Goal: Task Accomplishment & Management: Complete application form

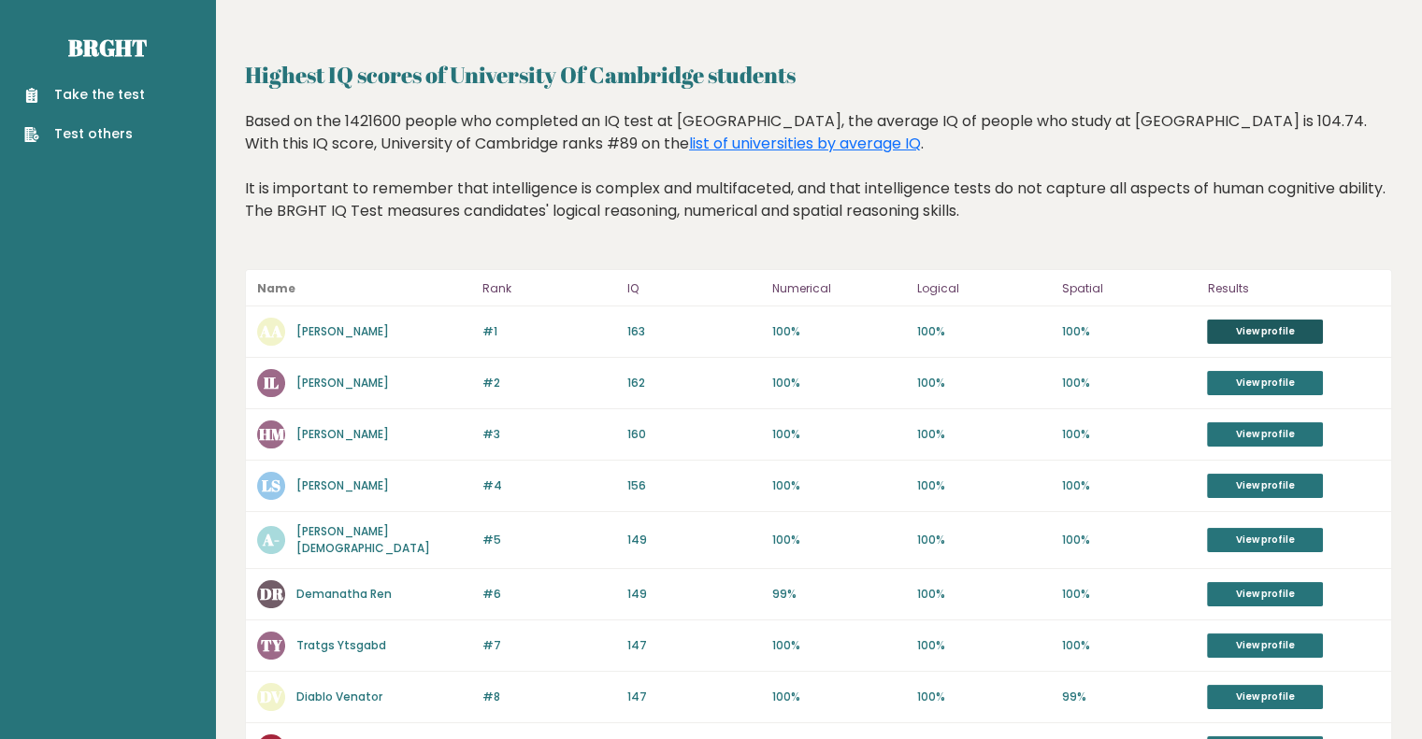
click at [1216, 339] on link "View profile" at bounding box center [1265, 332] width 116 height 24
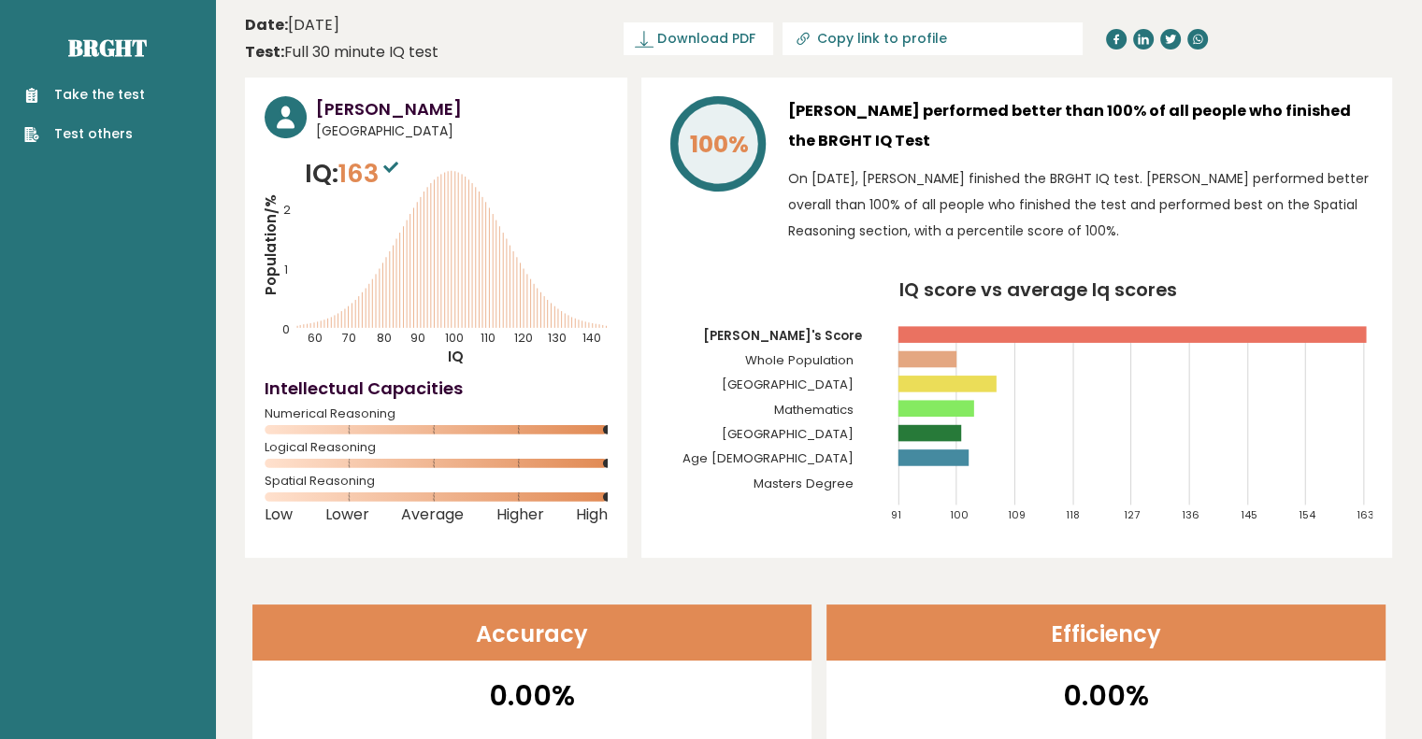
click at [82, 89] on link "Take the test" at bounding box center [84, 95] width 121 height 20
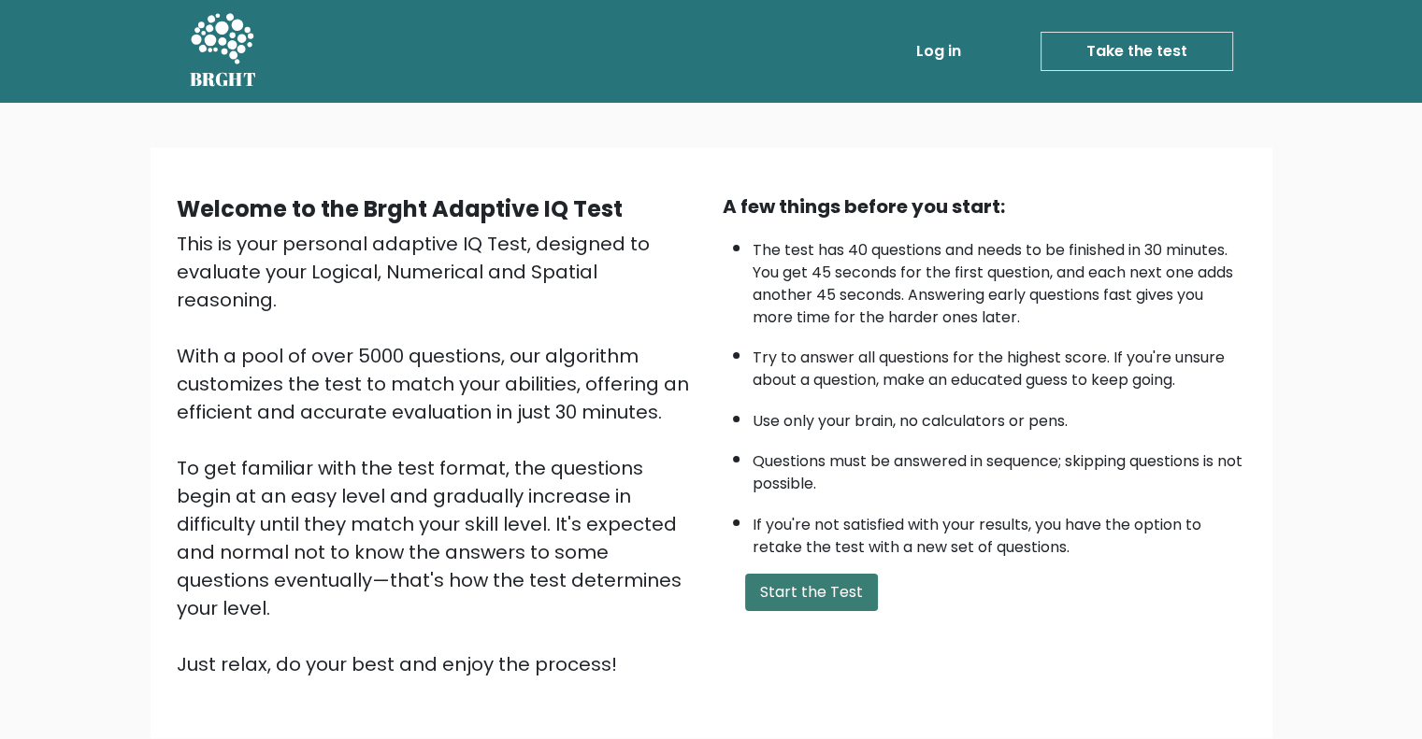
click at [811, 589] on button "Start the Test" at bounding box center [811, 592] width 133 height 37
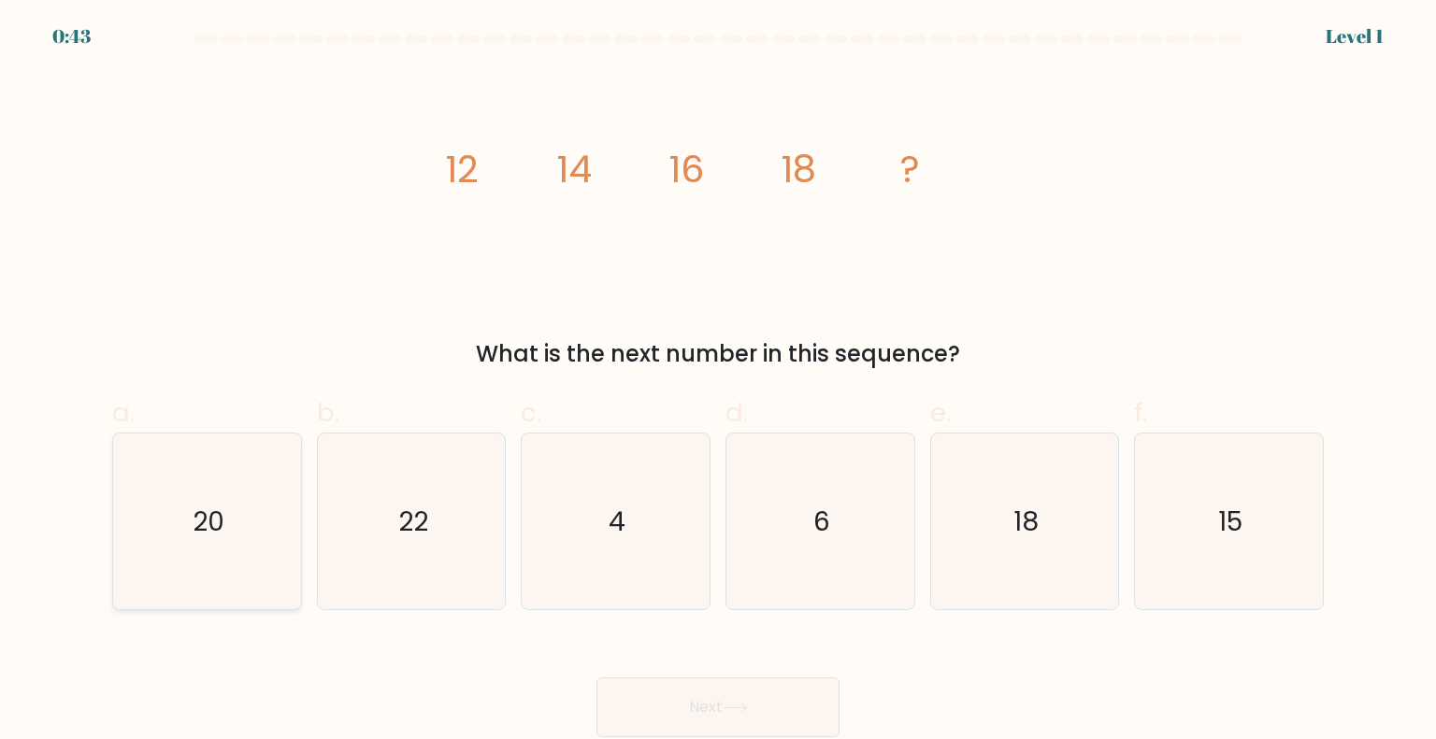
click at [183, 509] on icon "20" at bounding box center [207, 522] width 176 height 176
click at [718, 382] on input "a. 20" at bounding box center [718, 376] width 1 height 12
radio input "true"
click at [649, 704] on button "Next" at bounding box center [717, 708] width 243 height 60
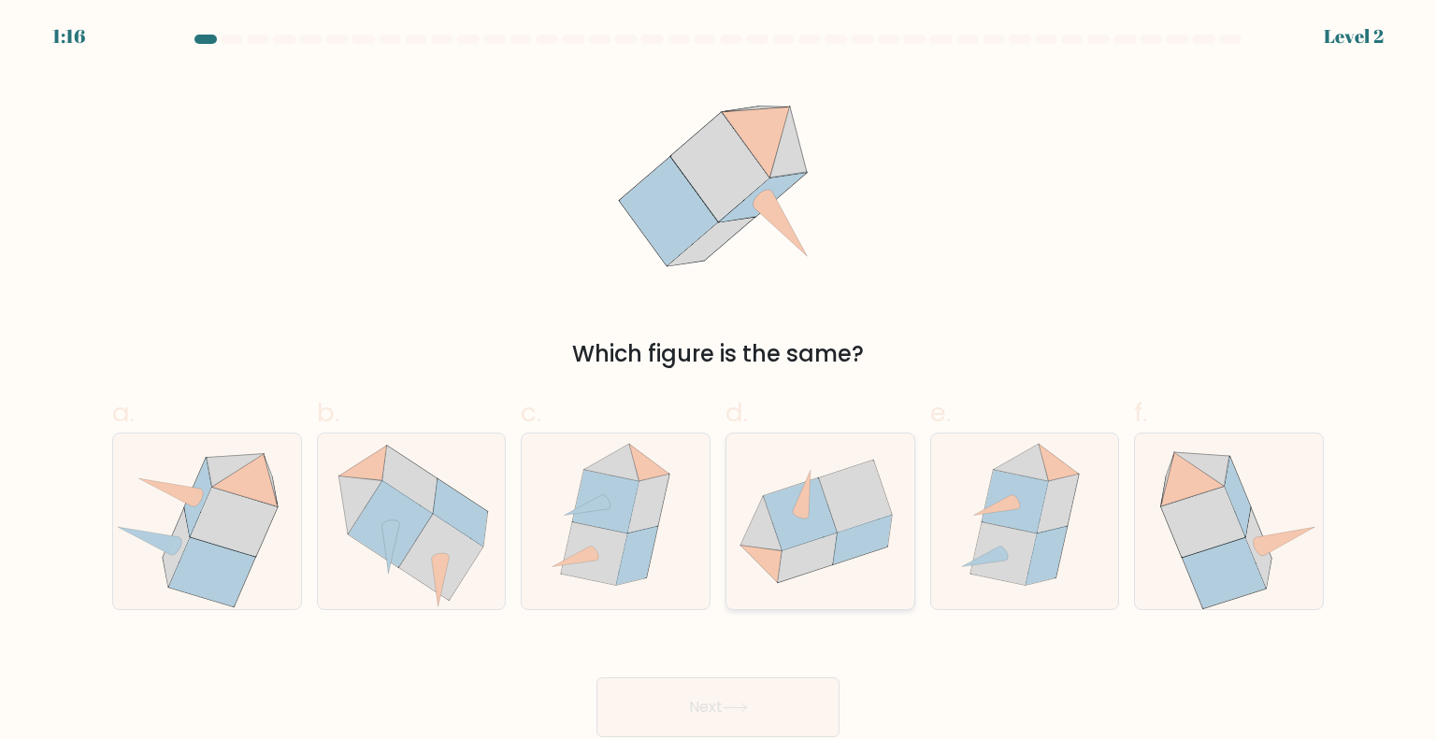
click at [805, 532] on icon at bounding box center [800, 514] width 73 height 73
click at [719, 382] on input "d." at bounding box center [718, 376] width 1 height 12
radio input "true"
click at [737, 708] on icon at bounding box center [735, 708] width 25 height 10
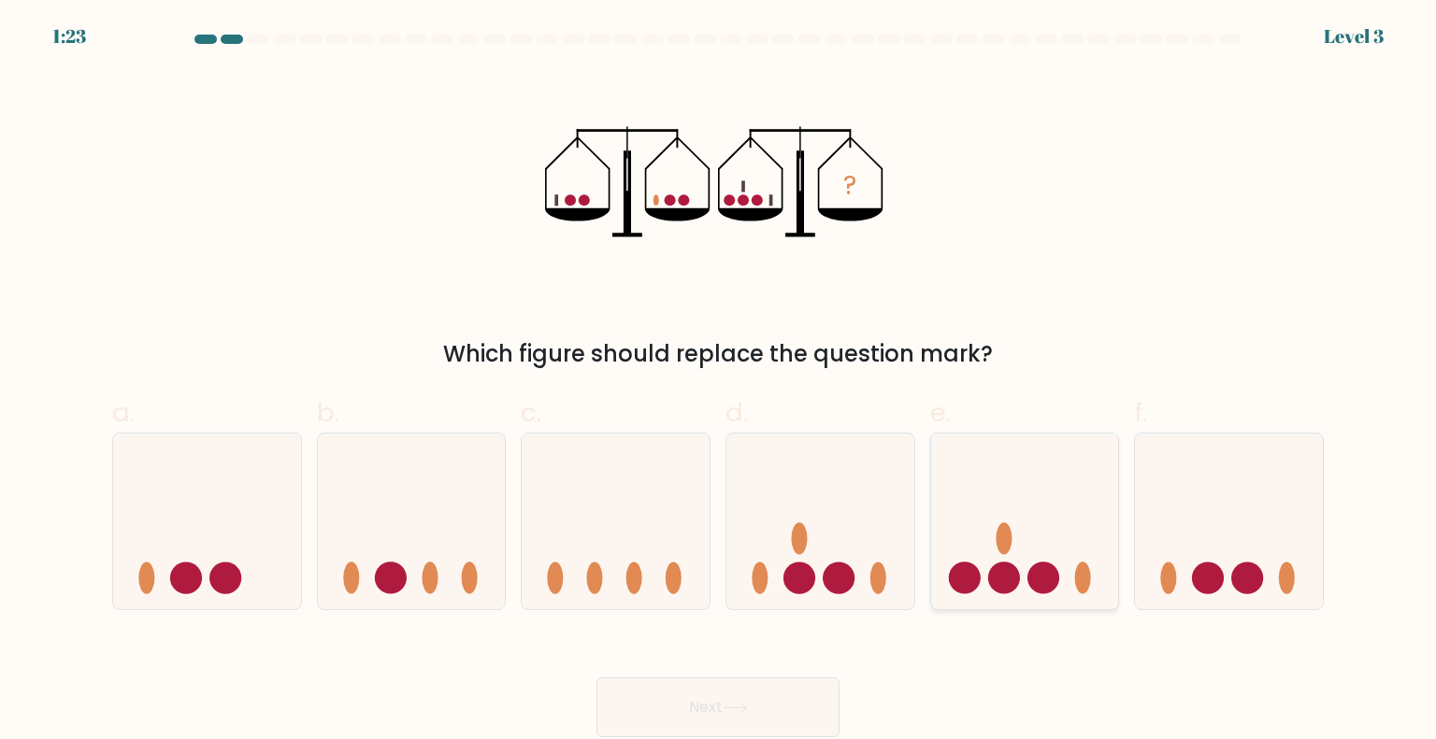
click at [1032, 552] on icon at bounding box center [1025, 521] width 188 height 155
click at [719, 382] on input "e." at bounding box center [718, 376] width 1 height 12
radio input "true"
click at [711, 724] on button "Next" at bounding box center [717, 708] width 243 height 60
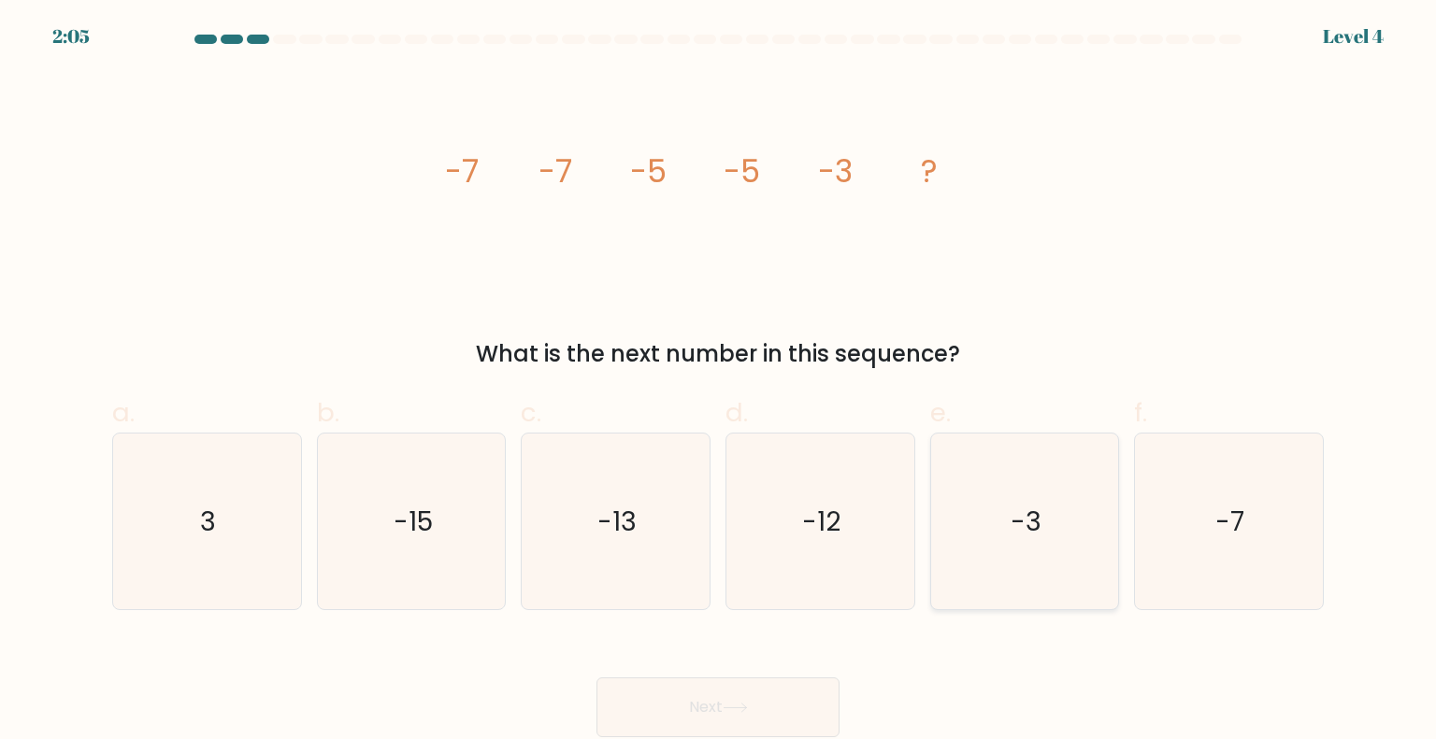
click at [1036, 470] on icon "-3" at bounding box center [1025, 522] width 176 height 176
click at [719, 382] on input "e. -3" at bounding box center [718, 376] width 1 height 12
radio input "true"
click at [738, 691] on button "Next" at bounding box center [717, 708] width 243 height 60
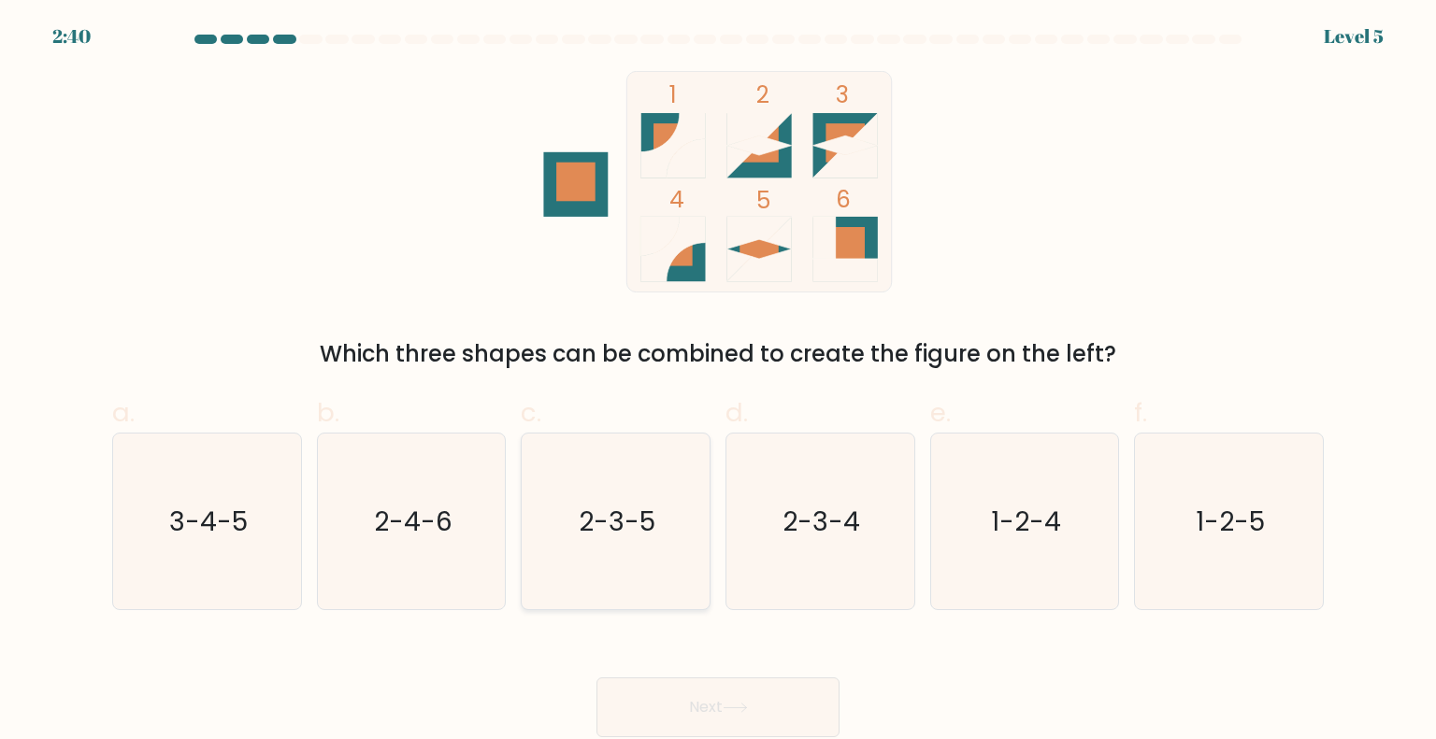
click at [634, 500] on icon "2-3-5" at bounding box center [615, 522] width 176 height 176
click at [718, 382] on input "c. 2-3-5" at bounding box center [718, 376] width 1 height 12
radio input "true"
click at [722, 723] on button "Next" at bounding box center [717, 708] width 243 height 60
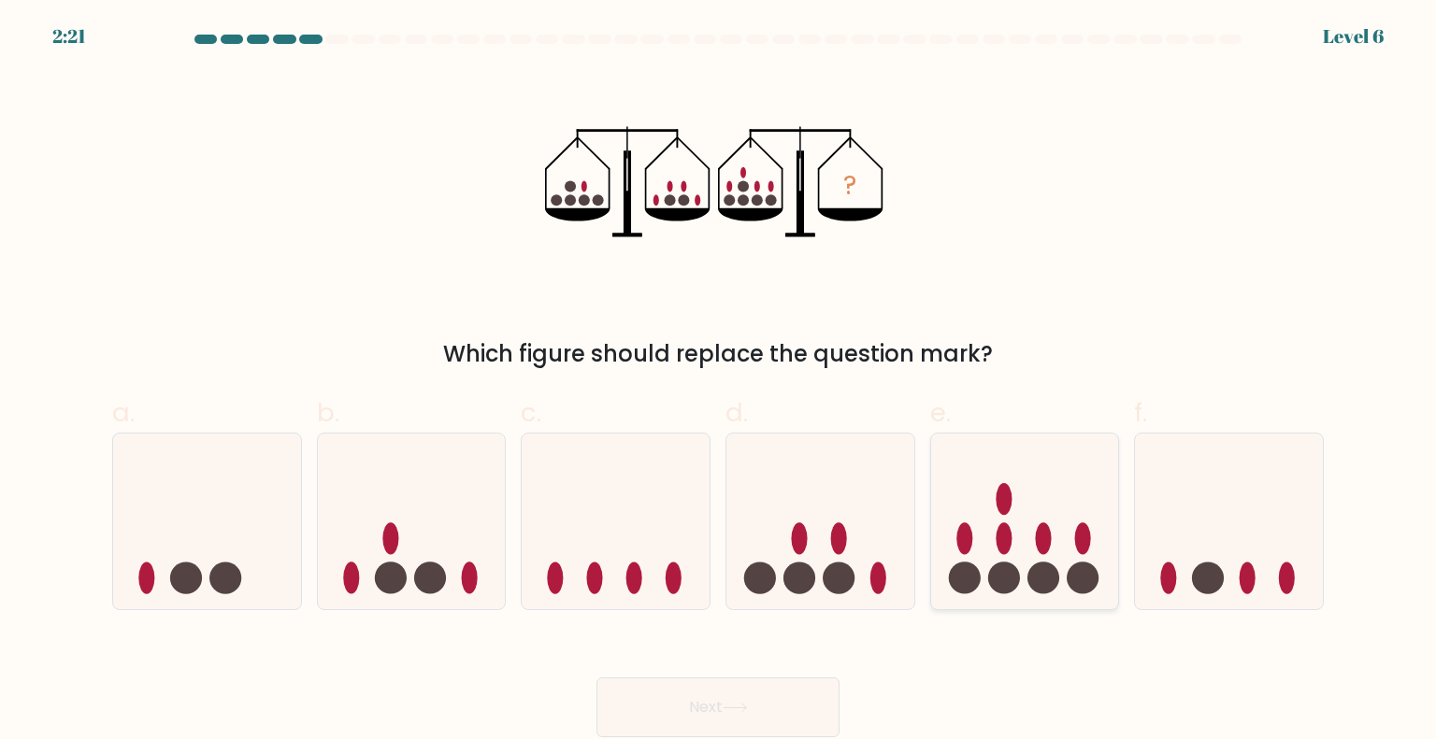
click at [1000, 559] on icon at bounding box center [1025, 521] width 188 height 155
click at [719, 382] on input "e." at bounding box center [718, 376] width 1 height 12
radio input "true"
click at [738, 694] on button "Next" at bounding box center [717, 708] width 243 height 60
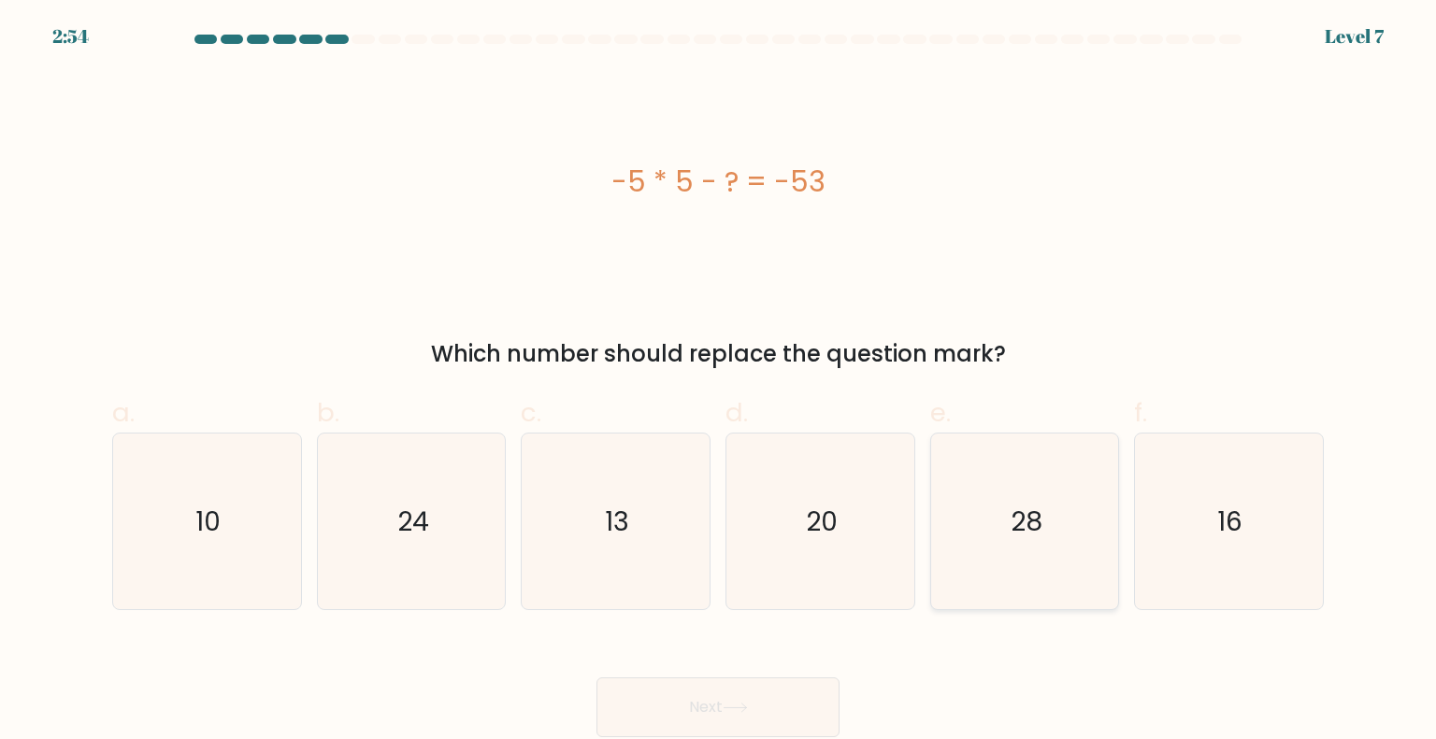
click at [1030, 542] on icon "28" at bounding box center [1025, 522] width 176 height 176
click at [719, 382] on input "e. 28" at bounding box center [718, 376] width 1 height 12
radio input "true"
click at [658, 699] on button "Next" at bounding box center [717, 708] width 243 height 60
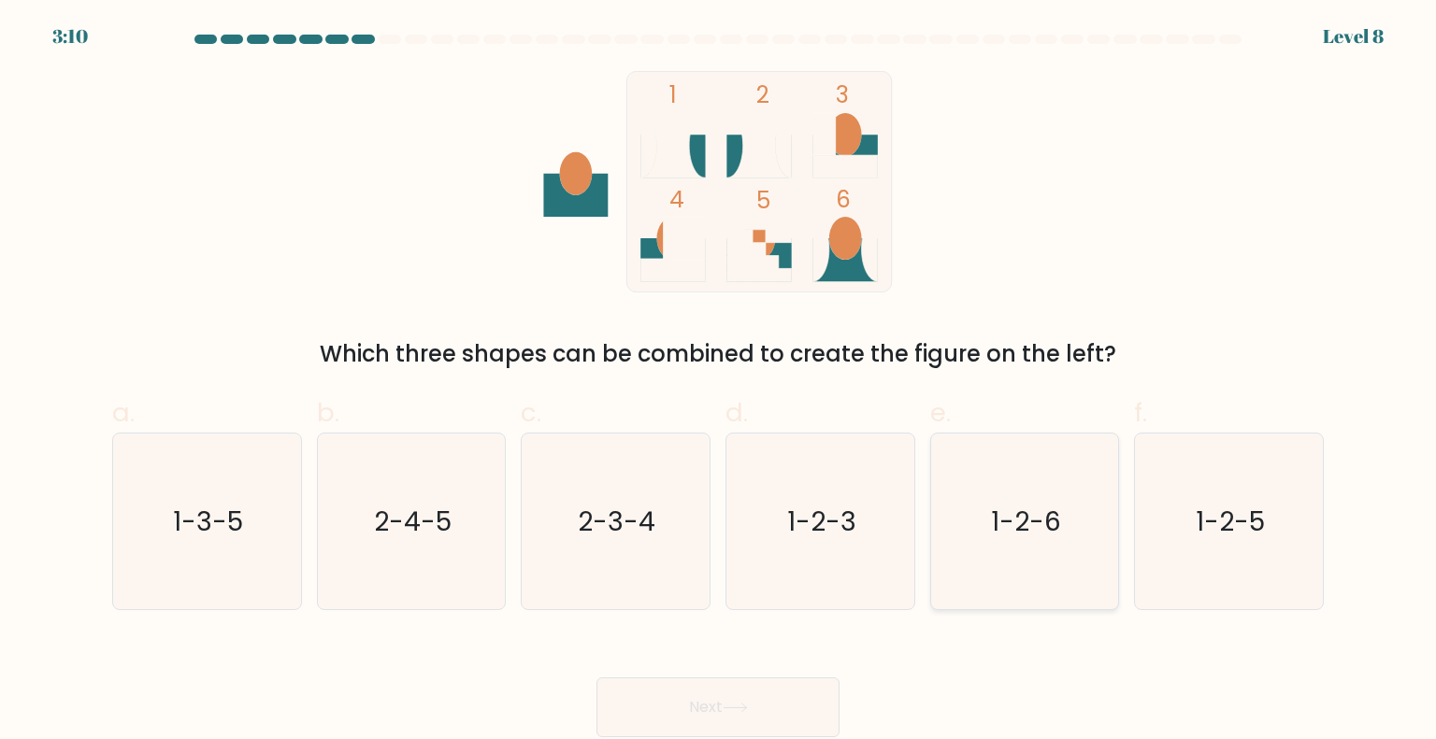
click at [976, 554] on icon "1-2-6" at bounding box center [1025, 522] width 176 height 176
click at [719, 382] on input "e. 1-2-6" at bounding box center [718, 376] width 1 height 12
radio input "true"
click at [800, 669] on div "Next" at bounding box center [718, 685] width 1234 height 105
click at [668, 717] on button "Next" at bounding box center [717, 708] width 243 height 60
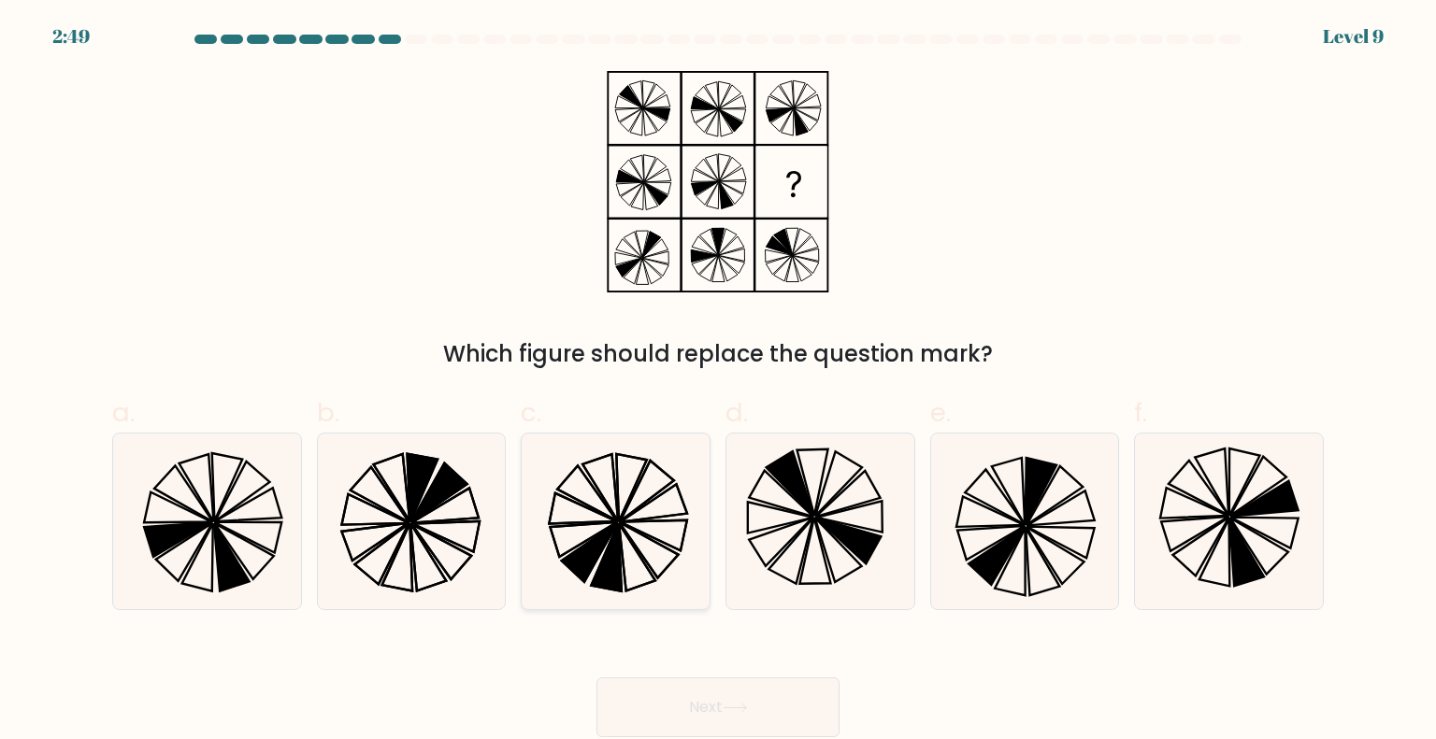
click at [622, 527] on icon at bounding box center [638, 556] width 36 height 67
click at [718, 382] on input "c." at bounding box center [718, 376] width 1 height 12
radio input "true"
click at [700, 685] on button "Next" at bounding box center [717, 708] width 243 height 60
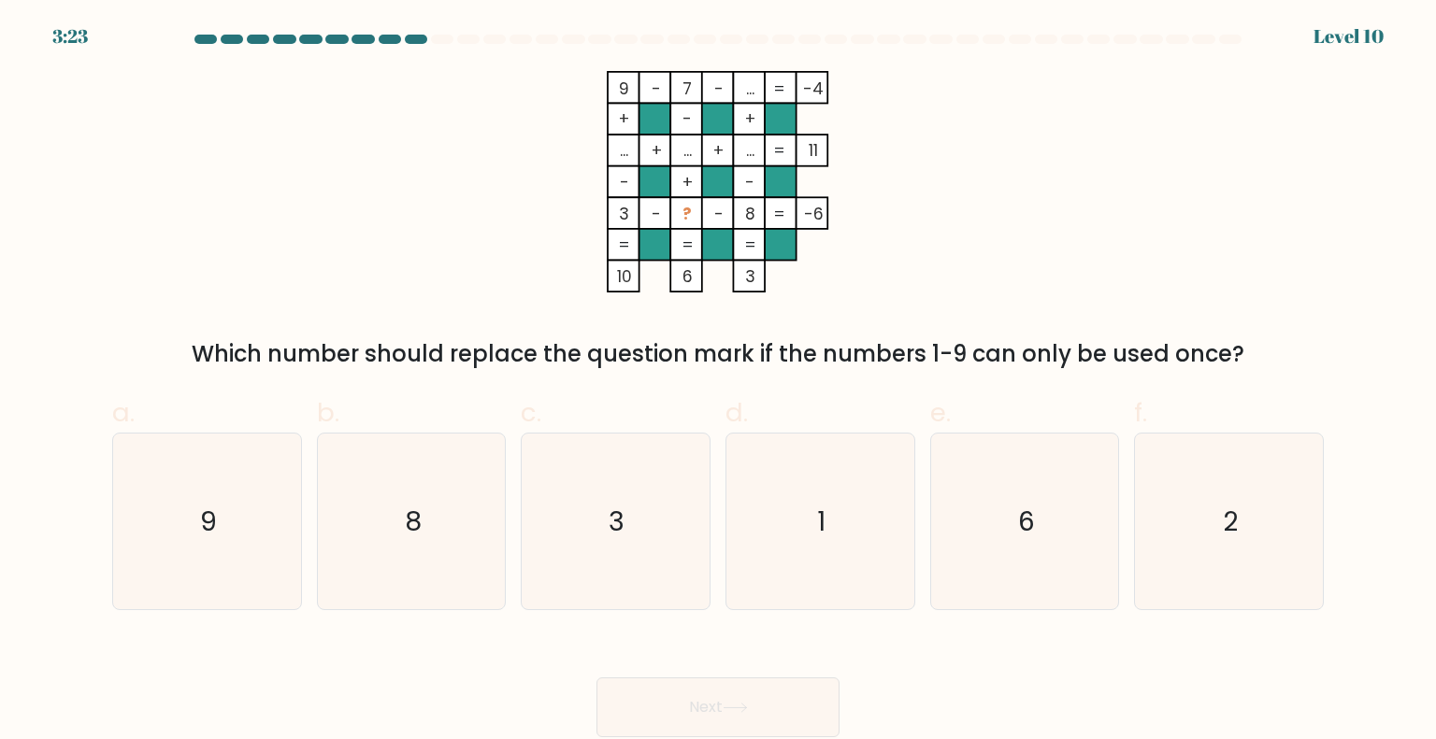
click at [626, 619] on form at bounding box center [718, 386] width 1436 height 703
click at [819, 490] on icon "1" at bounding box center [820, 522] width 176 height 176
click at [719, 382] on input "d. 1" at bounding box center [718, 376] width 1 height 12
radio input "true"
click at [748, 712] on icon at bounding box center [735, 708] width 25 height 10
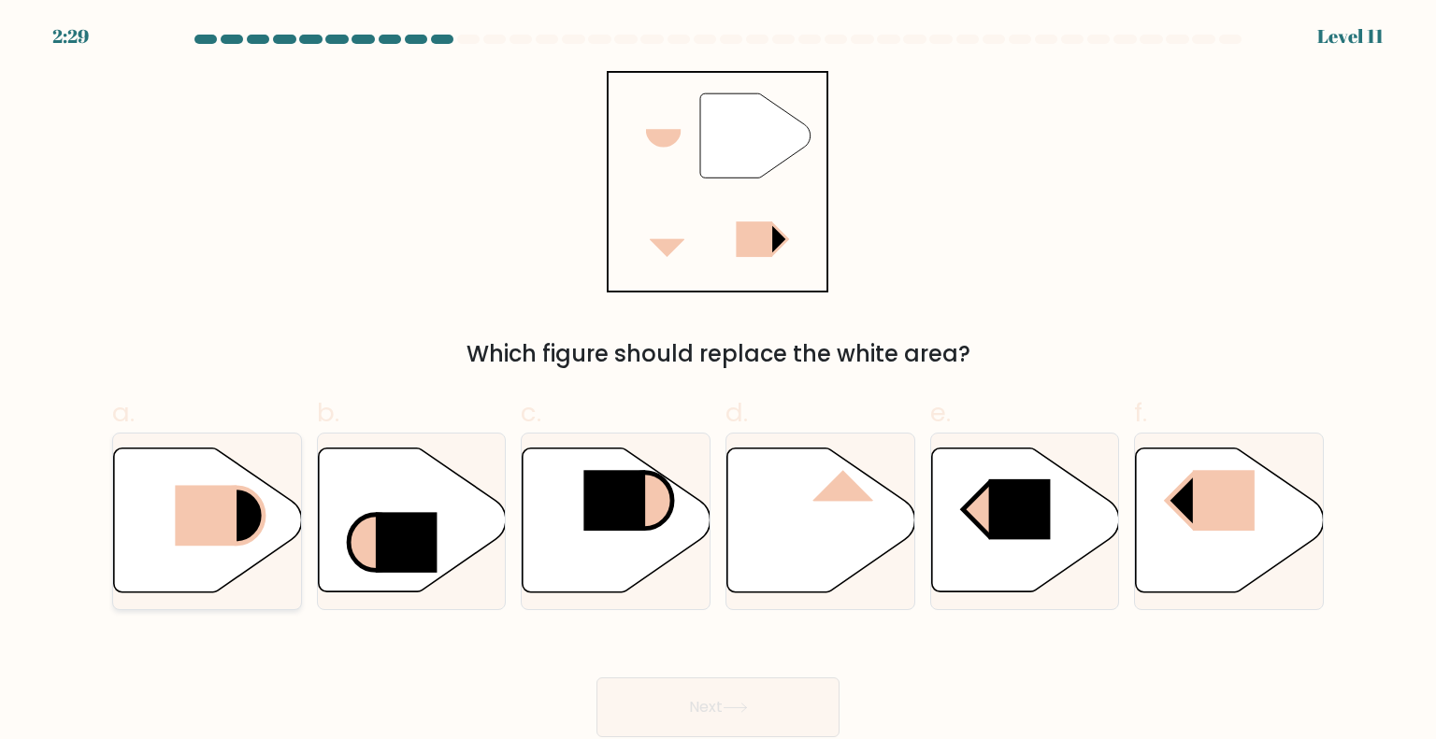
click at [228, 529] on rect at bounding box center [206, 516] width 62 height 61
click at [718, 382] on input "a." at bounding box center [718, 376] width 1 height 12
radio input "true"
click at [656, 664] on div "Next" at bounding box center [718, 685] width 1234 height 105
click at [711, 717] on button "Next" at bounding box center [717, 708] width 243 height 60
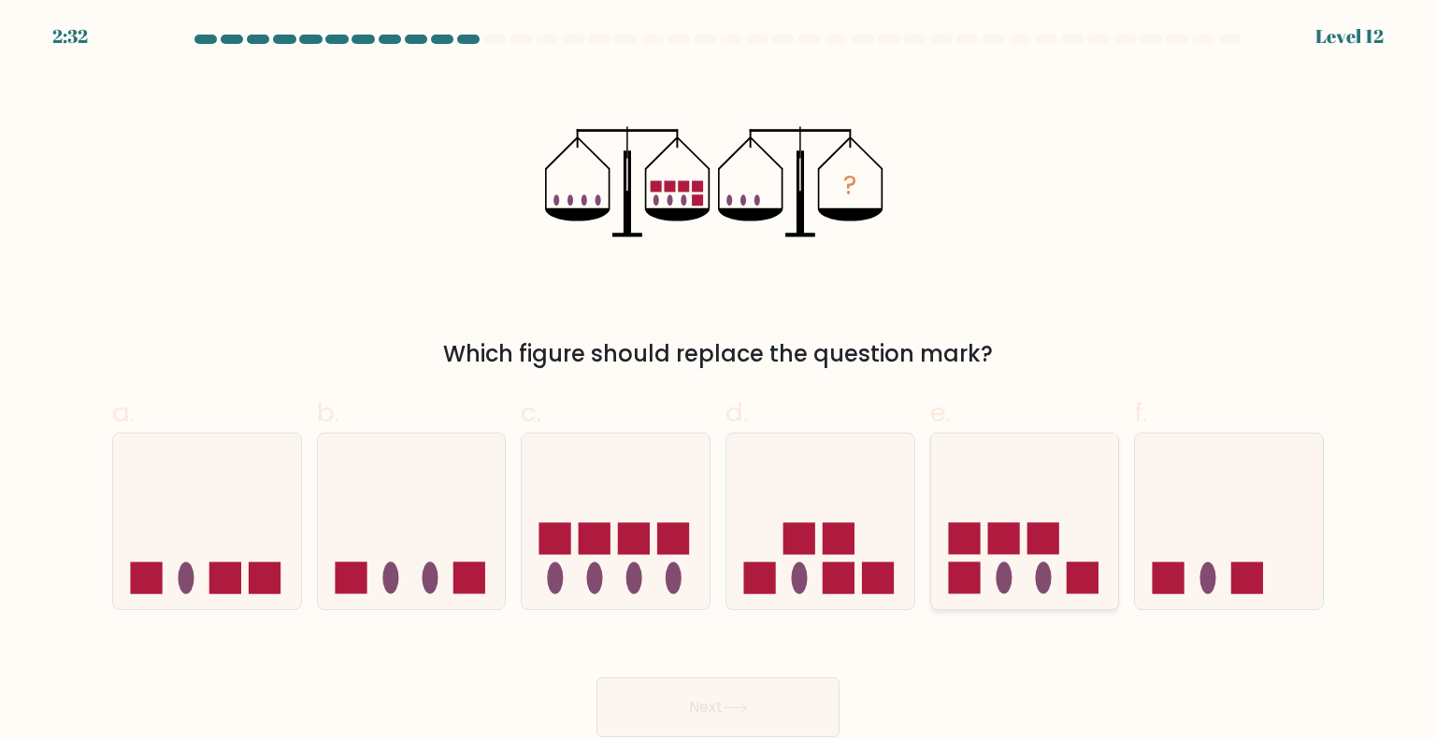
click at [1040, 524] on rect at bounding box center [1043, 539] width 32 height 32
click at [719, 382] on input "e." at bounding box center [718, 376] width 1 height 12
radio input "true"
click at [685, 697] on button "Next" at bounding box center [717, 708] width 243 height 60
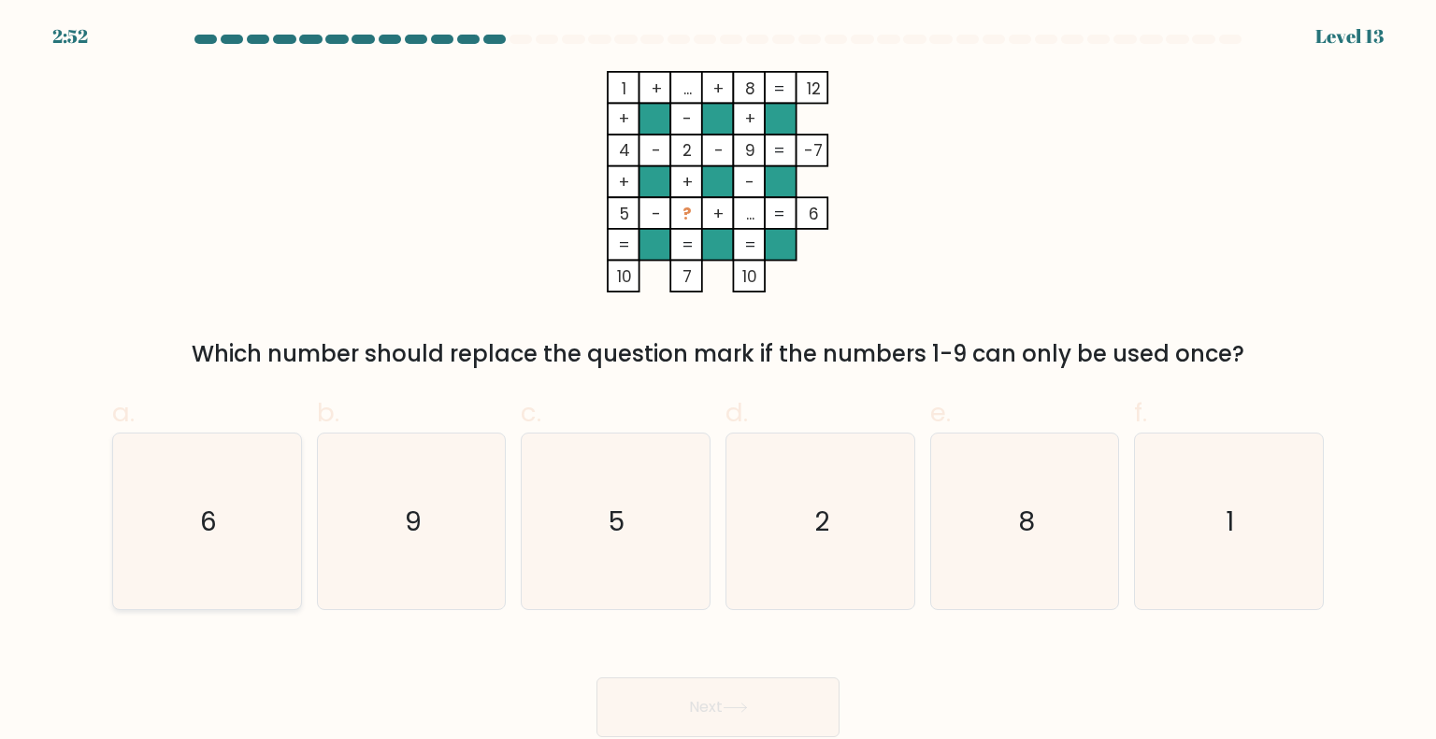
click at [222, 549] on icon "6" at bounding box center [207, 522] width 176 height 176
click at [718, 382] on input "a. 6" at bounding box center [718, 376] width 1 height 12
radio input "true"
click at [723, 695] on button "Next" at bounding box center [717, 708] width 243 height 60
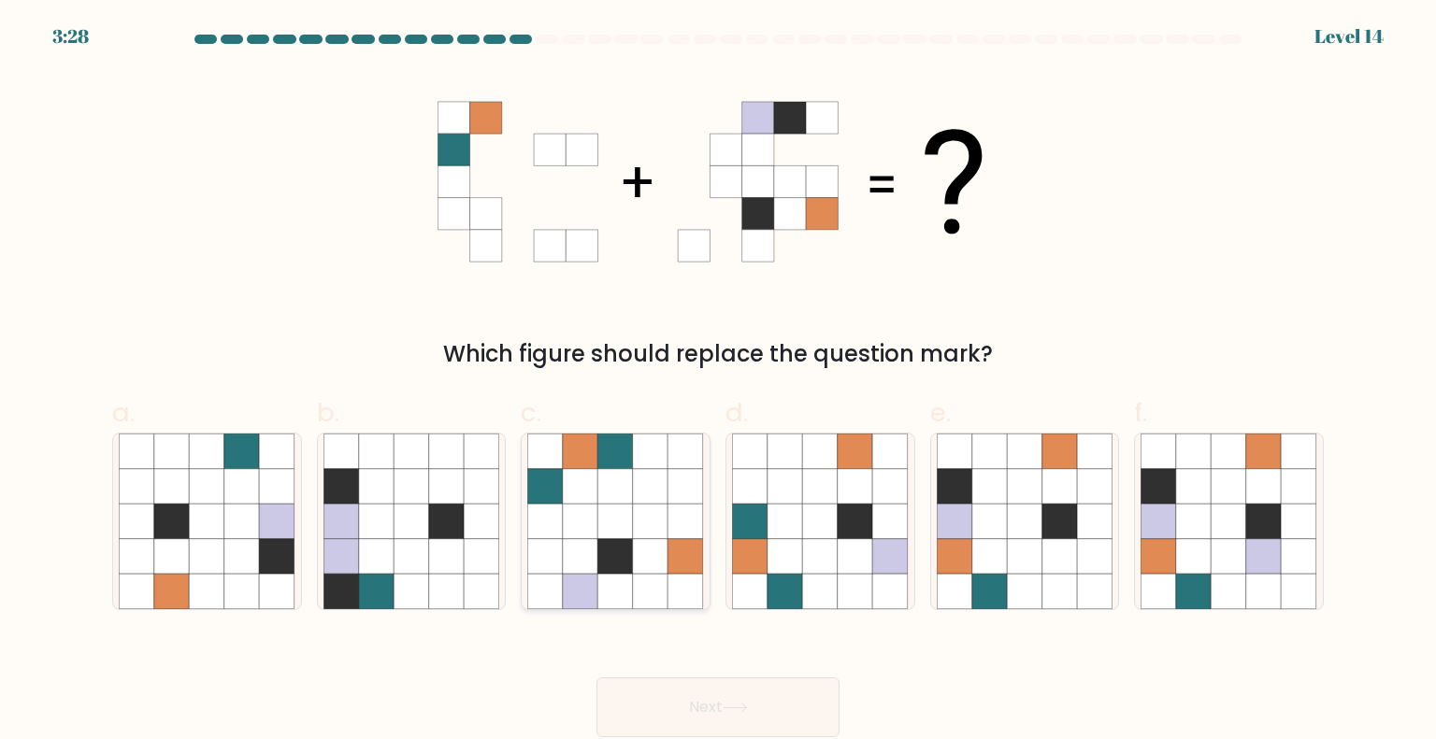
click at [609, 515] on icon at bounding box center [616, 522] width 36 height 36
click at [718, 382] on input "c." at bounding box center [718, 376] width 1 height 12
radio input "true"
click at [723, 687] on button "Next" at bounding box center [717, 708] width 243 height 60
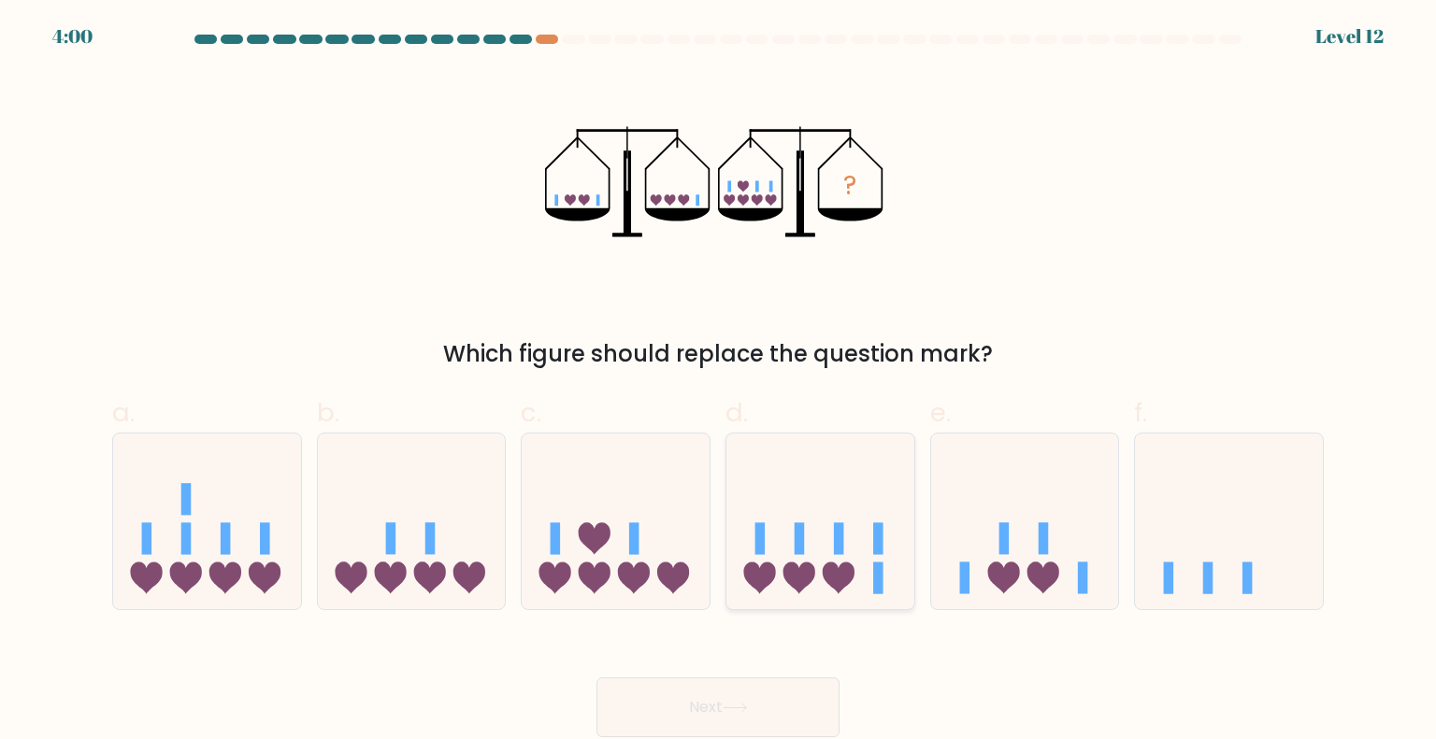
click at [868, 566] on icon at bounding box center [820, 521] width 188 height 155
click at [719, 382] on input "d." at bounding box center [718, 376] width 1 height 12
radio input "true"
click at [720, 698] on button "Next" at bounding box center [717, 708] width 243 height 60
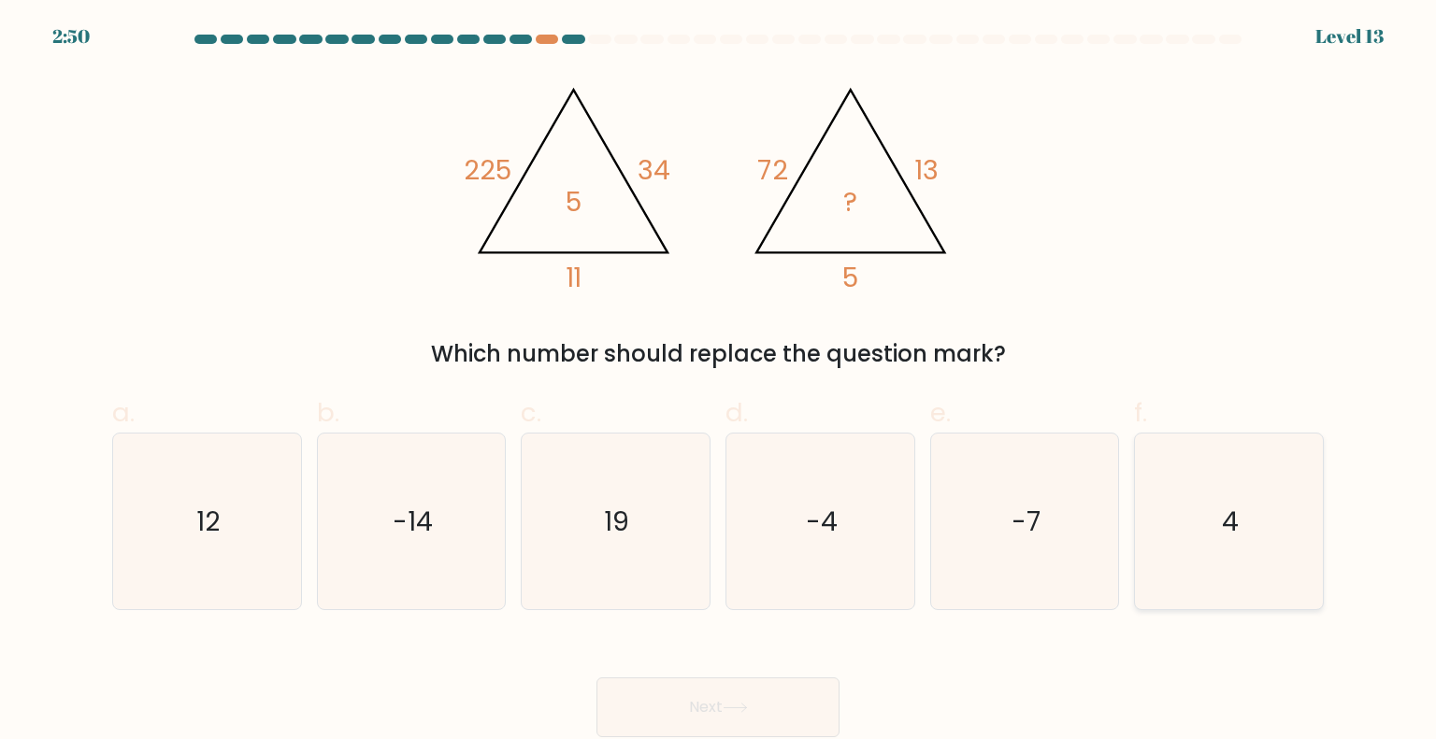
click at [1189, 489] on icon "4" at bounding box center [1228, 522] width 176 height 176
click at [719, 382] on input "f. 4" at bounding box center [718, 376] width 1 height 12
radio input "true"
click at [713, 687] on button "Next" at bounding box center [717, 708] width 243 height 60
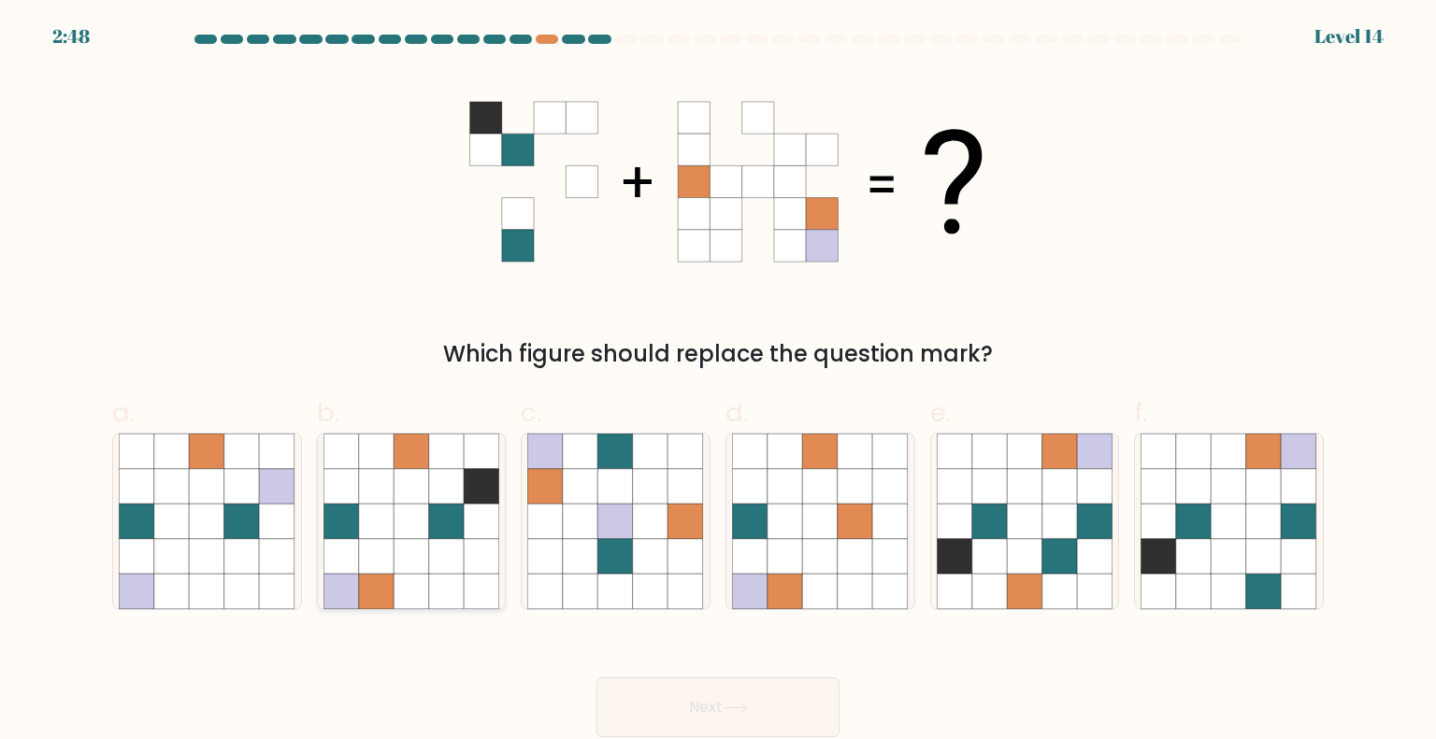
click at [379, 569] on icon at bounding box center [377, 557] width 36 height 36
click at [718, 382] on input "b." at bounding box center [718, 376] width 1 height 12
radio input "true"
click at [666, 685] on button "Next" at bounding box center [717, 708] width 243 height 60
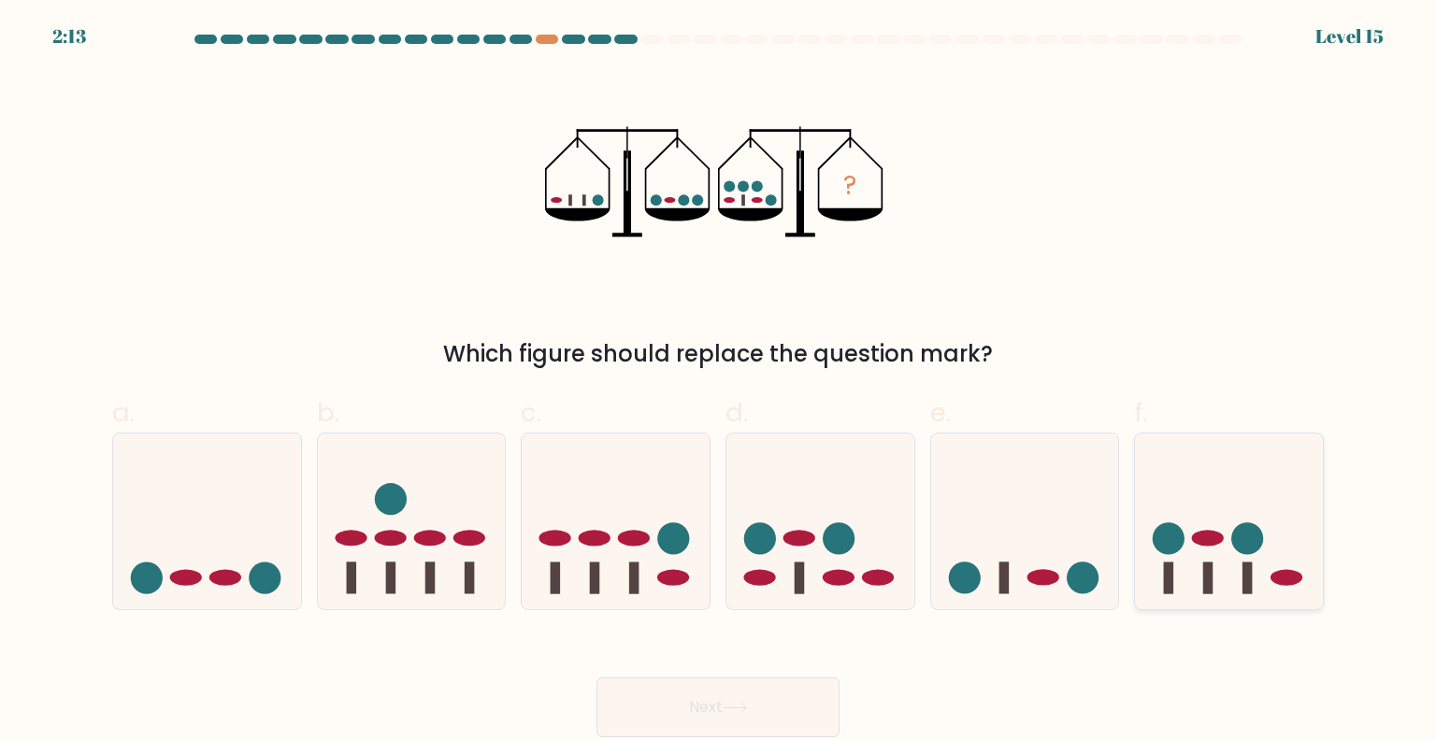
click at [1231, 563] on icon at bounding box center [1229, 521] width 188 height 155
click at [719, 382] on input "f." at bounding box center [718, 376] width 1 height 12
radio input "true"
click at [736, 698] on button "Next" at bounding box center [717, 708] width 243 height 60
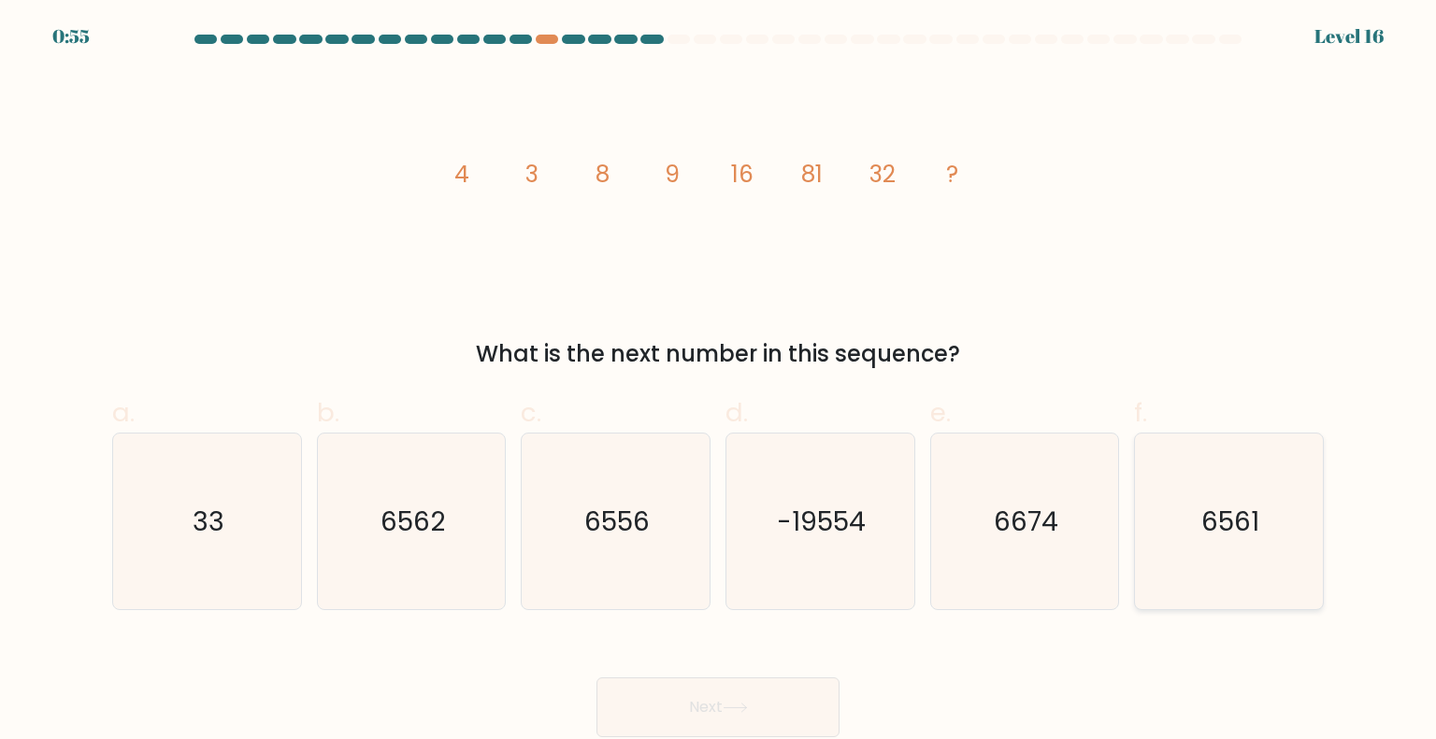
click at [1180, 464] on icon "6561" at bounding box center [1228, 522] width 176 height 176
click at [719, 382] on input "f. 6561" at bounding box center [718, 376] width 1 height 12
radio input "true"
click at [701, 711] on button "Next" at bounding box center [717, 708] width 243 height 60
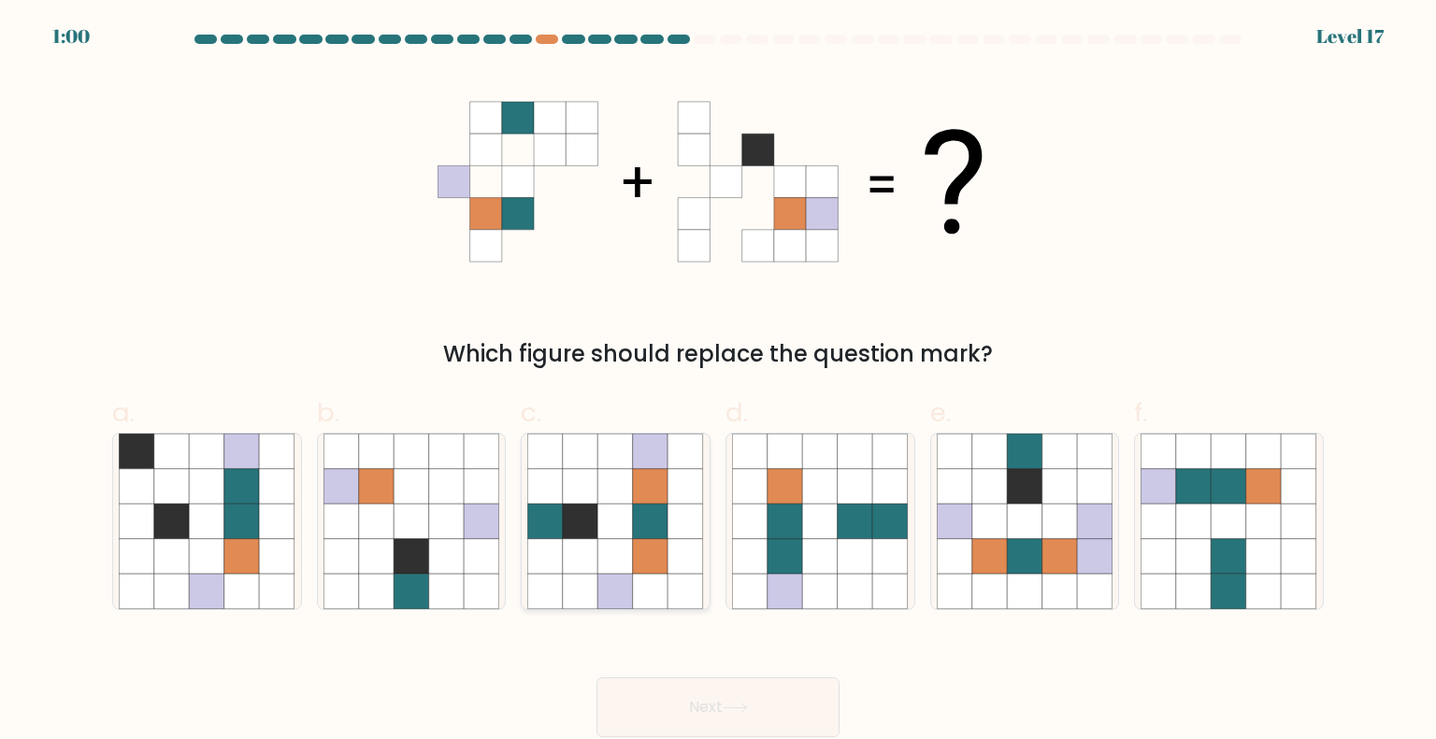
click at [660, 550] on icon at bounding box center [651, 557] width 36 height 36
click at [718, 382] on input "c." at bounding box center [718, 376] width 1 height 12
radio input "true"
click at [715, 711] on button "Next" at bounding box center [717, 708] width 243 height 60
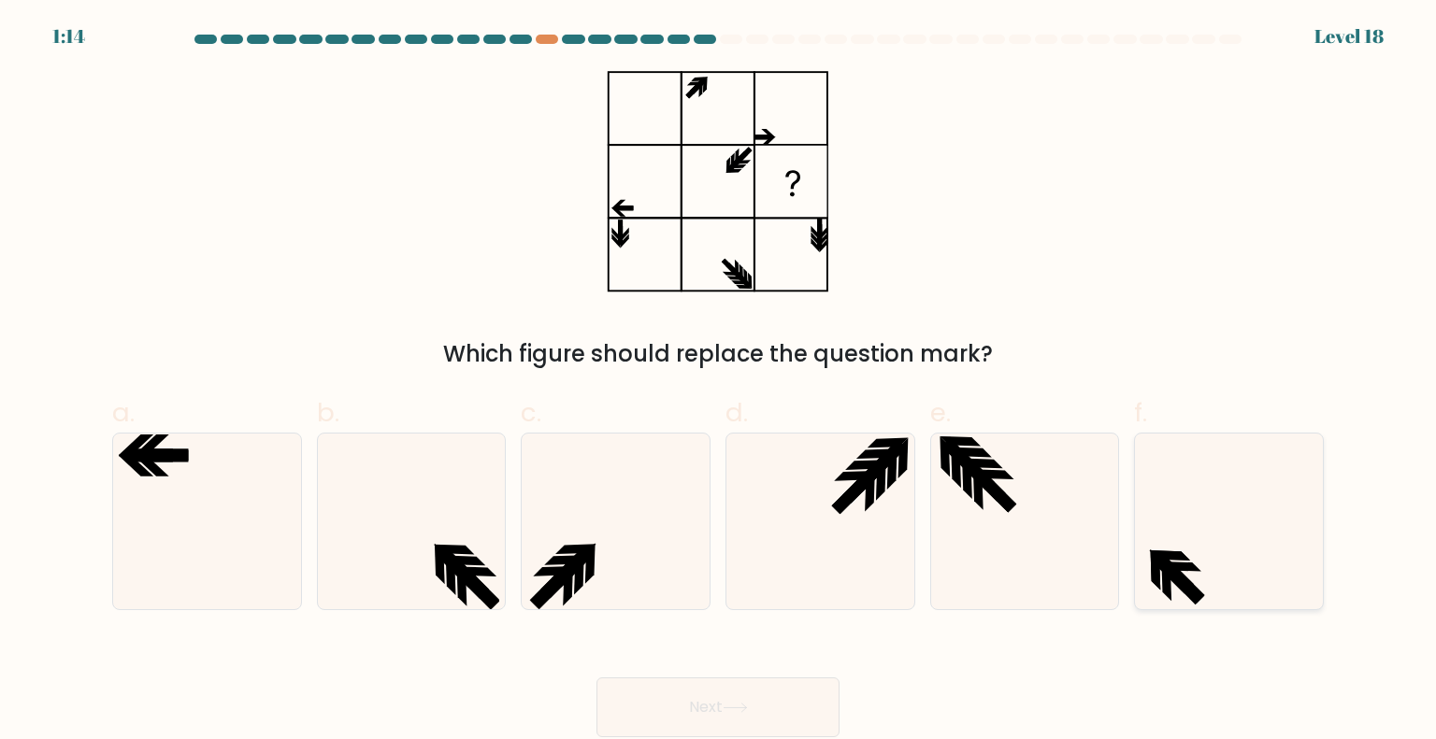
click at [1193, 549] on icon at bounding box center [1228, 522] width 176 height 176
click at [719, 382] on input "f." at bounding box center [718, 376] width 1 height 12
radio input "true"
click at [774, 709] on button "Next" at bounding box center [717, 708] width 243 height 60
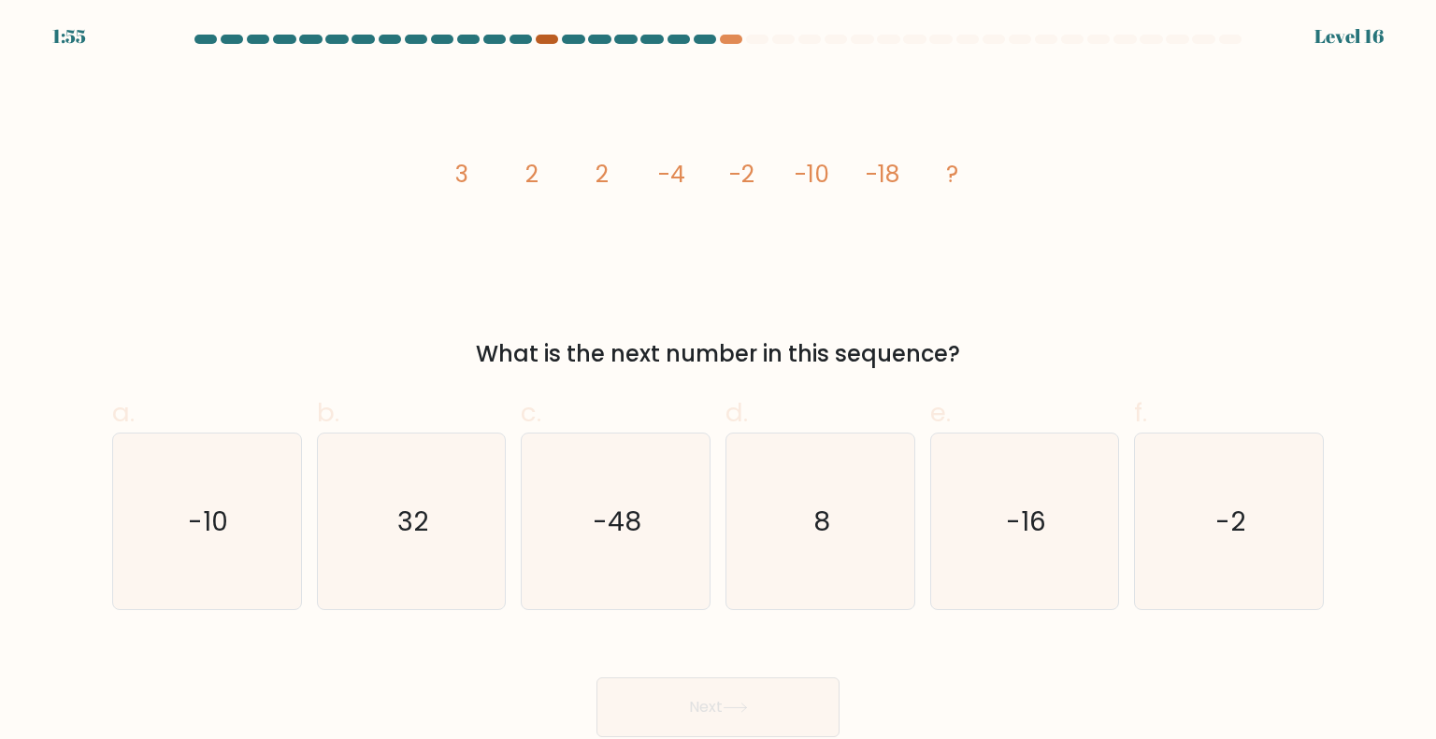
click at [551, 35] on div at bounding box center [547, 39] width 22 height 9
click at [548, 40] on div at bounding box center [547, 39] width 22 height 9
click at [189, 549] on icon "-10" at bounding box center [207, 522] width 176 height 176
click at [718, 382] on input "a. -10" at bounding box center [718, 376] width 1 height 12
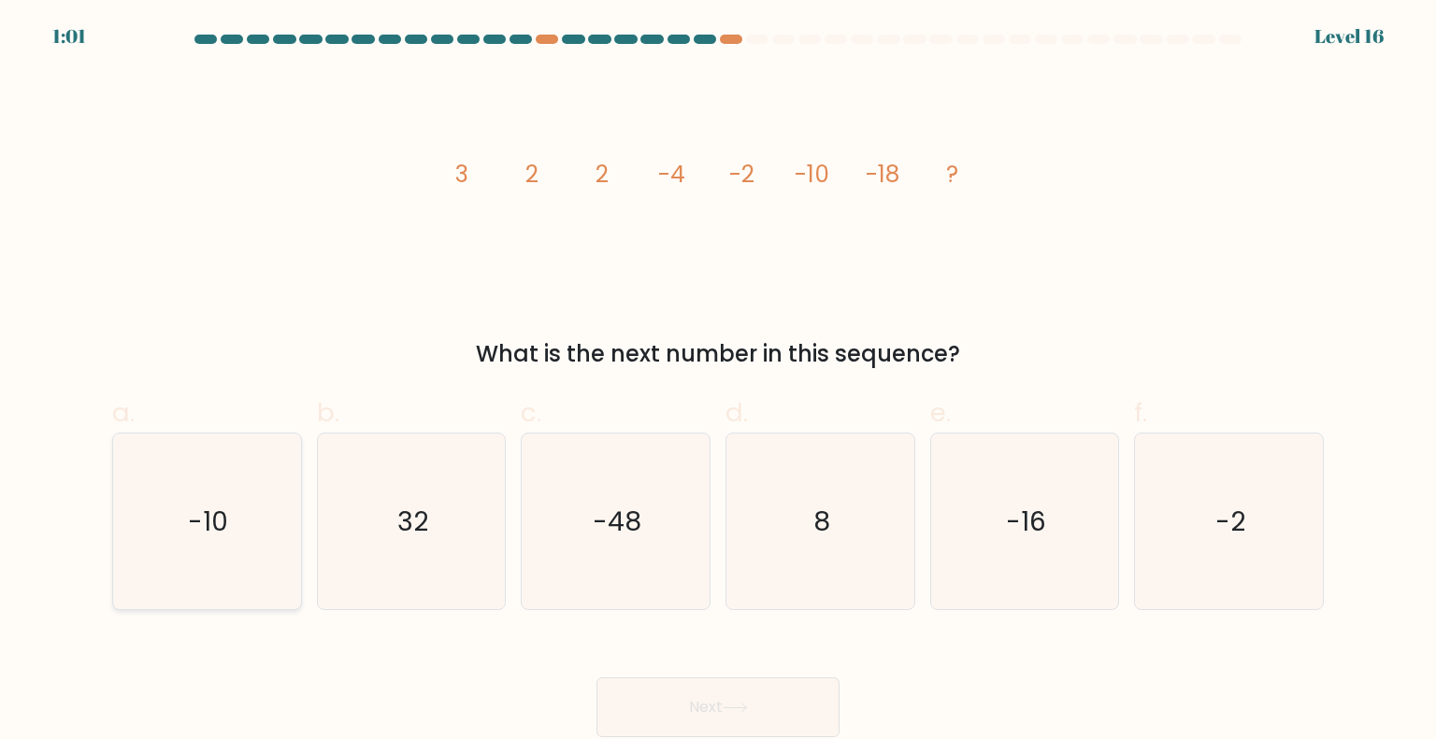
radio input "true"
click at [695, 707] on button "Next" at bounding box center [717, 708] width 243 height 60
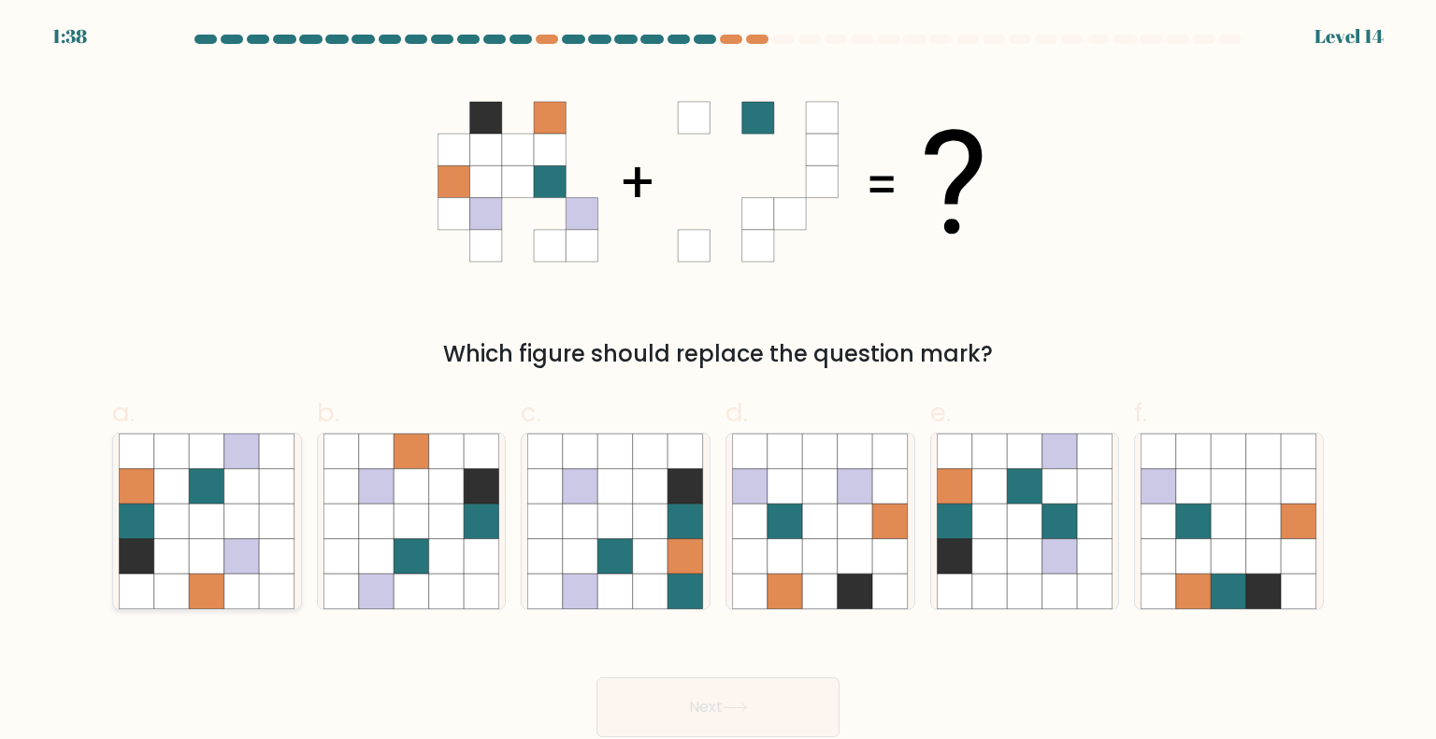
click at [206, 548] on icon at bounding box center [208, 557] width 36 height 36
click at [718, 382] on input "a." at bounding box center [718, 376] width 1 height 12
radio input "true"
click at [688, 728] on button "Next" at bounding box center [717, 708] width 243 height 60
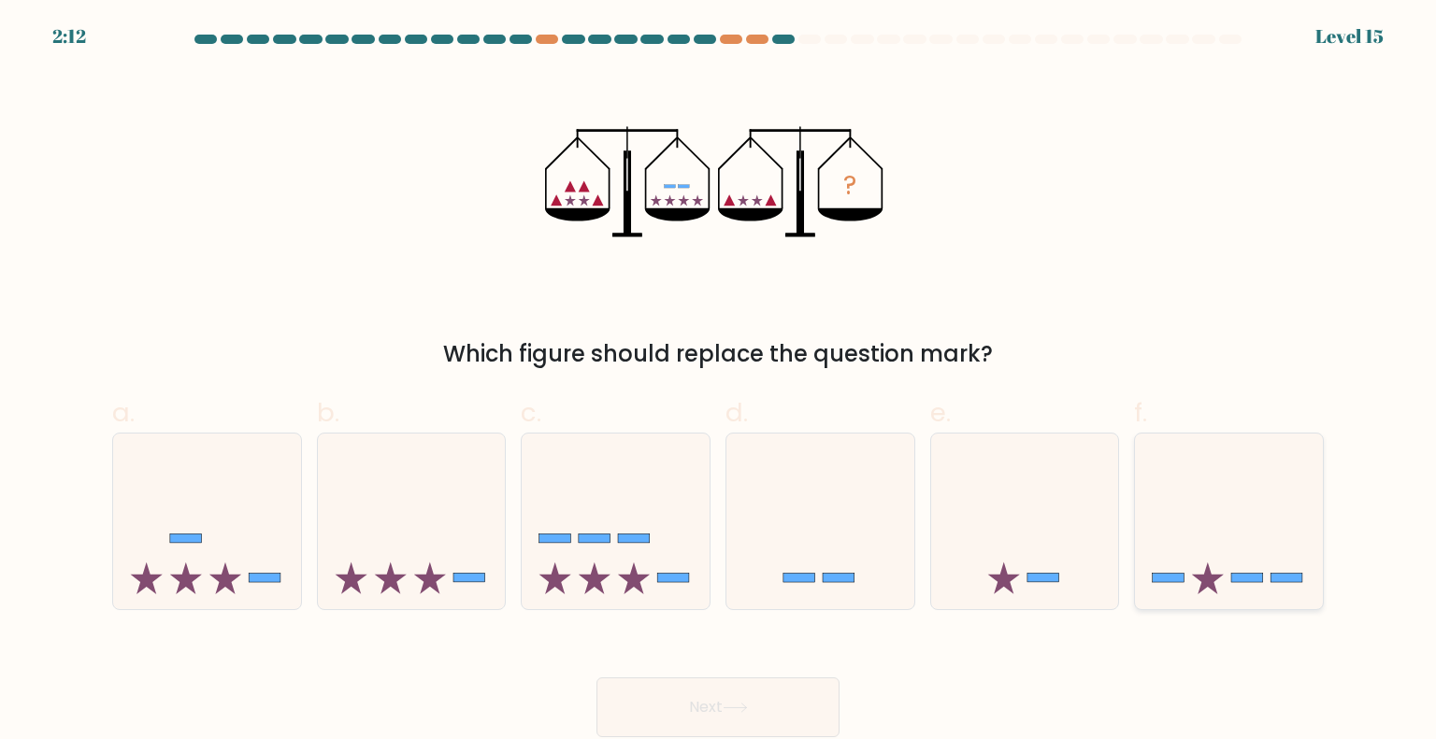
click at [1223, 526] on icon at bounding box center [1229, 521] width 188 height 155
click at [719, 382] on input "f." at bounding box center [718, 376] width 1 height 12
radio input "true"
click at [756, 724] on button "Next" at bounding box center [717, 708] width 243 height 60
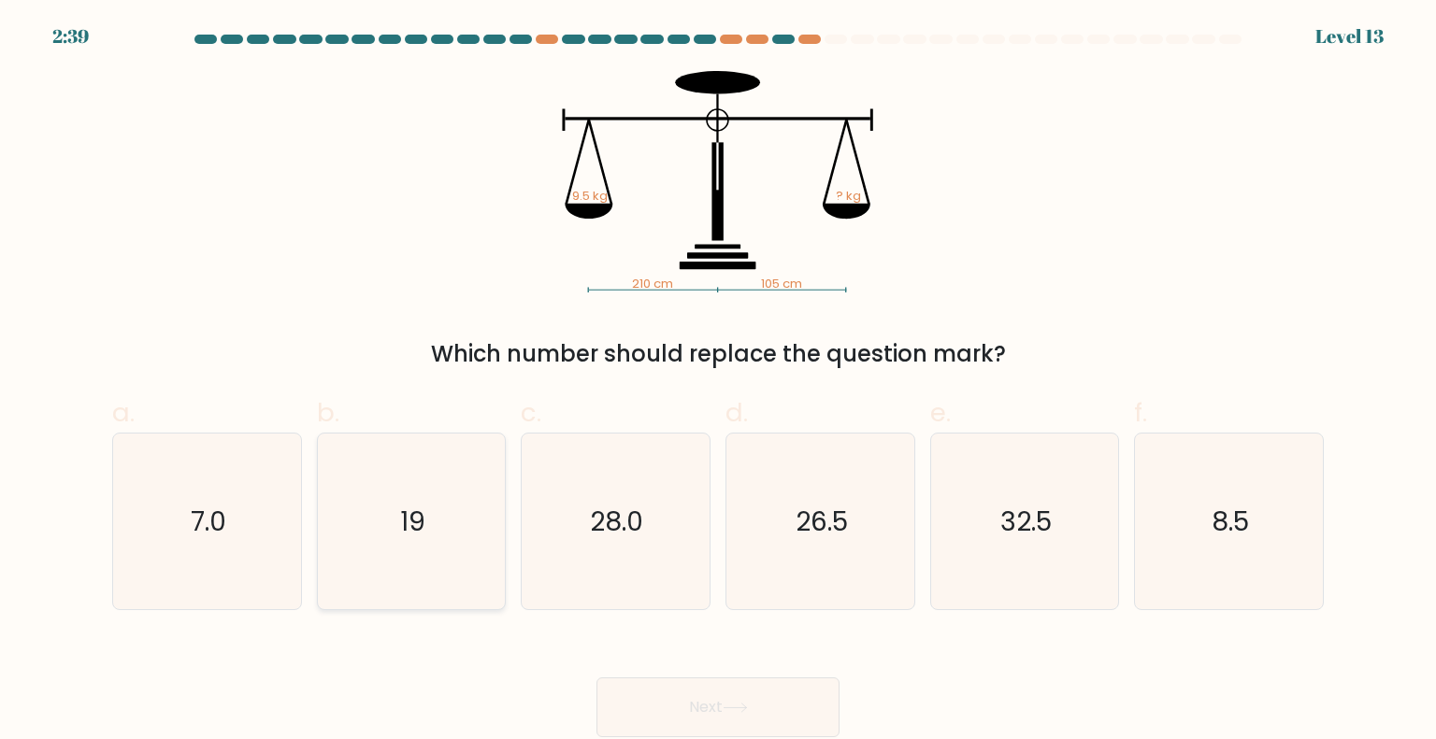
click at [436, 548] on icon "19" at bounding box center [411, 522] width 176 height 176
click at [718, 382] on input "b. 19" at bounding box center [718, 376] width 1 height 12
radio input "true"
click at [751, 714] on button "Next" at bounding box center [717, 708] width 243 height 60
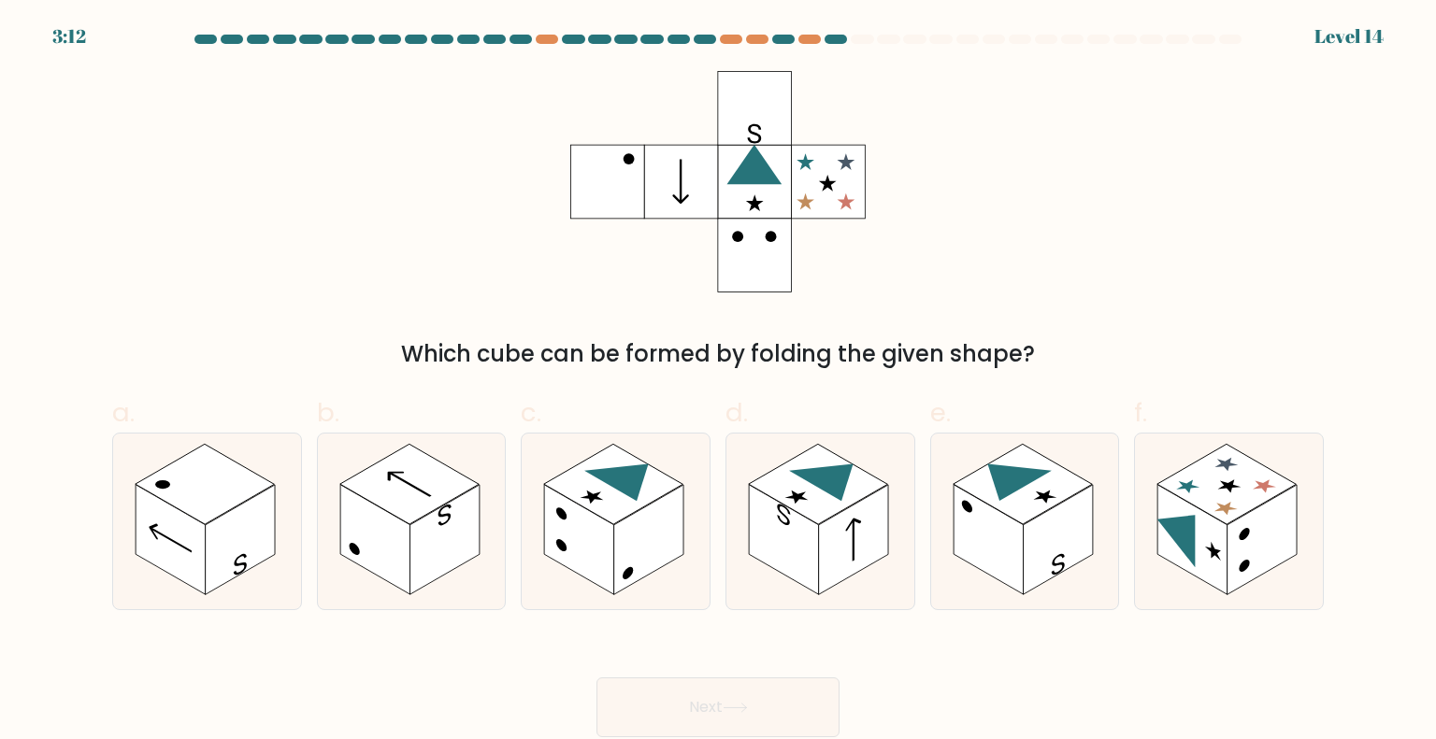
click at [1330, 523] on div "f." at bounding box center [1228, 502] width 205 height 217
click at [1231, 520] on rect at bounding box center [1226, 484] width 139 height 80
click at [719, 382] on input "f." at bounding box center [718, 376] width 1 height 12
radio input "true"
click at [686, 702] on button "Next" at bounding box center [717, 708] width 243 height 60
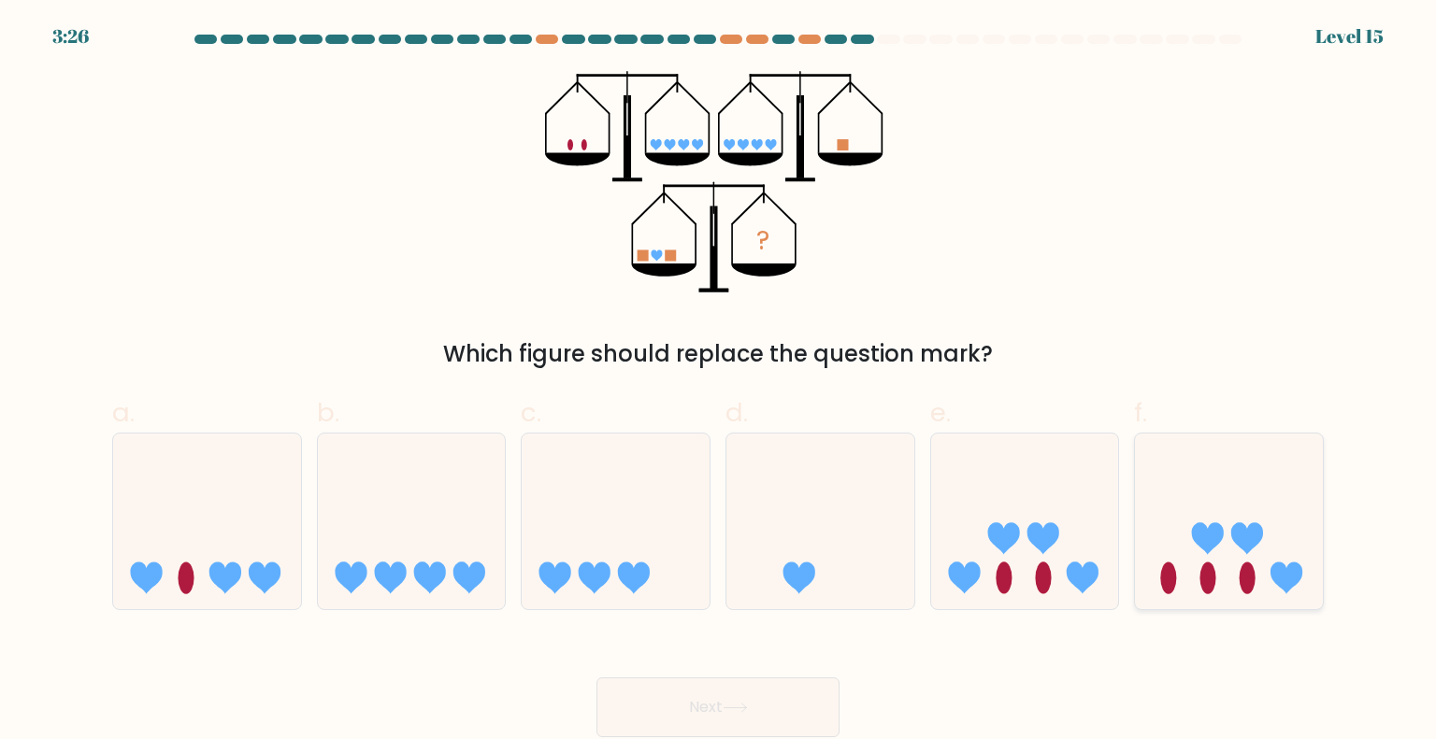
click at [1210, 505] on icon at bounding box center [1229, 521] width 188 height 155
click at [719, 382] on input "f." at bounding box center [718, 376] width 1 height 12
radio input "true"
click at [737, 708] on icon at bounding box center [735, 708] width 25 height 10
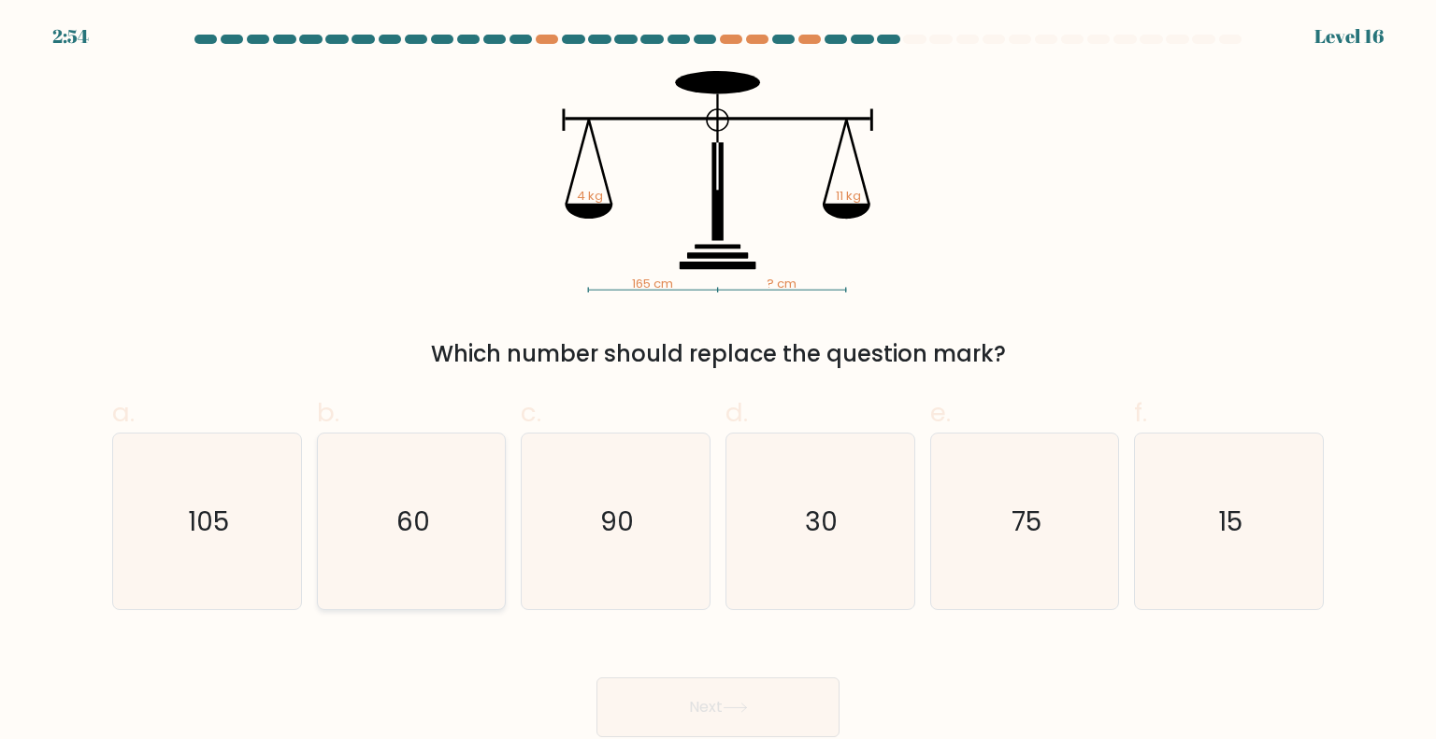
click at [339, 486] on icon "60" at bounding box center [411, 522] width 176 height 176
click at [718, 382] on input "b. 60" at bounding box center [718, 376] width 1 height 12
radio input "true"
click at [746, 709] on icon at bounding box center [735, 708] width 25 height 10
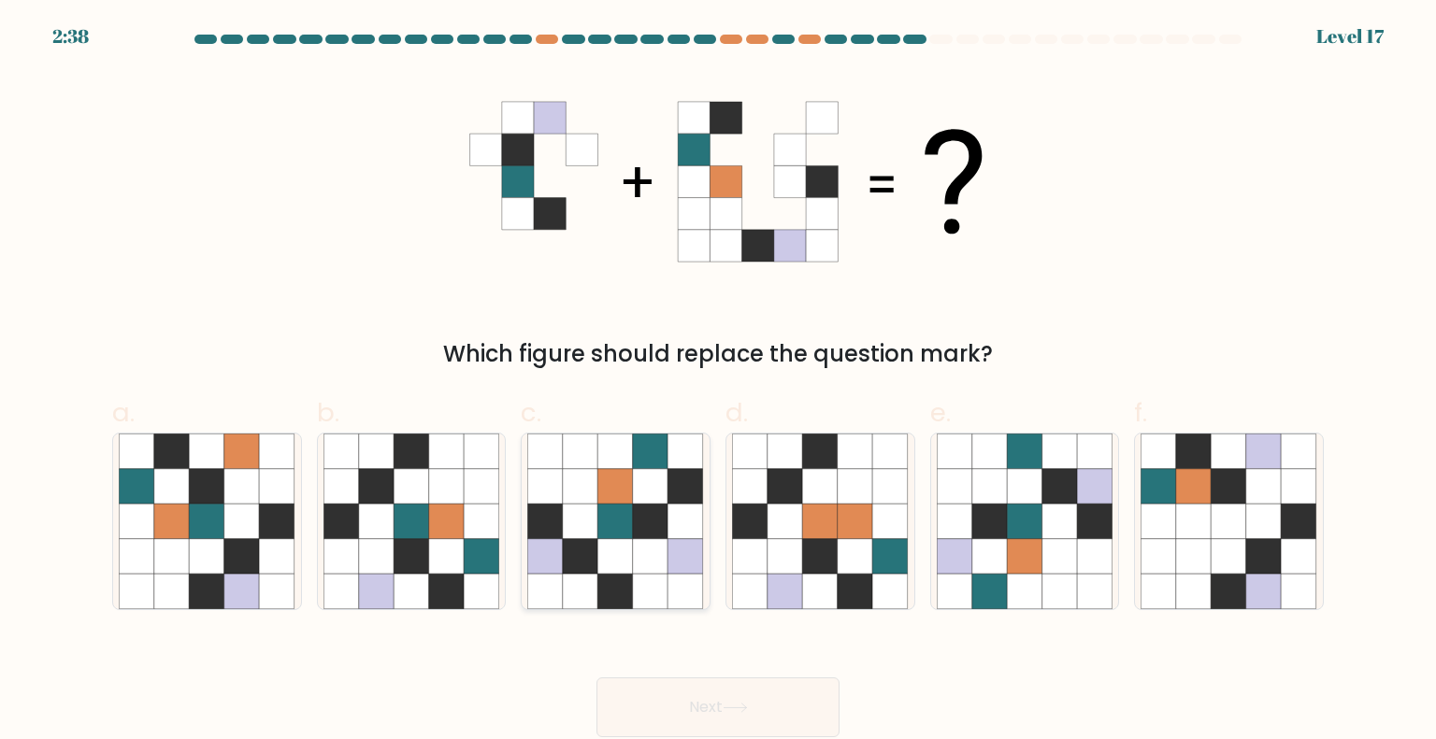
click at [581, 523] on icon at bounding box center [581, 522] width 36 height 36
click at [718, 382] on input "c." at bounding box center [718, 376] width 1 height 12
radio input "true"
click at [714, 691] on button "Next" at bounding box center [717, 708] width 243 height 60
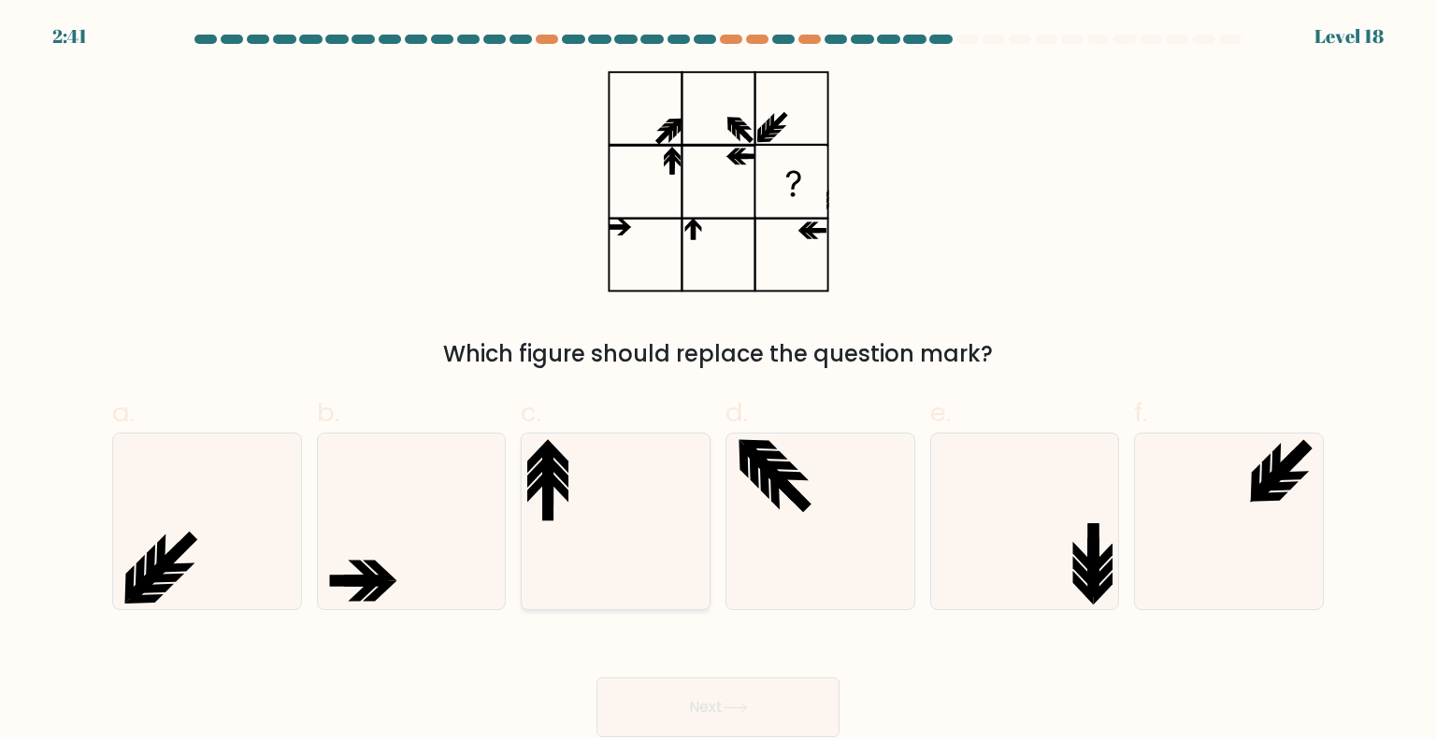
click at [593, 482] on icon at bounding box center [615, 522] width 176 height 176
click at [718, 382] on input "c." at bounding box center [718, 376] width 1 height 12
radio input "true"
click at [746, 708] on icon at bounding box center [734, 708] width 22 height 8
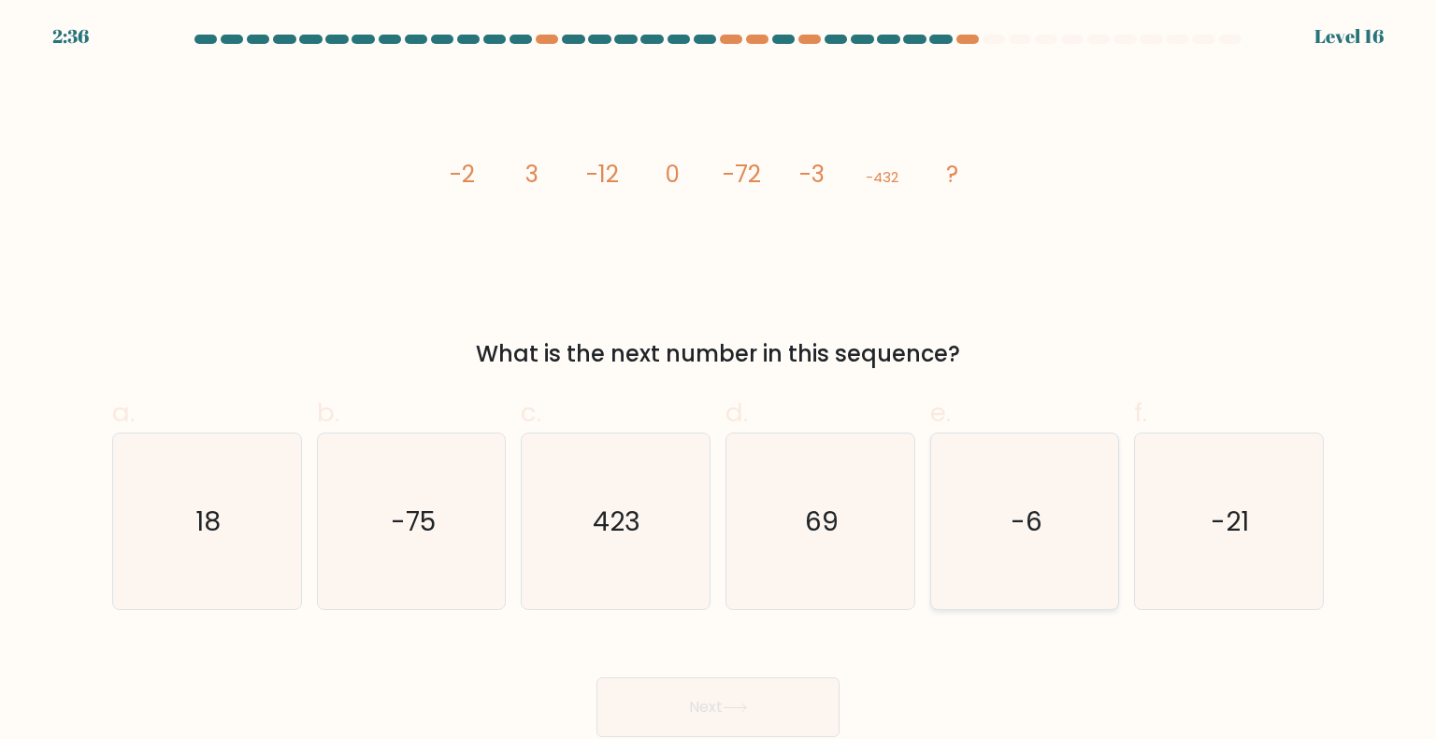
click at [1065, 526] on icon "-6" at bounding box center [1025, 522] width 176 height 176
click at [719, 382] on input "e. -6" at bounding box center [718, 376] width 1 height 12
radio input "true"
click at [662, 702] on button "Next" at bounding box center [717, 708] width 243 height 60
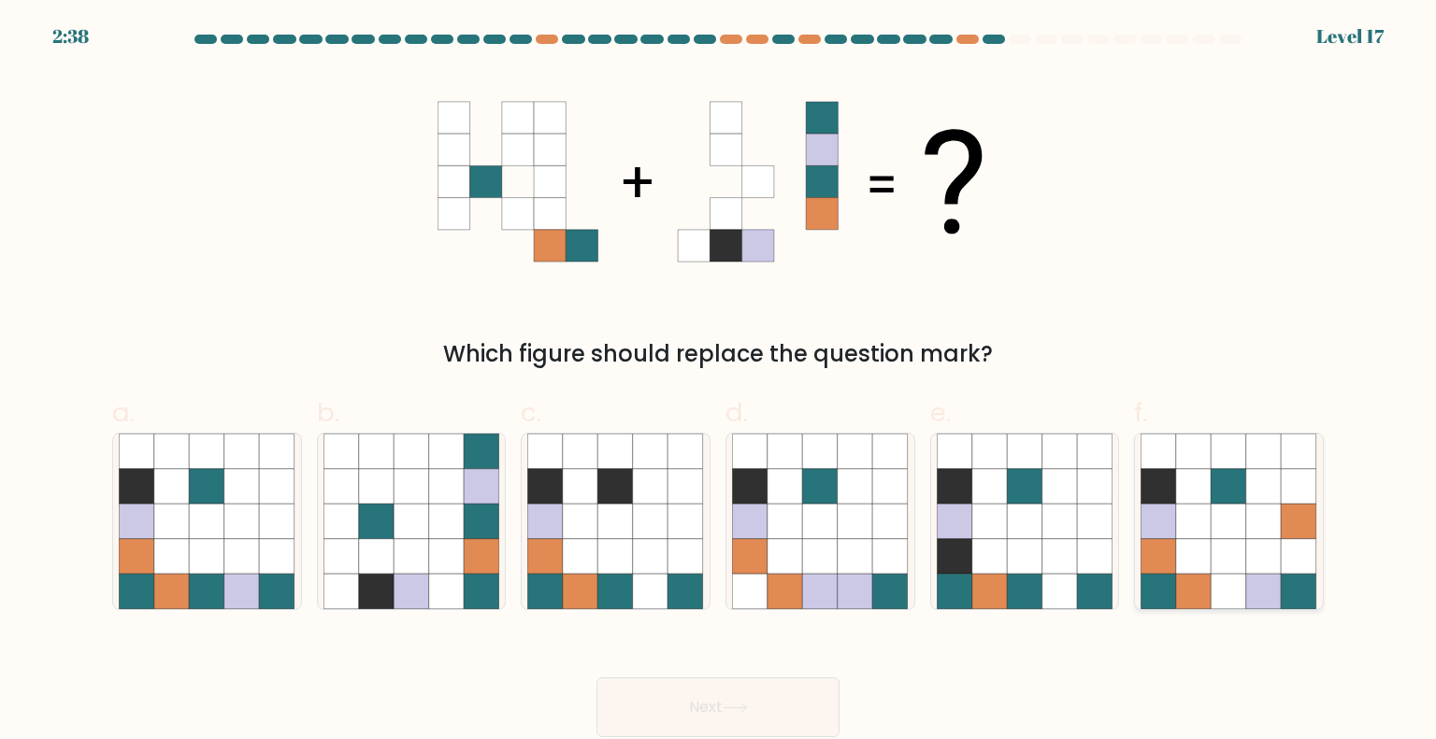
click at [1290, 501] on icon at bounding box center [1299, 487] width 36 height 36
click at [719, 382] on input "f." at bounding box center [718, 376] width 1 height 12
radio input "true"
click at [461, 508] on icon at bounding box center [447, 522] width 36 height 36
click at [718, 382] on input "b." at bounding box center [718, 376] width 1 height 12
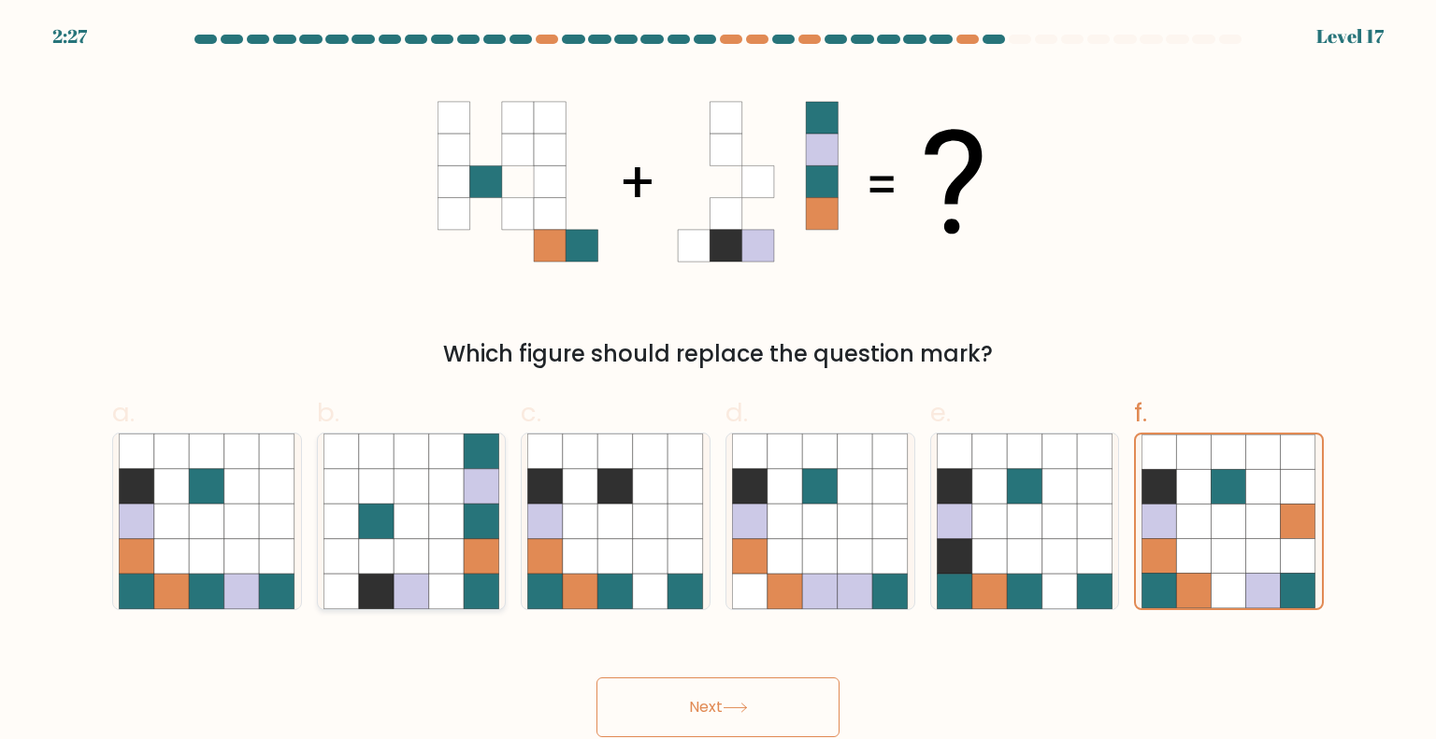
radio input "true"
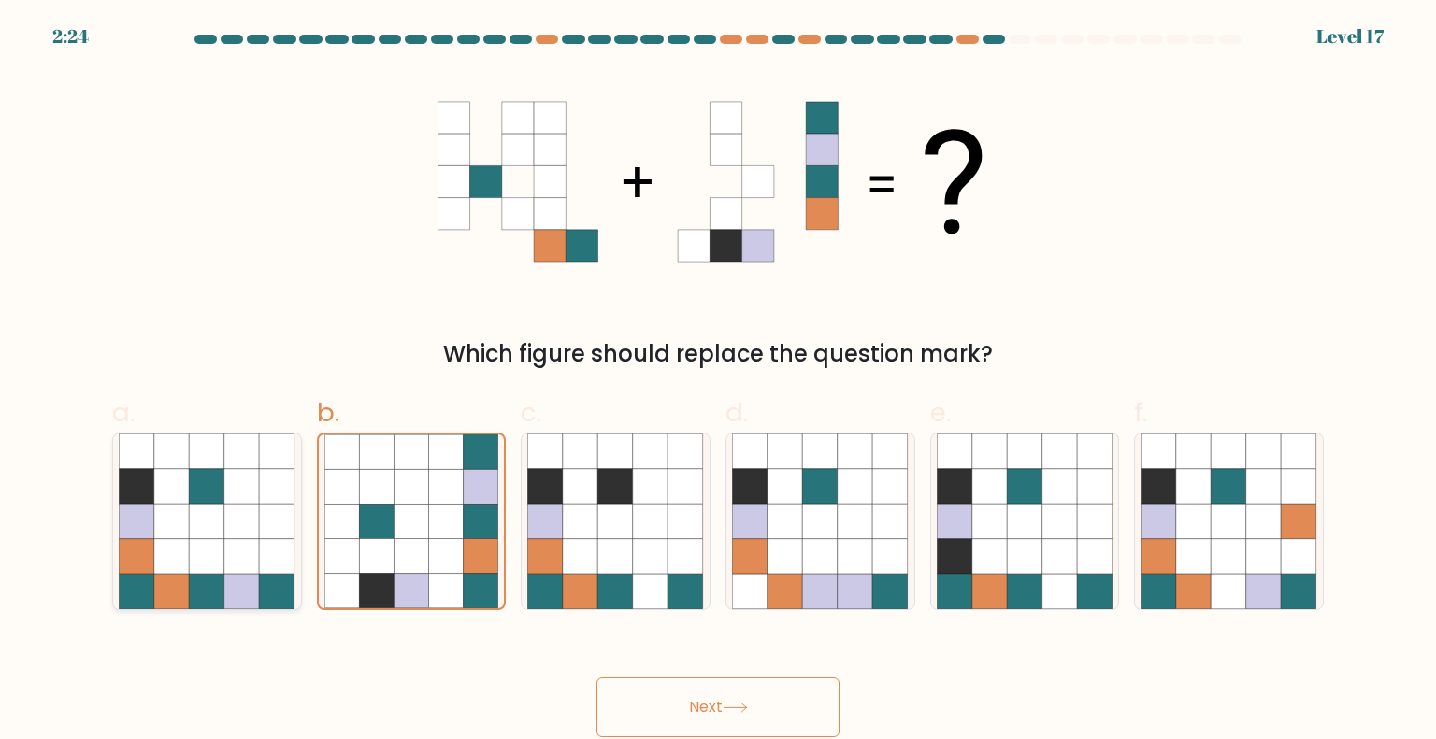
click at [213, 566] on icon at bounding box center [208, 557] width 36 height 36
click at [718, 382] on input "a." at bounding box center [718, 376] width 1 height 12
radio input "true"
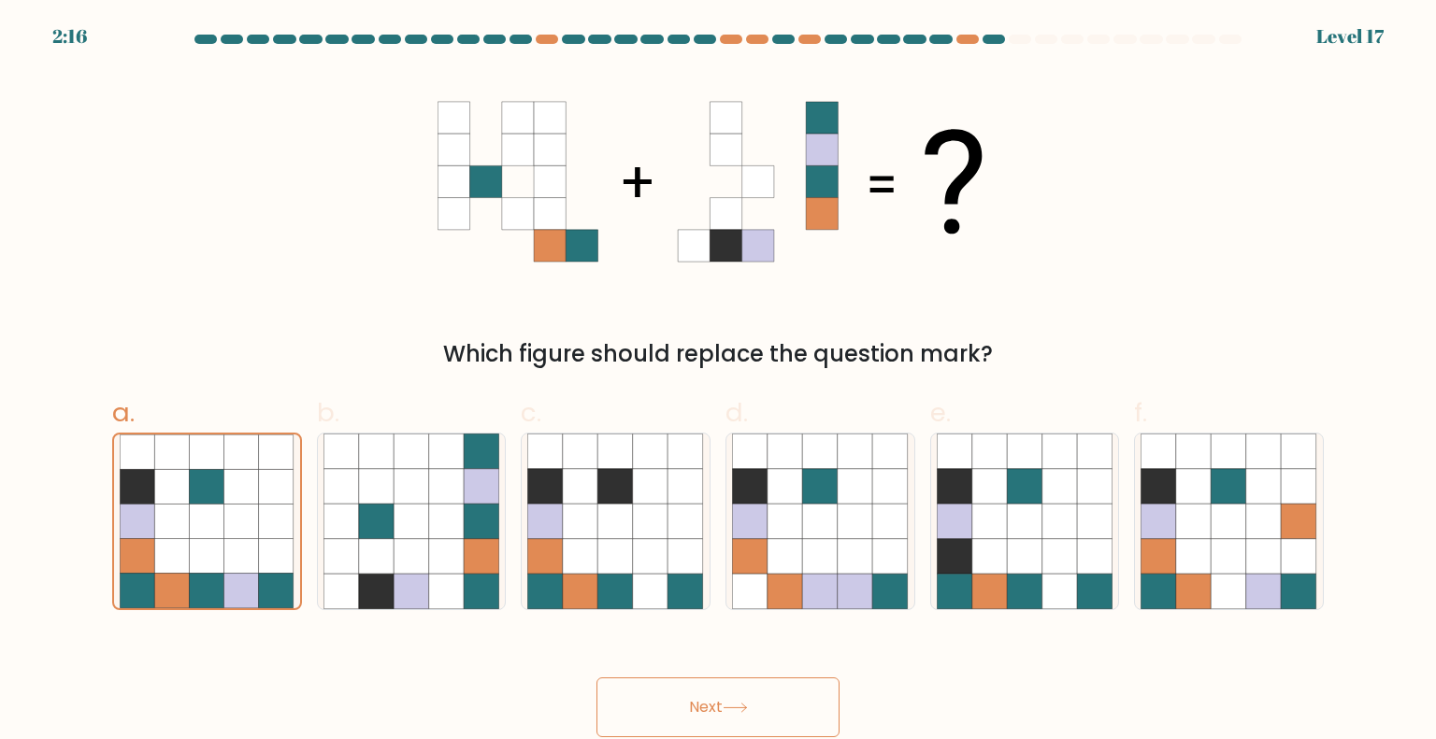
click at [728, 708] on icon at bounding box center [735, 708] width 25 height 10
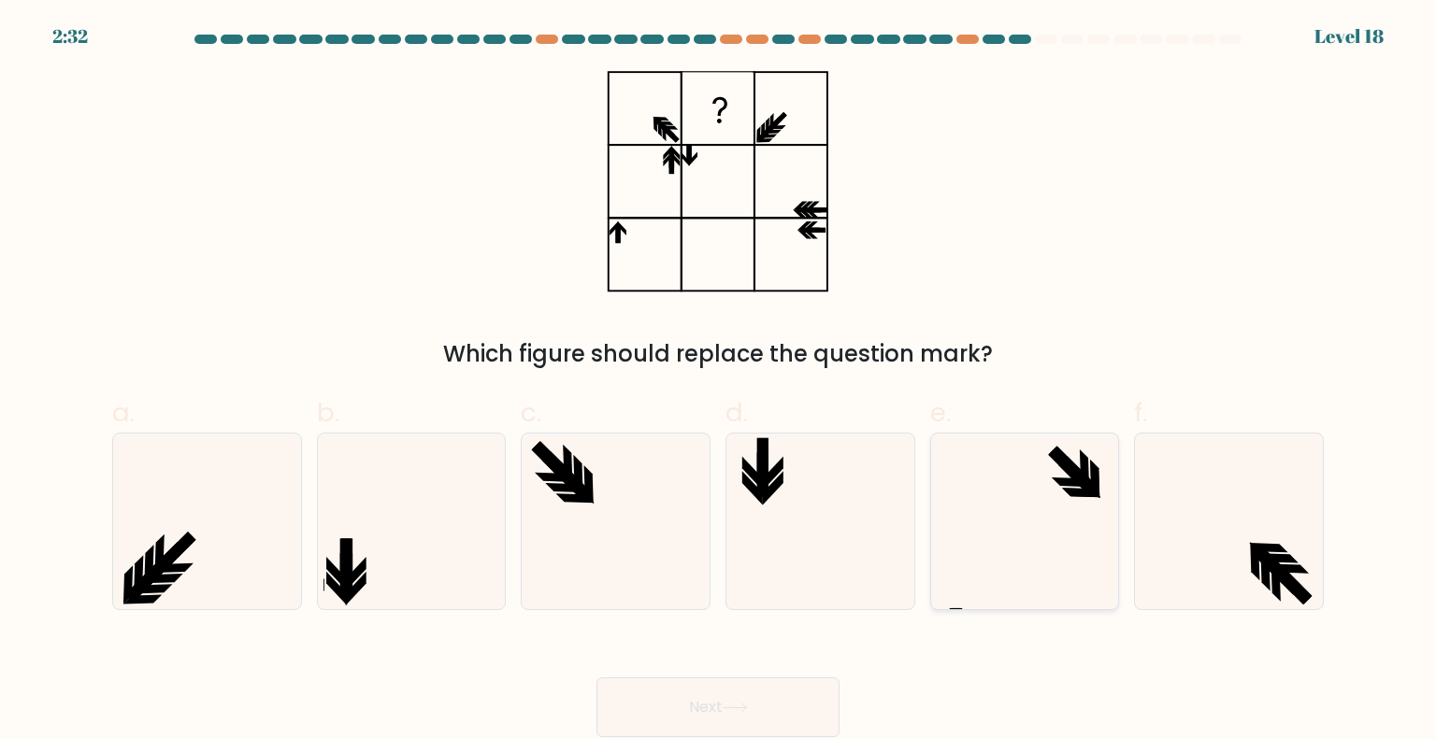
click at [1022, 500] on icon at bounding box center [1025, 522] width 176 height 176
click at [719, 382] on input "e." at bounding box center [718, 376] width 1 height 12
radio input "true"
click at [706, 697] on button "Next" at bounding box center [717, 708] width 243 height 60
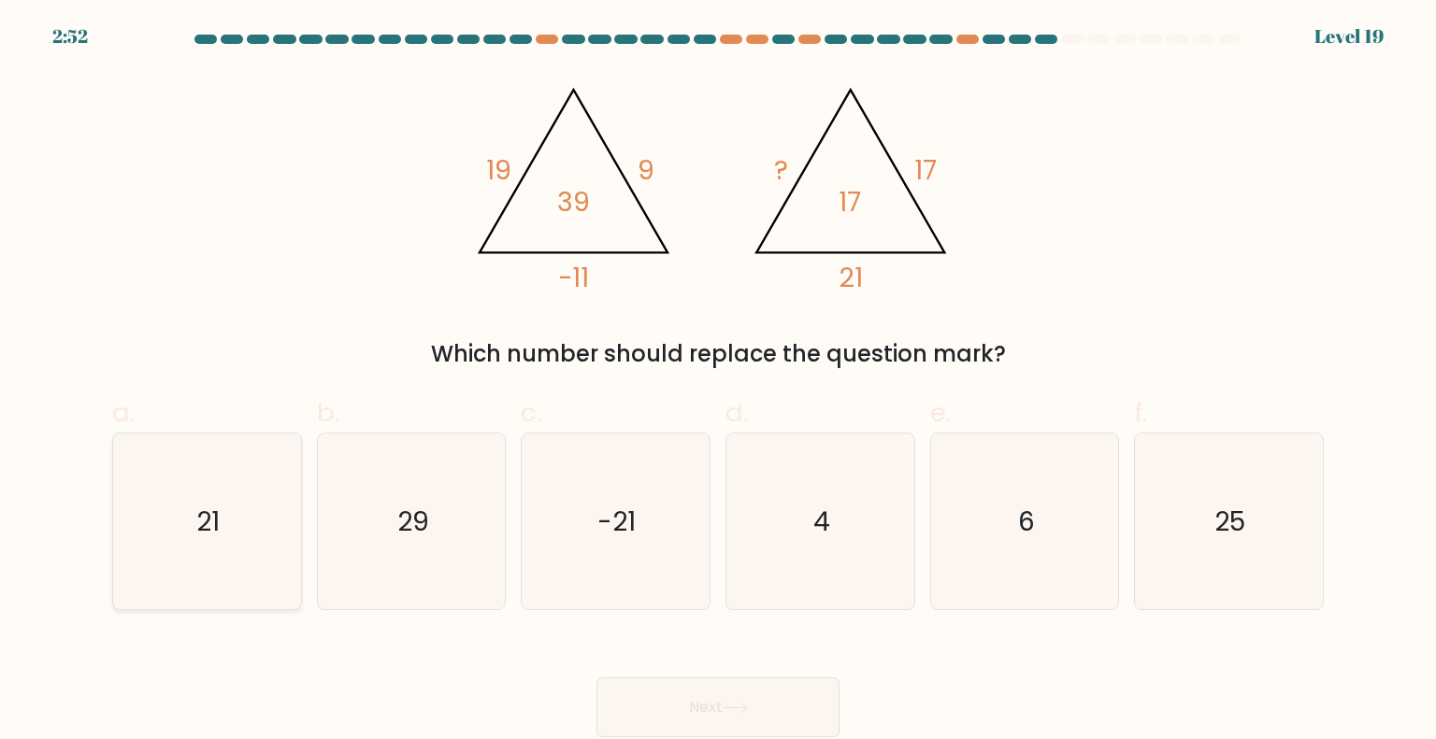
click at [284, 511] on icon "21" at bounding box center [207, 522] width 176 height 176
click at [718, 382] on input "a. 21" at bounding box center [718, 376] width 1 height 12
radio input "true"
click at [747, 687] on button "Next" at bounding box center [717, 708] width 243 height 60
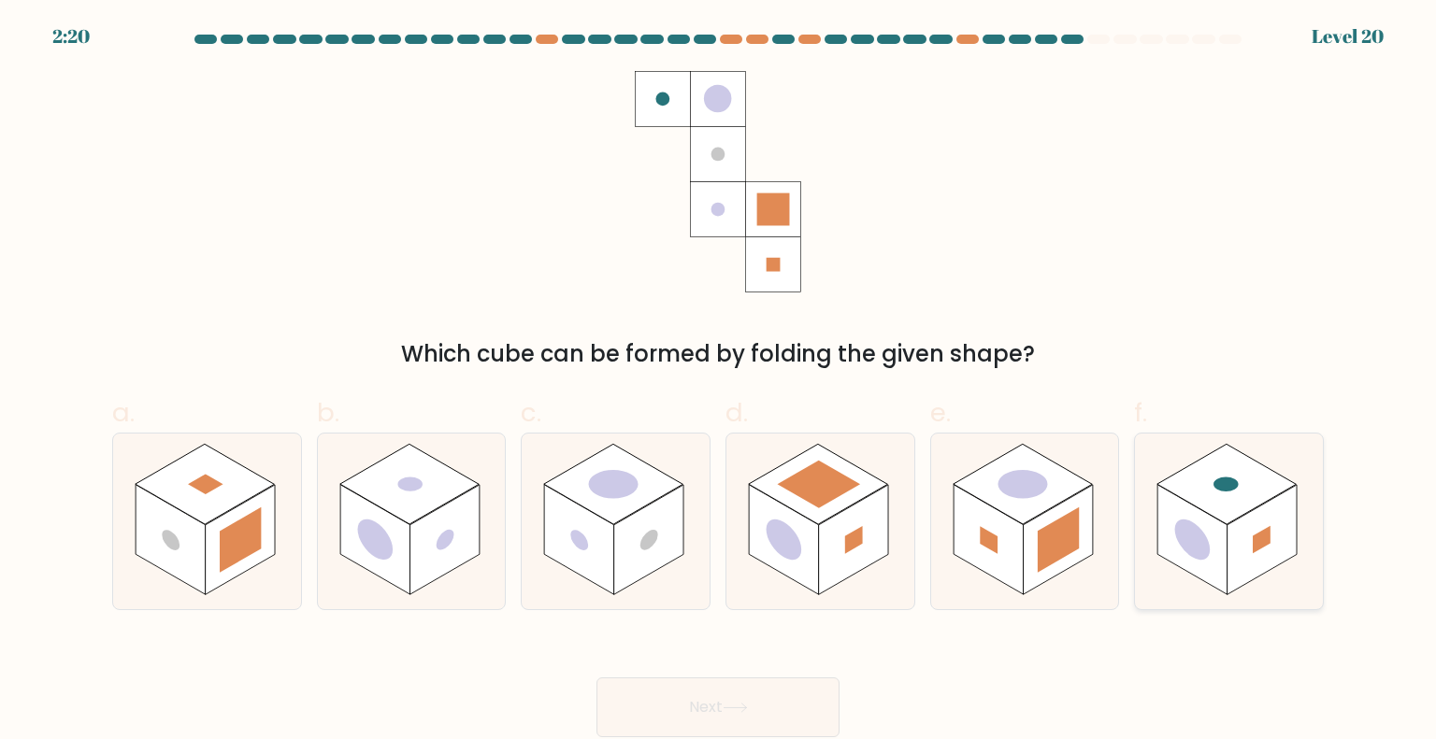
click at [1277, 528] on rect at bounding box center [1262, 540] width 70 height 110
click at [719, 382] on input "f." at bounding box center [718, 376] width 1 height 12
radio input "true"
click at [746, 709] on icon at bounding box center [734, 708] width 22 height 8
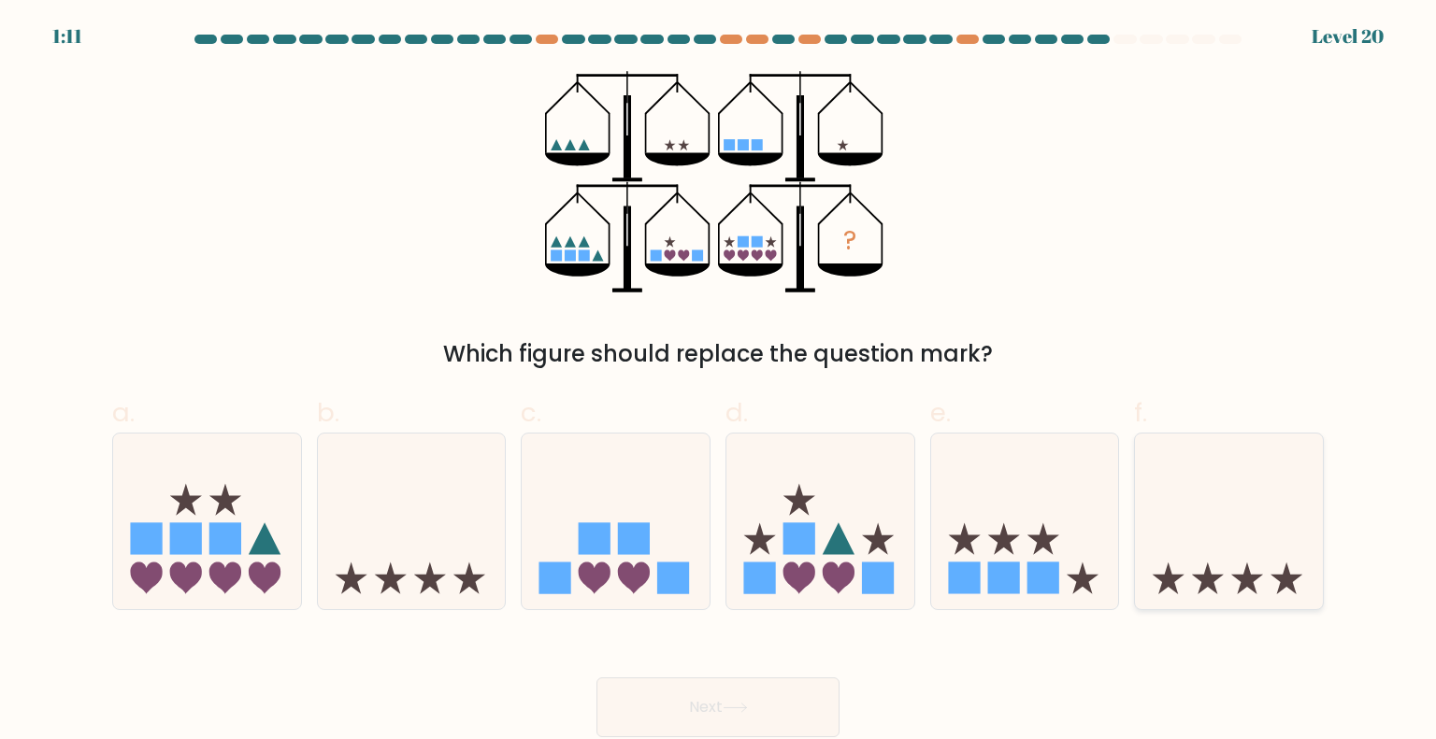
click at [1285, 498] on icon at bounding box center [1229, 521] width 188 height 155
click at [719, 382] on input "f." at bounding box center [718, 376] width 1 height 12
radio input "true"
click at [729, 707] on icon at bounding box center [735, 708] width 25 height 10
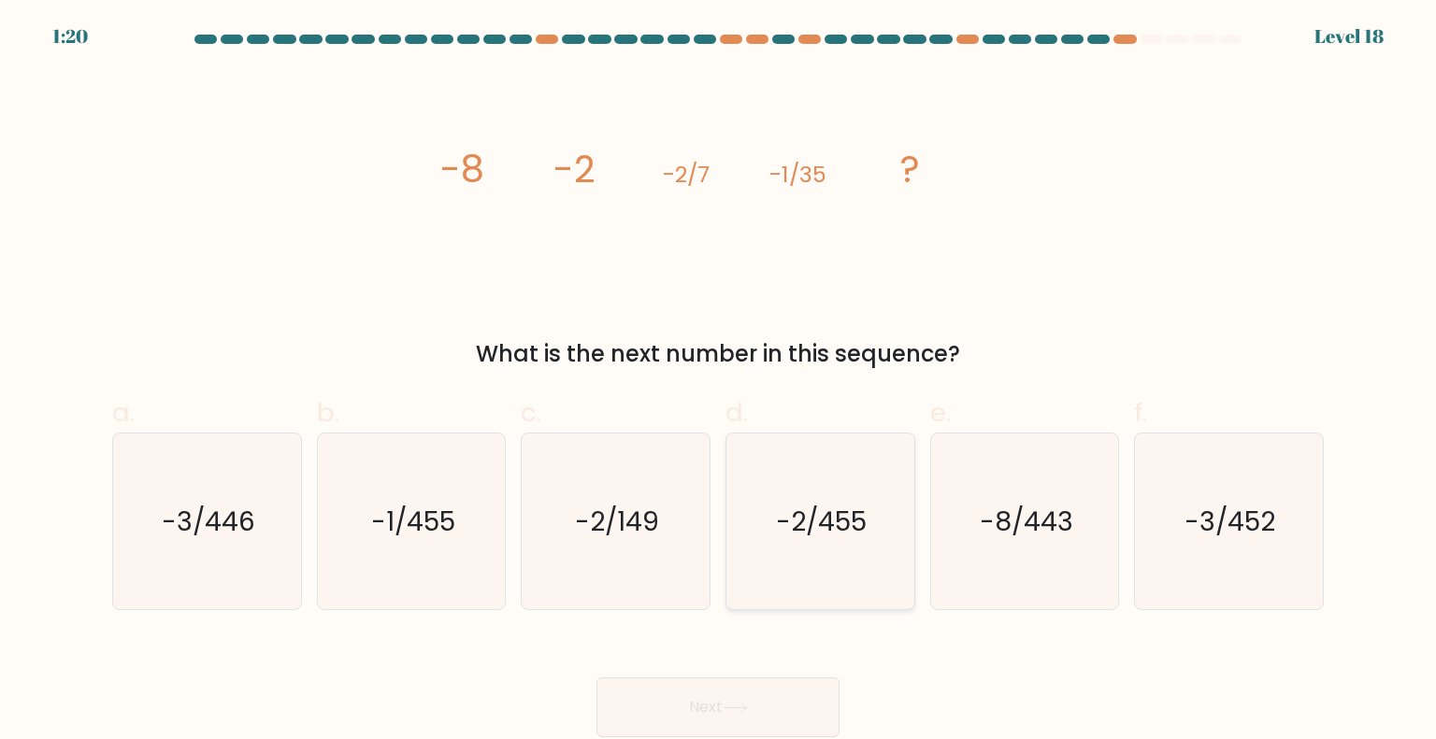
click at [842, 521] on text "-2/455" at bounding box center [822, 520] width 91 height 37
click at [719, 382] on input "d. -2/455" at bounding box center [718, 376] width 1 height 12
radio input "true"
click at [747, 680] on button "Next" at bounding box center [717, 708] width 243 height 60
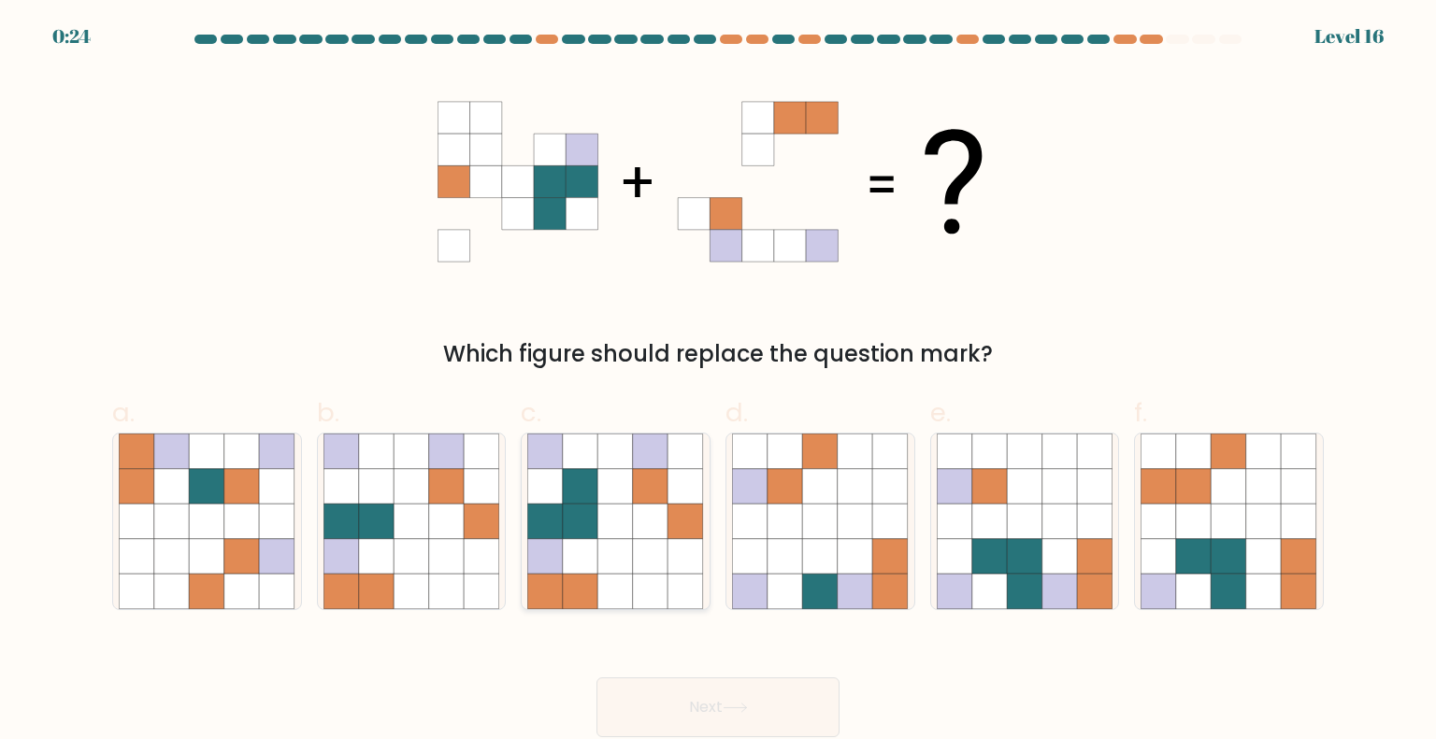
click at [608, 522] on icon at bounding box center [616, 522] width 36 height 36
click at [718, 382] on input "c." at bounding box center [718, 376] width 1 height 12
radio input "true"
click at [748, 707] on icon at bounding box center [735, 708] width 25 height 10
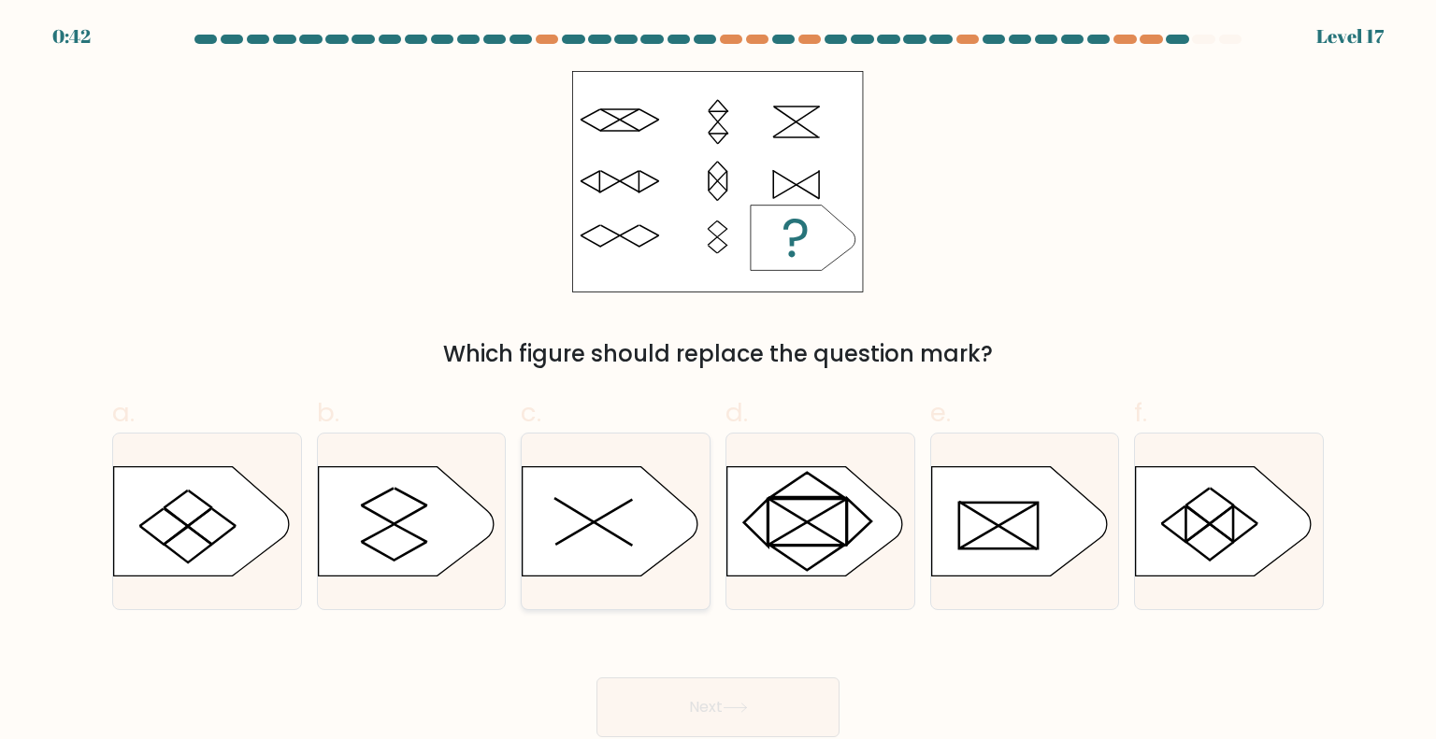
click at [639, 533] on icon at bounding box center [611, 520] width 176 height 109
click at [718, 382] on input "c." at bounding box center [718, 376] width 1 height 12
radio input "true"
click at [729, 700] on button "Next" at bounding box center [717, 708] width 243 height 60
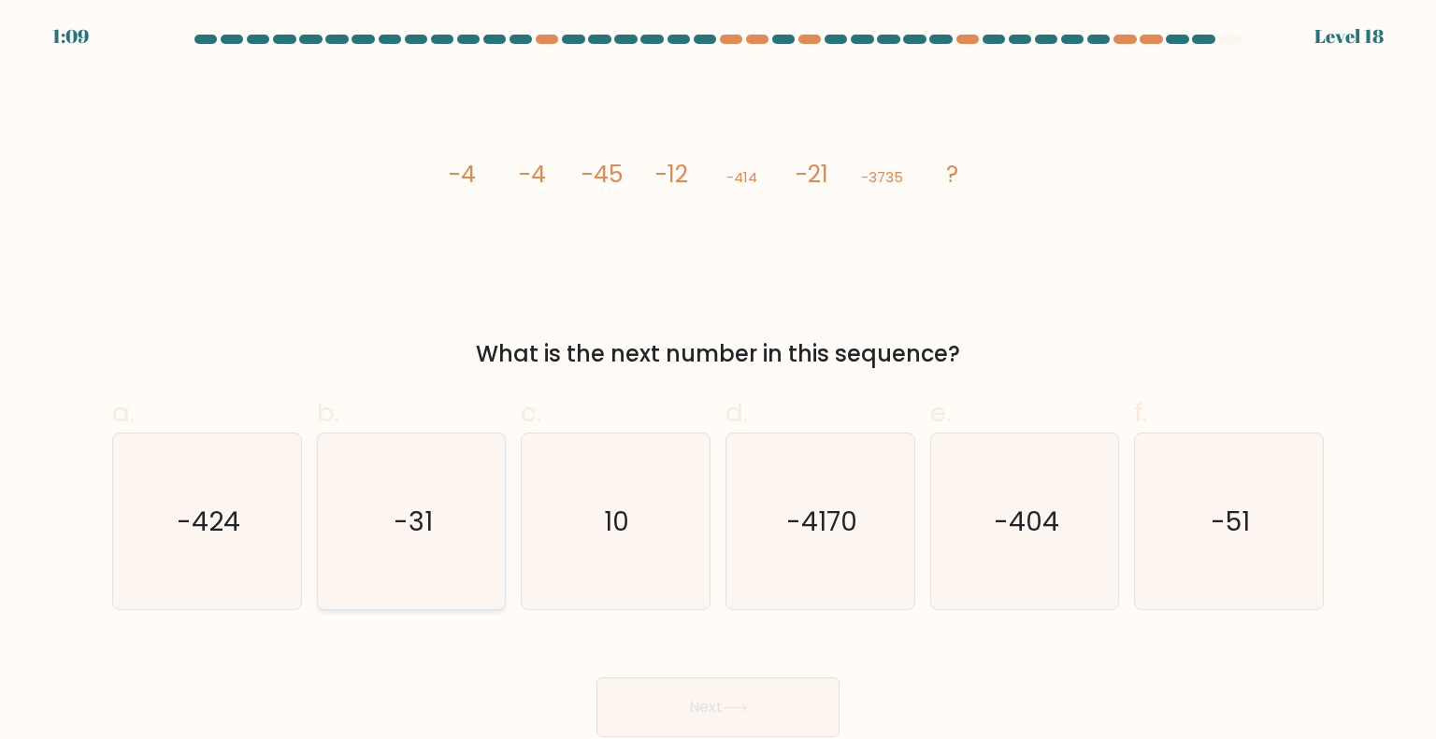
click at [355, 482] on icon "-31" at bounding box center [411, 522] width 176 height 176
click at [718, 382] on input "b. -31" at bounding box center [718, 376] width 1 height 12
radio input "true"
click at [720, 694] on button "Next" at bounding box center [717, 708] width 243 height 60
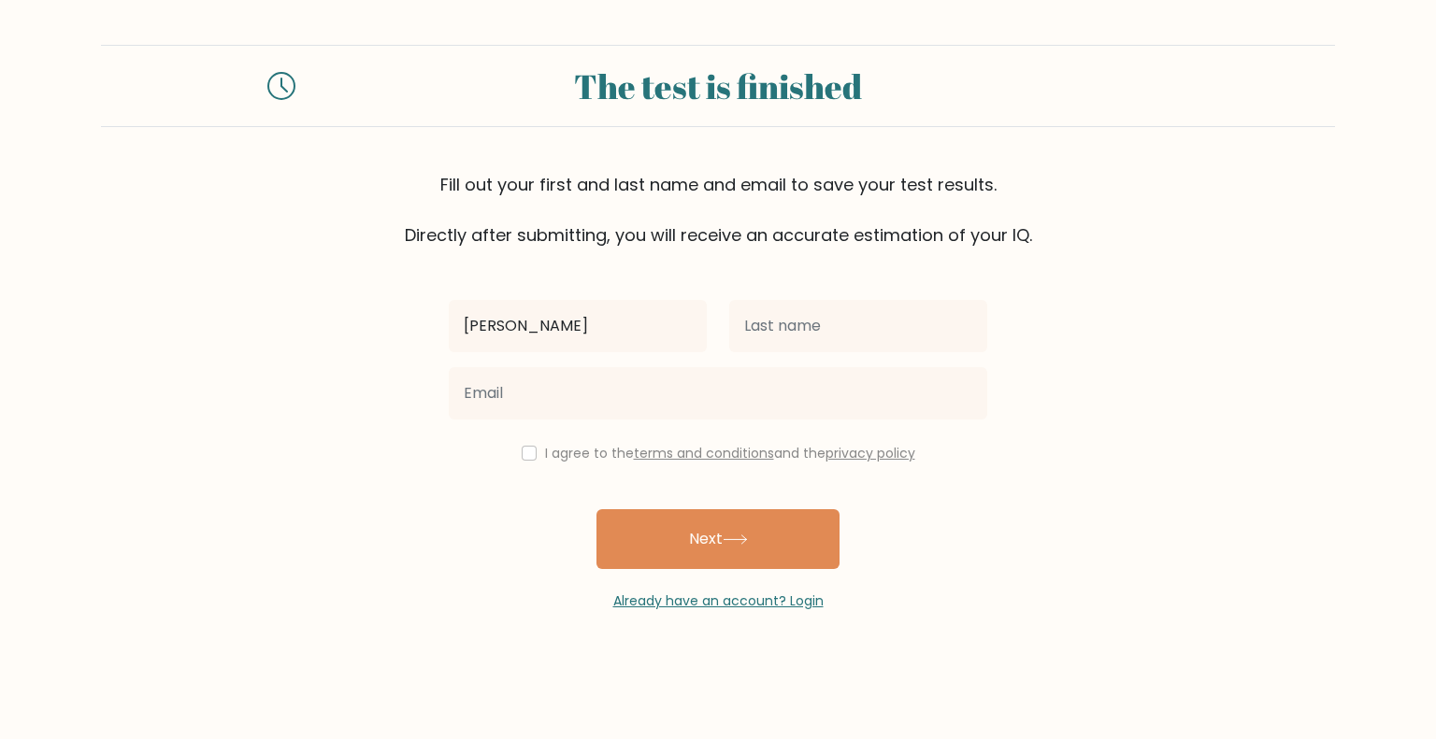
type input "[PERSON_NAME]"
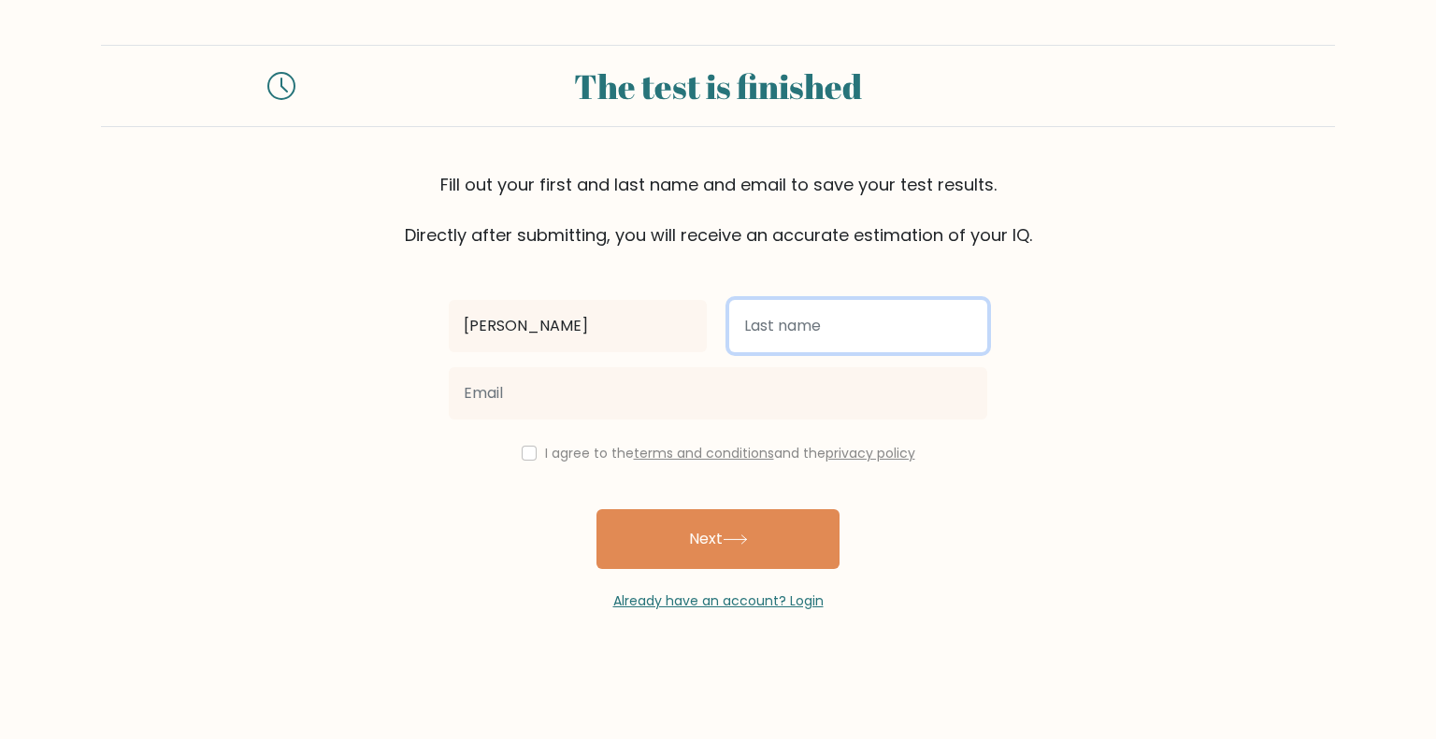
click at [796, 312] on input "text" at bounding box center [858, 326] width 258 height 52
type input "Palamenga"
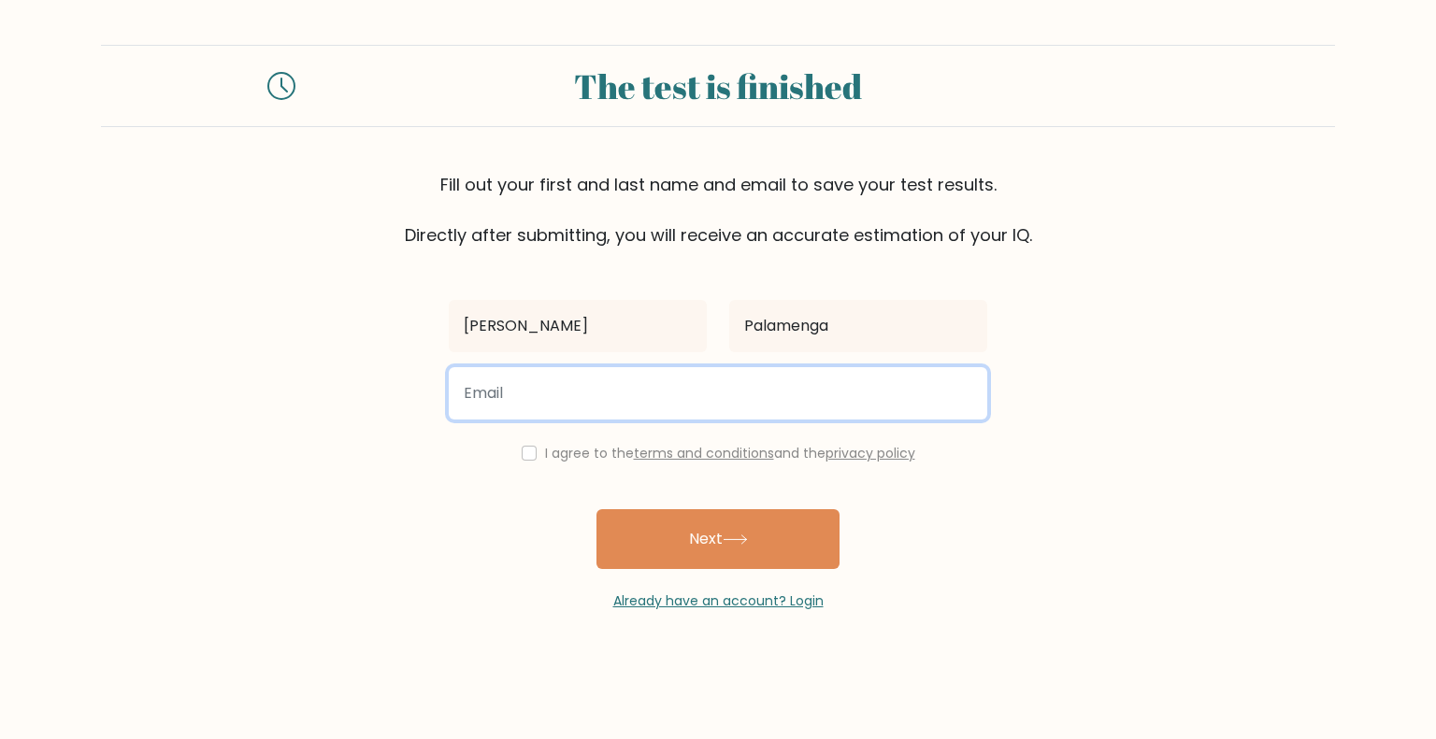
click at [608, 419] on div at bounding box center [717, 393] width 561 height 67
type input "tpalamenga@gmail.com"
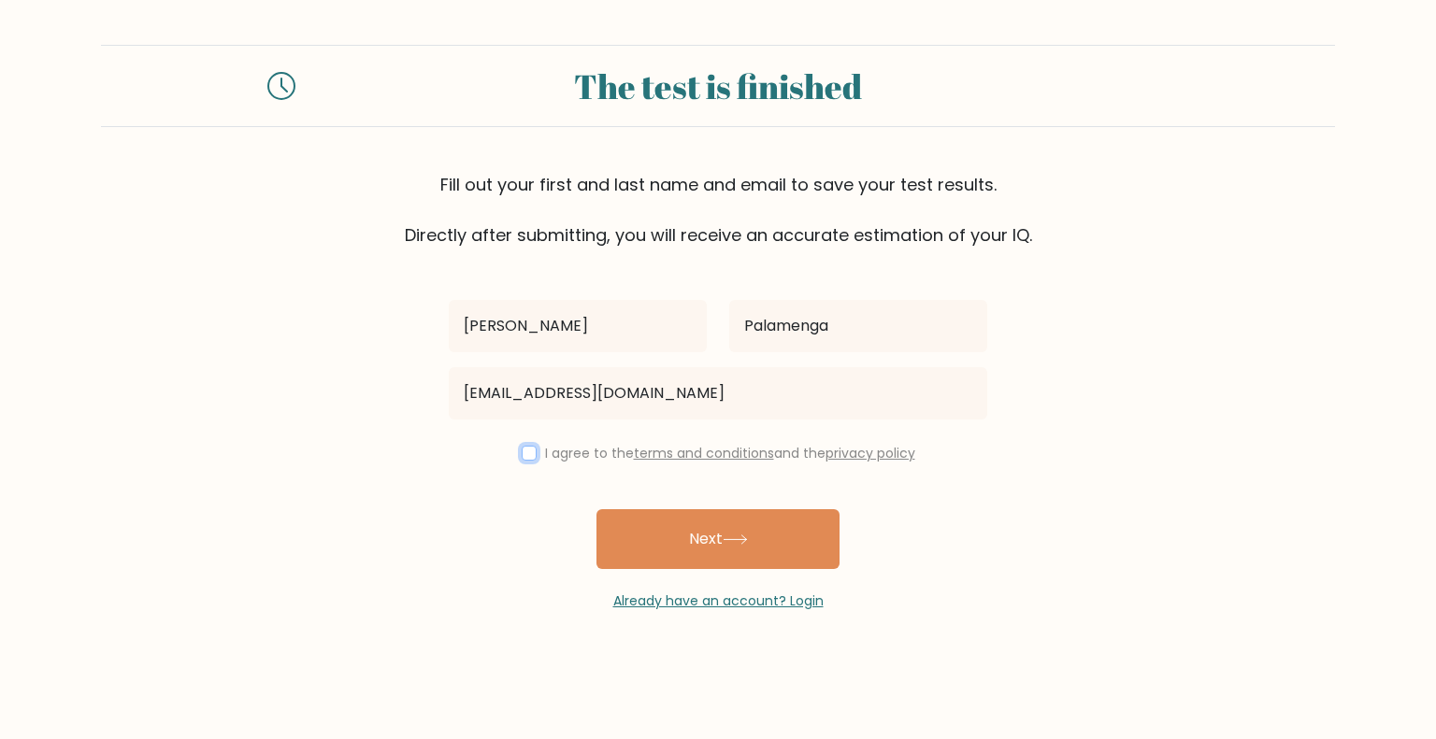
click at [527, 451] on input "checkbox" at bounding box center [529, 453] width 15 height 15
checkbox input "true"
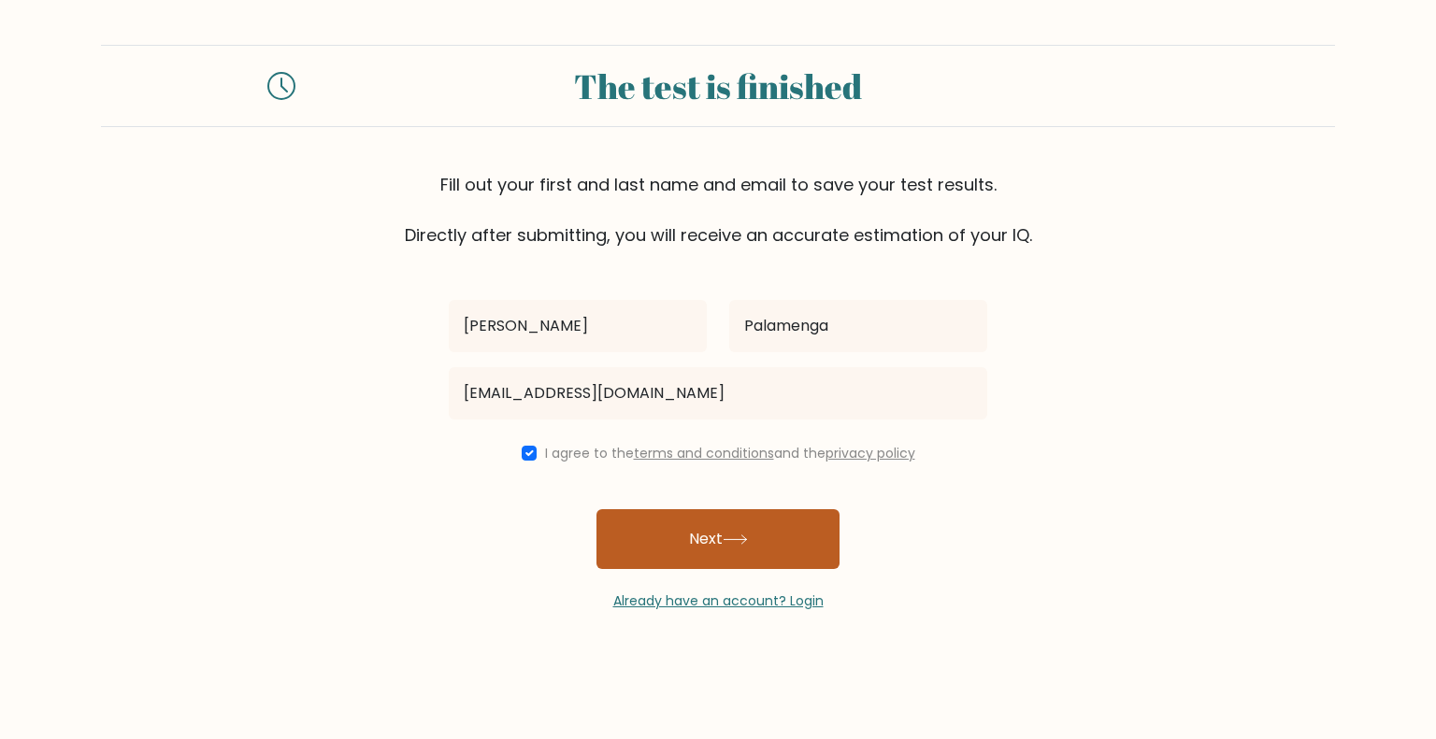
click at [733, 556] on button "Next" at bounding box center [717, 539] width 243 height 60
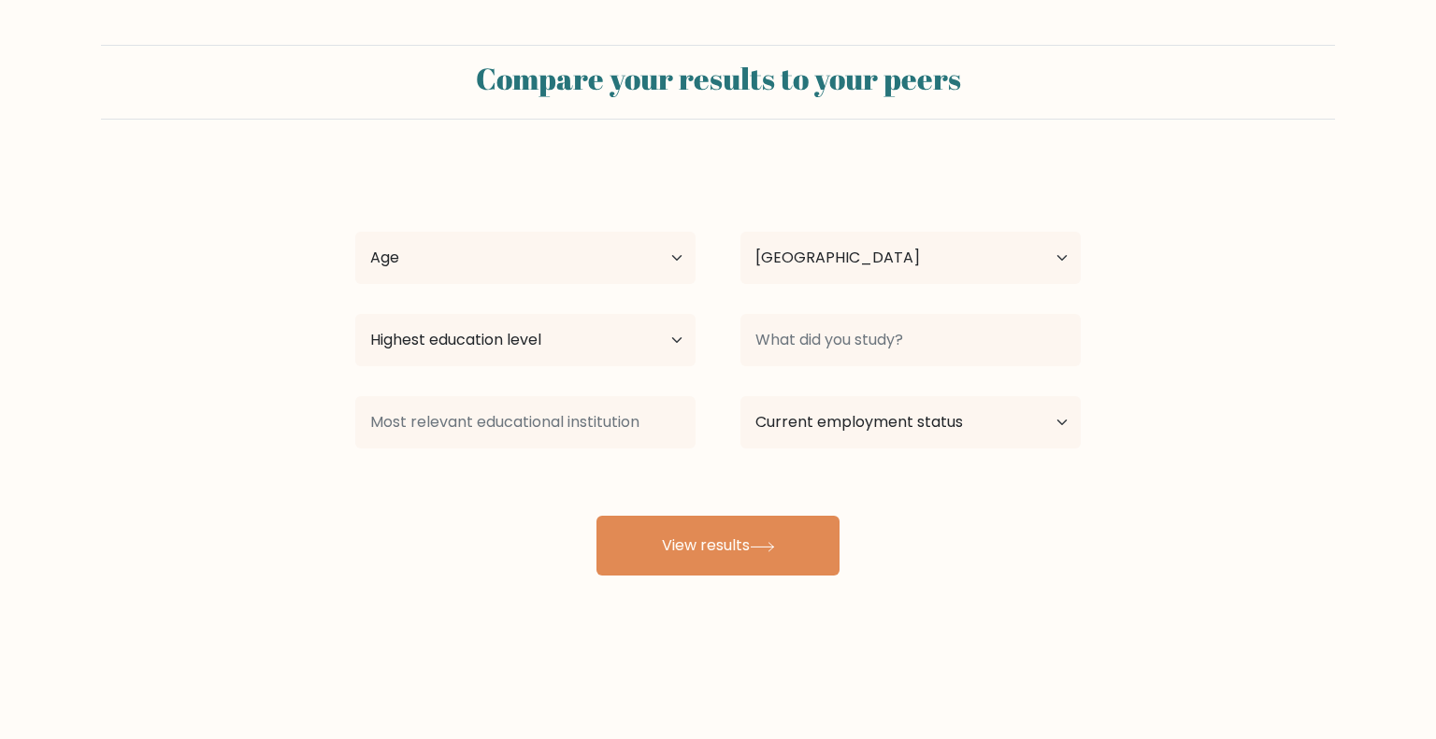
select select "IT"
click at [517, 267] on select "Age Under [DEMOGRAPHIC_DATA] [DEMOGRAPHIC_DATA] [DEMOGRAPHIC_DATA] [DEMOGRAPHIC…" at bounding box center [525, 258] width 340 height 52
select select "18_24"
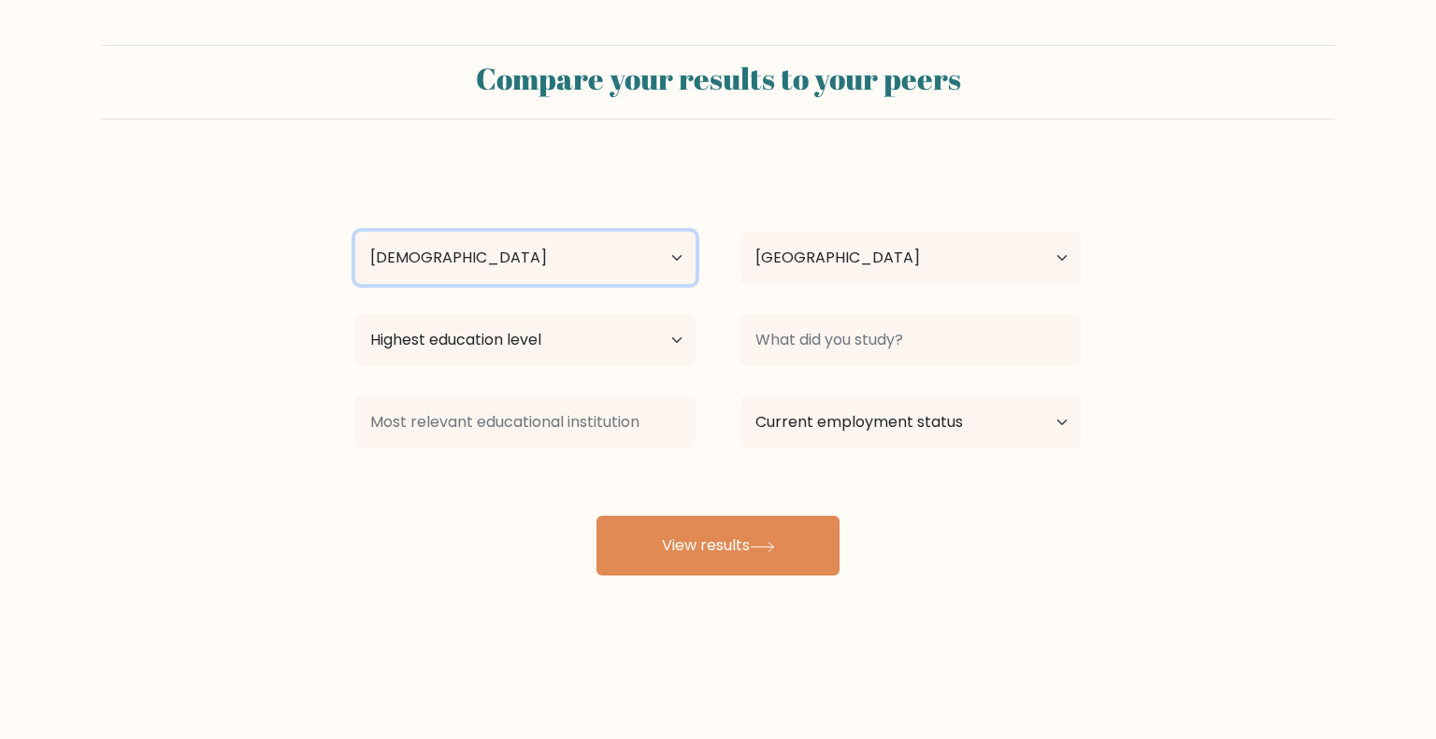
click at [355, 232] on select "Age Under [DEMOGRAPHIC_DATA] [DEMOGRAPHIC_DATA] [DEMOGRAPHIC_DATA] [DEMOGRAPHIC…" at bounding box center [525, 258] width 340 height 52
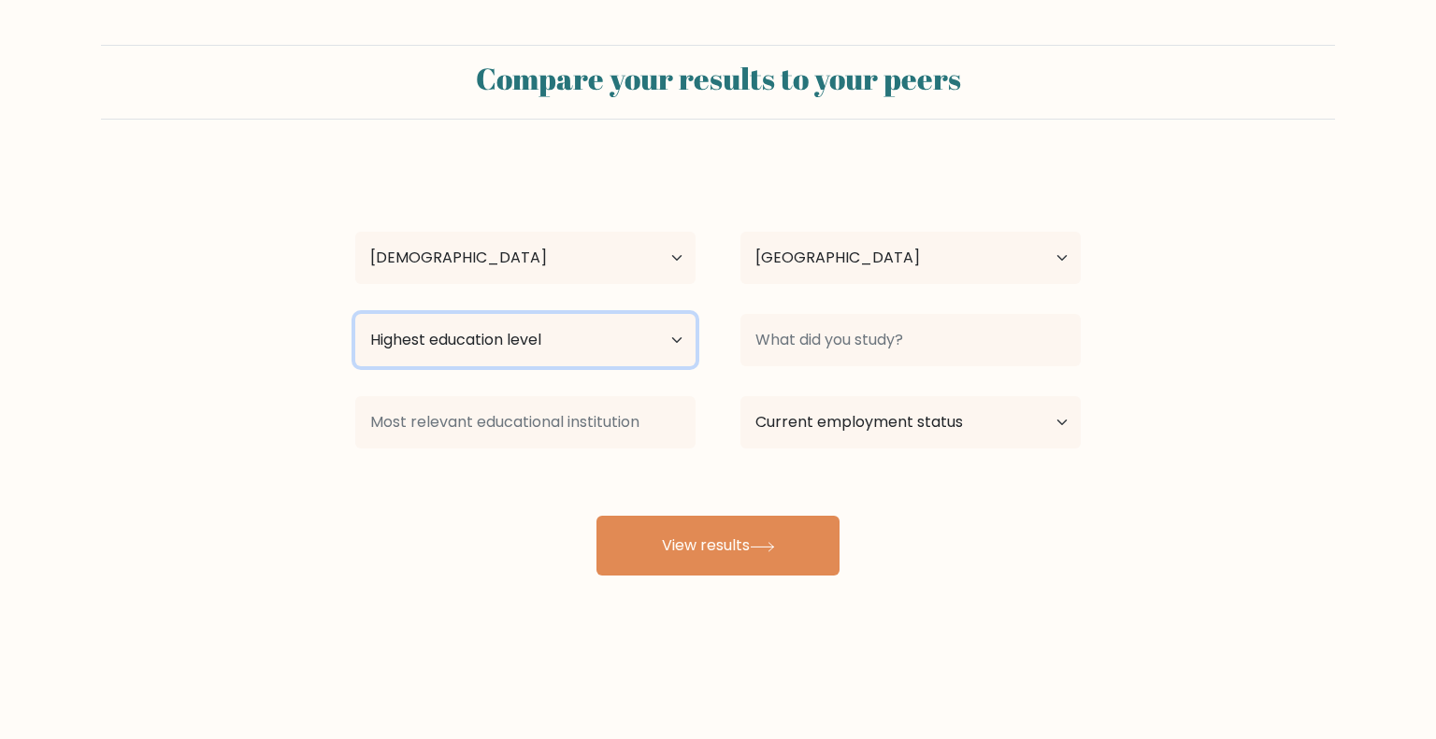
click at [609, 334] on select "Highest education level No schooling Primary Lower Secondary Upper Secondary Oc…" at bounding box center [525, 340] width 340 height 52
select select "upper_secondary"
click at [355, 314] on select "Highest education level No schooling Primary Lower Secondary Upper Secondary Oc…" at bounding box center [525, 340] width 340 height 52
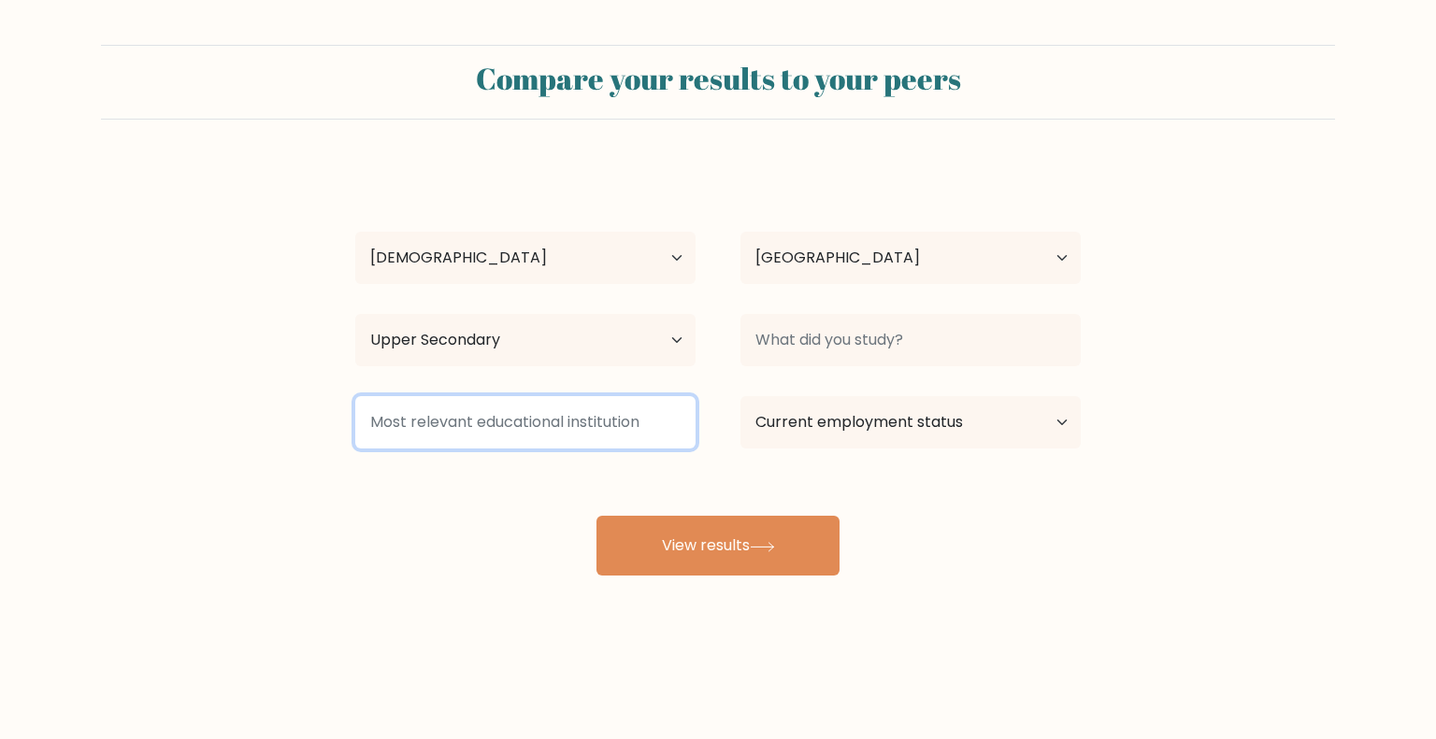
click at [522, 444] on input at bounding box center [525, 422] width 340 height 52
type input "C"
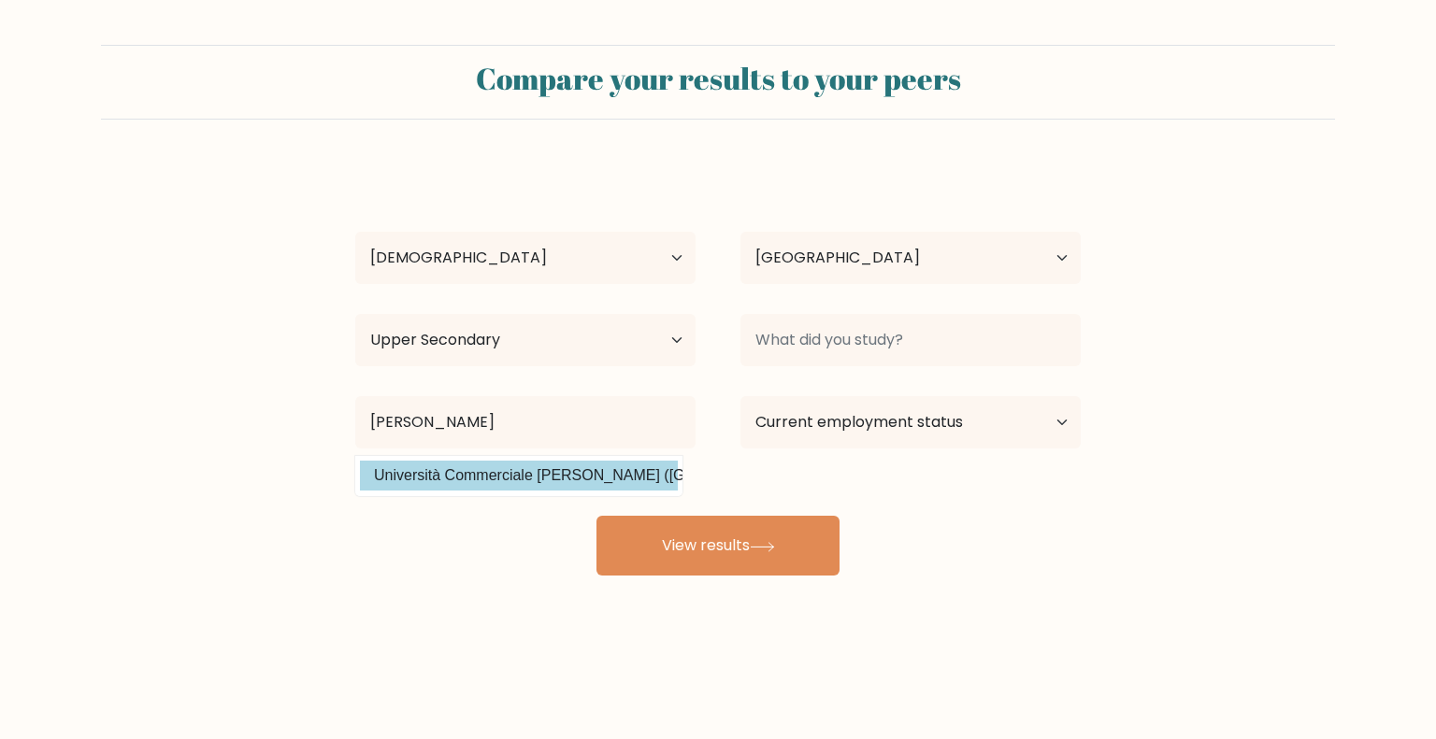
click at [593, 472] on option "Università Commerciale [PERSON_NAME] ([GEOGRAPHIC_DATA])" at bounding box center [519, 476] width 318 height 30
type input "Università Commerciale [PERSON_NAME]"
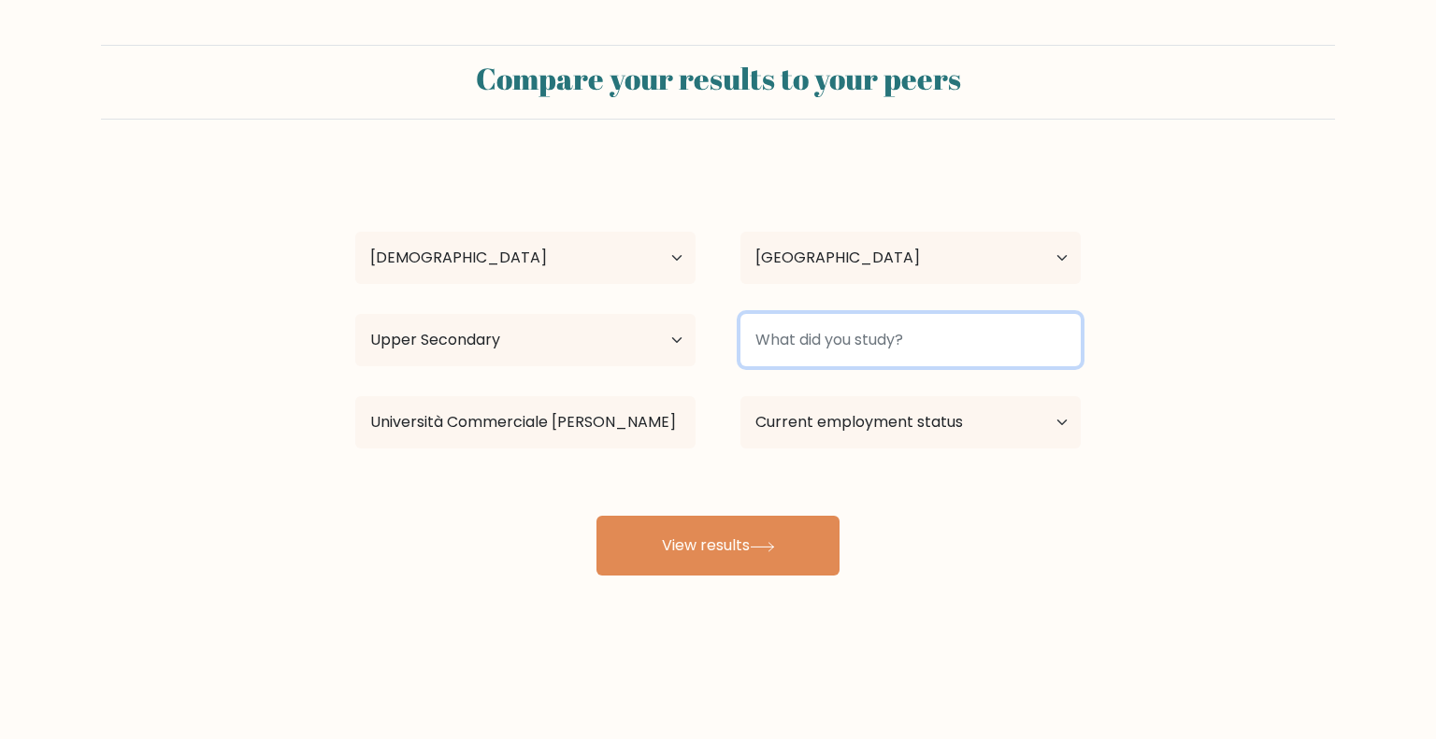
click at [925, 316] on input at bounding box center [910, 340] width 340 height 52
type input "CP"
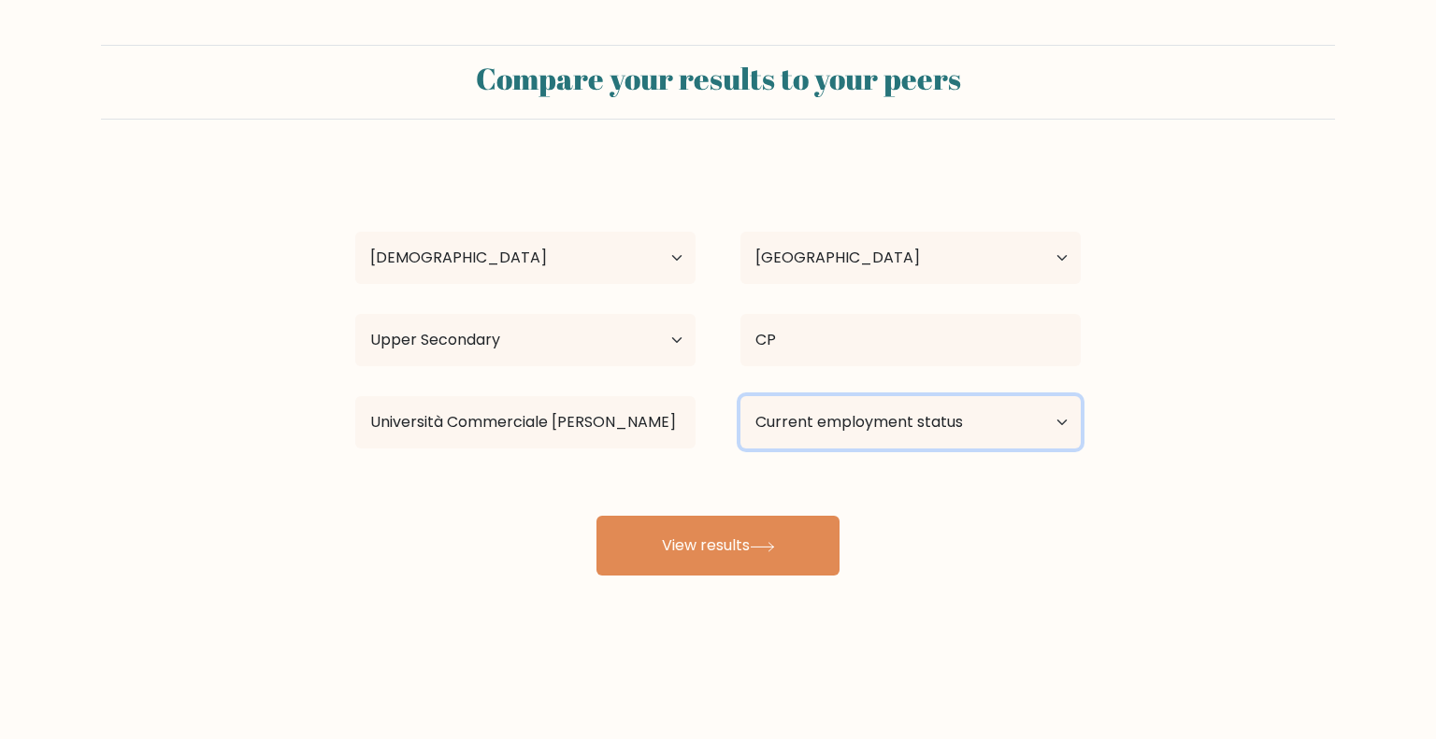
click at [919, 425] on select "Current employment status Employed Student Retired Other / prefer not to answer" at bounding box center [910, 422] width 340 height 52
select select "student"
click at [740, 396] on select "Current employment status Employed Student Retired Other / prefer not to answer" at bounding box center [910, 422] width 340 height 52
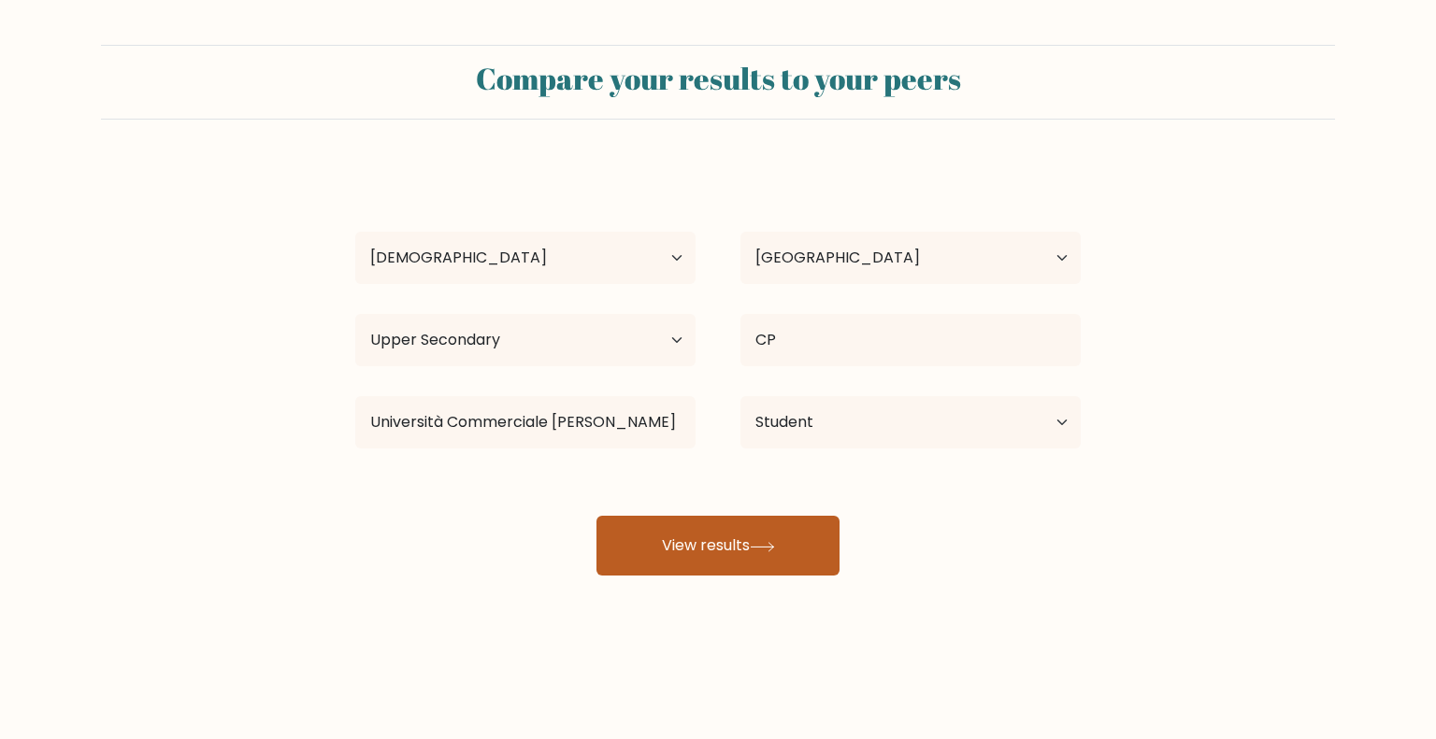
click at [748, 526] on button "View results" at bounding box center [717, 546] width 243 height 60
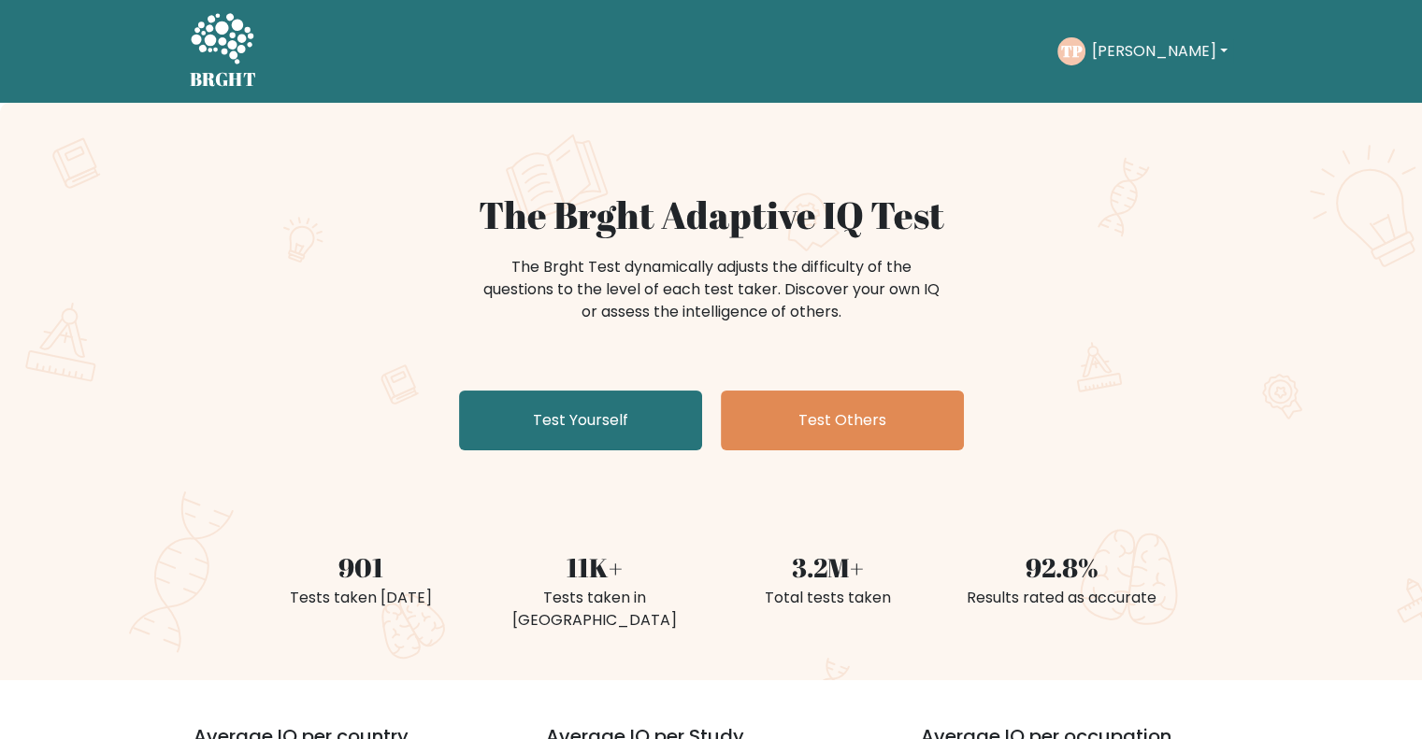
click at [1138, 35] on div "[PERSON_NAME] Dashboard Profile Settings Logout" at bounding box center [1144, 51] width 175 height 43
click at [1117, 74] on ul "Take the test [PERSON_NAME] Dashboard Profile Settings Logout Dashboard Profile…" at bounding box center [1144, 51] width 175 height 58
click at [1144, 45] on button "[PERSON_NAME]" at bounding box center [1158, 51] width 147 height 24
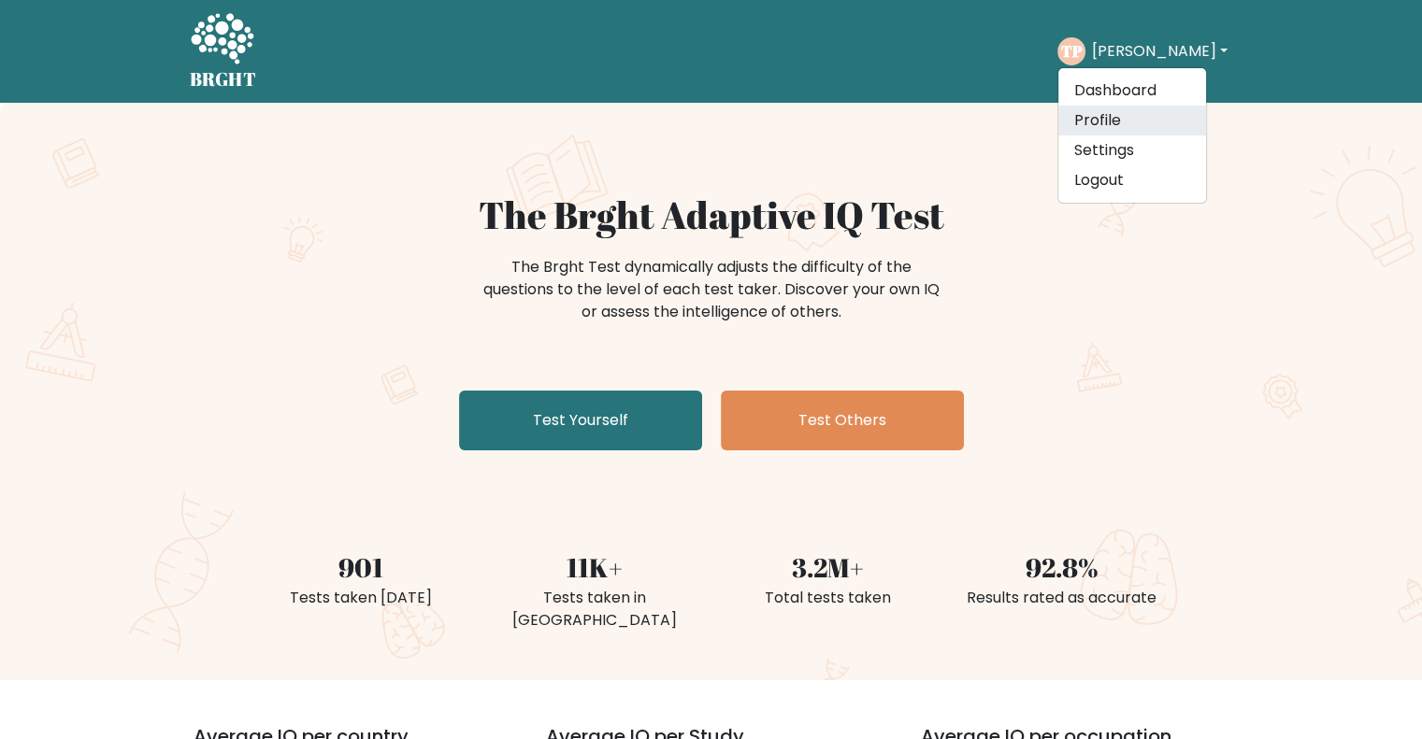
click at [1156, 109] on link "Profile" at bounding box center [1132, 121] width 148 height 30
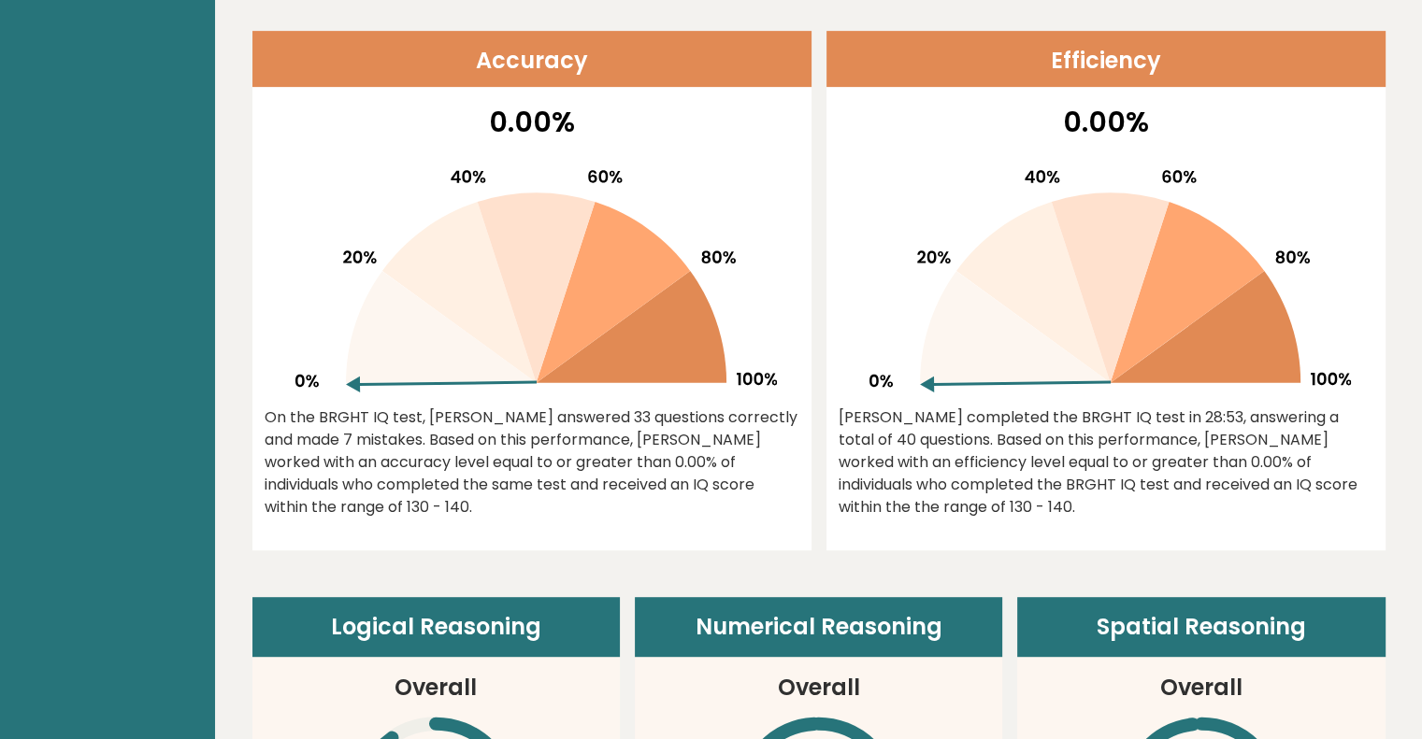
scroll to position [785, 0]
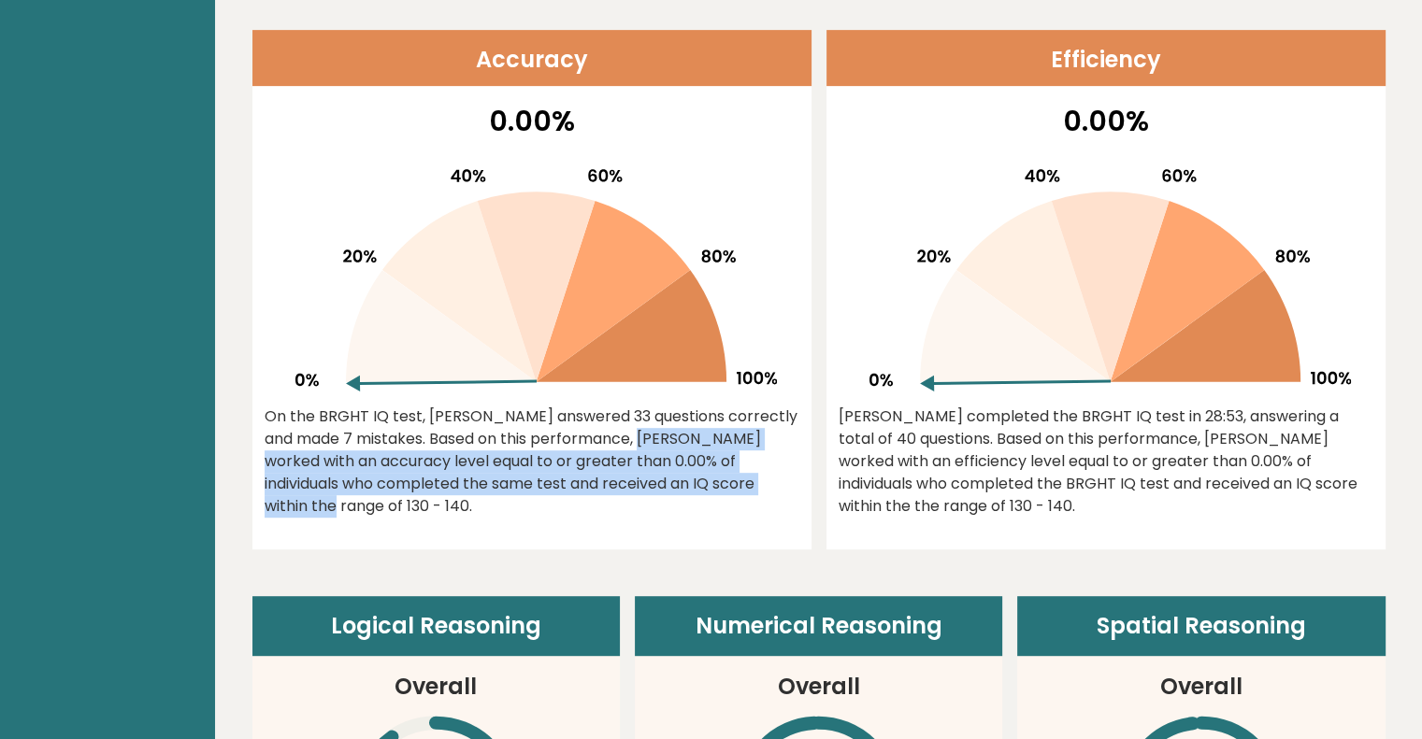
drag, startPoint x: 658, startPoint y: 433, endPoint x: 733, endPoint y: 474, distance: 85.3
click at [733, 474] on div "On the BRGHT IQ test, Tommaso Palamenga answered 33 questions correctly and mad…" at bounding box center [532, 462] width 535 height 112
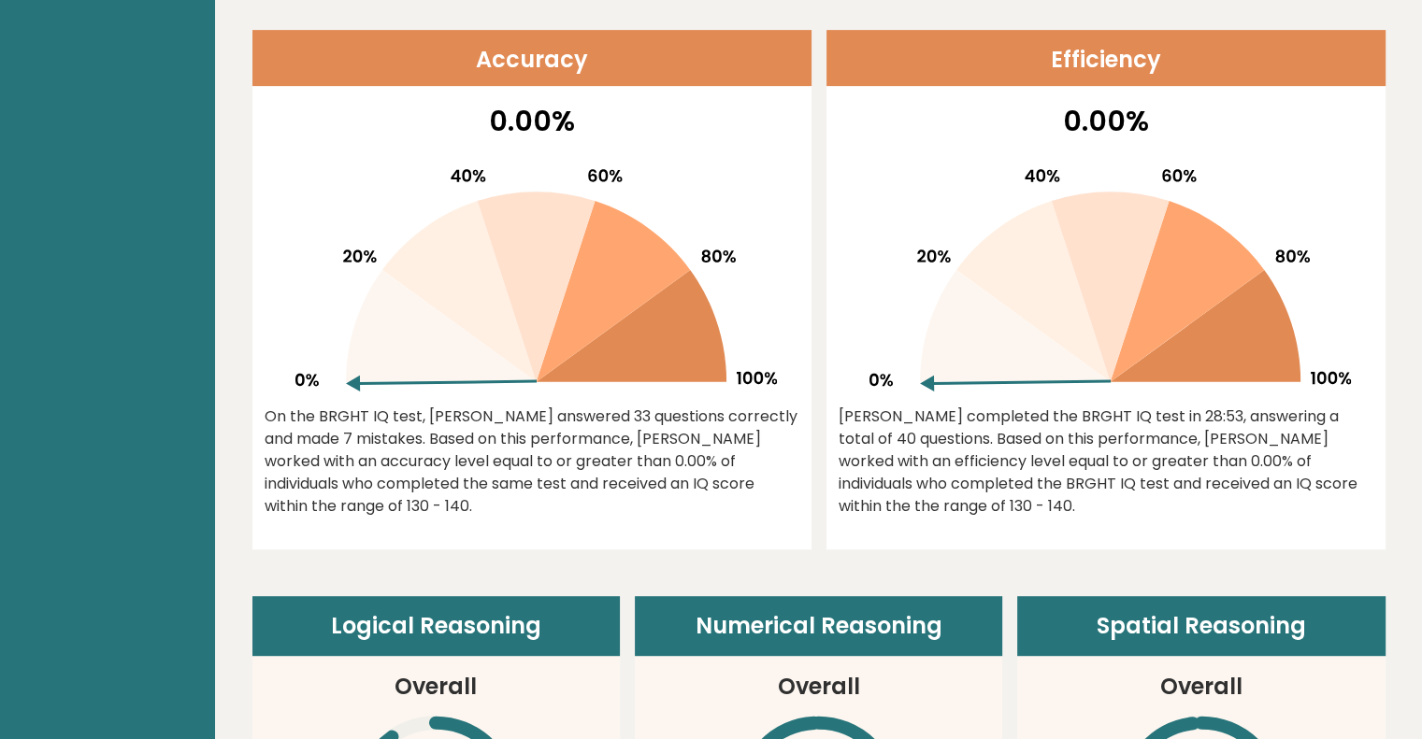
click at [418, 439] on div "On the BRGHT IQ test, [PERSON_NAME] answered 33 questions correctly and made 7 …" at bounding box center [532, 462] width 535 height 112
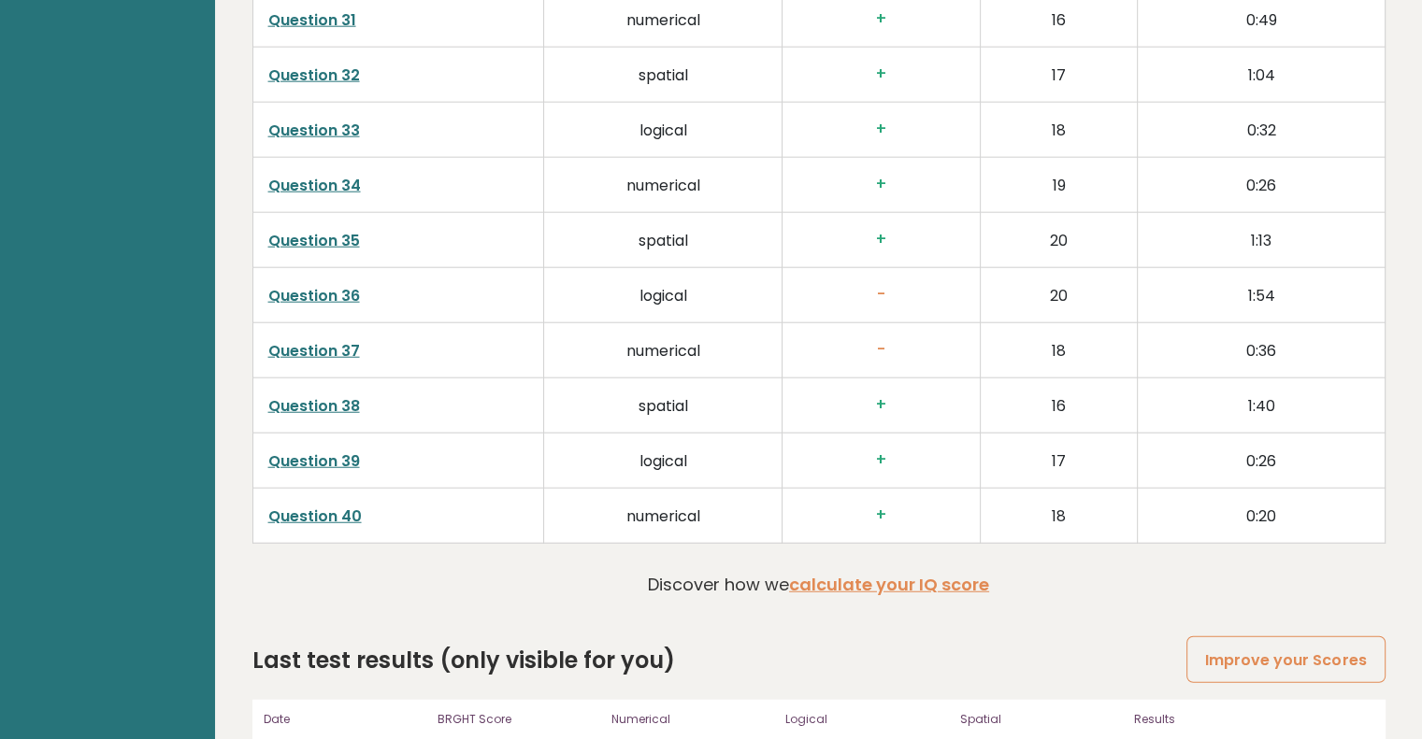
scroll to position [4750, 0]
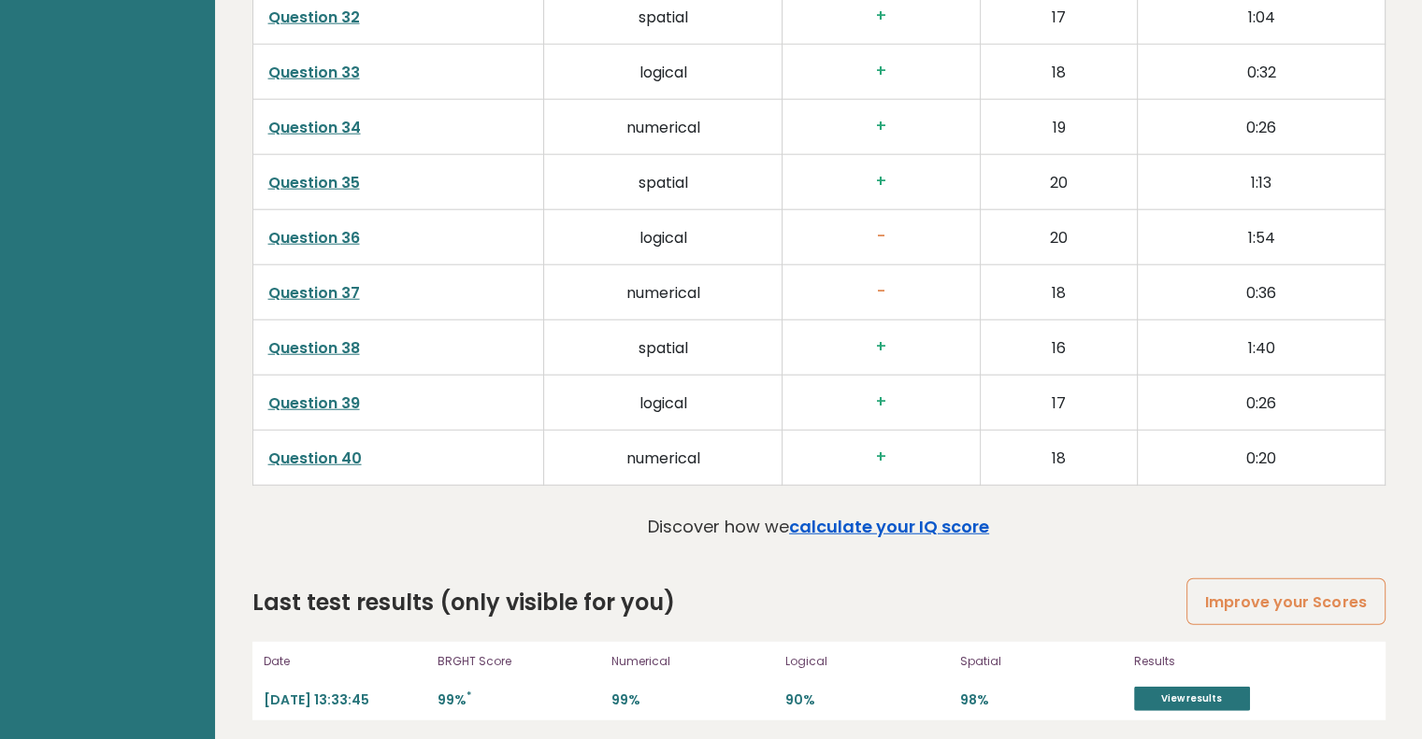
click at [820, 515] on link "calculate your IQ score" at bounding box center [889, 526] width 200 height 23
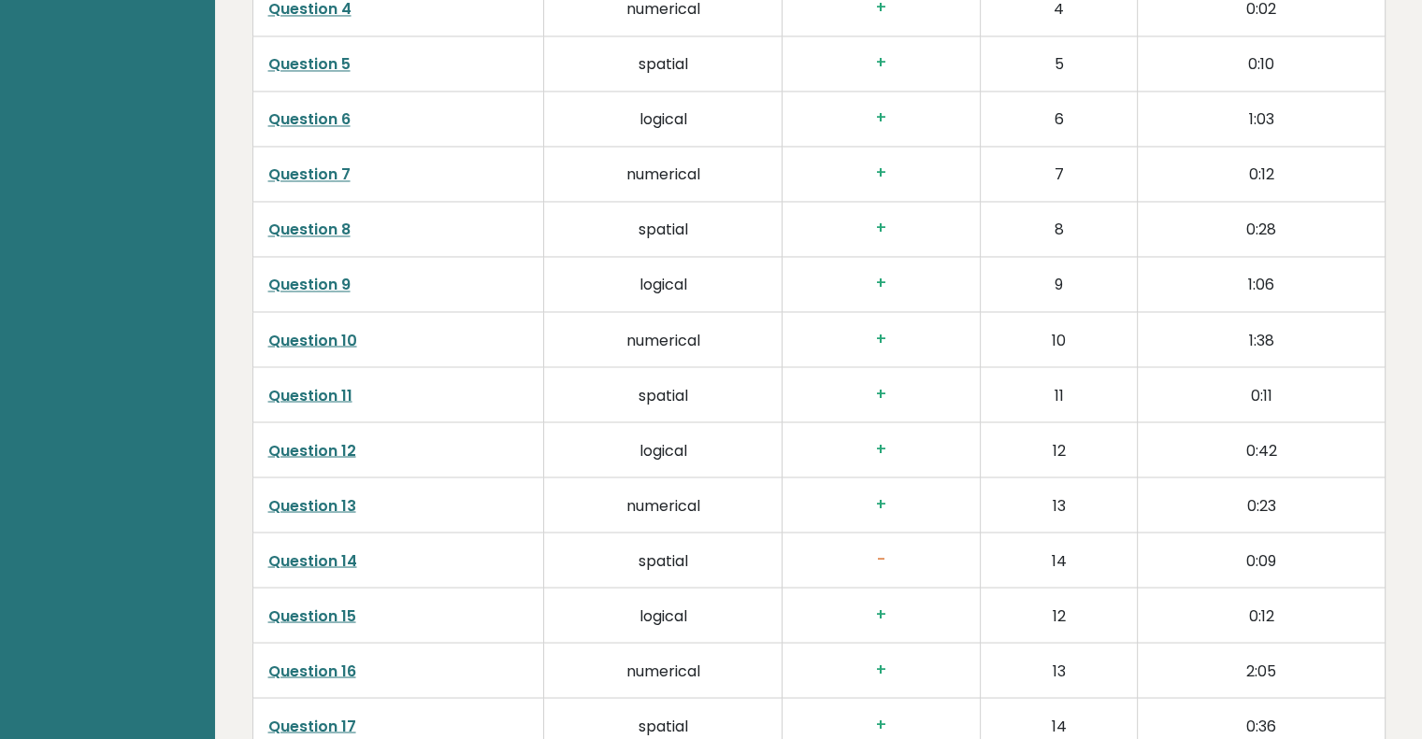
scroll to position [3229, 0]
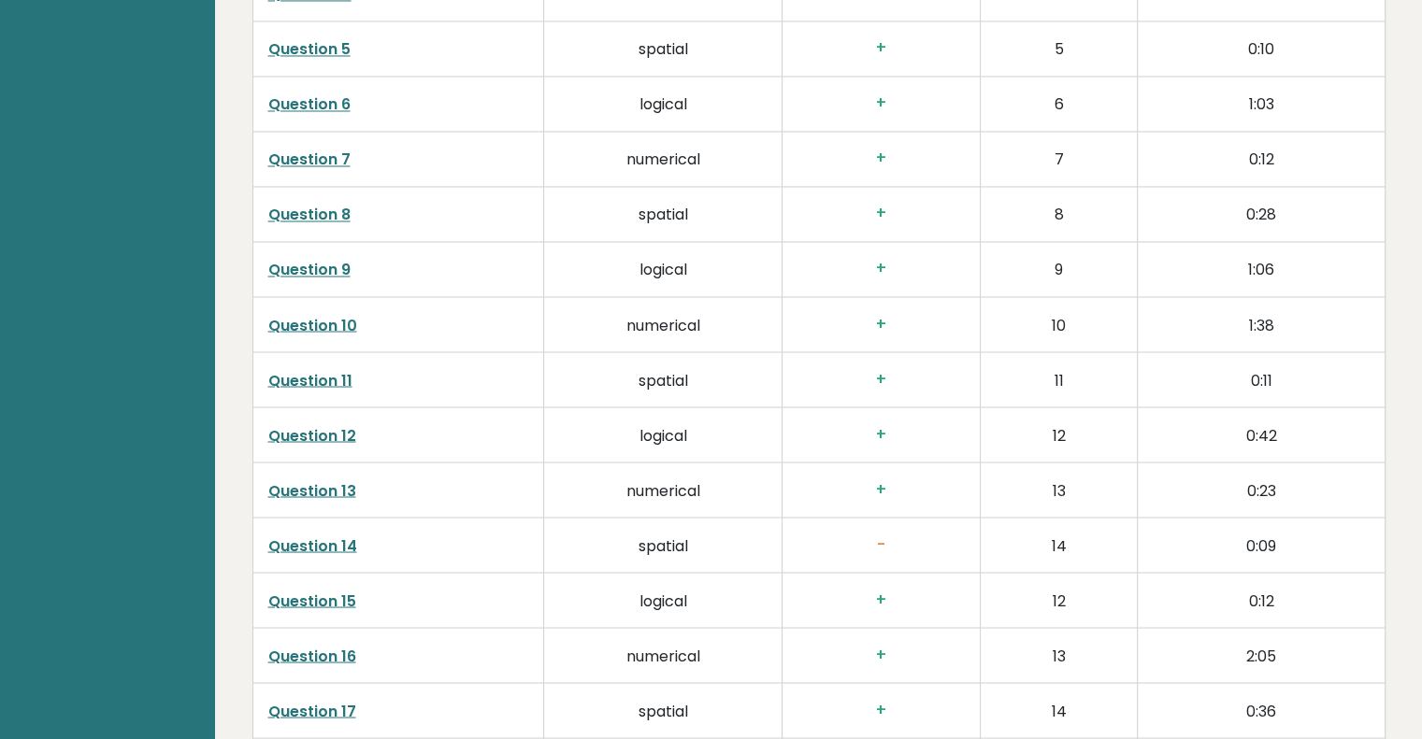
click at [404, 555] on td "Question 14" at bounding box center [398, 544] width 292 height 55
click at [322, 540] on link "Question 14" at bounding box center [312, 545] width 89 height 21
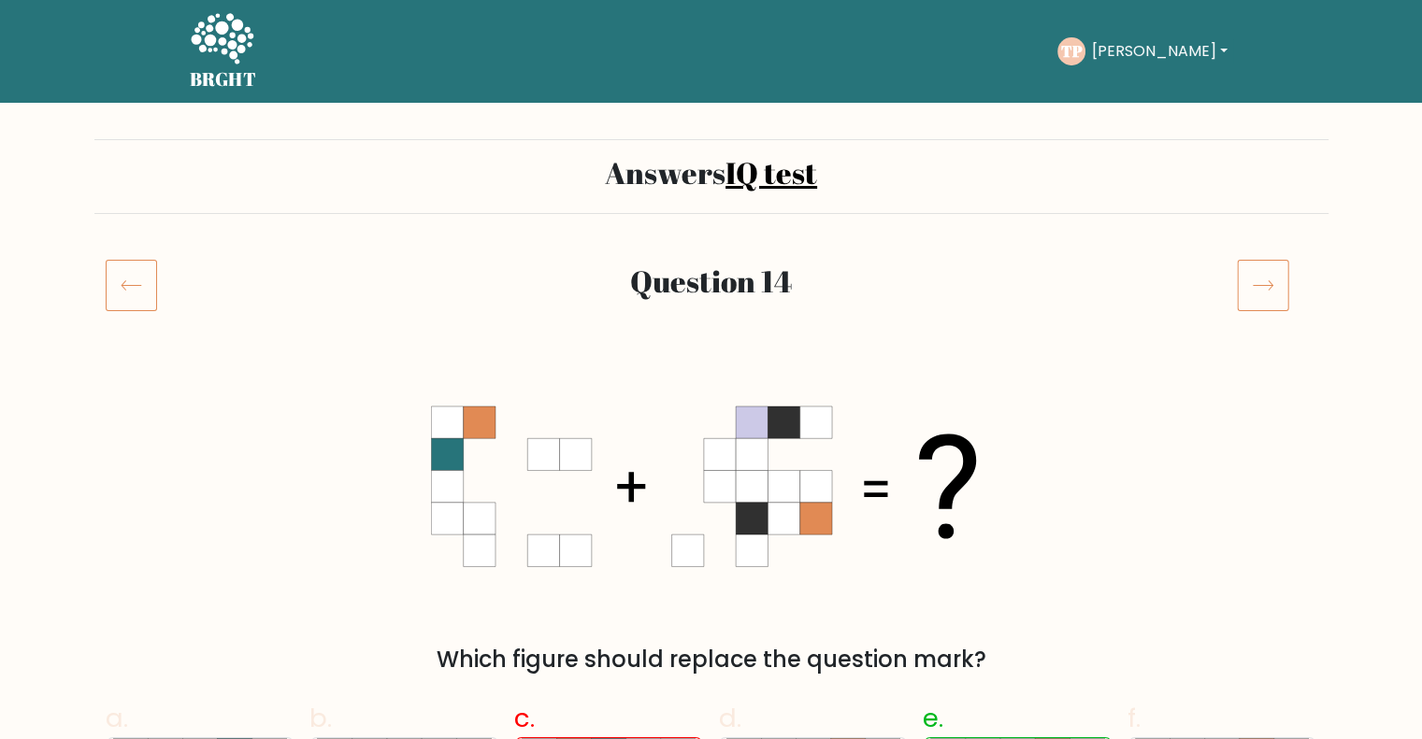
click at [108, 268] on icon at bounding box center [131, 285] width 51 height 52
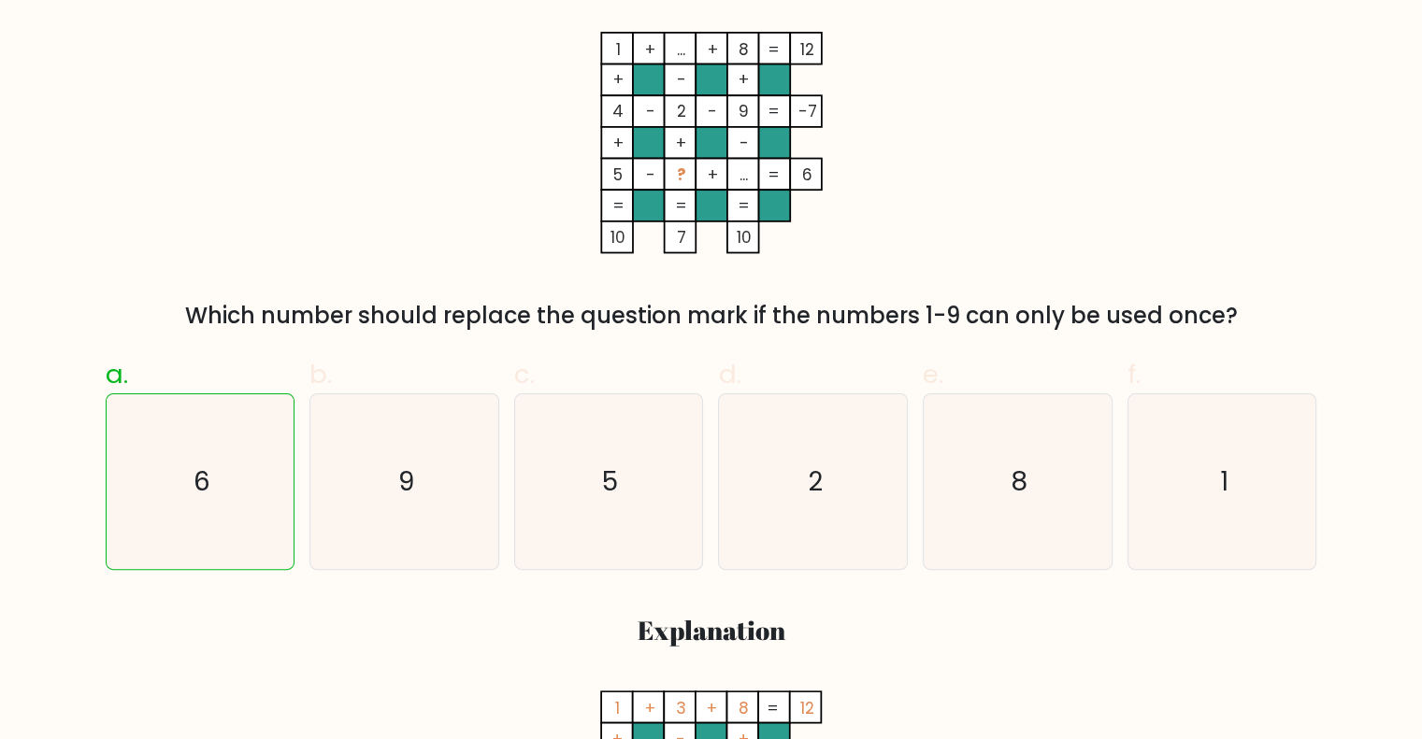
scroll to position [340, 0]
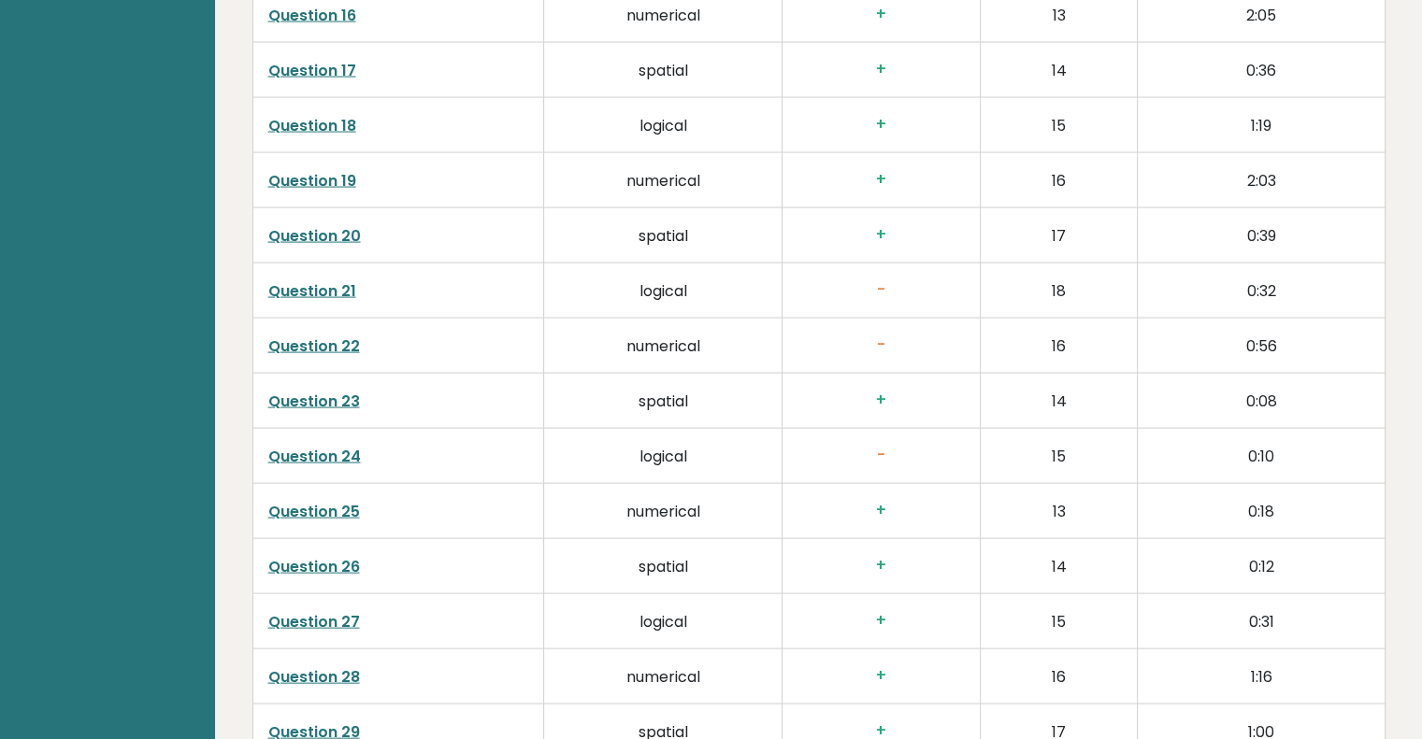
scroll to position [3886, 0]
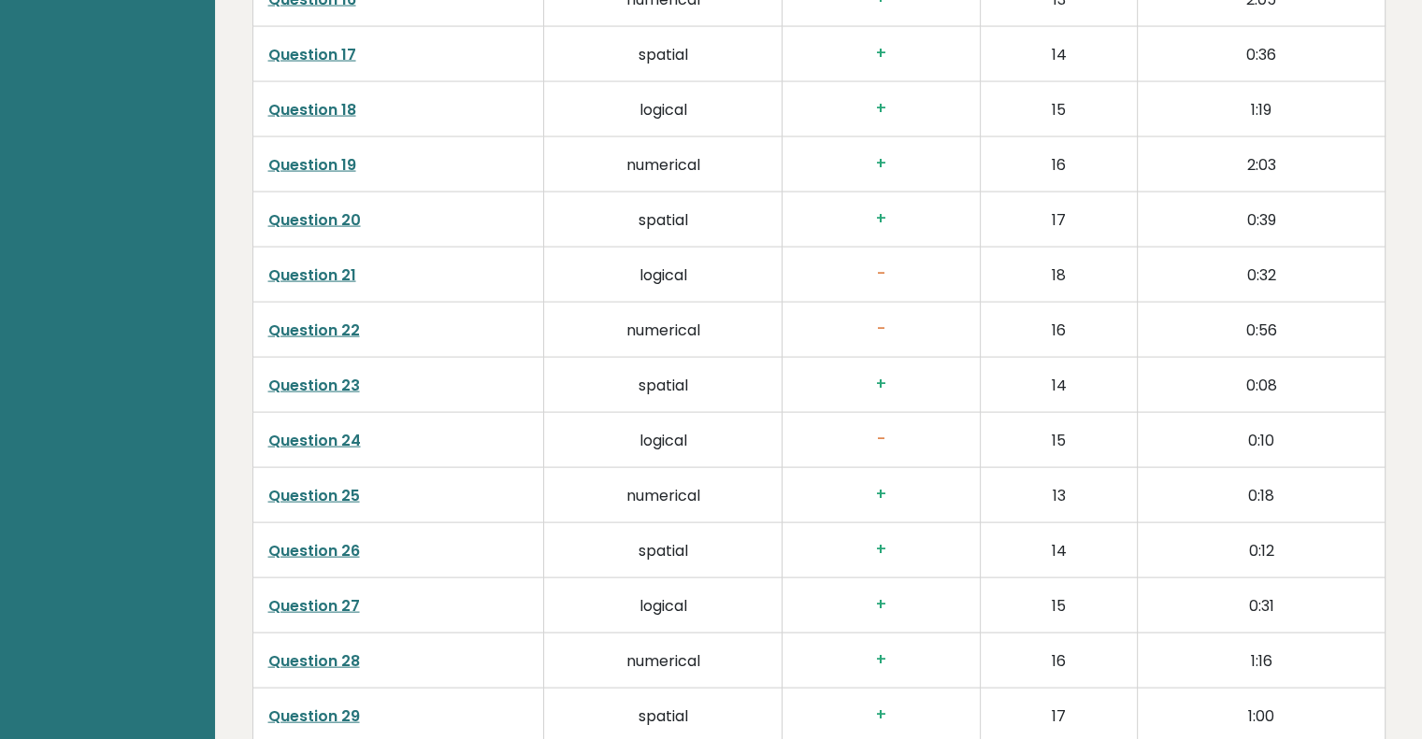
click at [327, 332] on link "Question 22" at bounding box center [314, 330] width 92 height 21
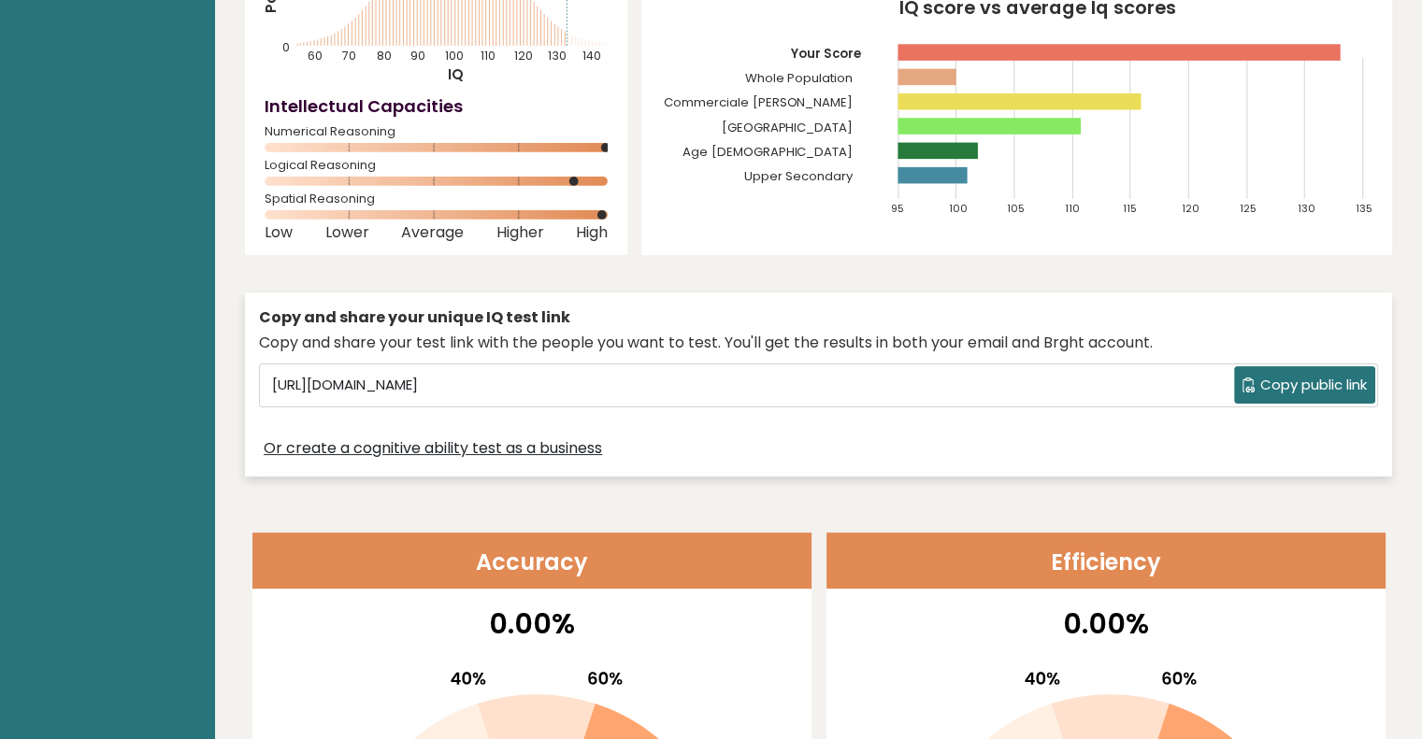
scroll to position [0, 0]
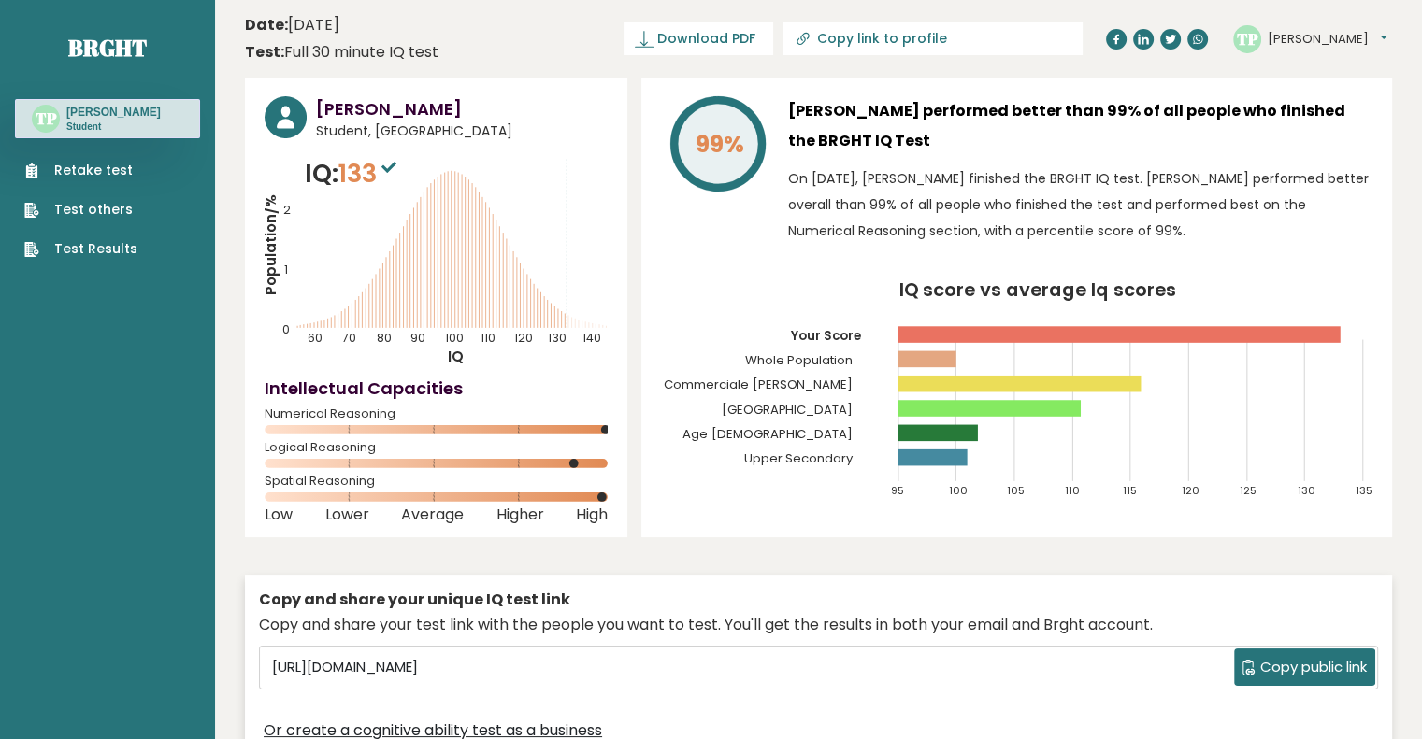
click at [66, 180] on link "Retake test" at bounding box center [80, 171] width 113 height 20
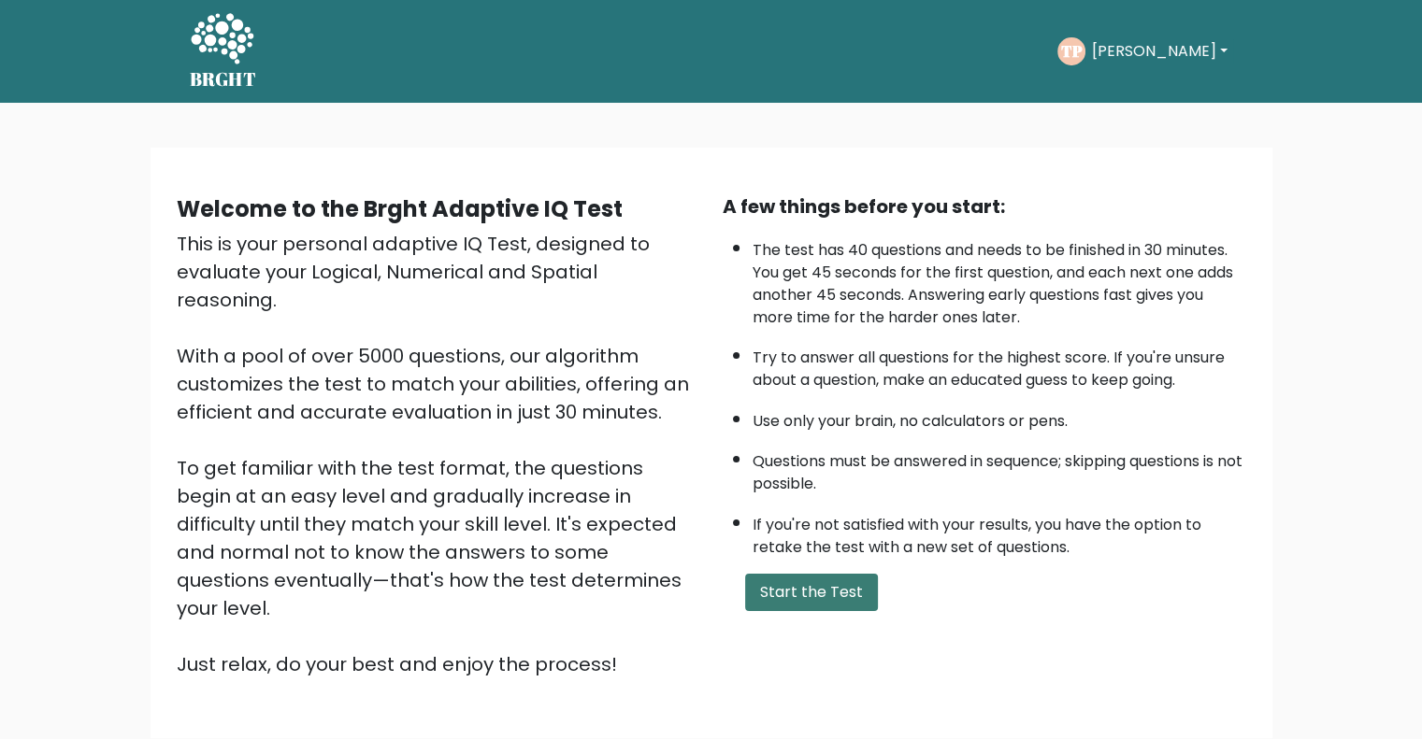
click at [796, 593] on button "Start the Test" at bounding box center [811, 592] width 133 height 37
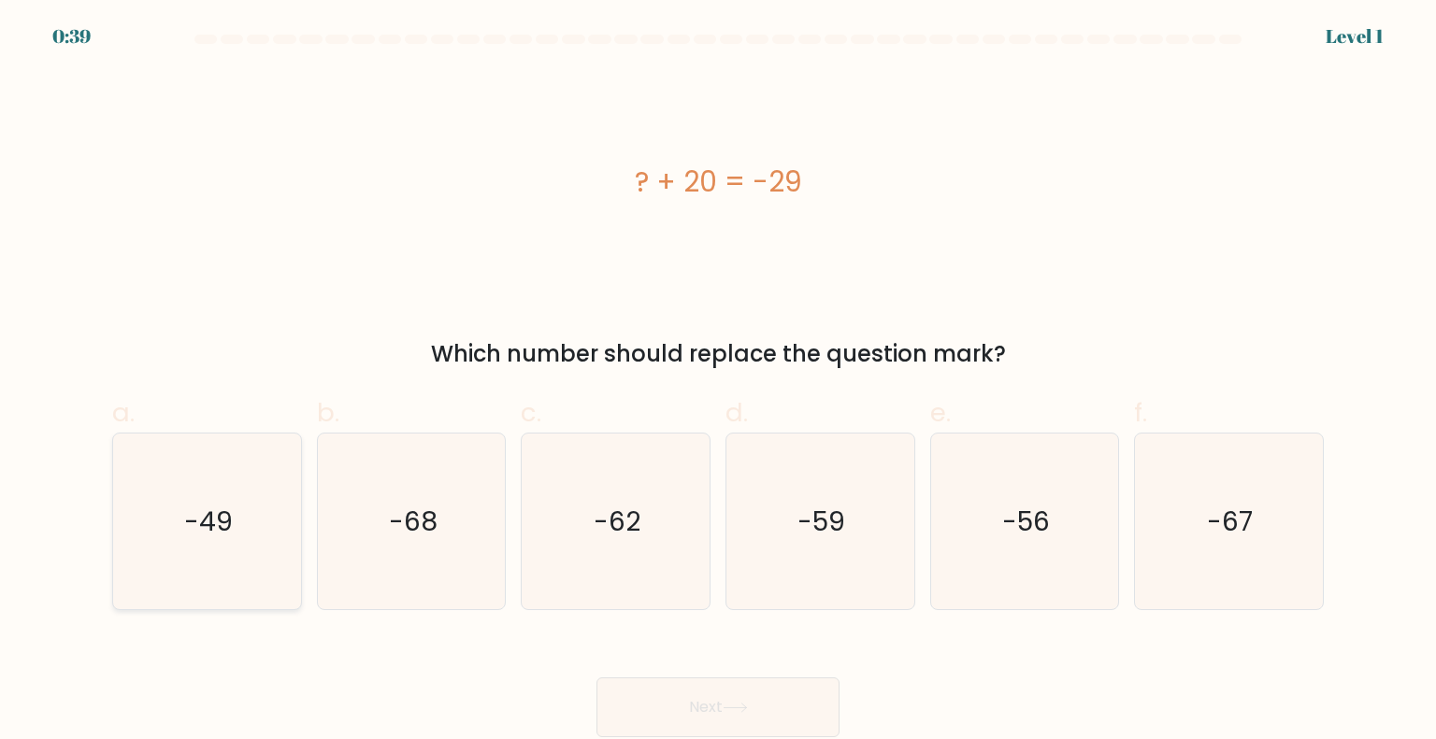
click at [232, 549] on icon "-49" at bounding box center [207, 522] width 176 height 176
click at [718, 382] on input "a. -49" at bounding box center [718, 376] width 1 height 12
radio input "true"
click at [684, 717] on button "Next" at bounding box center [717, 708] width 243 height 60
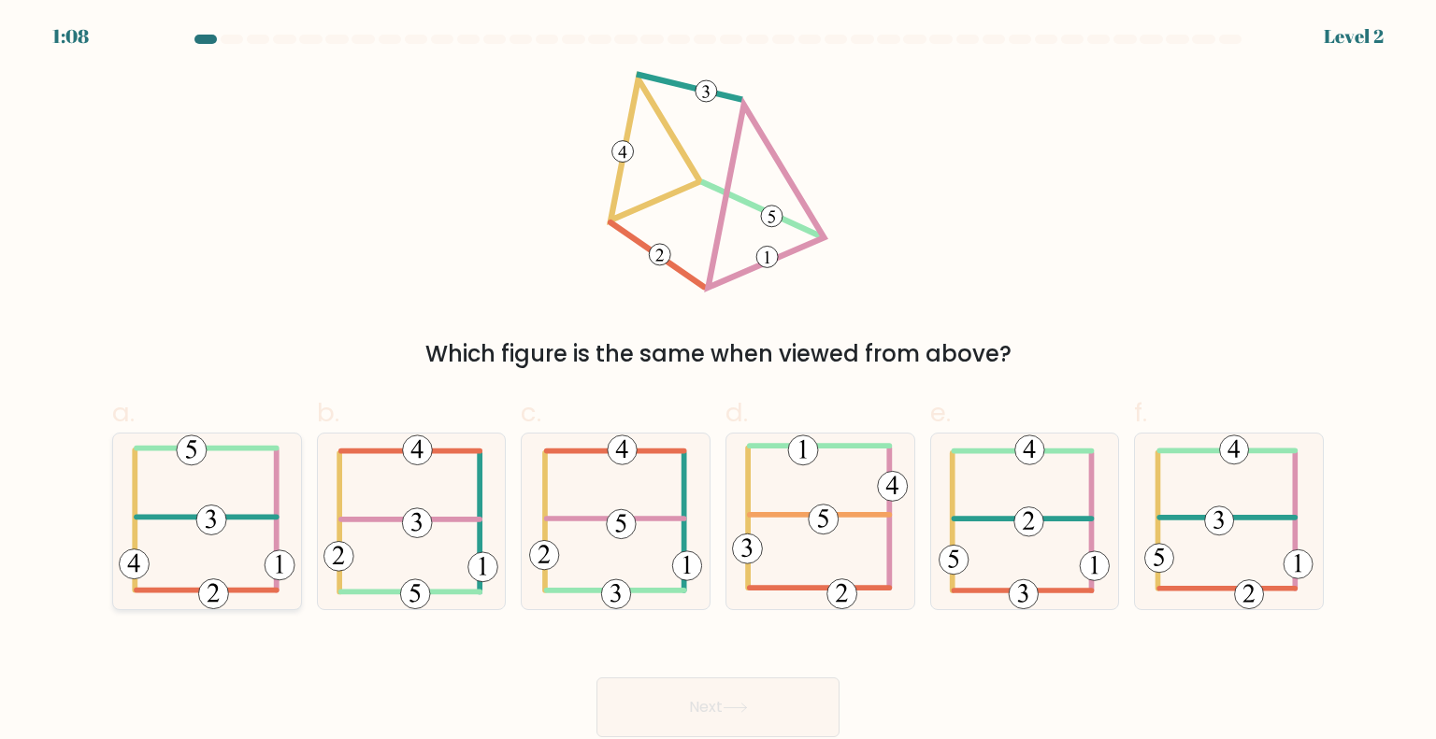
click at [220, 526] on 473 at bounding box center [211, 520] width 30 height 30
click at [718, 382] on input "a." at bounding box center [718, 376] width 1 height 12
radio input "true"
click at [751, 699] on button "Next" at bounding box center [717, 708] width 243 height 60
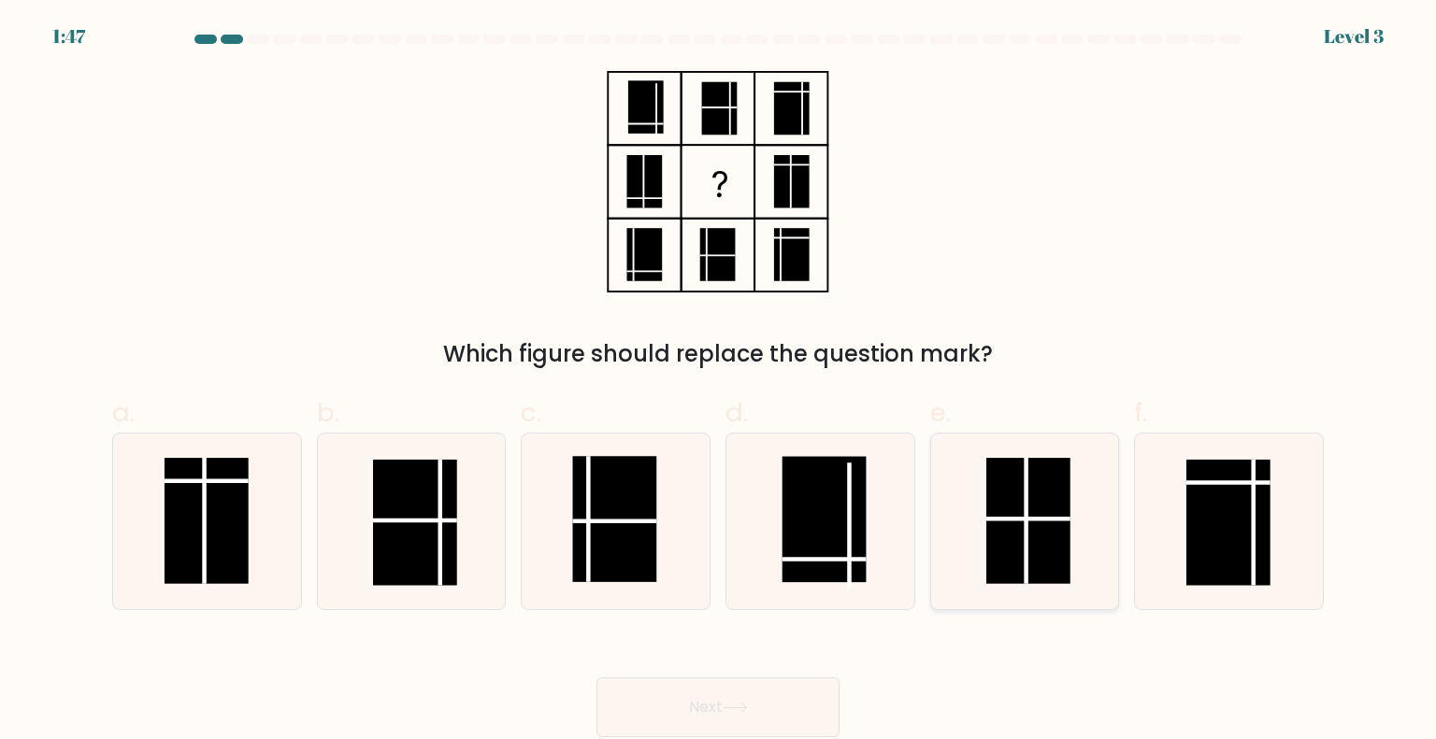
click at [1052, 564] on rect at bounding box center [1028, 521] width 84 height 126
click at [719, 382] on input "e." at bounding box center [718, 376] width 1 height 12
radio input "true"
click at [694, 683] on button "Next" at bounding box center [717, 708] width 243 height 60
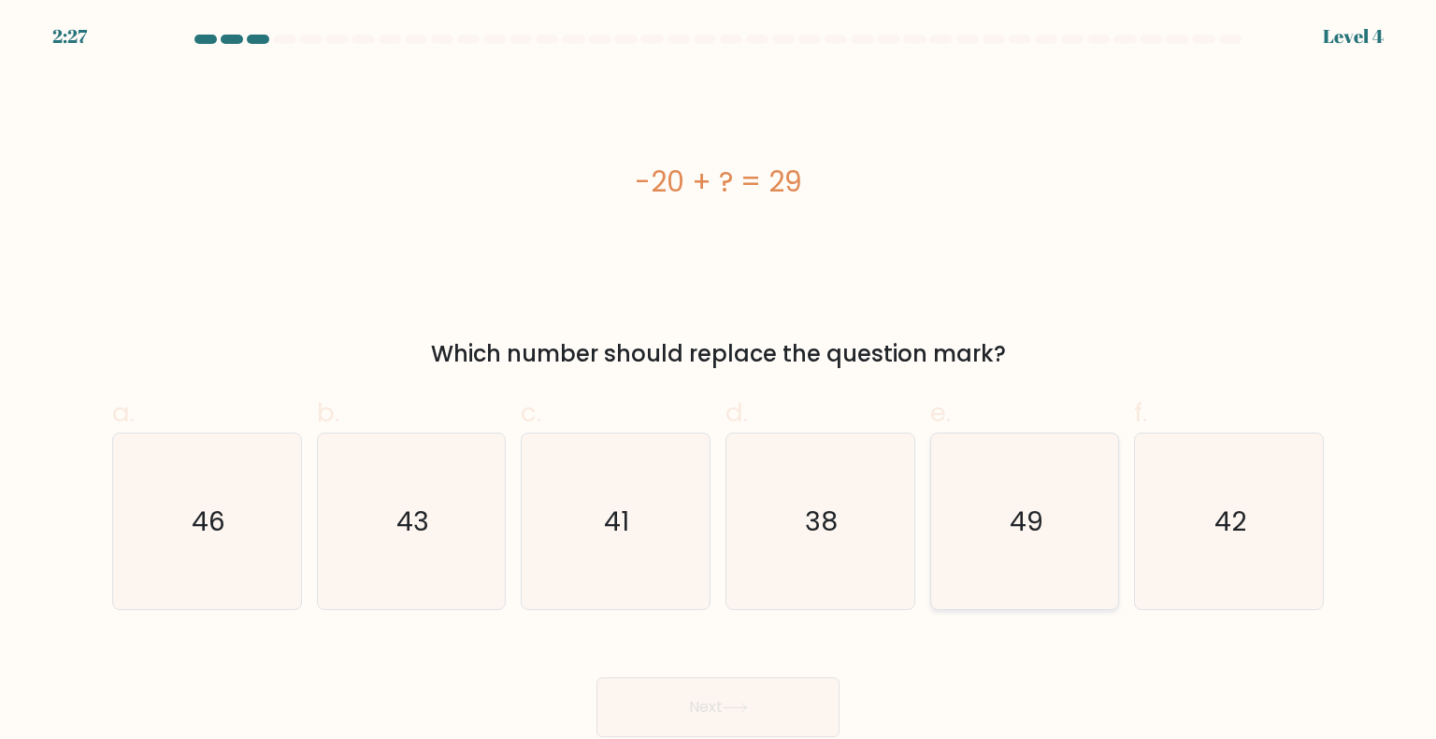
click at [1060, 508] on icon "49" at bounding box center [1025, 522] width 176 height 176
click at [719, 382] on input "e. 49" at bounding box center [718, 376] width 1 height 12
radio input "true"
click at [739, 723] on button "Next" at bounding box center [717, 708] width 243 height 60
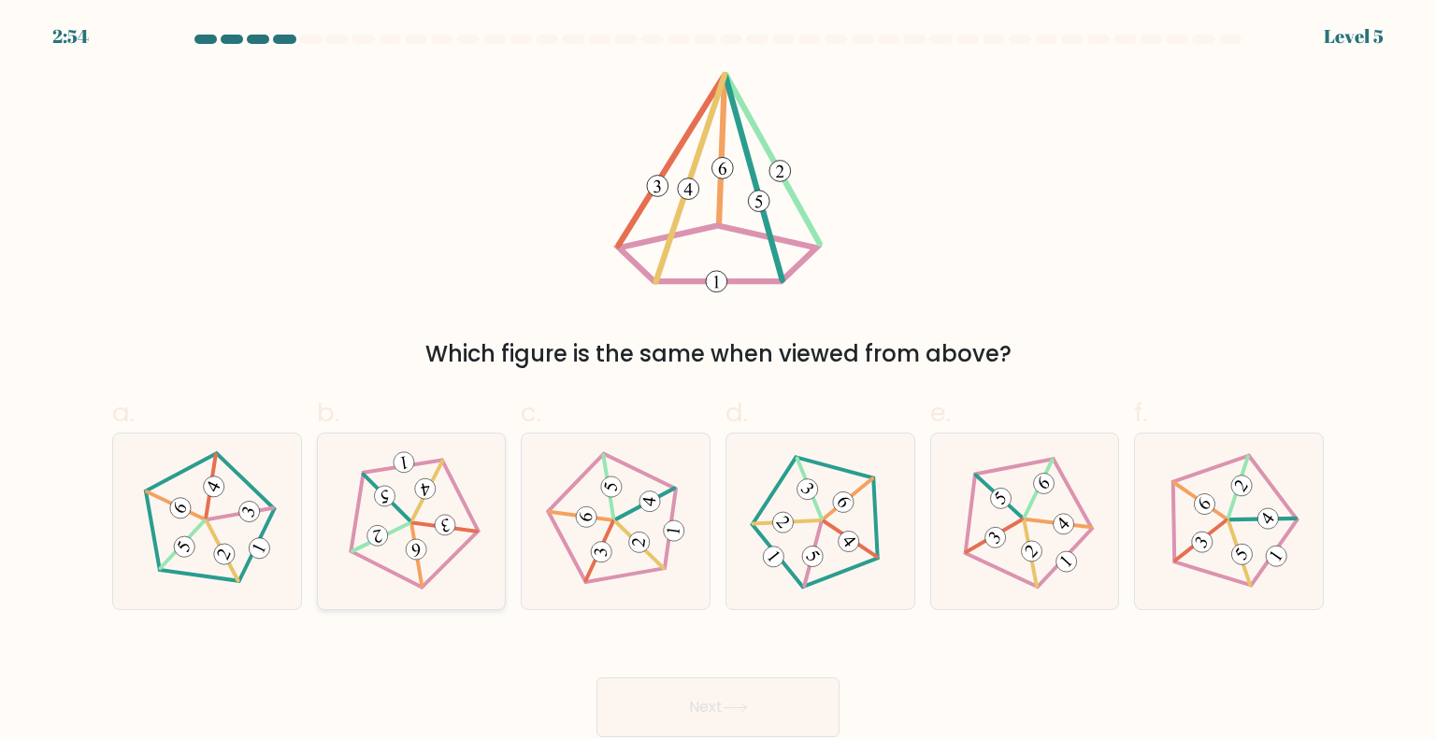
click at [390, 548] on icon at bounding box center [411, 521] width 141 height 141
click at [718, 382] on input "b." at bounding box center [718, 376] width 1 height 12
radio input "true"
click at [704, 702] on button "Next" at bounding box center [717, 708] width 243 height 60
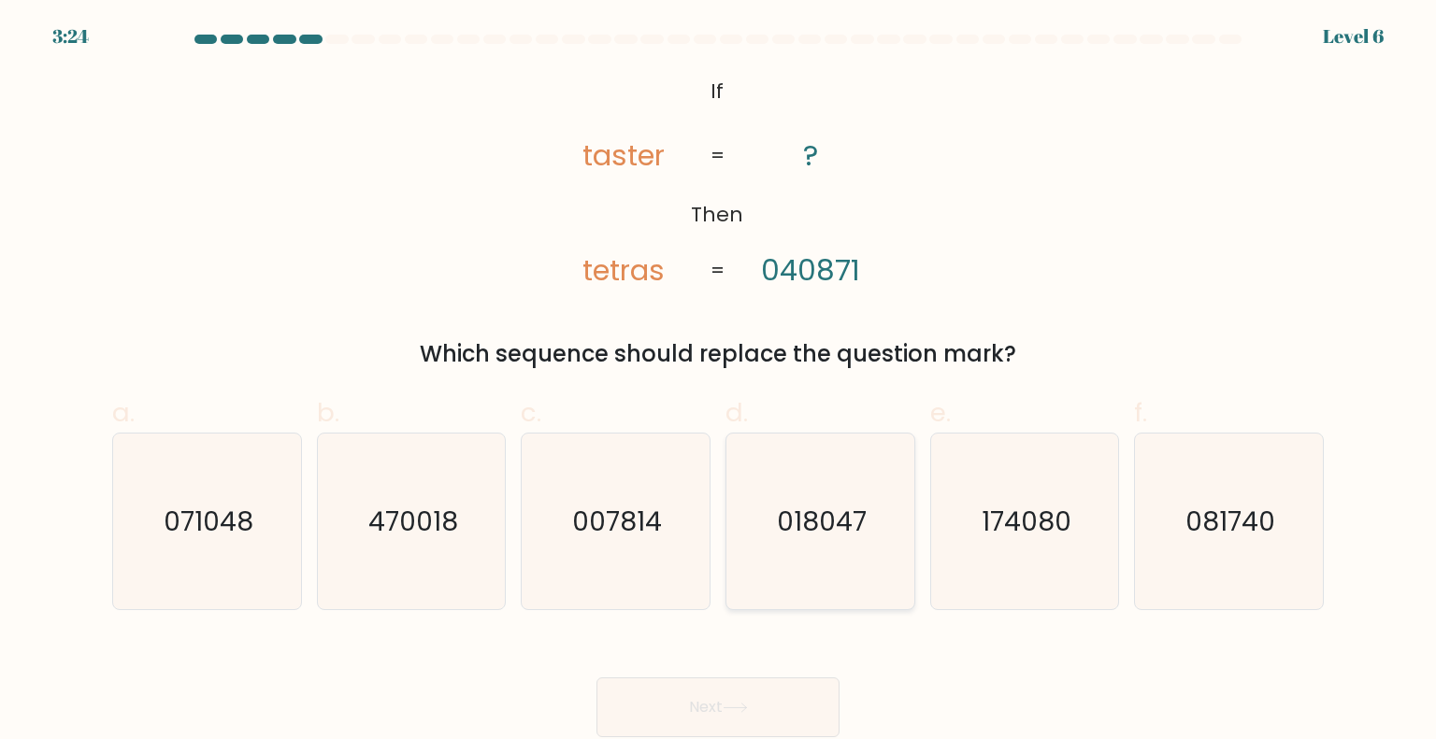
click at [814, 512] on text "018047" at bounding box center [822, 520] width 90 height 37
click at [719, 382] on input "d. 018047" at bounding box center [718, 376] width 1 height 12
radio input "true"
click at [223, 525] on text "071048" at bounding box center [209, 520] width 90 height 37
click at [718, 382] on input "a. 071048" at bounding box center [718, 376] width 1 height 12
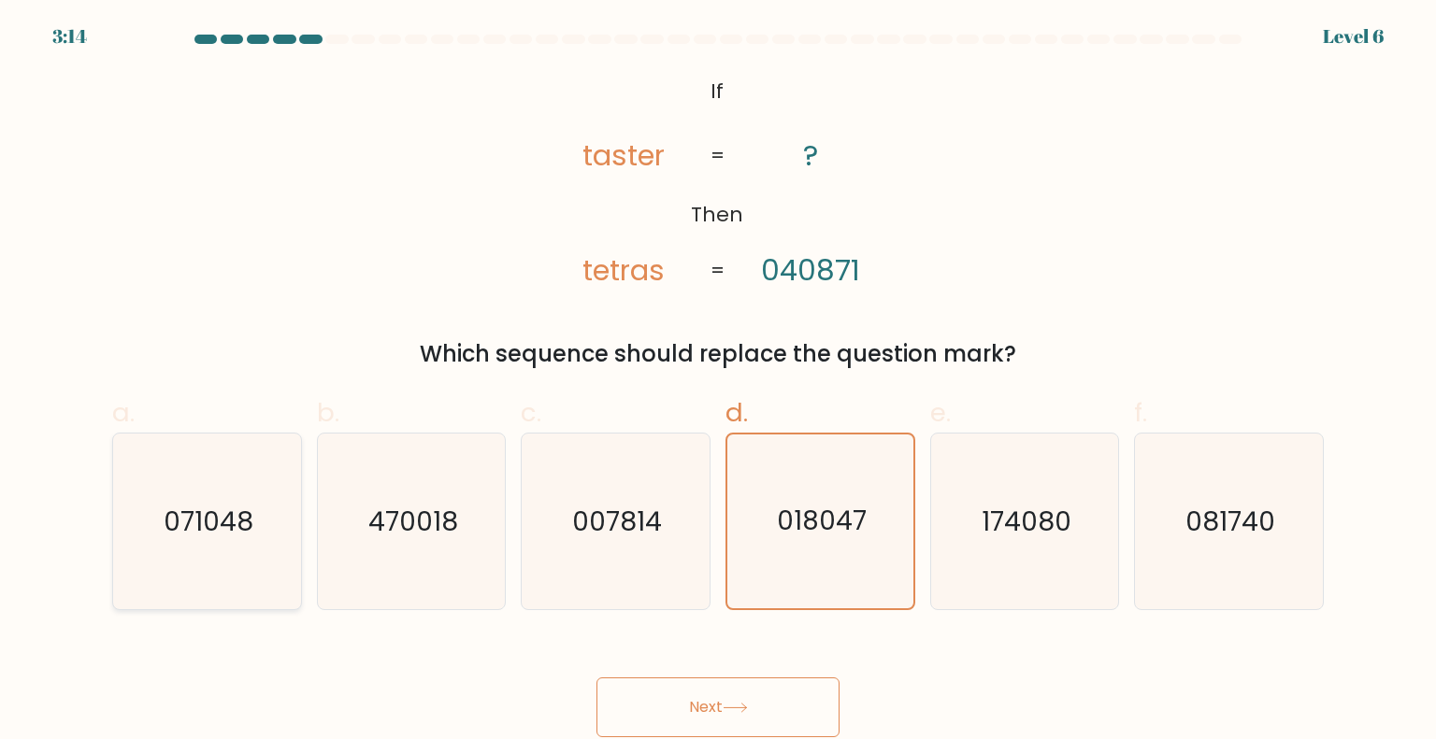
radio input "true"
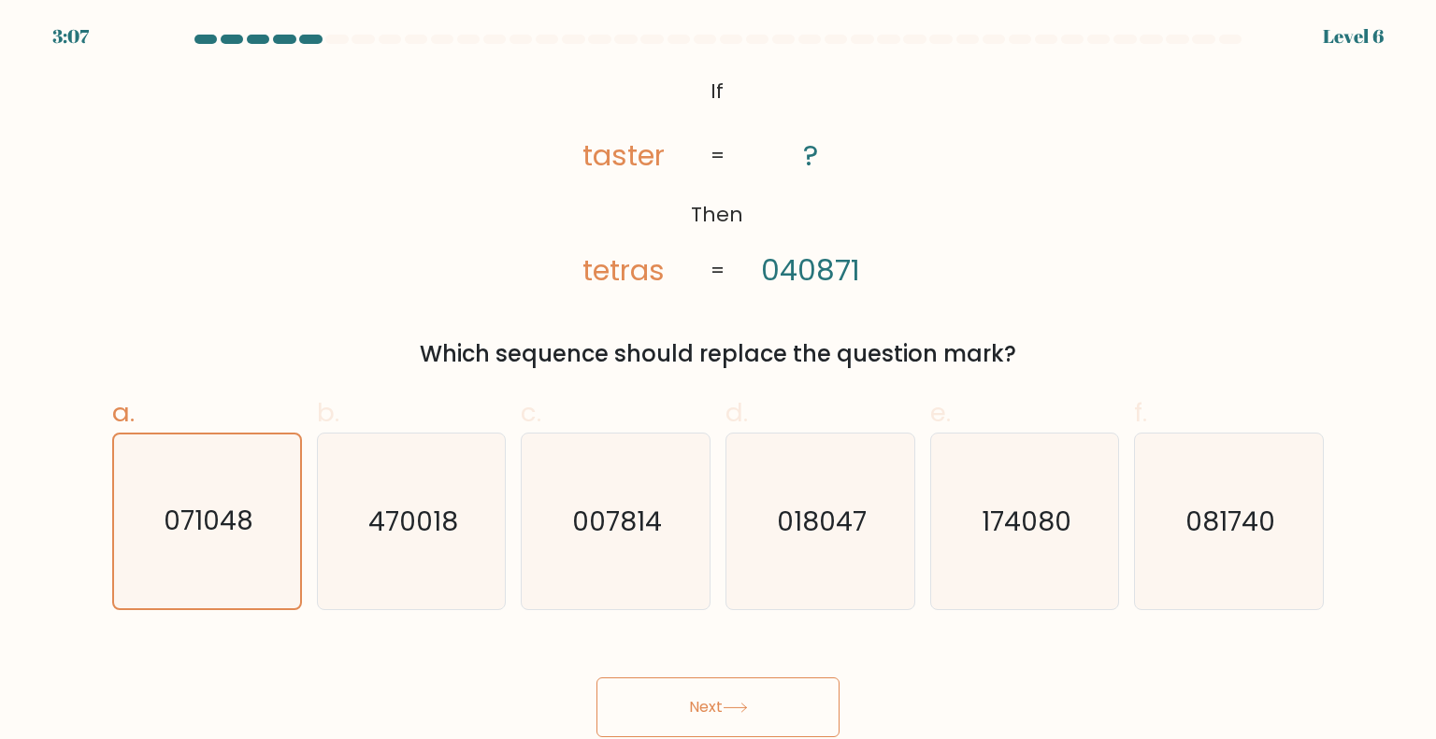
click at [789, 695] on button "Next" at bounding box center [717, 708] width 243 height 60
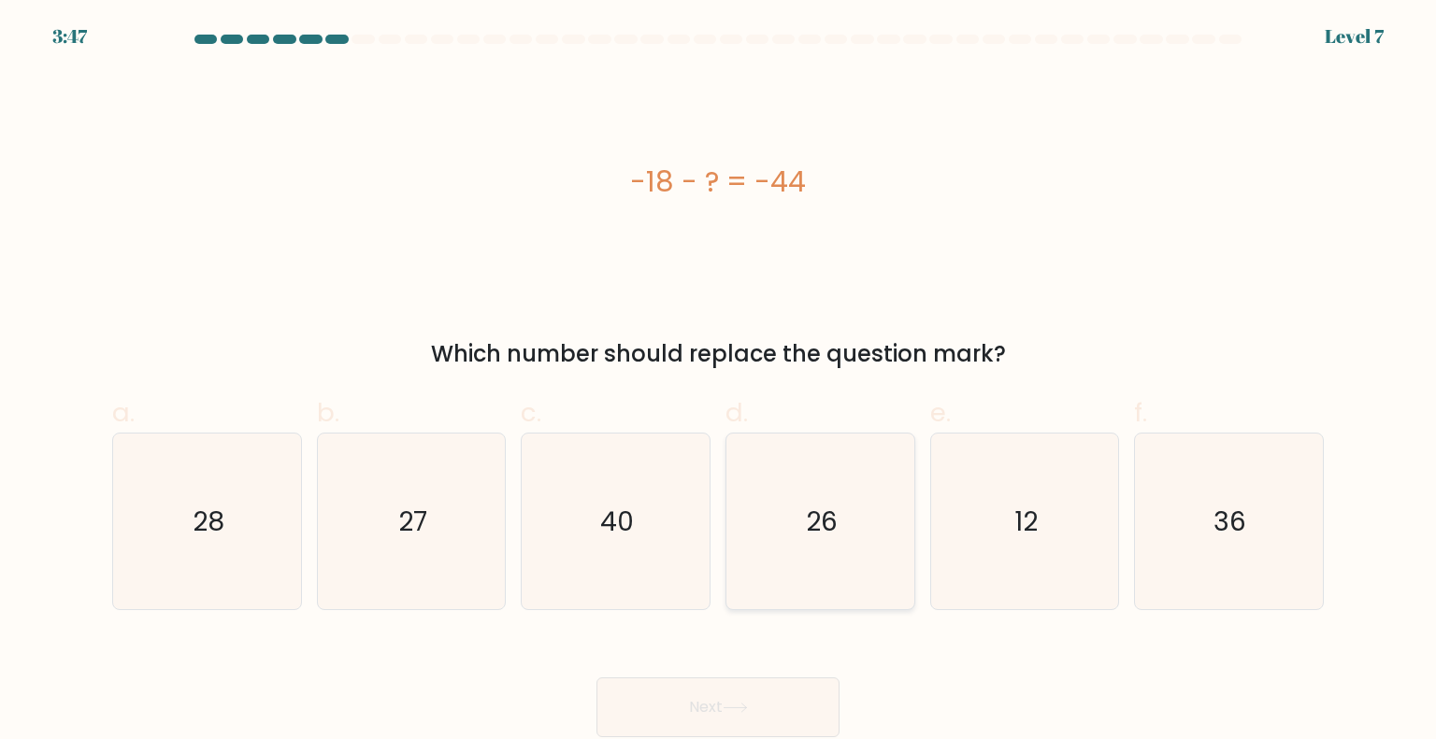
click at [827, 499] on icon "26" at bounding box center [820, 522] width 176 height 176
click at [719, 382] on input "d. 26" at bounding box center [718, 376] width 1 height 12
radio input "true"
click at [700, 723] on button "Next" at bounding box center [717, 708] width 243 height 60
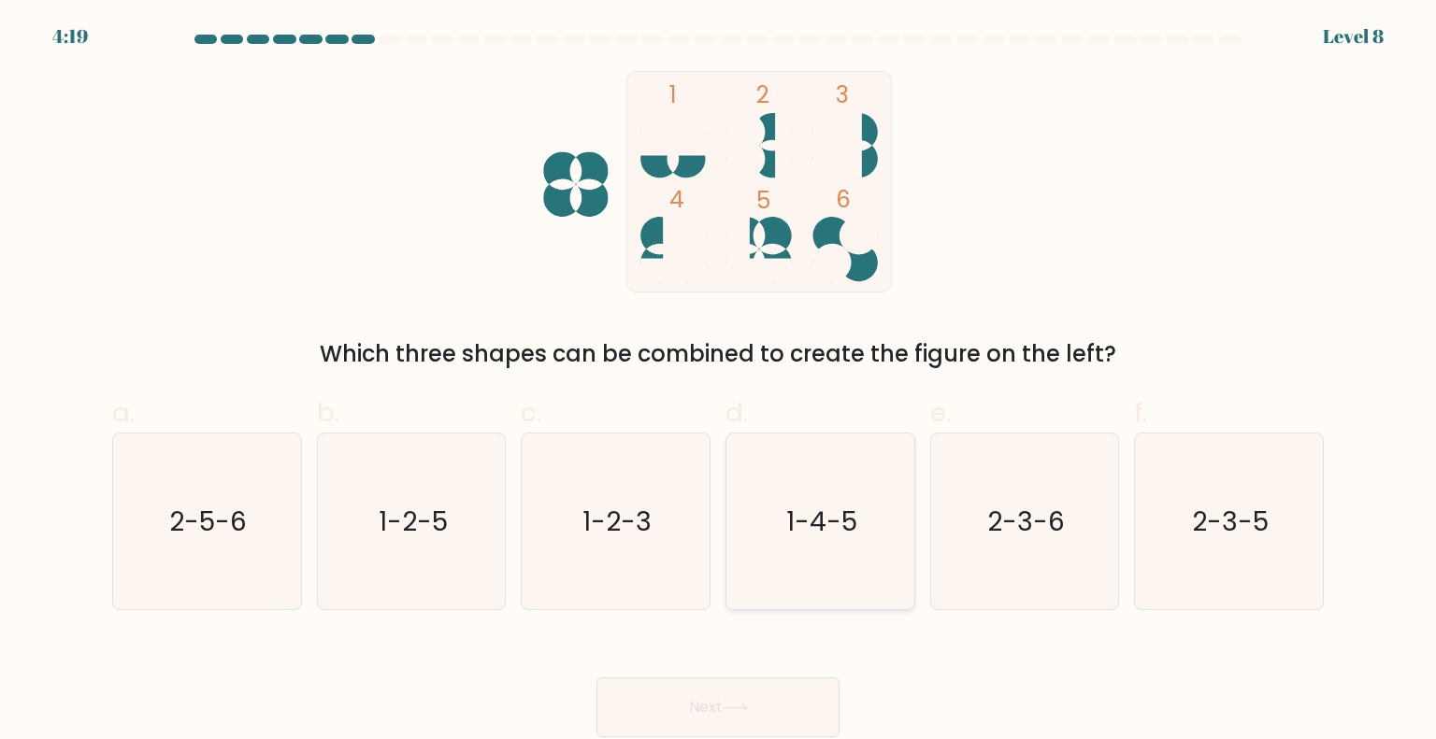
click at [773, 536] on icon "1-4-5" at bounding box center [820, 522] width 176 height 176
click at [719, 382] on input "d. 1-4-5" at bounding box center [718, 376] width 1 height 12
radio input "true"
click at [670, 706] on button "Next" at bounding box center [717, 708] width 243 height 60
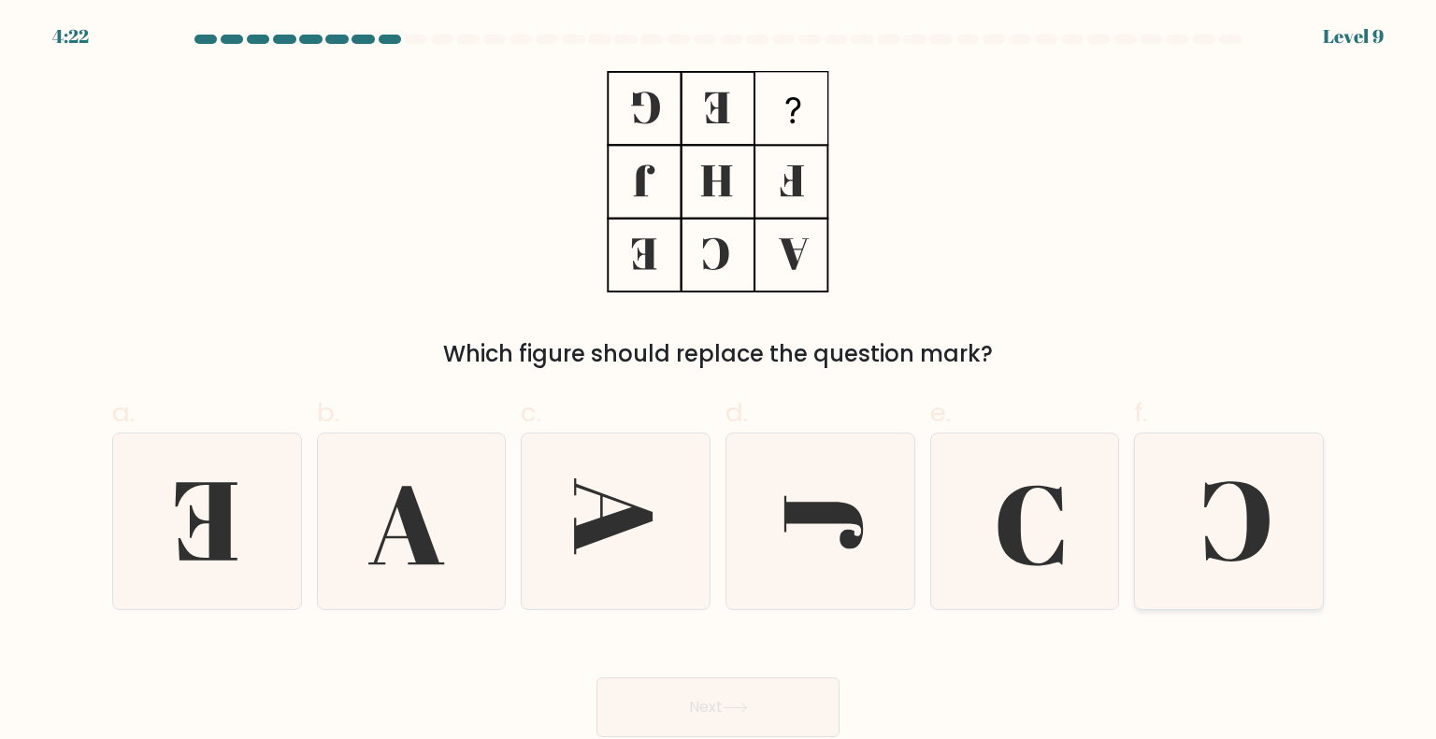
click at [1195, 531] on icon at bounding box center [1228, 522] width 176 height 176
click at [719, 382] on input "f." at bounding box center [718, 376] width 1 height 12
radio input "true"
click at [750, 714] on button "Next" at bounding box center [717, 708] width 243 height 60
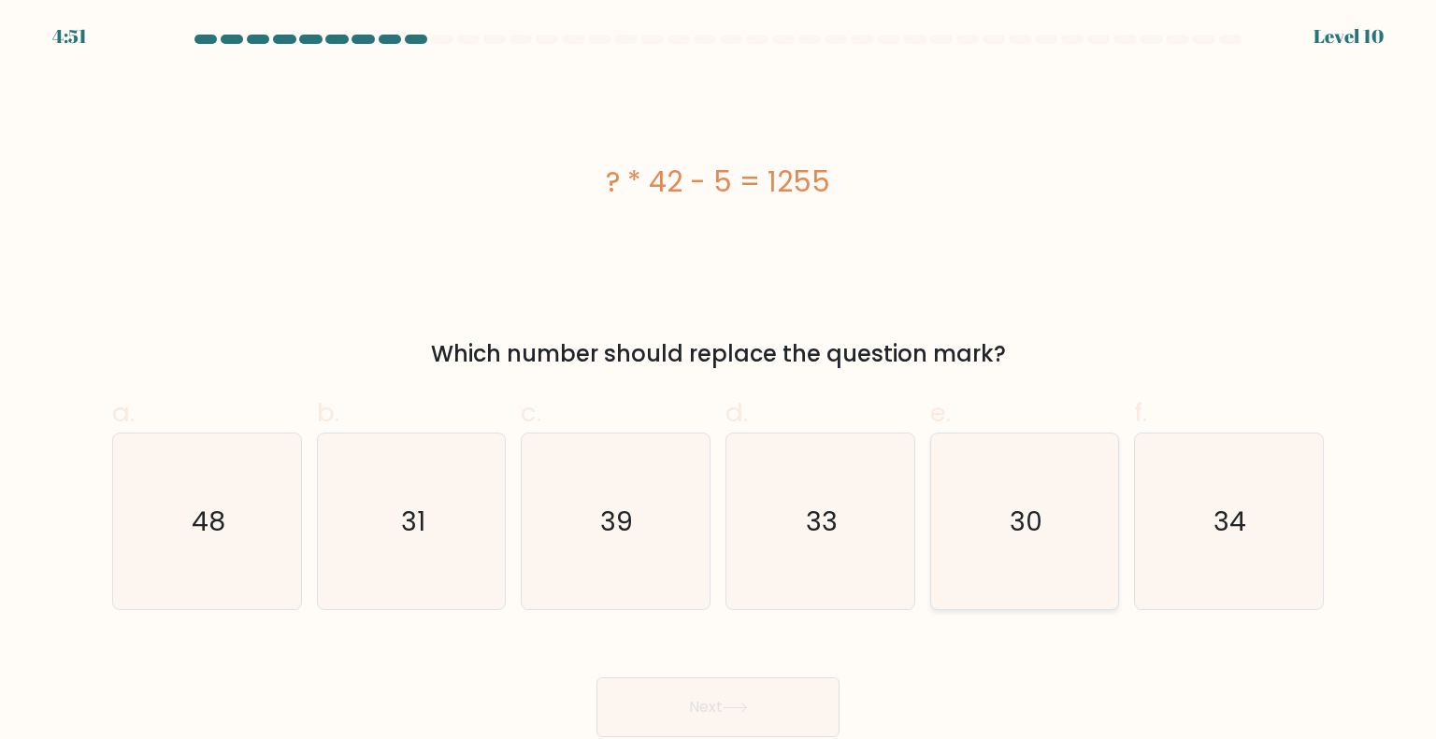
click at [999, 500] on icon "30" at bounding box center [1025, 522] width 176 height 176
click at [719, 382] on input "e. 30" at bounding box center [718, 376] width 1 height 12
radio input "true"
click at [680, 672] on div "Next" at bounding box center [718, 685] width 1234 height 105
click at [726, 698] on button "Next" at bounding box center [717, 708] width 243 height 60
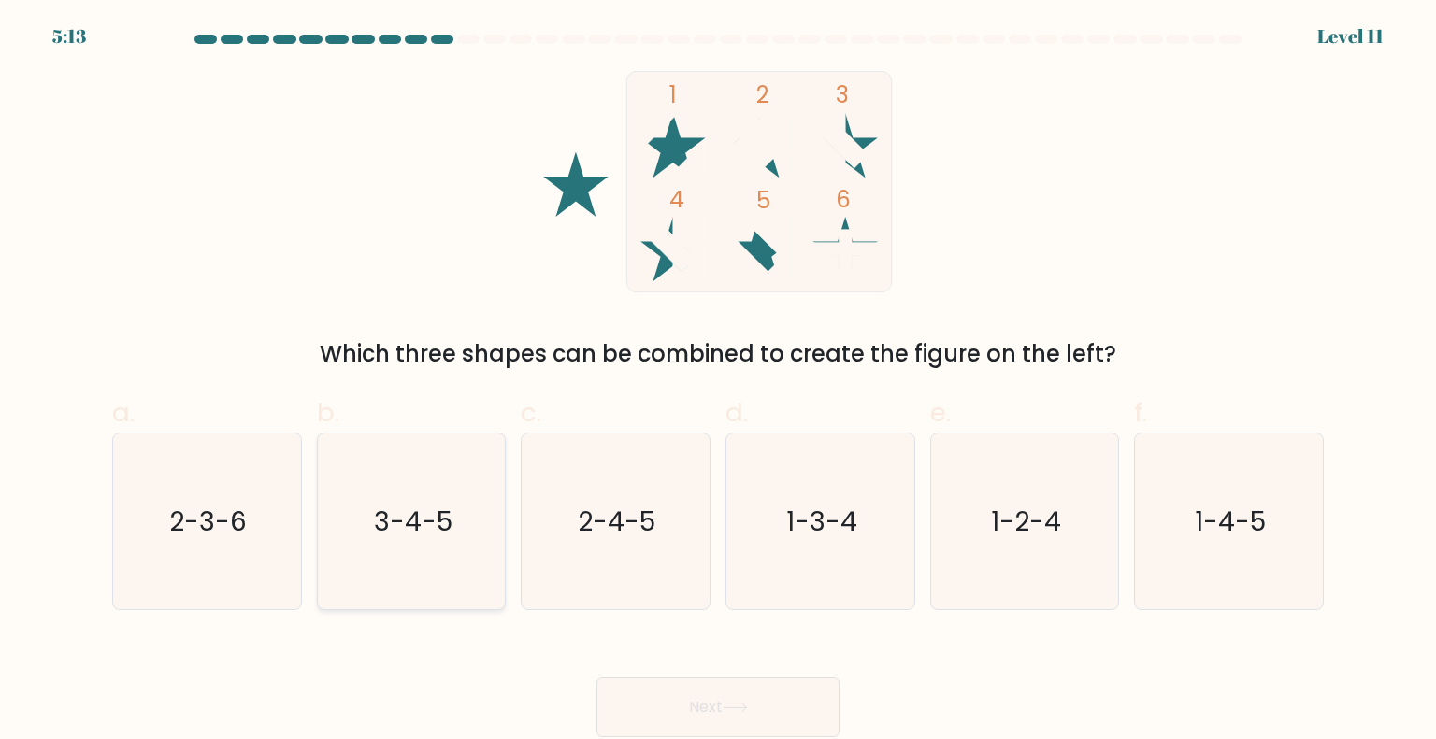
click at [398, 544] on icon "3-4-5" at bounding box center [411, 522] width 176 height 176
click at [718, 382] on input "b. 3-4-5" at bounding box center [718, 376] width 1 height 12
radio input "true"
click at [747, 696] on button "Next" at bounding box center [717, 708] width 243 height 60
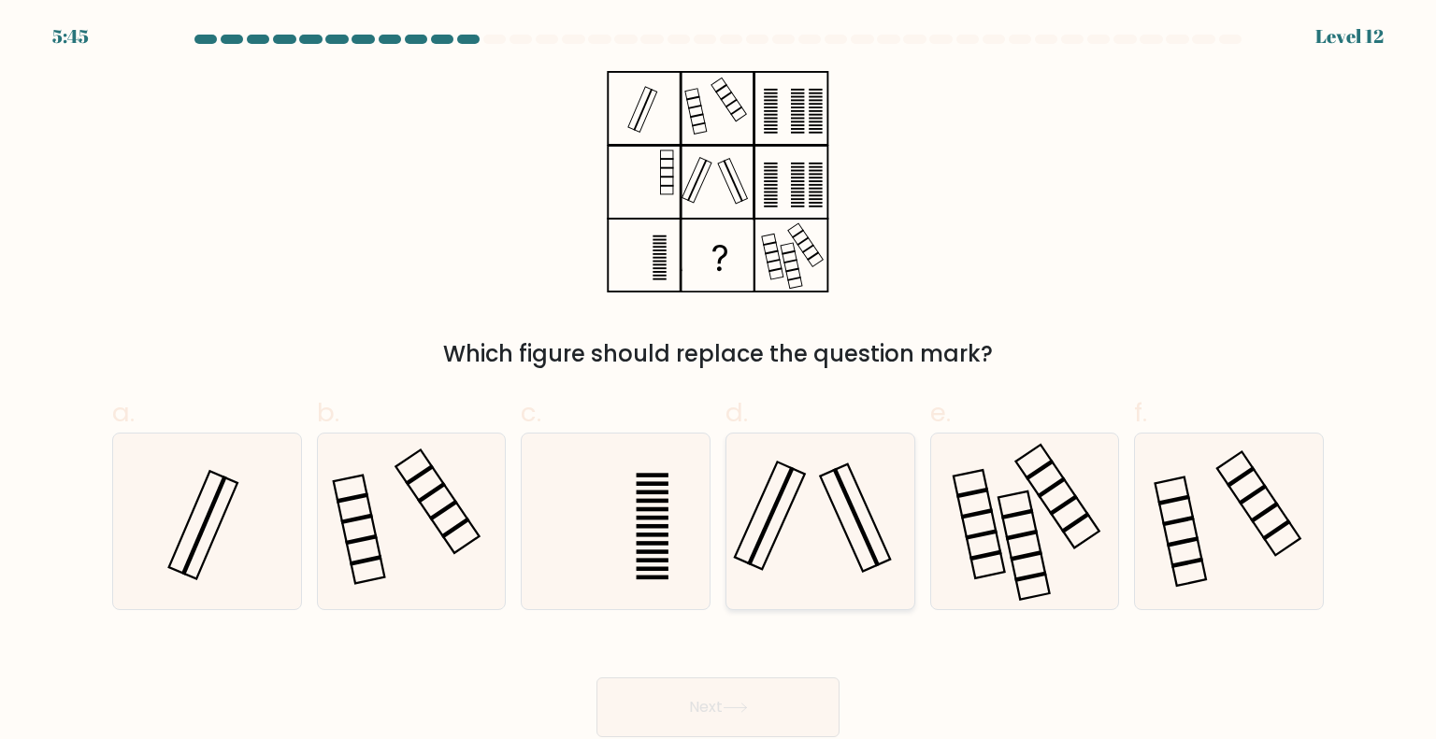
click at [809, 499] on icon at bounding box center [820, 522] width 176 height 176
click at [719, 382] on input "d." at bounding box center [718, 376] width 1 height 12
radio input "true"
click at [688, 721] on button "Next" at bounding box center [717, 708] width 243 height 60
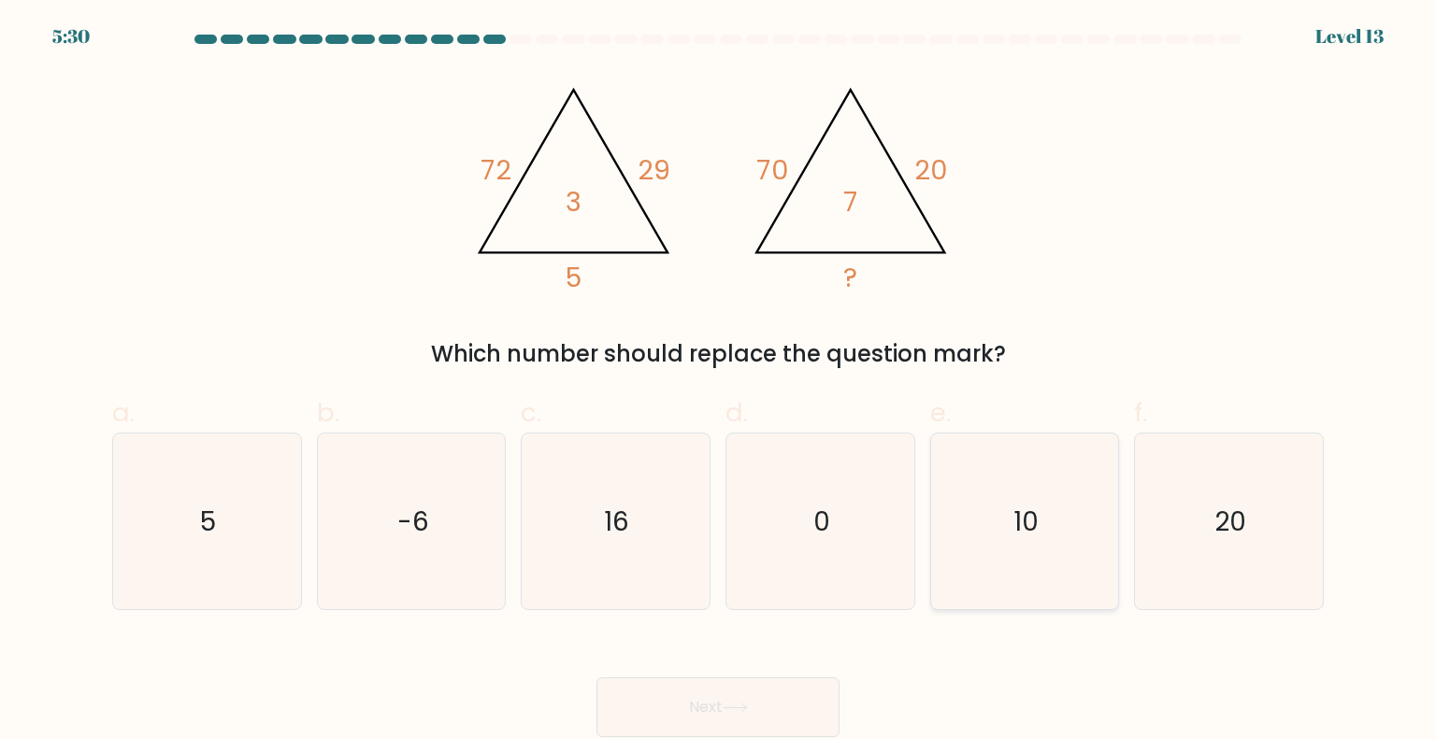
click at [1079, 520] on icon "10" at bounding box center [1025, 522] width 176 height 176
click at [719, 382] on input "e. 10" at bounding box center [718, 376] width 1 height 12
radio input "true"
click at [763, 709] on button "Next" at bounding box center [717, 708] width 243 height 60
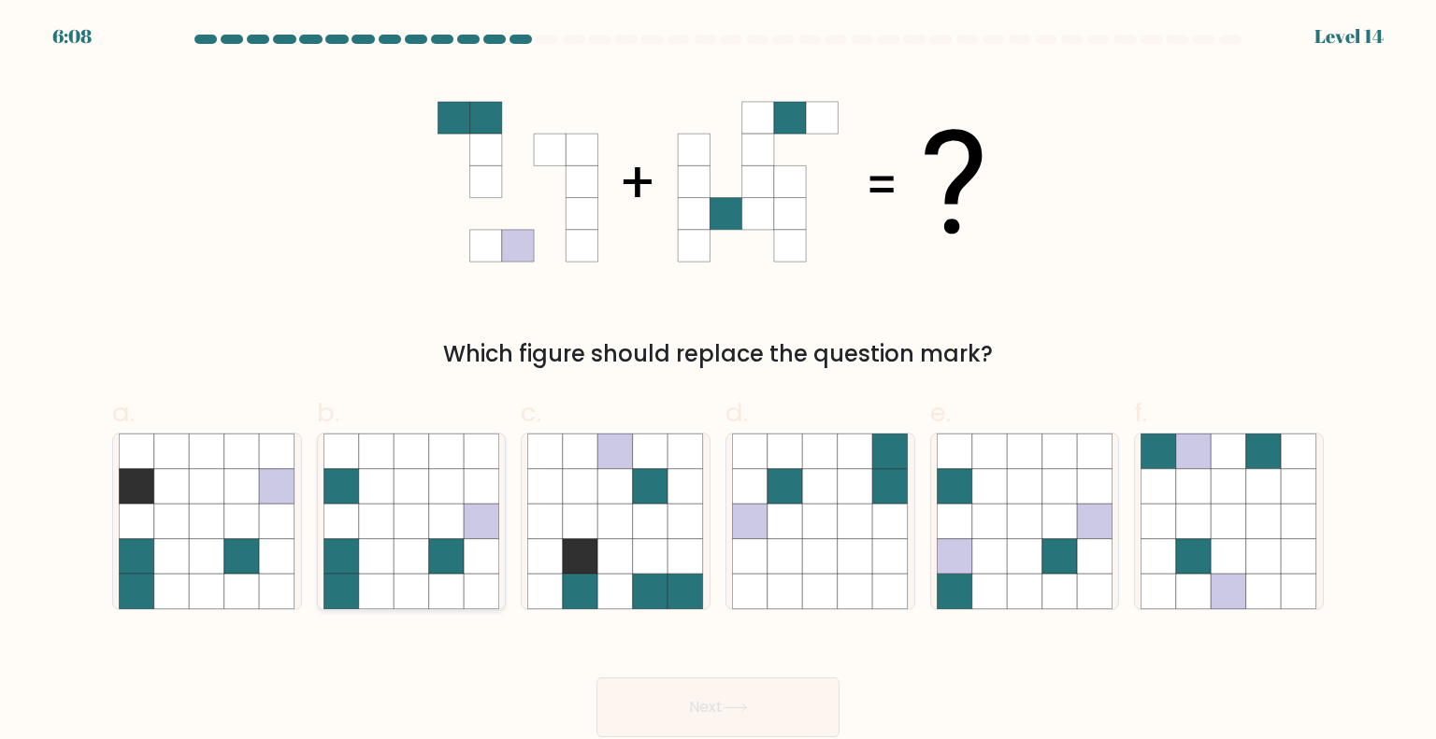
click at [424, 545] on icon at bounding box center [412, 557] width 36 height 36
click at [718, 382] on input "b." at bounding box center [718, 376] width 1 height 12
radio input "true"
click at [680, 678] on button "Next" at bounding box center [717, 708] width 243 height 60
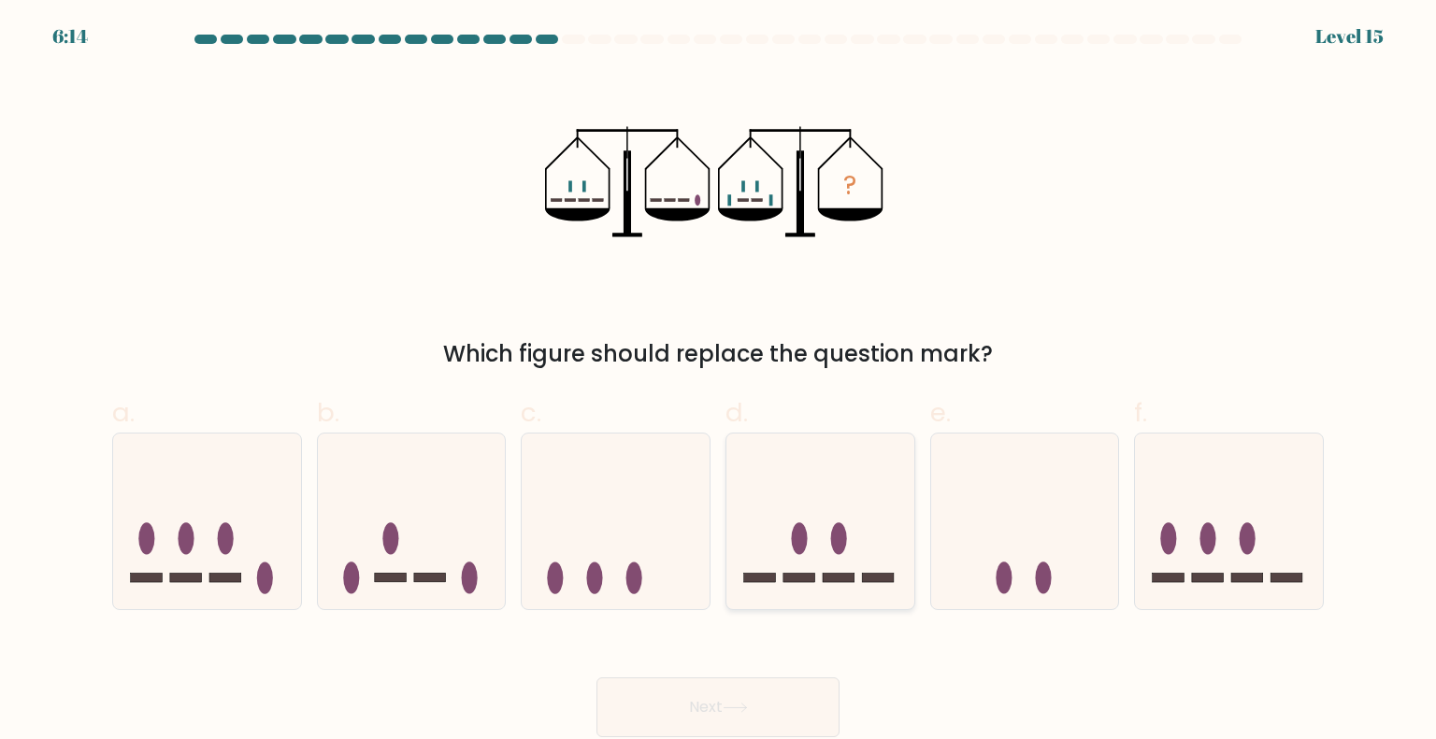
click at [796, 566] on icon at bounding box center [820, 521] width 188 height 155
click at [719, 382] on input "d." at bounding box center [718, 376] width 1 height 12
radio input "true"
click at [733, 715] on button "Next" at bounding box center [717, 708] width 243 height 60
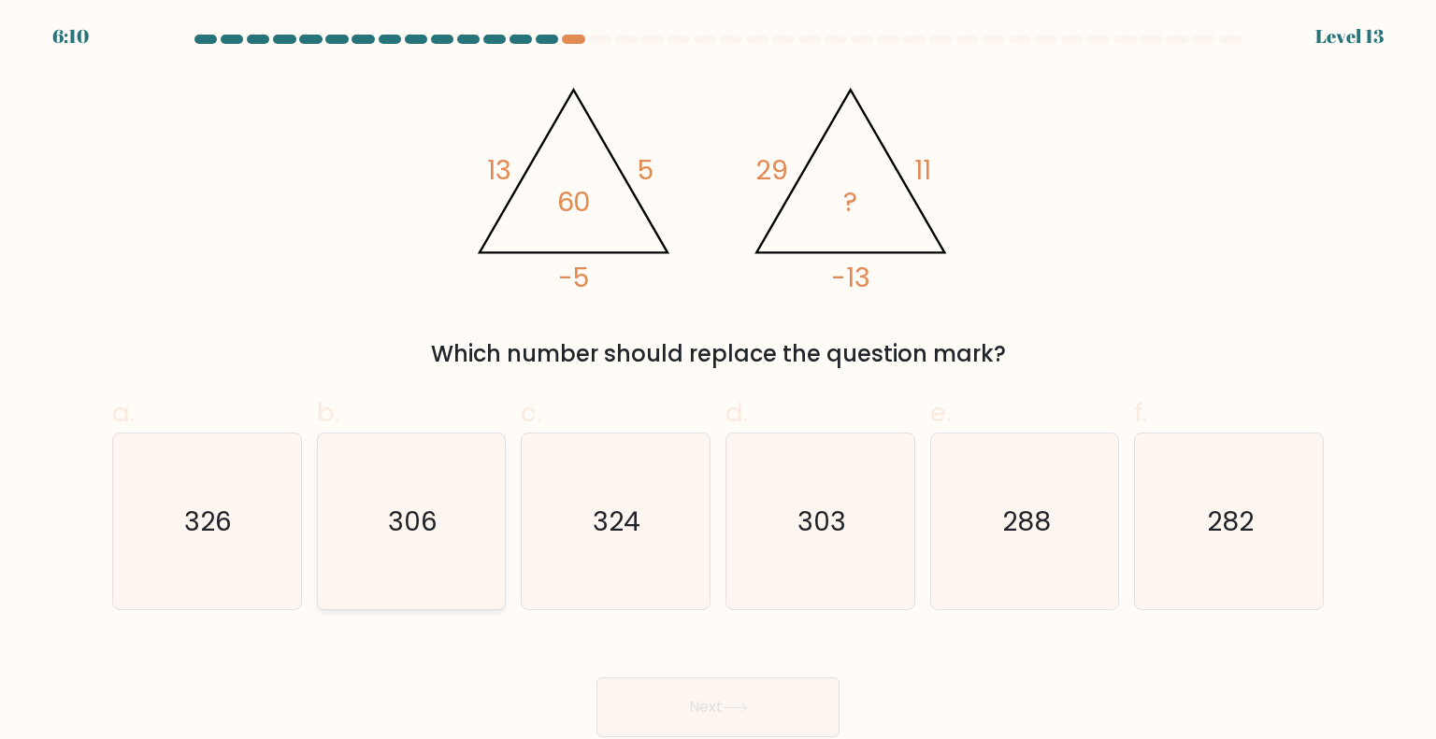
click at [365, 582] on icon "306" at bounding box center [411, 522] width 176 height 176
click at [718, 382] on input "b. 306" at bounding box center [718, 376] width 1 height 12
radio input "true"
click at [677, 698] on button "Next" at bounding box center [717, 708] width 243 height 60
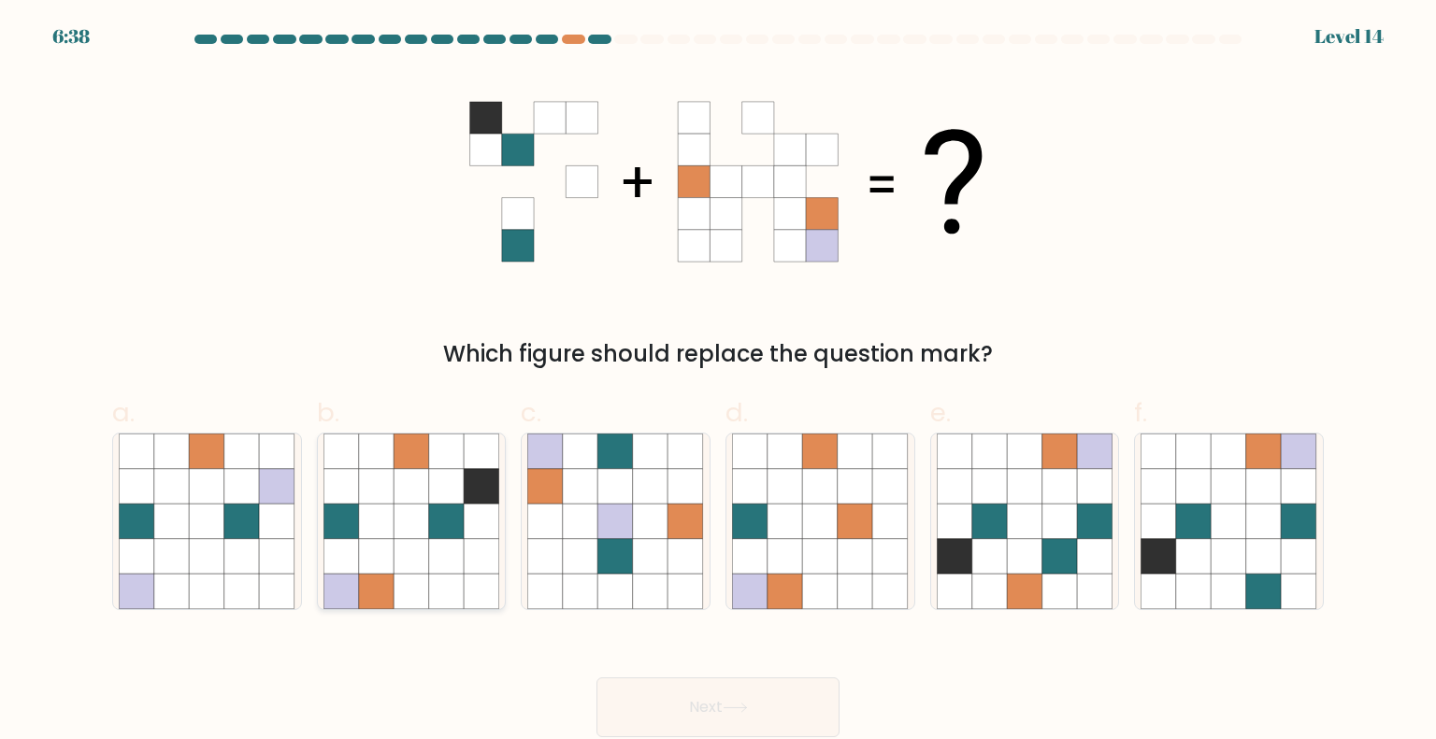
click at [475, 490] on icon at bounding box center [482, 487] width 36 height 36
click at [718, 382] on input "b." at bounding box center [718, 376] width 1 height 12
radio input "true"
click at [726, 715] on button "Next" at bounding box center [717, 708] width 243 height 60
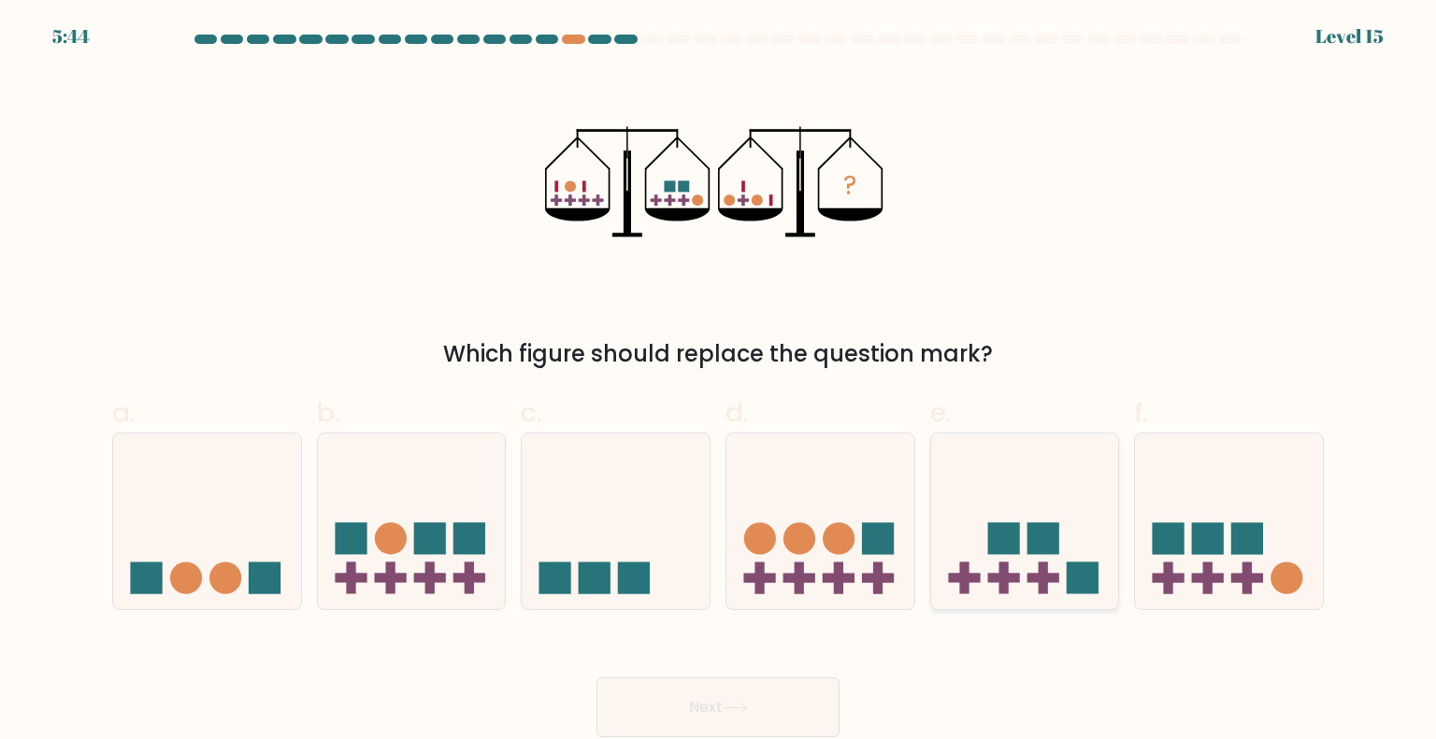
click at [1037, 534] on rect at bounding box center [1043, 539] width 32 height 32
click at [719, 382] on input "e." at bounding box center [718, 376] width 1 height 12
radio input "true"
click at [768, 680] on button "Next" at bounding box center [717, 708] width 243 height 60
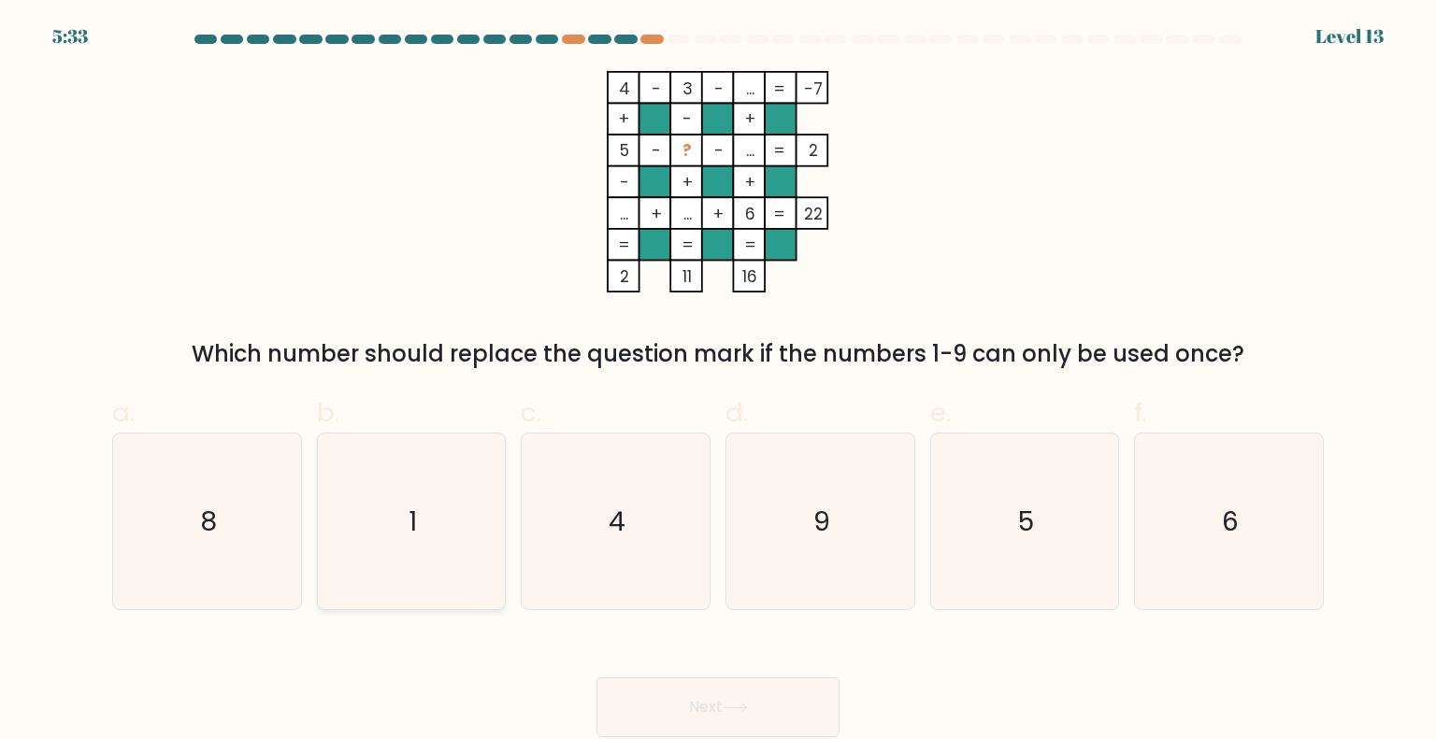
click at [411, 586] on icon "1" at bounding box center [411, 522] width 176 height 176
click at [718, 382] on input "b. 1" at bounding box center [718, 376] width 1 height 12
radio input "true"
click at [643, 684] on button "Next" at bounding box center [717, 708] width 243 height 60
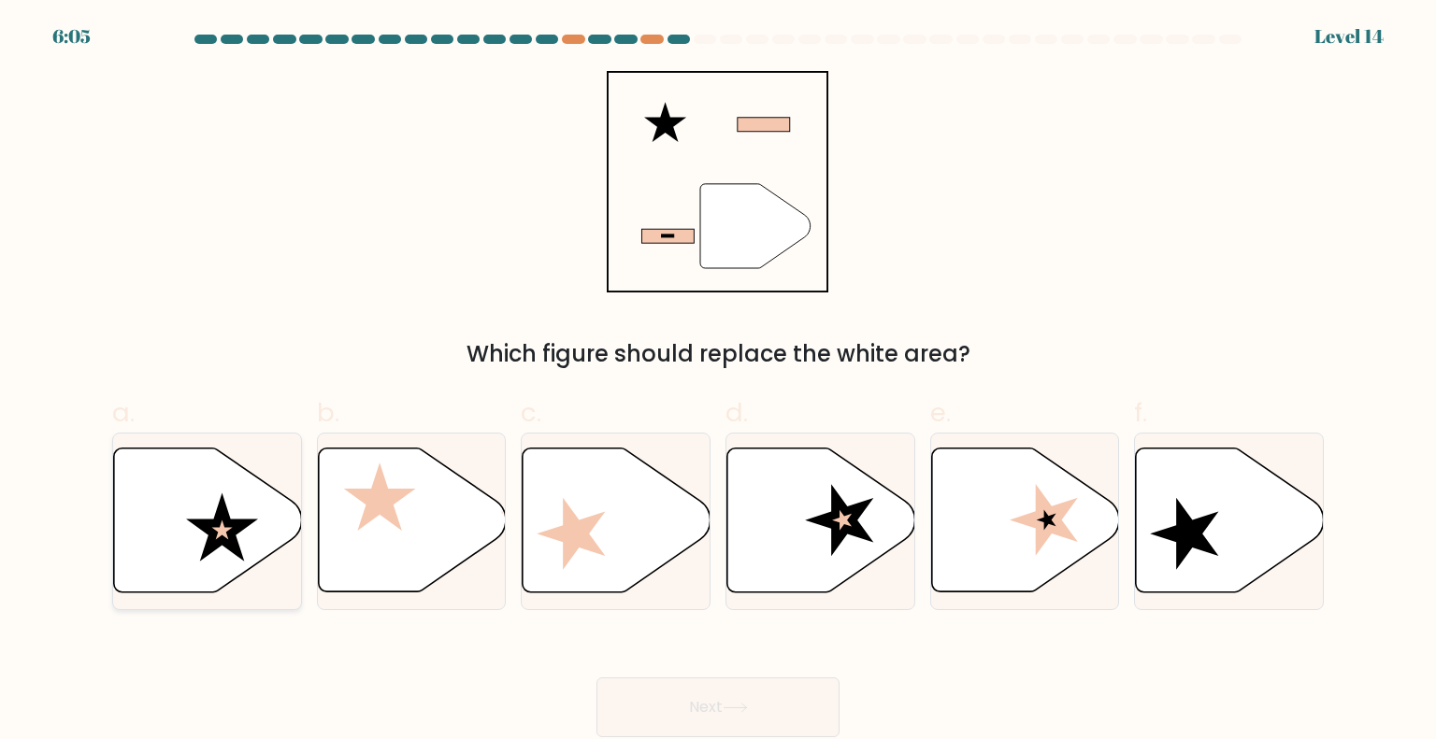
click at [215, 532] on icon at bounding box center [222, 528] width 72 height 68
click at [718, 382] on input "a." at bounding box center [718, 376] width 1 height 12
radio input "true"
click at [675, 709] on button "Next" at bounding box center [717, 708] width 243 height 60
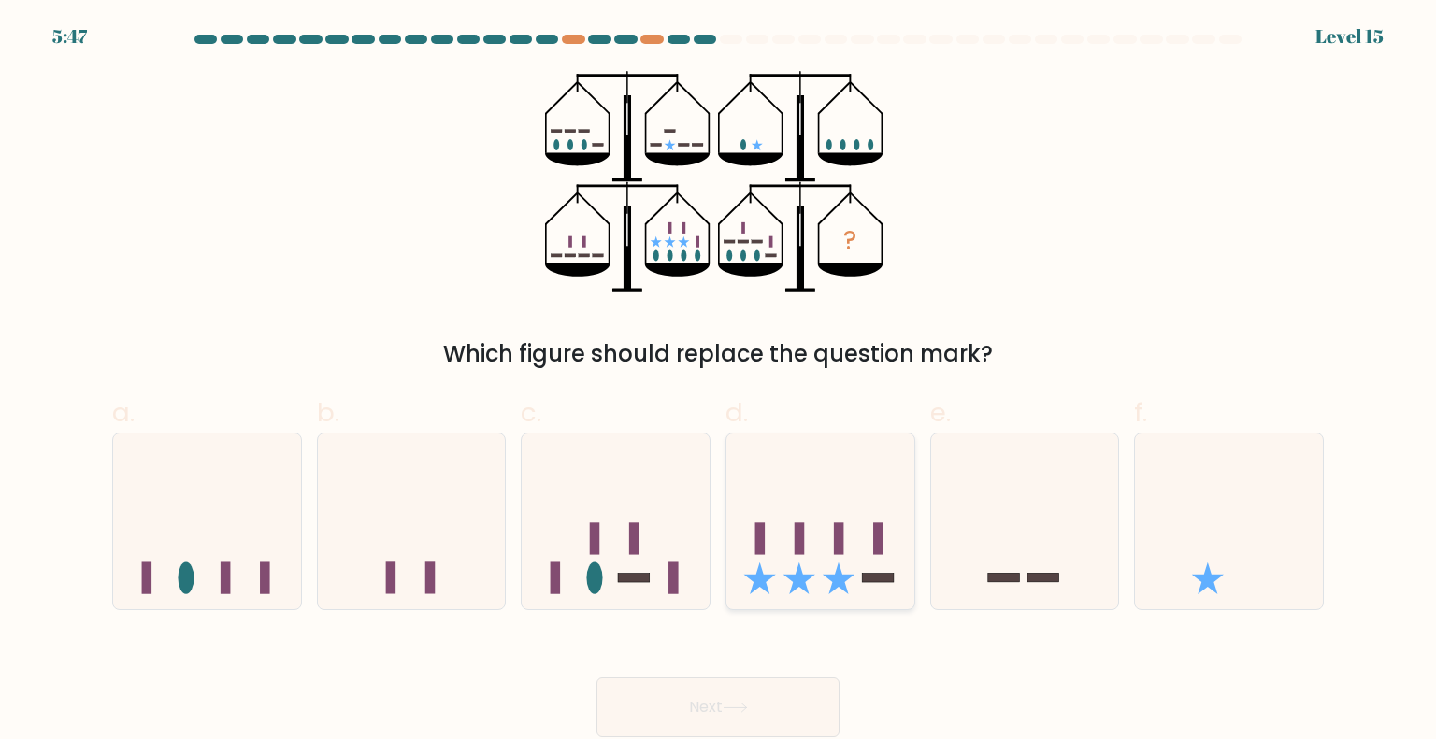
click at [858, 525] on icon at bounding box center [820, 521] width 188 height 155
click at [719, 382] on input "d." at bounding box center [718, 376] width 1 height 12
radio input "true"
click at [742, 713] on button "Next" at bounding box center [717, 708] width 243 height 60
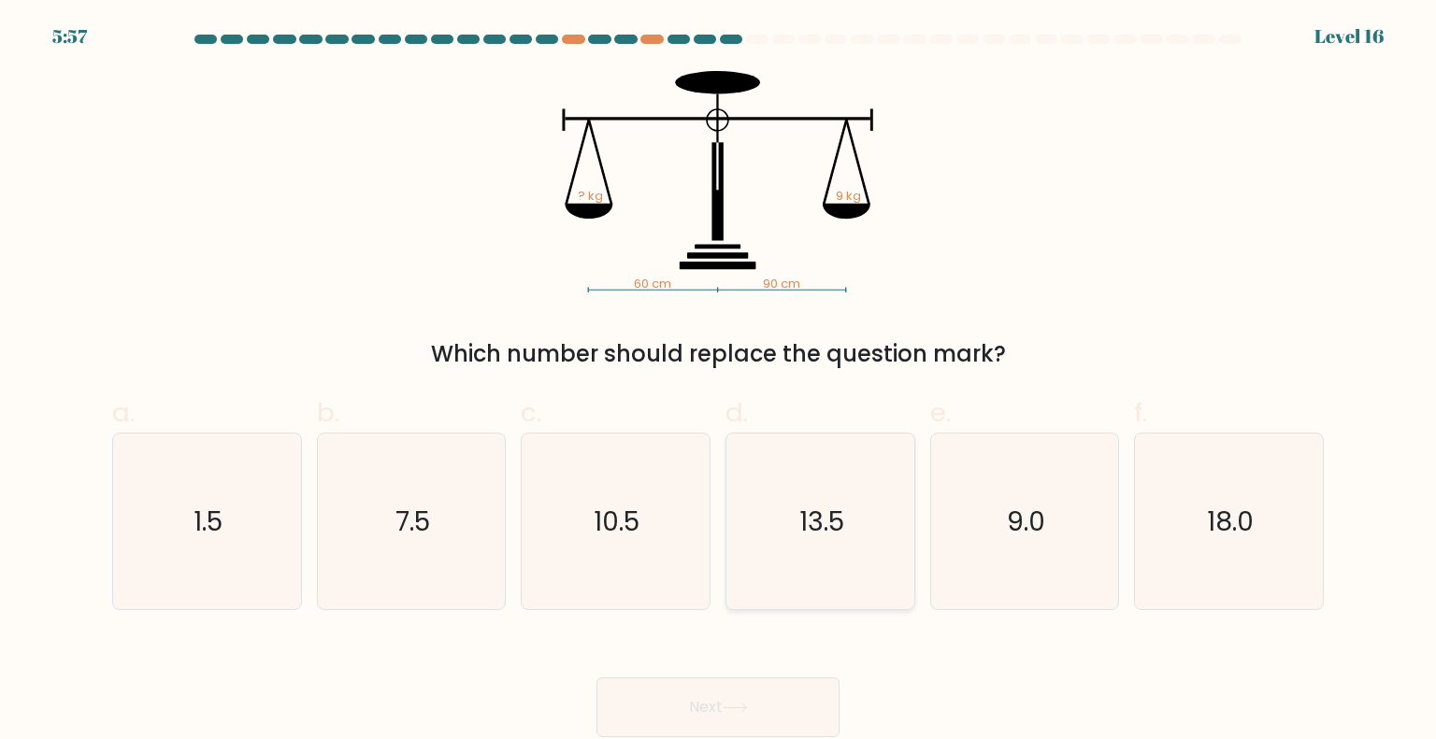
click at [834, 523] on text "13.5" at bounding box center [821, 520] width 45 height 37
click at [719, 382] on input "d. 13.5" at bounding box center [718, 376] width 1 height 12
radio input "true"
click at [718, 713] on button "Next" at bounding box center [717, 708] width 243 height 60
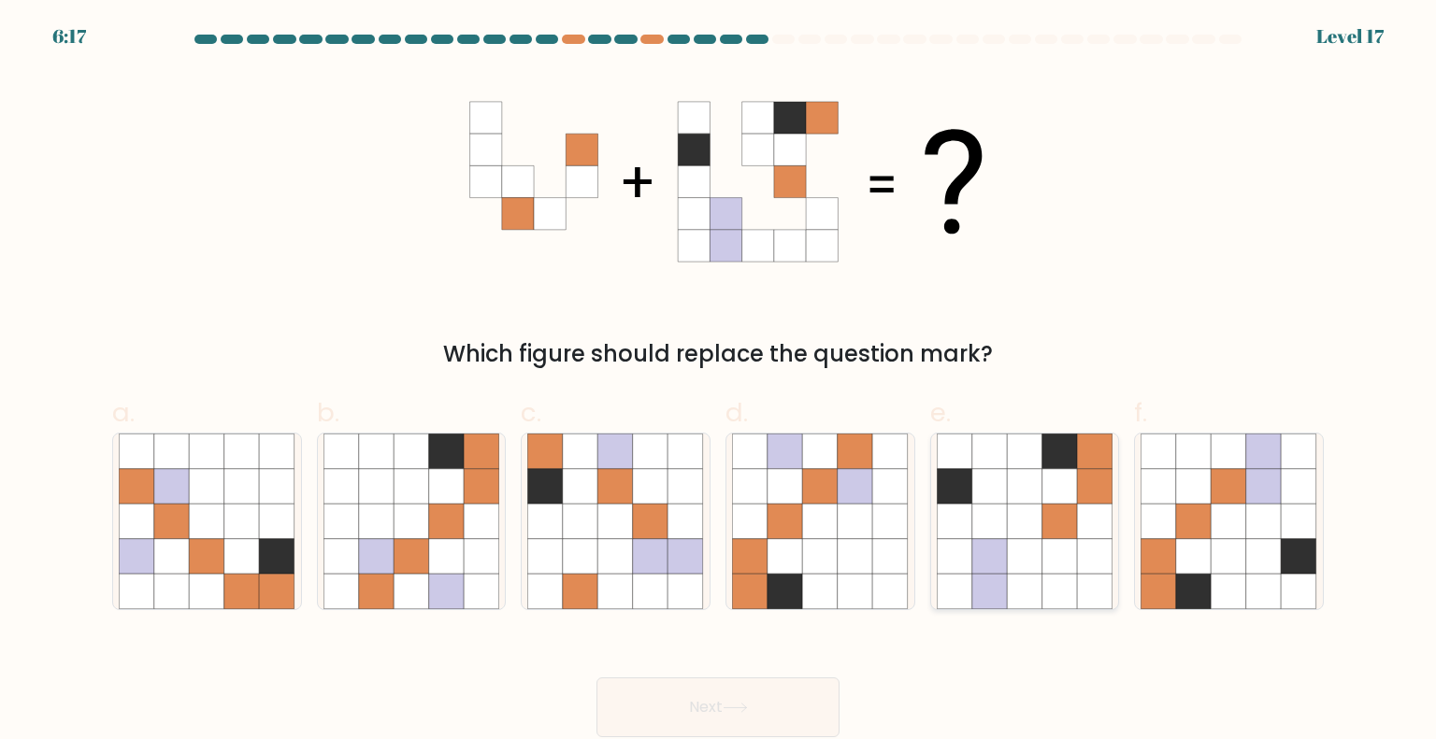
click at [1077, 578] on icon at bounding box center [1060, 592] width 36 height 36
click at [719, 382] on input "e." at bounding box center [718, 376] width 1 height 12
radio input "true"
click at [780, 702] on button "Next" at bounding box center [717, 708] width 243 height 60
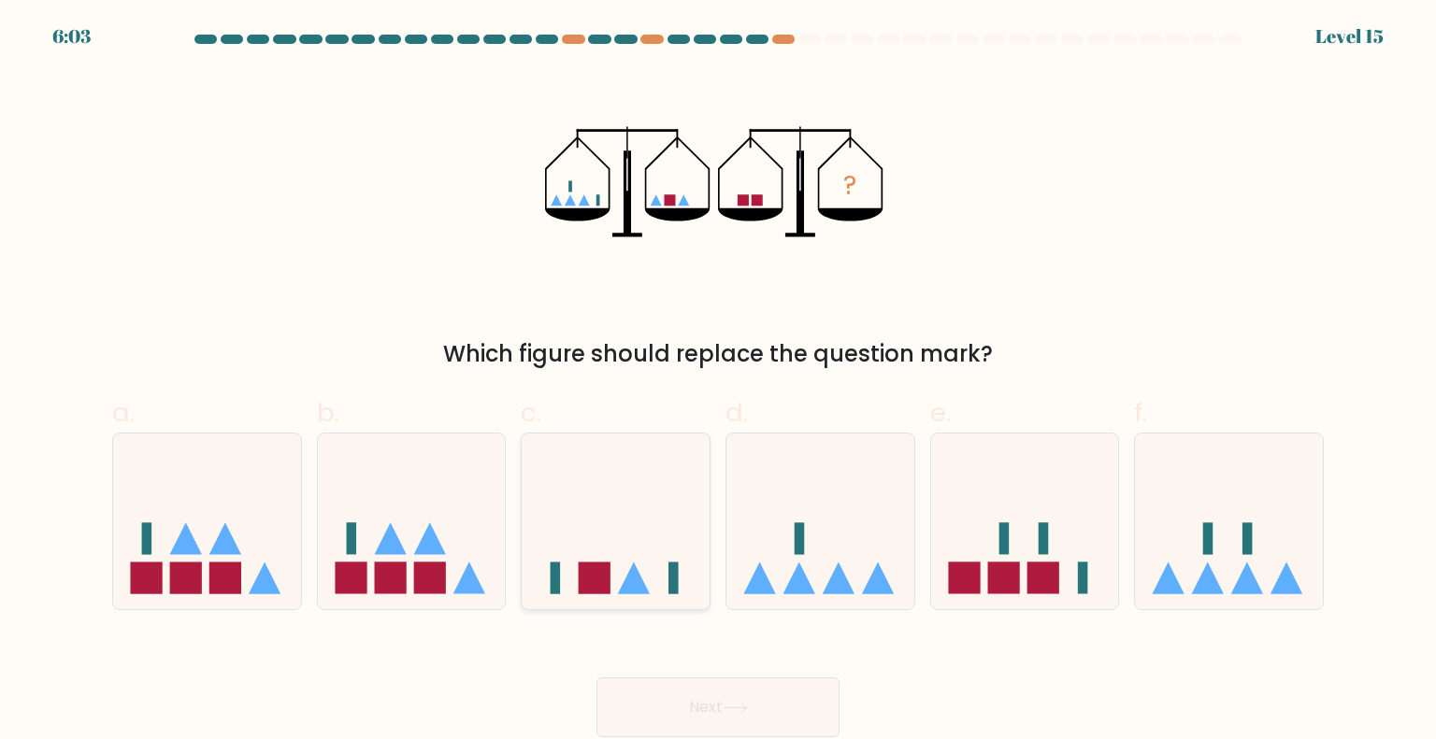
click at [620, 515] on icon at bounding box center [616, 521] width 188 height 155
click at [718, 382] on input "c." at bounding box center [718, 376] width 1 height 12
radio input "true"
click at [740, 714] on button "Next" at bounding box center [717, 708] width 243 height 60
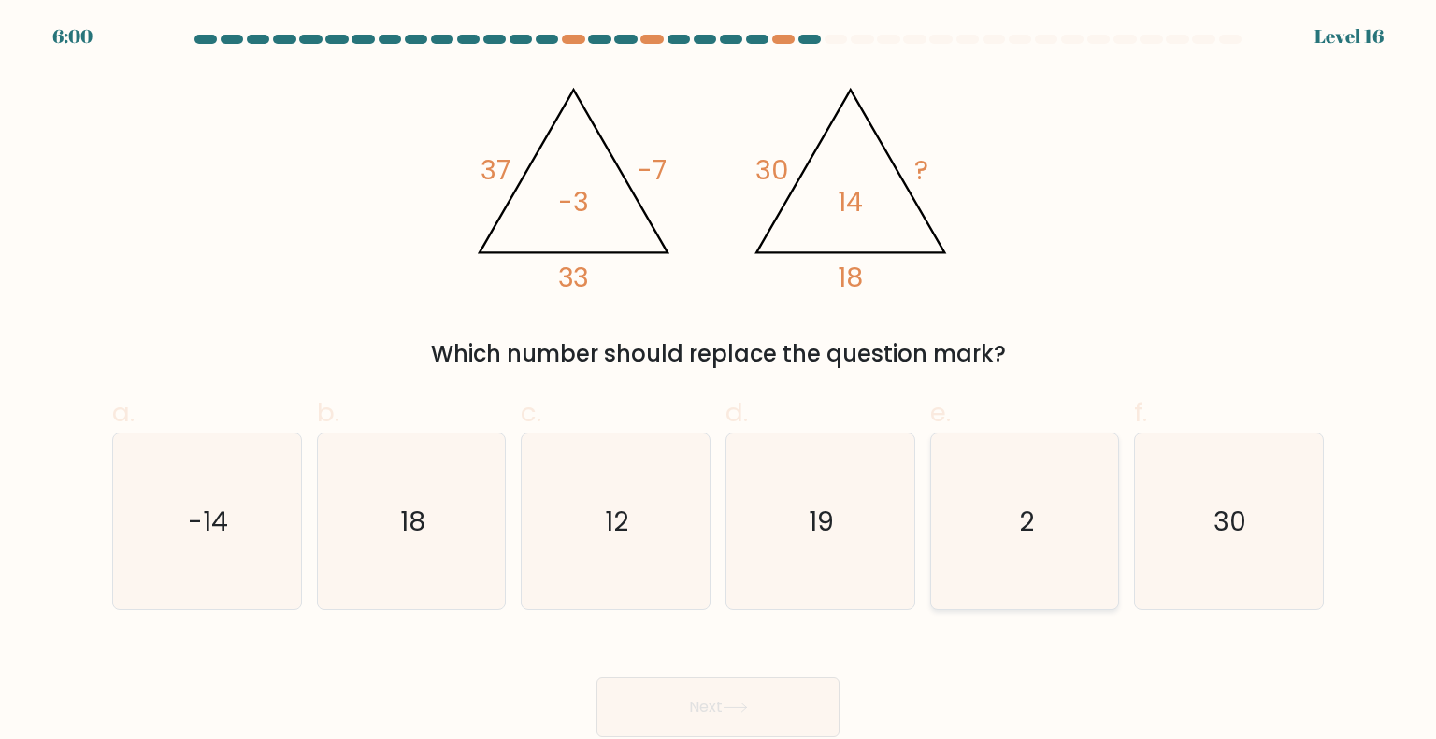
click at [1017, 537] on icon "2" at bounding box center [1025, 522] width 176 height 176
click at [719, 382] on input "e. 2" at bounding box center [718, 376] width 1 height 12
radio input "true"
click at [742, 715] on button "Next" at bounding box center [717, 708] width 243 height 60
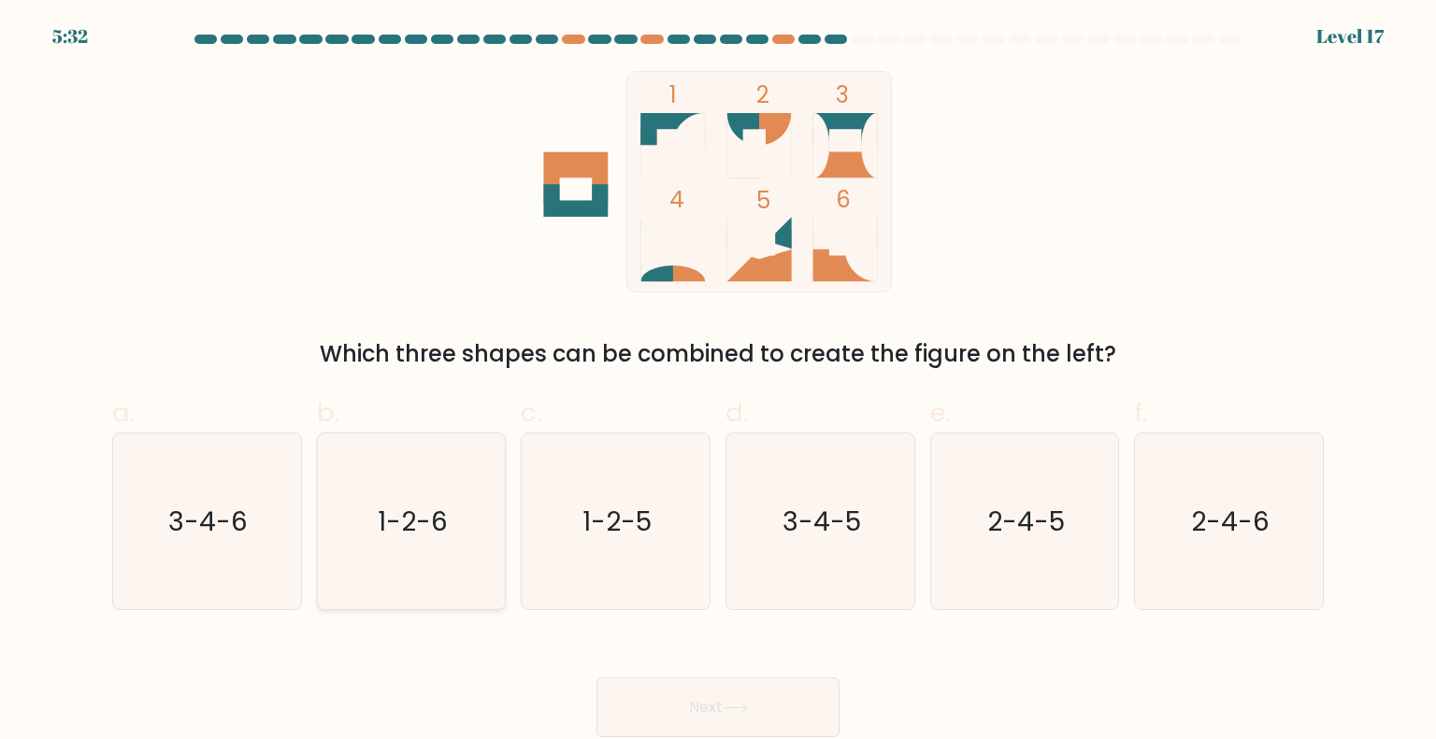
click at [434, 540] on icon "1-2-6" at bounding box center [411, 522] width 176 height 176
click at [718, 382] on input "b. 1-2-6" at bounding box center [718, 376] width 1 height 12
radio input "true"
click at [723, 716] on button "Next" at bounding box center [717, 708] width 243 height 60
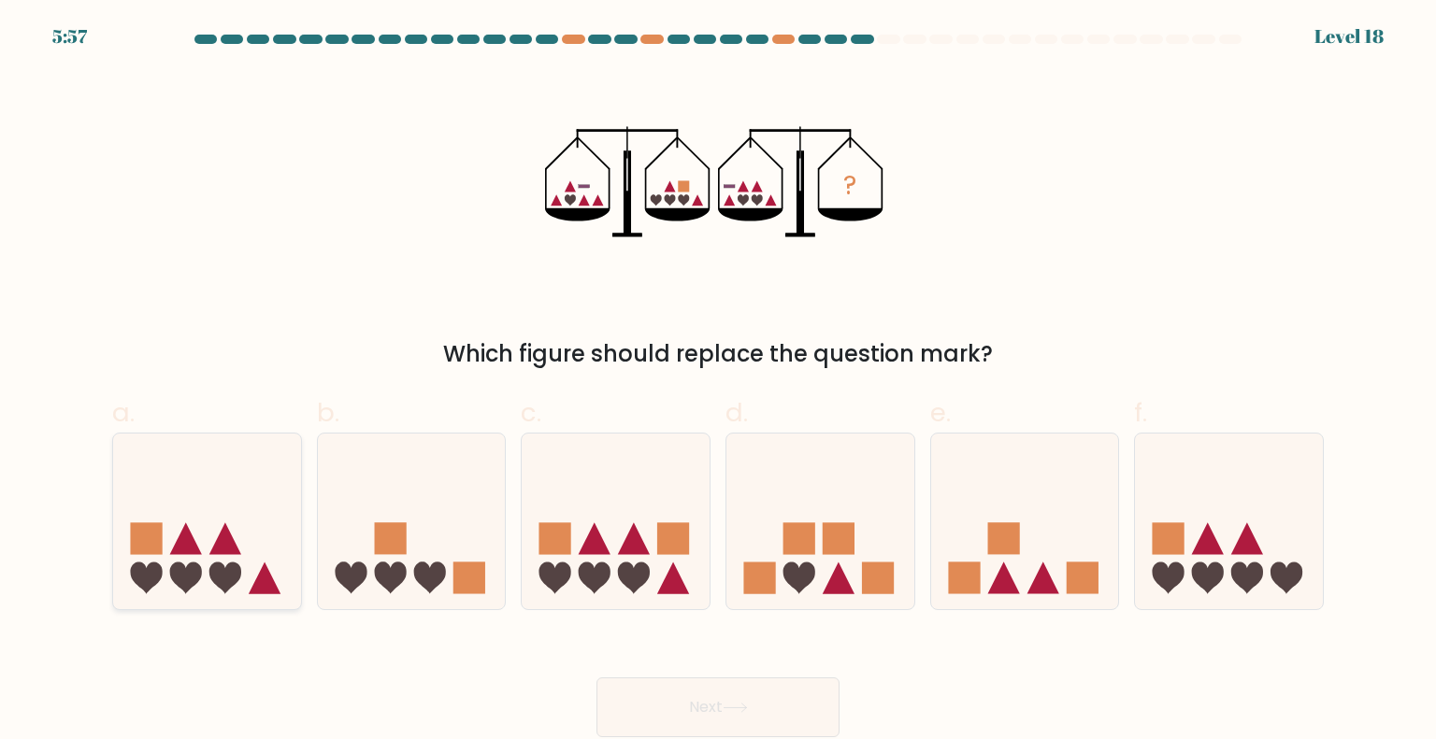
click at [185, 560] on icon at bounding box center [207, 521] width 188 height 155
click at [718, 382] on input "a." at bounding box center [718, 376] width 1 height 12
radio input "true"
click at [725, 689] on button "Next" at bounding box center [717, 708] width 243 height 60
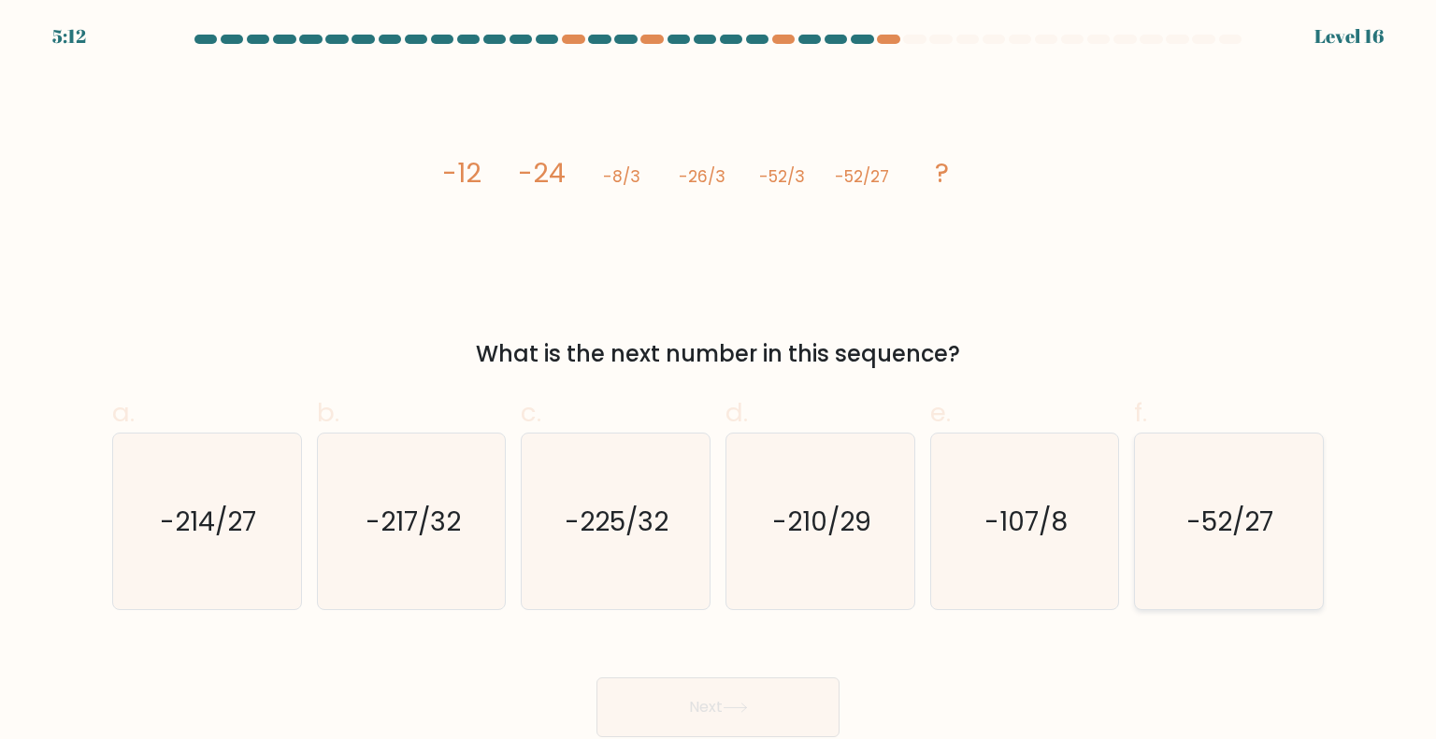
click at [1270, 506] on text "-52/27" at bounding box center [1230, 520] width 87 height 37
click at [719, 382] on input "f. -52/27" at bounding box center [718, 376] width 1 height 12
radio input "true"
click at [714, 685] on button "Next" at bounding box center [717, 708] width 243 height 60
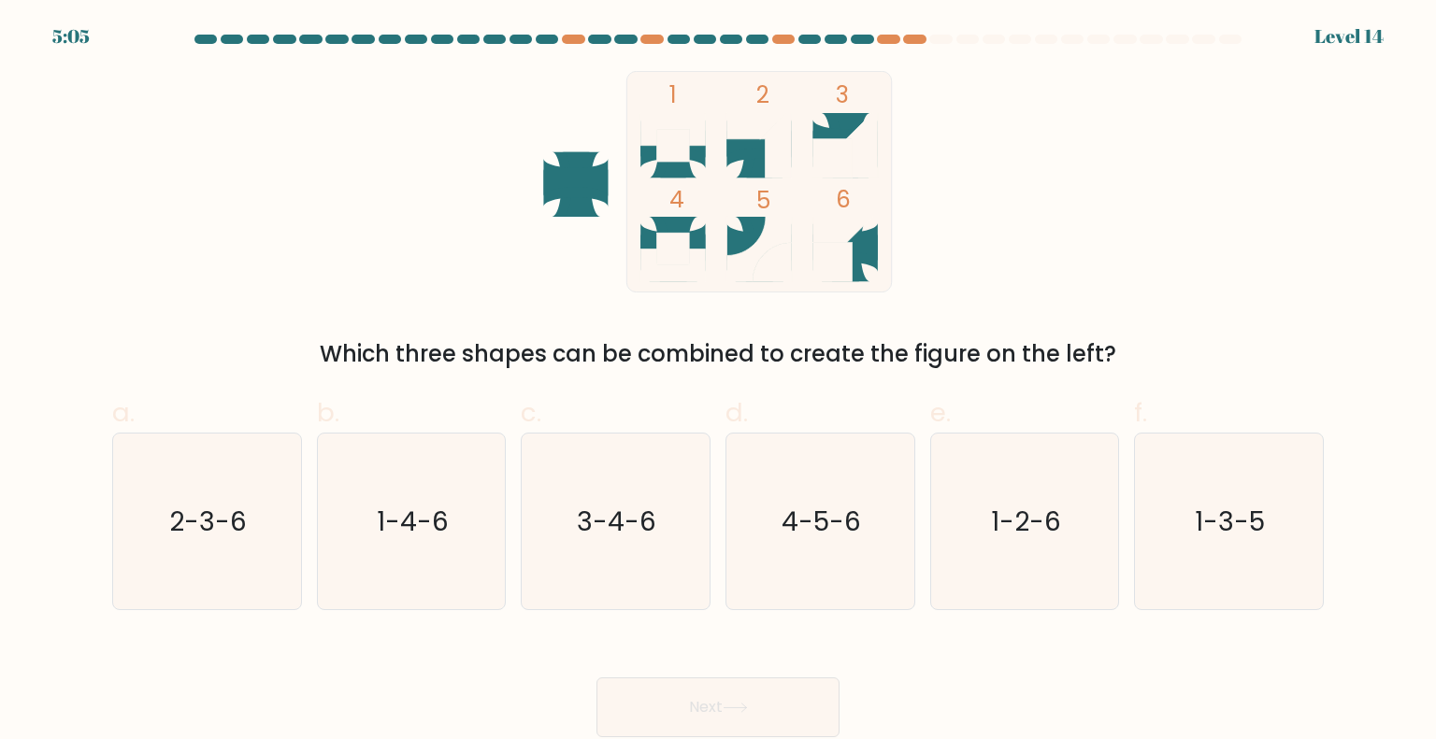
click at [100, 530] on form at bounding box center [718, 386] width 1436 height 703
click at [202, 560] on icon "2-3-6" at bounding box center [207, 522] width 176 height 176
click at [718, 382] on input "a. 2-3-6" at bounding box center [718, 376] width 1 height 12
radio input "true"
click at [628, 706] on button "Next" at bounding box center [717, 708] width 243 height 60
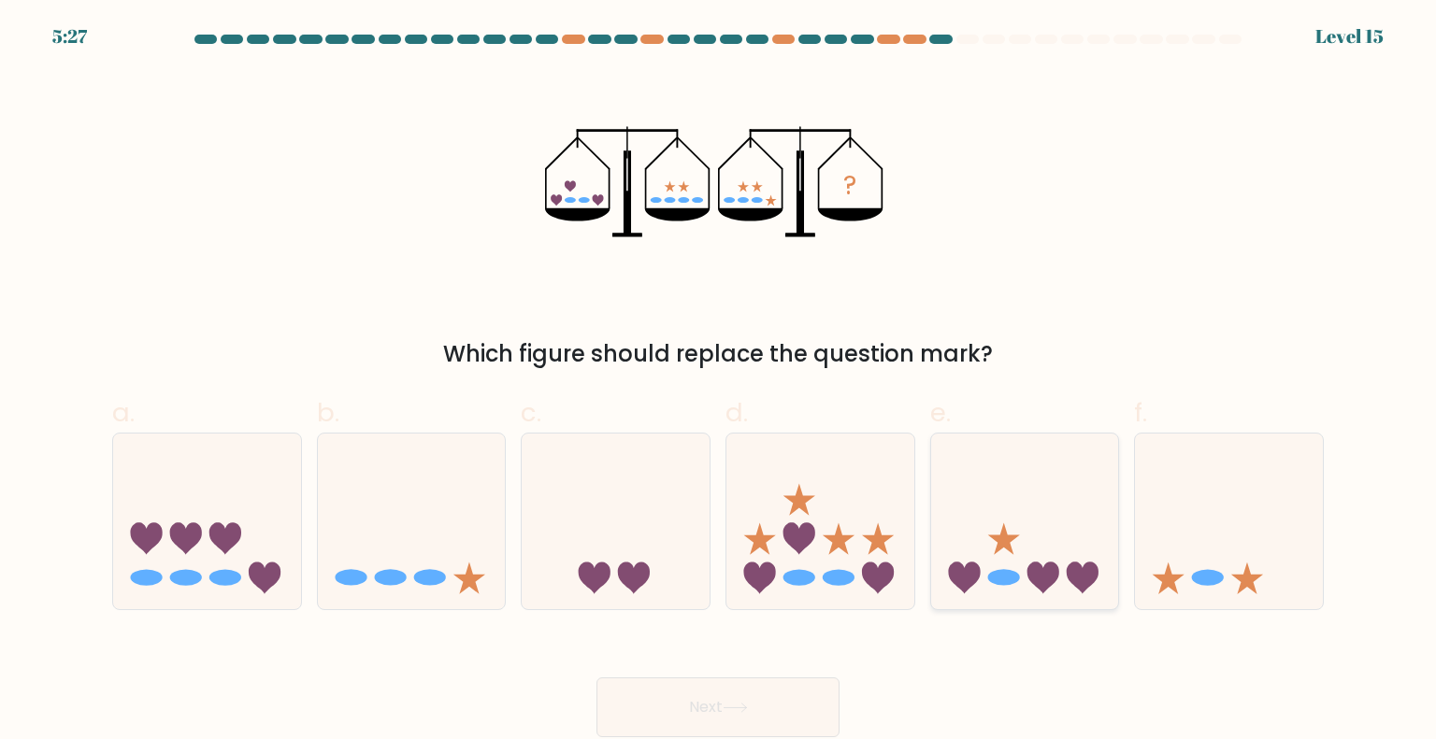
click at [1020, 564] on icon at bounding box center [1025, 521] width 188 height 155
click at [719, 382] on input "e." at bounding box center [718, 376] width 1 height 12
radio input "true"
click at [763, 682] on button "Next" at bounding box center [717, 708] width 243 height 60
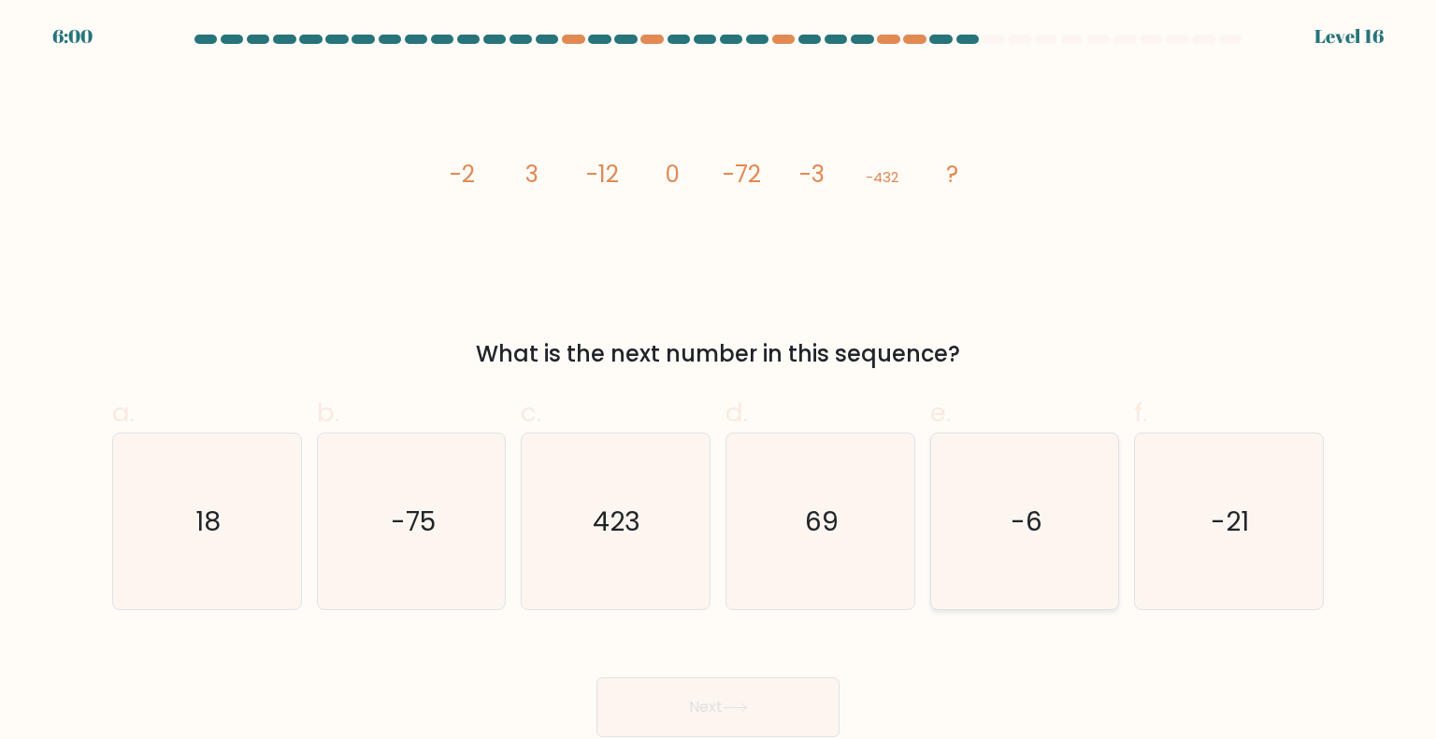
click at [1043, 529] on icon "-6" at bounding box center [1025, 522] width 176 height 176
click at [719, 382] on input "e. -6" at bounding box center [718, 376] width 1 height 12
radio input "true"
click at [740, 689] on button "Next" at bounding box center [717, 708] width 243 height 60
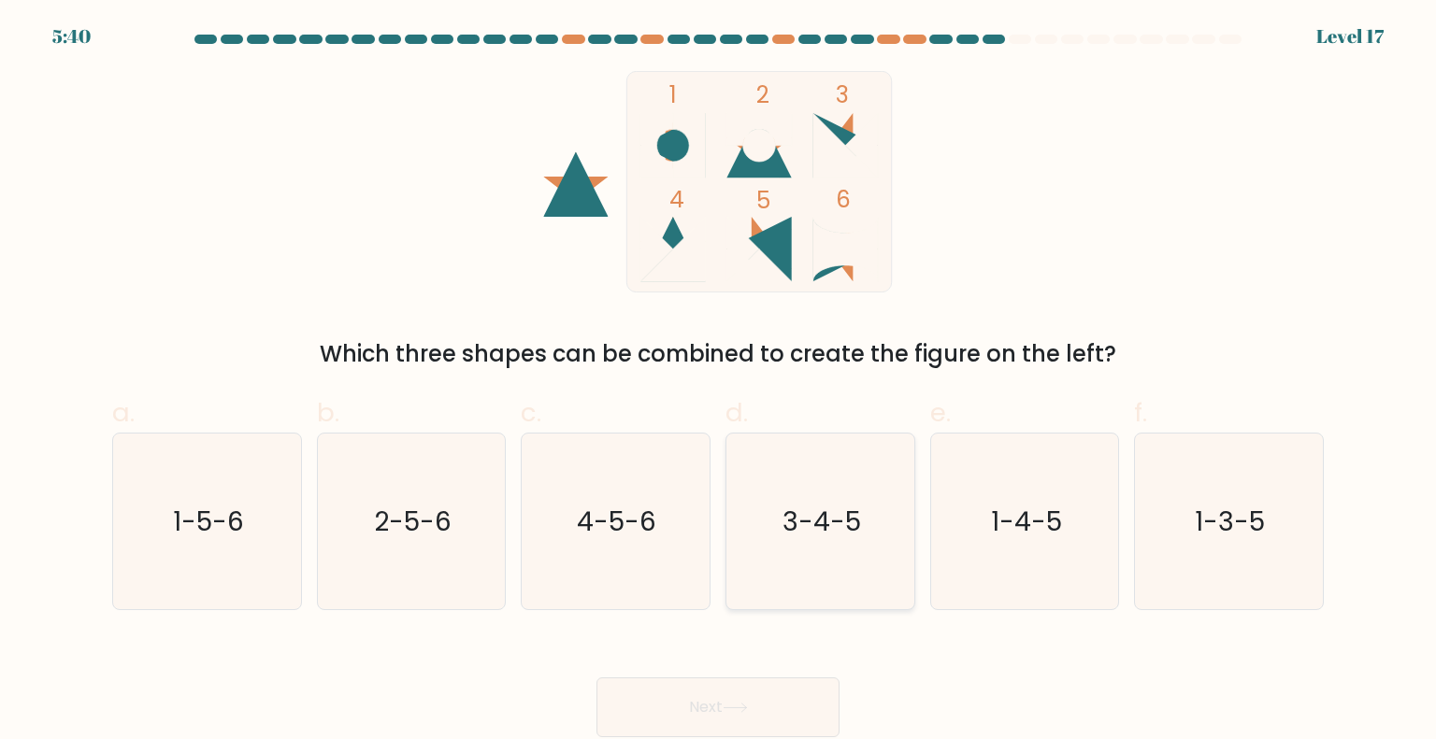
click at [824, 491] on icon "3-4-5" at bounding box center [820, 522] width 176 height 176
click at [719, 382] on input "d. 3-4-5" at bounding box center [718, 376] width 1 height 12
radio input "true"
click at [718, 700] on button "Next" at bounding box center [717, 708] width 243 height 60
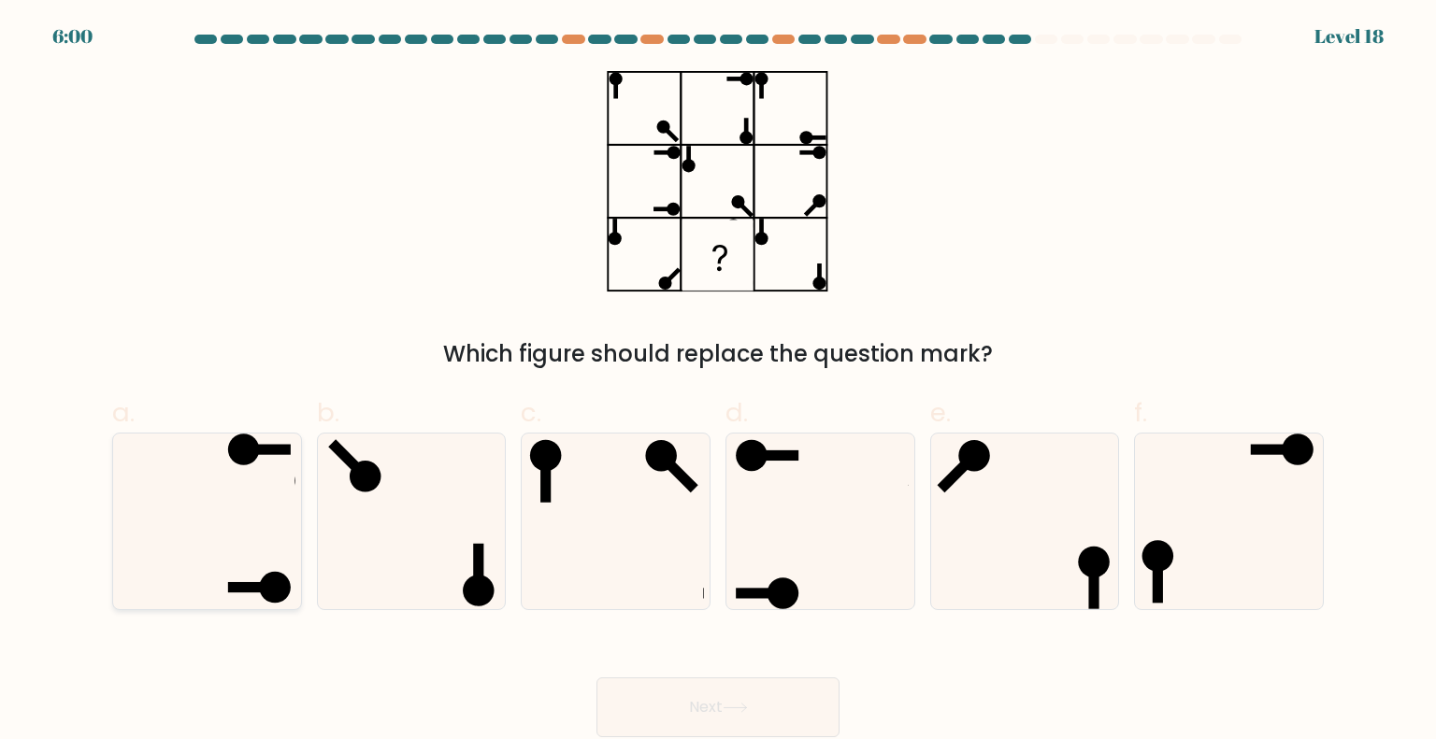
click at [215, 553] on icon at bounding box center [207, 522] width 176 height 176
click at [718, 382] on input "a." at bounding box center [718, 376] width 1 height 12
radio input "true"
click at [740, 717] on button "Next" at bounding box center [717, 708] width 243 height 60
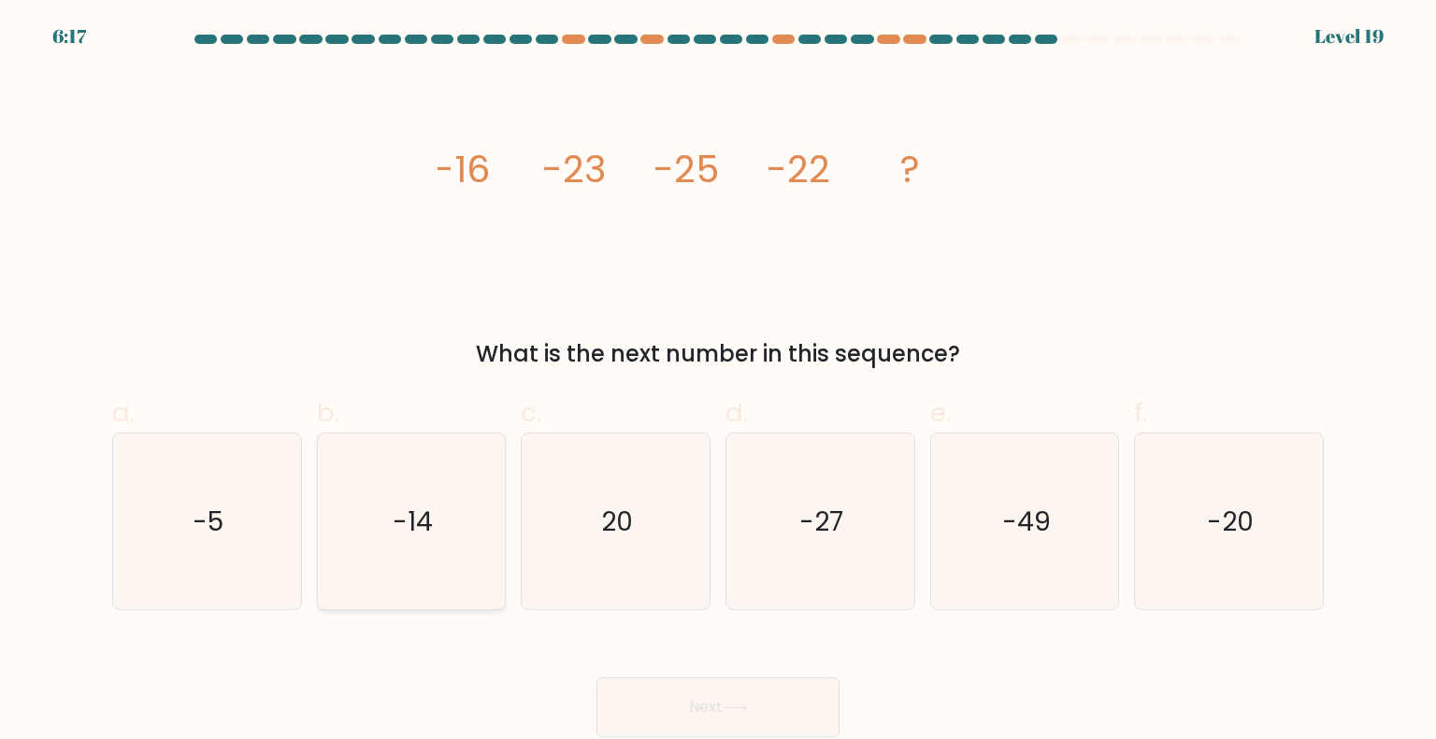
click at [472, 491] on icon "-14" at bounding box center [411, 522] width 176 height 176
click at [718, 382] on input "b. -14" at bounding box center [718, 376] width 1 height 12
radio input "true"
click at [780, 706] on button "Next" at bounding box center [717, 708] width 243 height 60
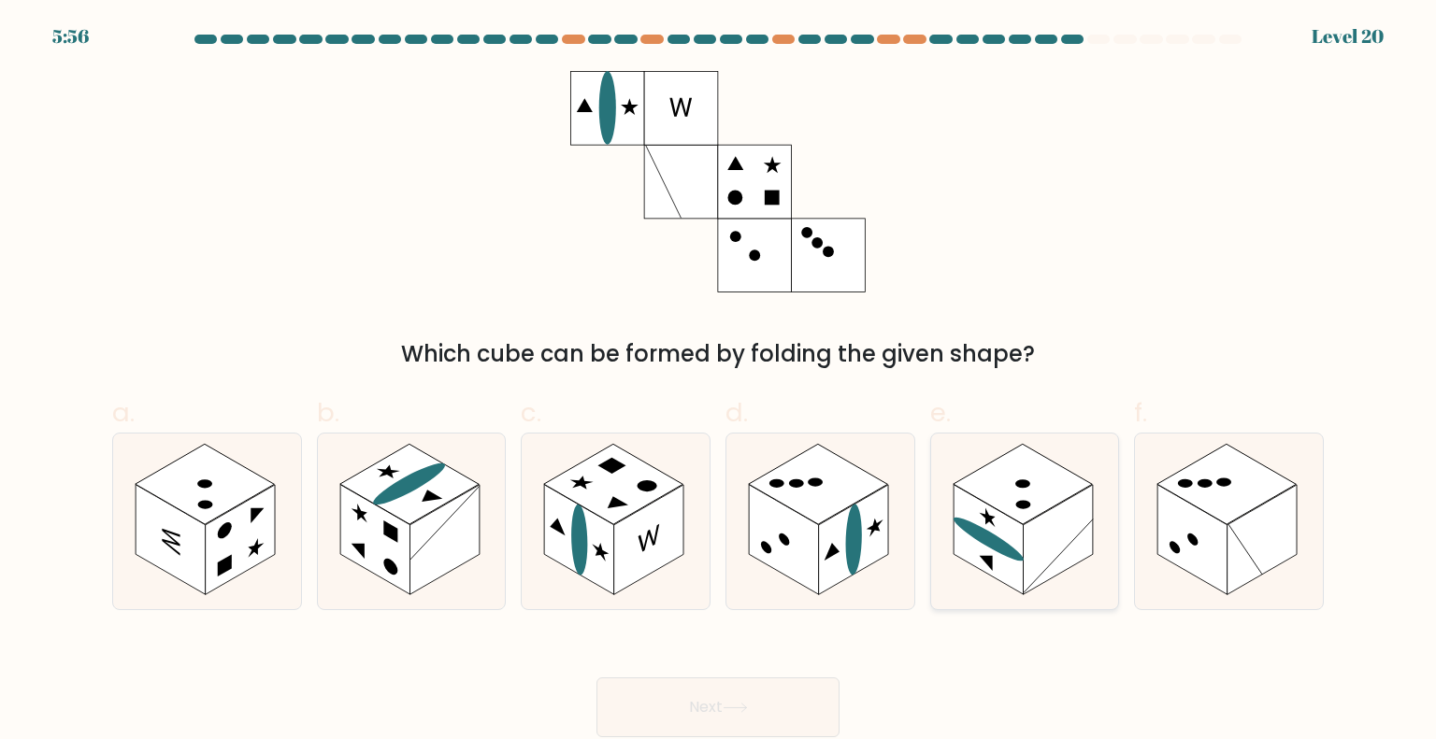
click at [1039, 549] on rect at bounding box center [1058, 540] width 70 height 110
click at [719, 382] on input "e." at bounding box center [718, 376] width 1 height 12
radio input "true"
click at [729, 697] on button "Next" at bounding box center [717, 708] width 243 height 60
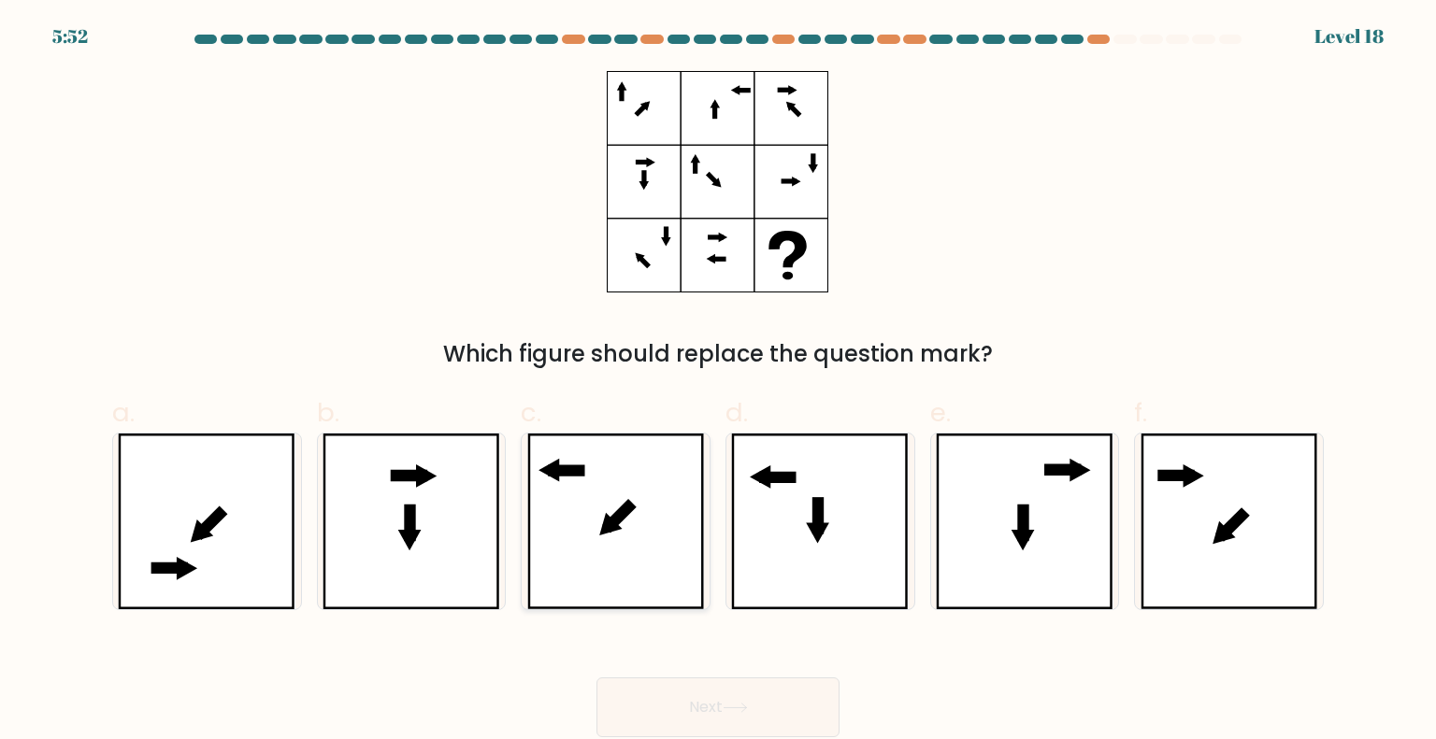
click at [649, 570] on icon at bounding box center [616, 522] width 178 height 176
click at [718, 382] on input "c." at bounding box center [718, 376] width 1 height 12
radio input "true"
click at [769, 708] on button "Next" at bounding box center [717, 708] width 243 height 60
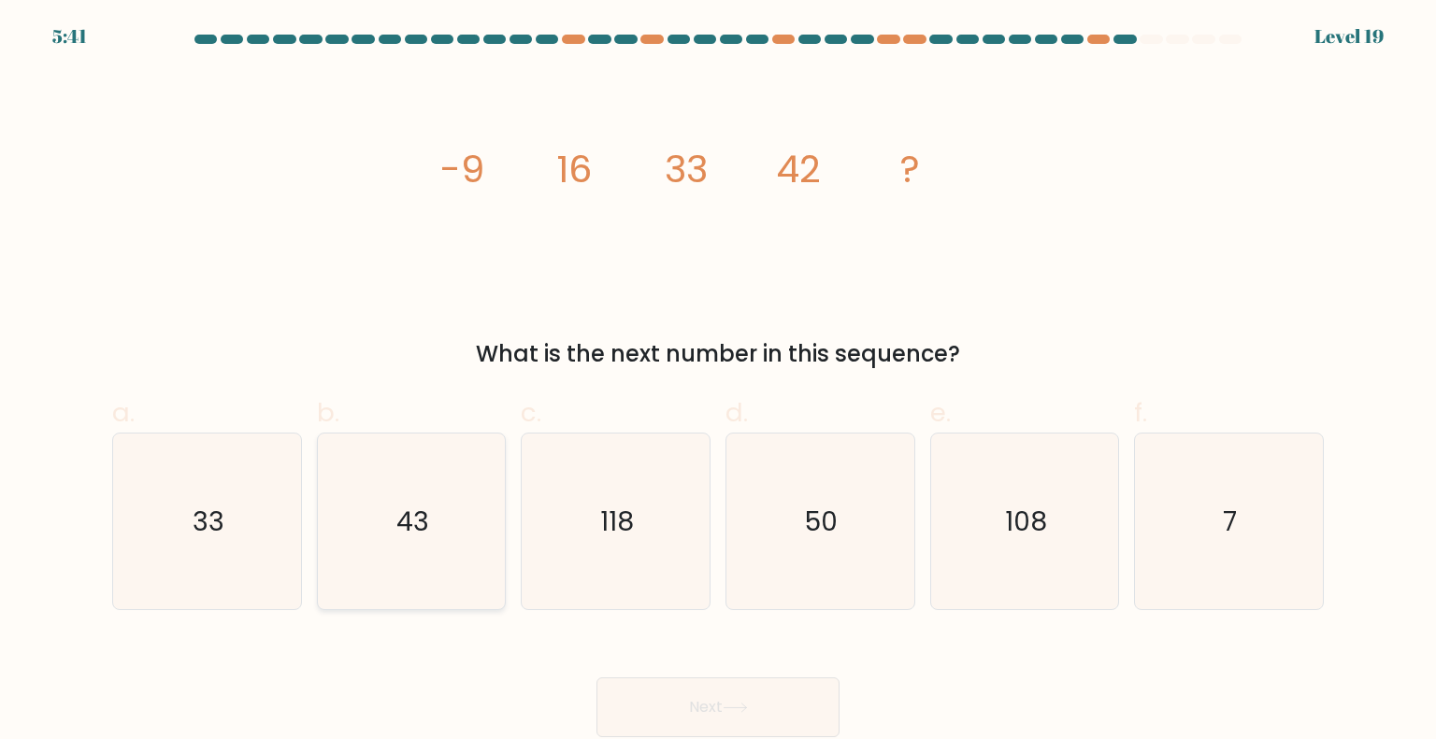
click at [406, 468] on icon "43" at bounding box center [411, 522] width 176 height 176
click at [718, 382] on input "b. 43" at bounding box center [718, 376] width 1 height 12
radio input "true"
click at [752, 697] on button "Next" at bounding box center [717, 708] width 243 height 60
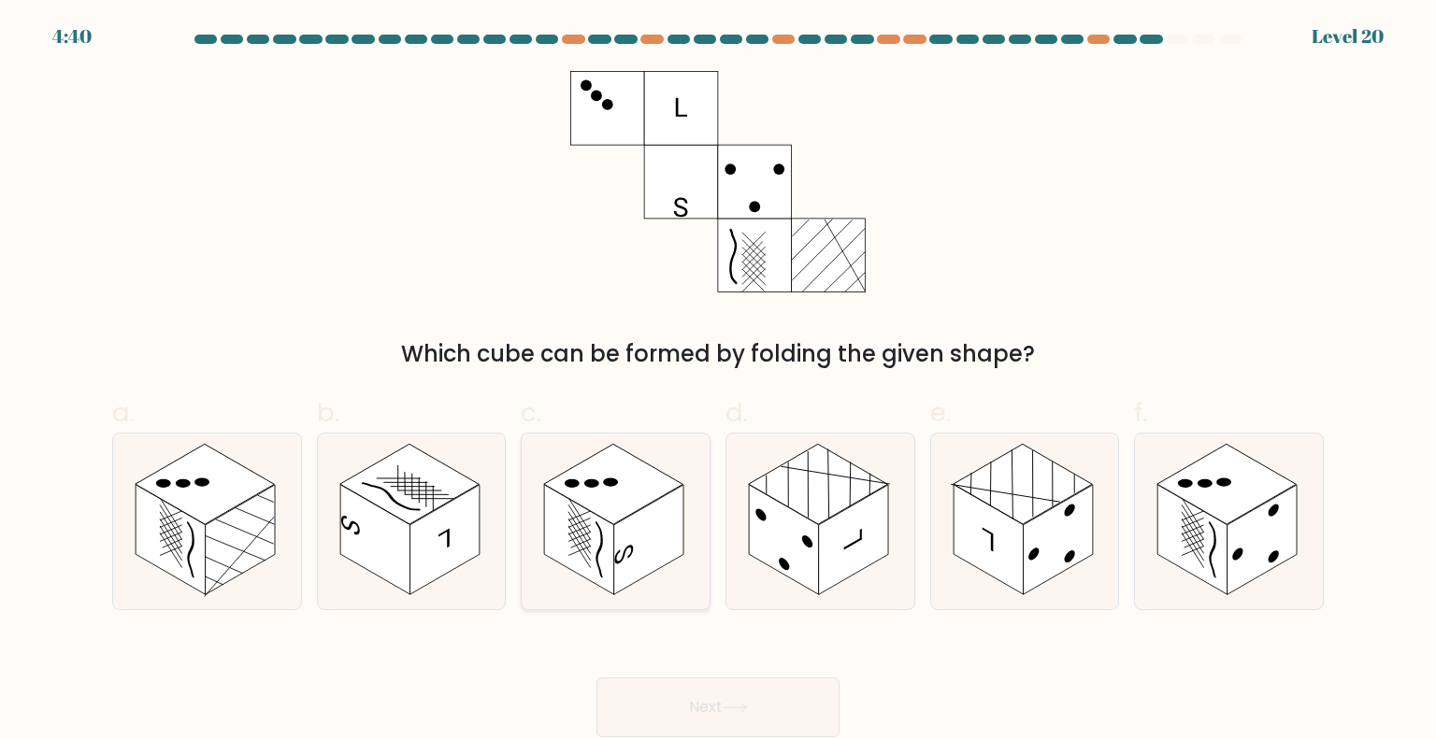
click at [646, 527] on rect at bounding box center [649, 540] width 70 height 110
click at [718, 382] on input "c." at bounding box center [718, 376] width 1 height 12
radio input "true"
click at [688, 691] on button "Next" at bounding box center [717, 708] width 243 height 60
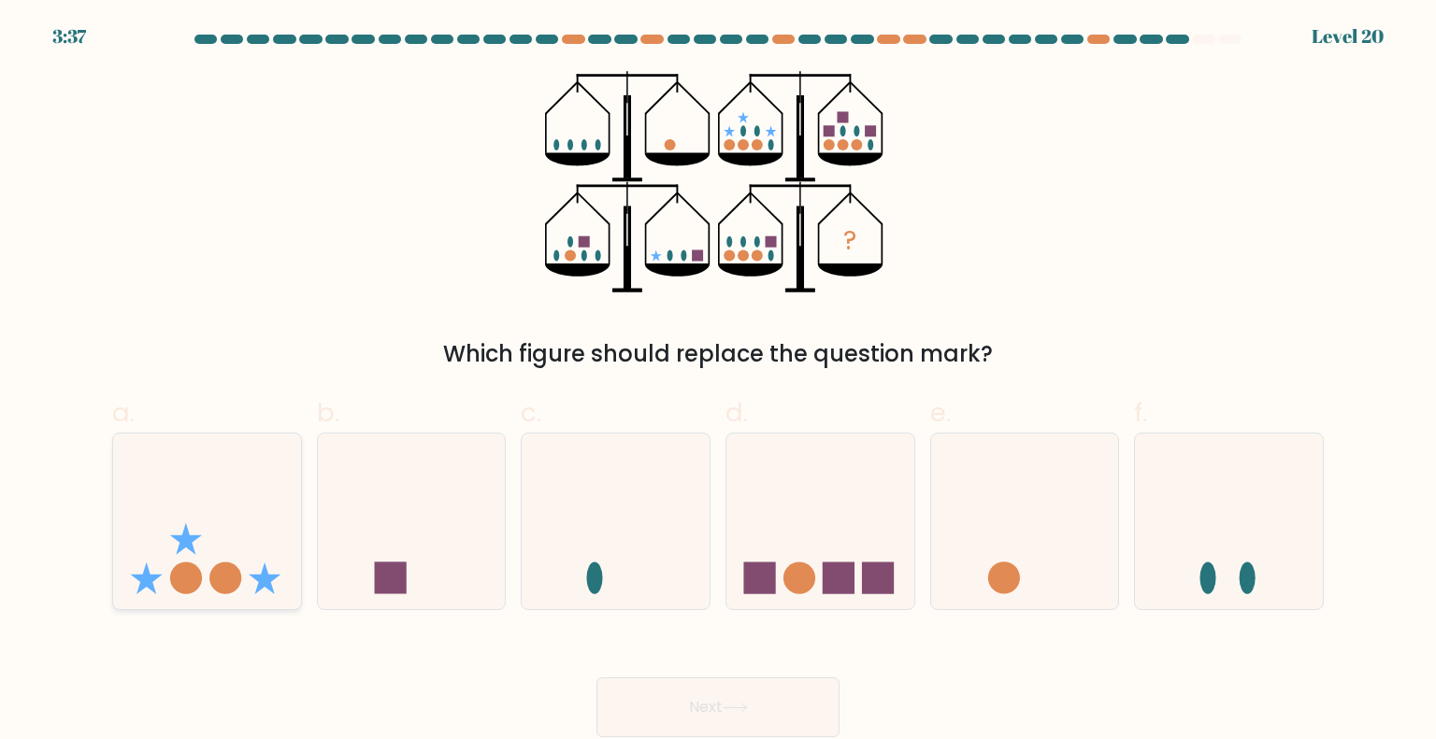
click at [185, 522] on icon at bounding box center [207, 521] width 188 height 155
click at [718, 382] on input "a." at bounding box center [718, 376] width 1 height 12
radio input "true"
click at [705, 708] on button "Next" at bounding box center [717, 708] width 243 height 60
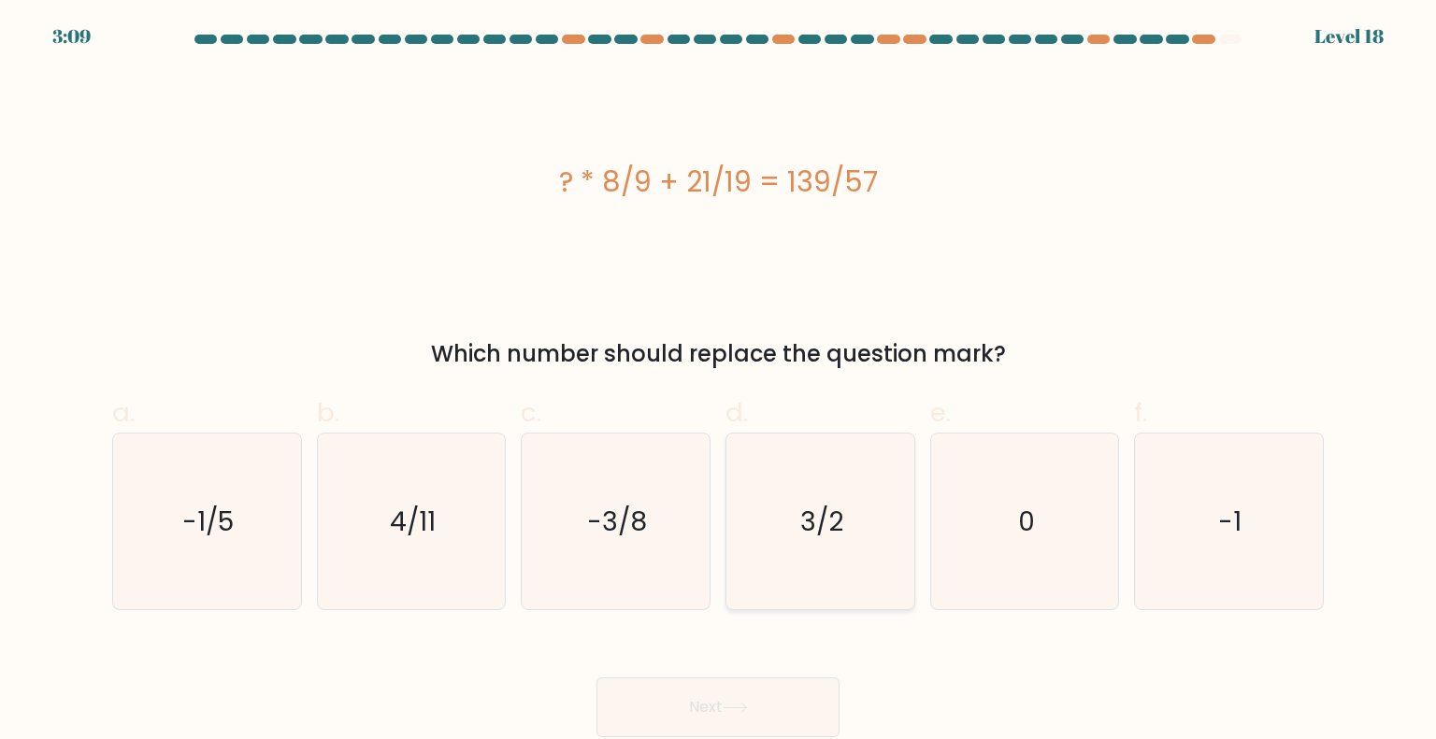
click at [834, 535] on text "3/2" at bounding box center [821, 520] width 43 height 37
click at [719, 382] on input "d. 3/2" at bounding box center [718, 376] width 1 height 12
radio input "true"
click at [746, 705] on icon at bounding box center [734, 708] width 22 height 8
click at [724, 706] on button "Next" at bounding box center [717, 708] width 243 height 60
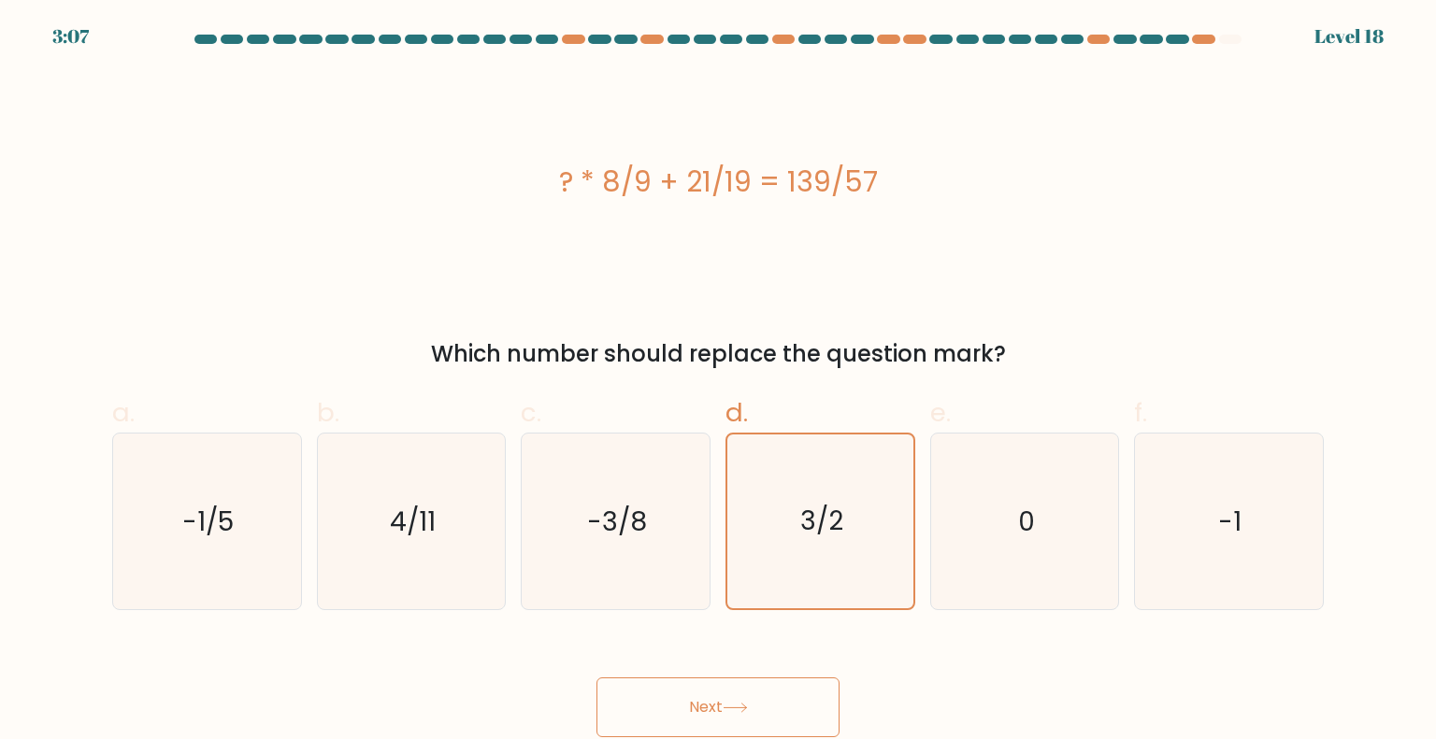
click at [643, 698] on button "Next" at bounding box center [717, 708] width 243 height 60
click at [702, 727] on button "Next" at bounding box center [717, 708] width 243 height 60
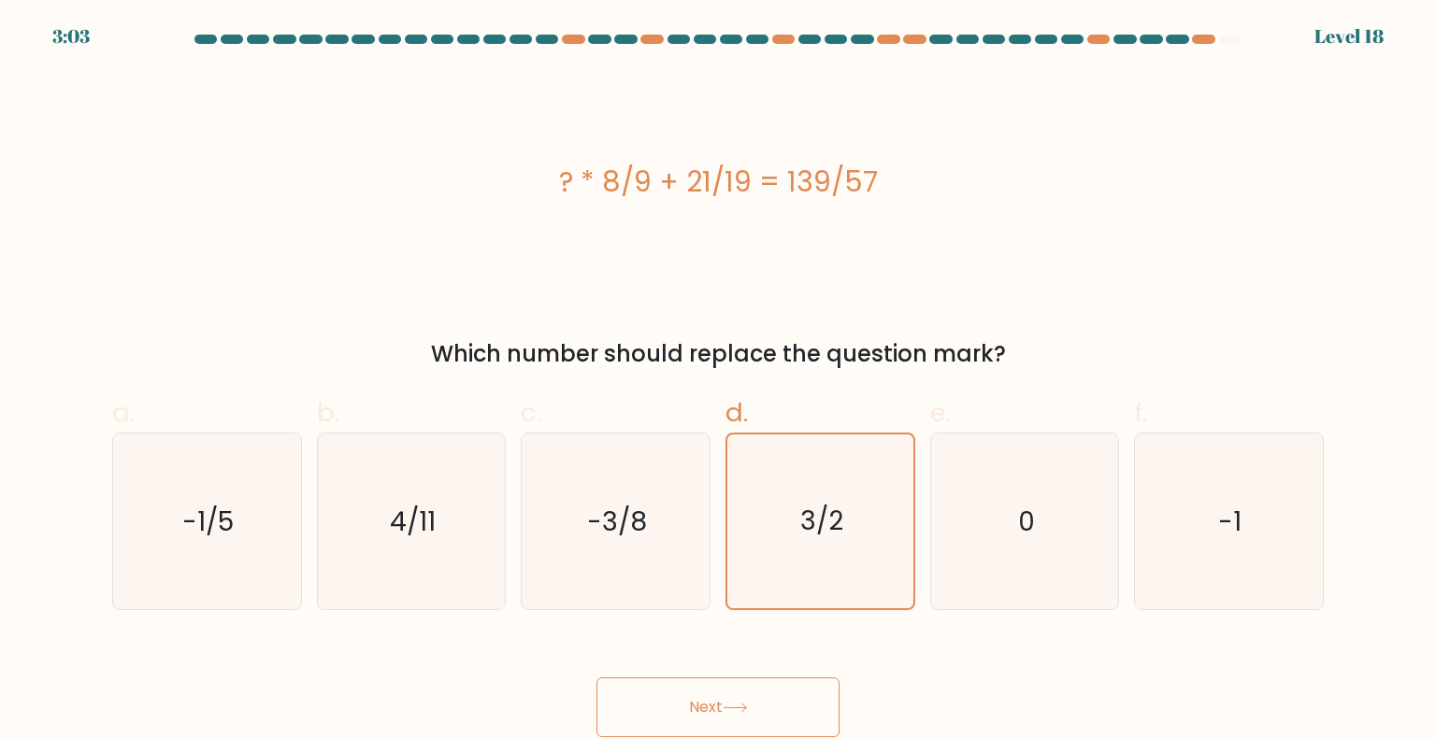
click at [433, 287] on div "? * 8/9 + 21/19 = 139/57" at bounding box center [717, 182] width 1211 height 222
click at [674, 498] on icon "-3/8" at bounding box center [615, 522] width 176 height 176
click at [718, 382] on input "c. -3/8" at bounding box center [718, 376] width 1 height 12
radio input "true"
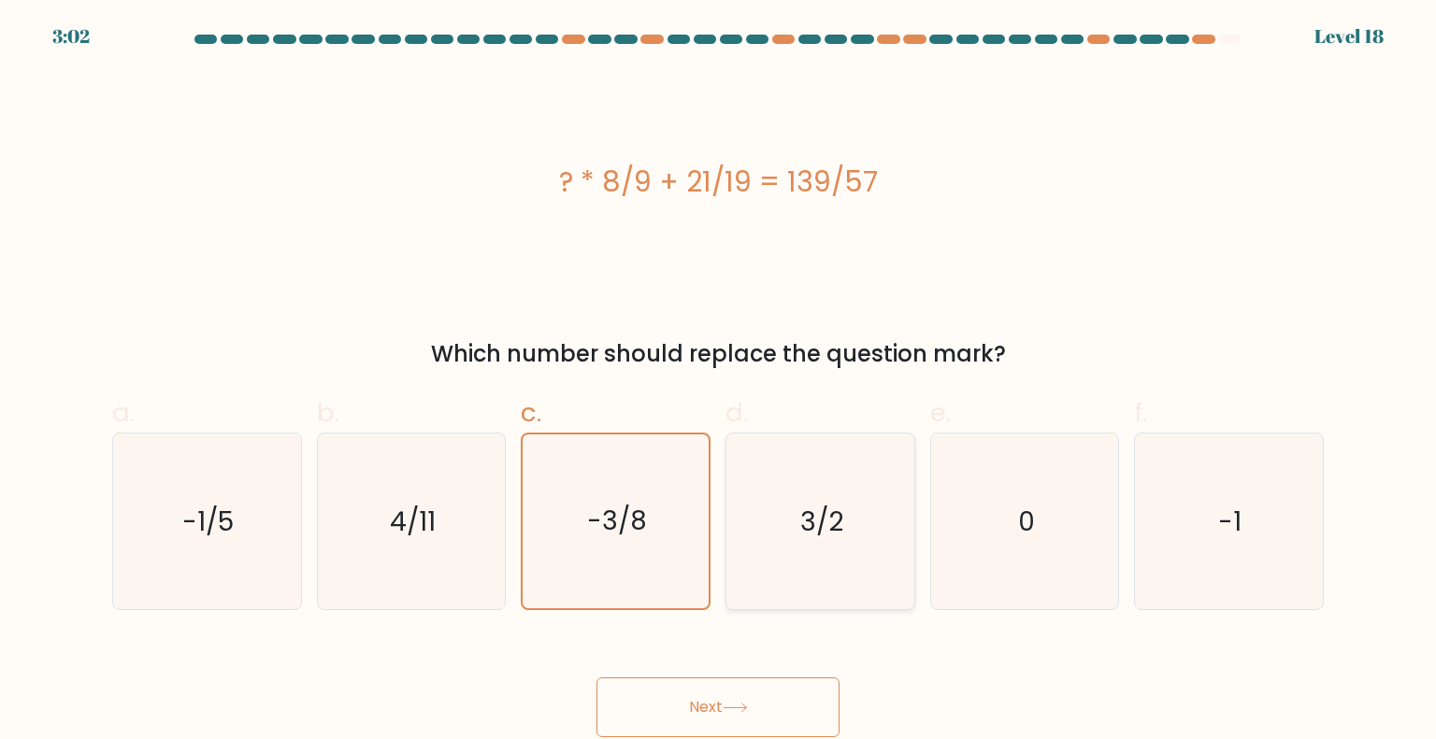
click at [856, 526] on icon "3/2" at bounding box center [820, 522] width 176 height 176
click at [719, 382] on input "d. 3/2" at bounding box center [718, 376] width 1 height 12
radio input "true"
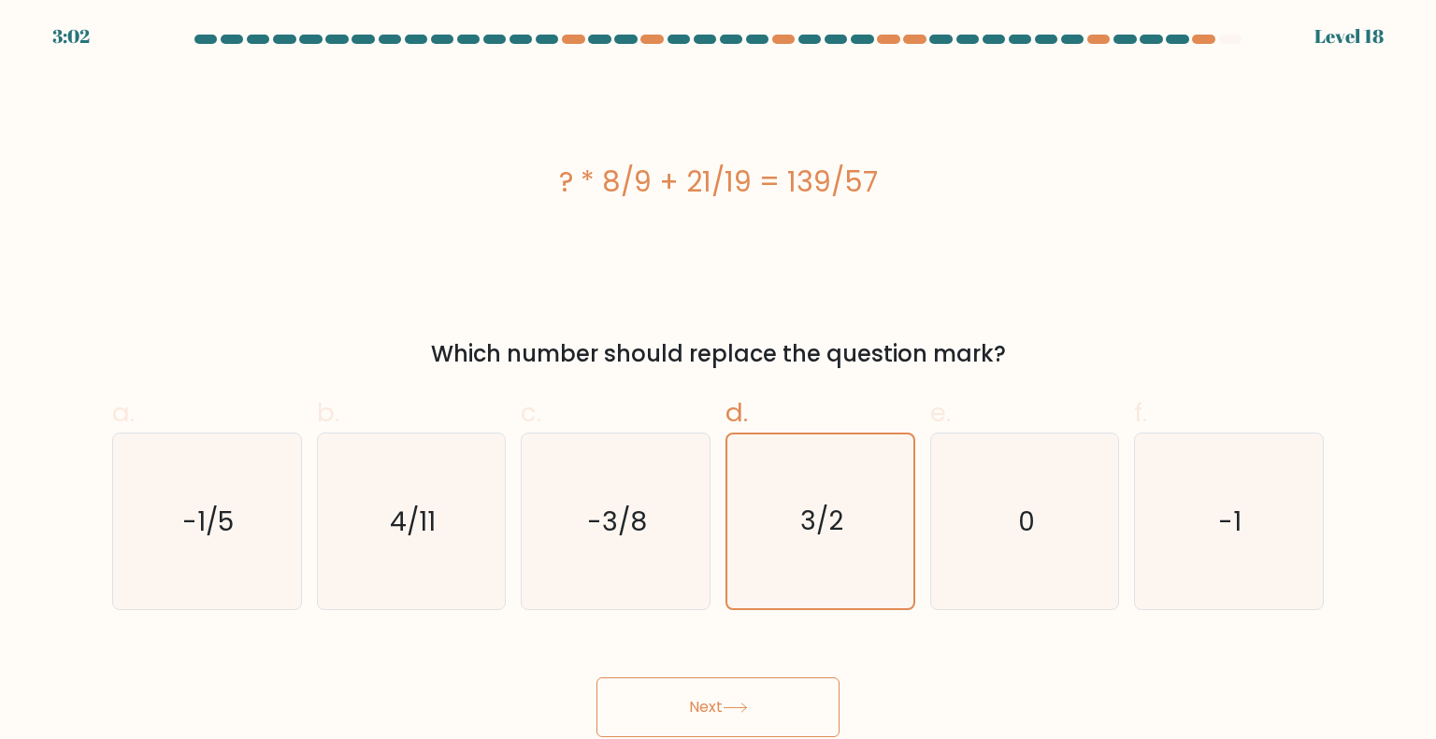
click at [703, 701] on button "Next" at bounding box center [717, 708] width 243 height 60
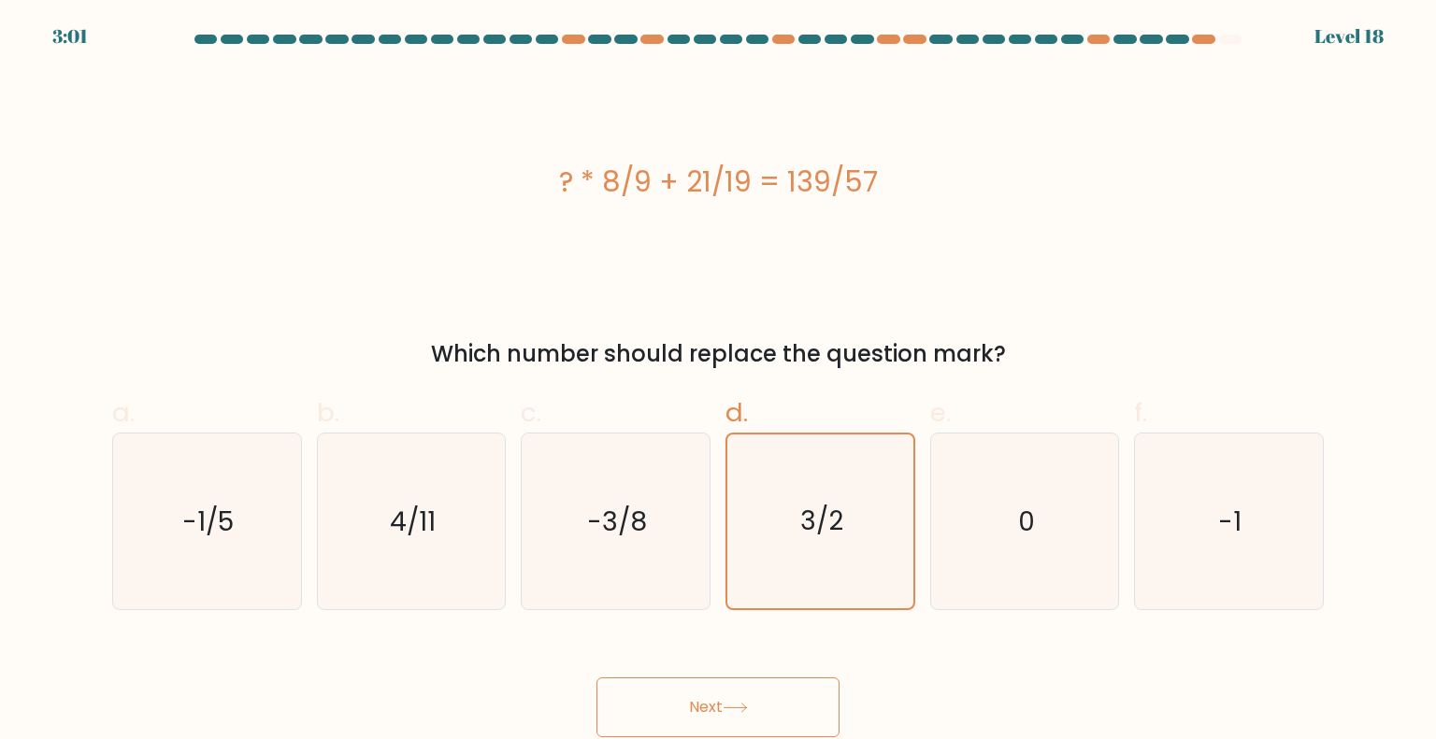
click at [703, 701] on button "Next" at bounding box center [717, 708] width 243 height 60
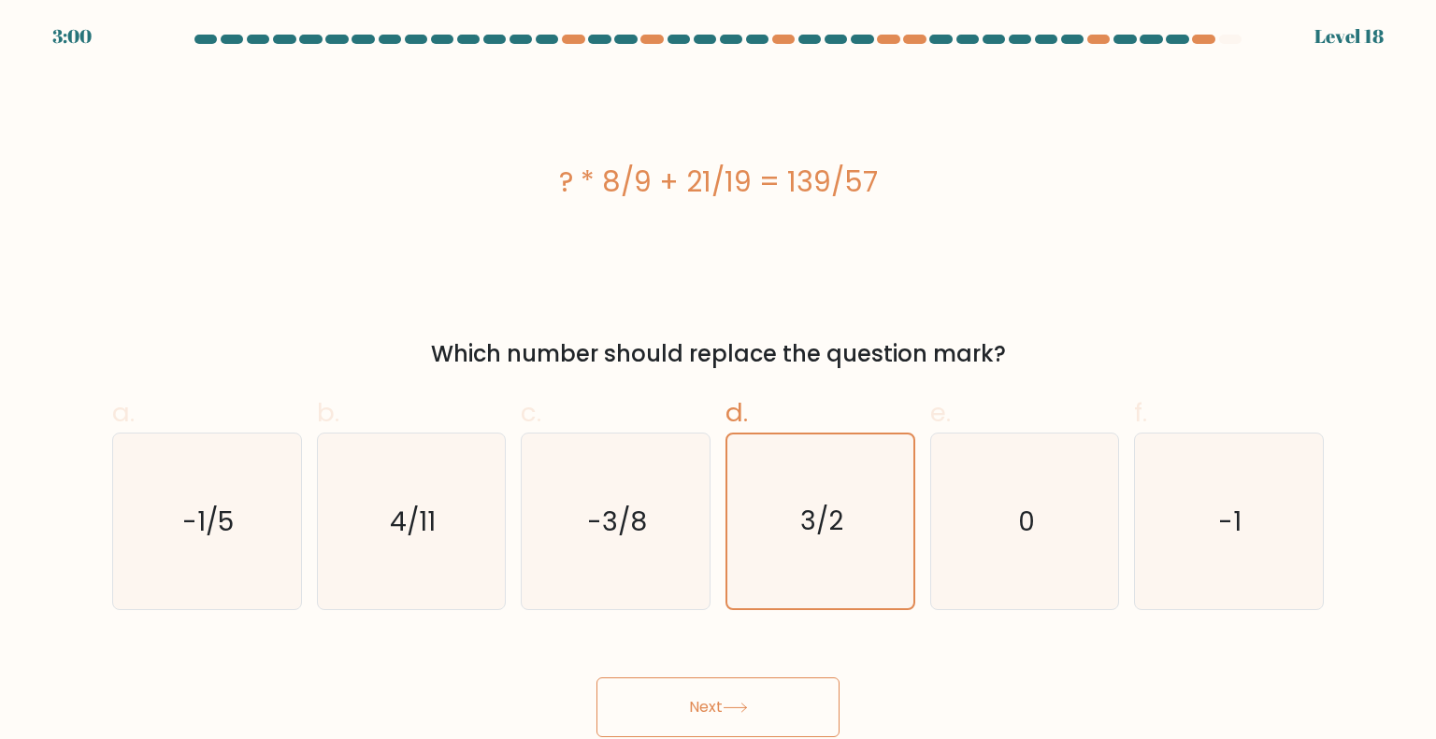
click at [703, 701] on button "Next" at bounding box center [717, 708] width 243 height 60
click at [1231, 42] on div at bounding box center [1230, 39] width 22 height 9
click at [727, 474] on div "3/2" at bounding box center [820, 522] width 190 height 178
click at [719, 382] on input "d. 3/2" at bounding box center [718, 376] width 1 height 12
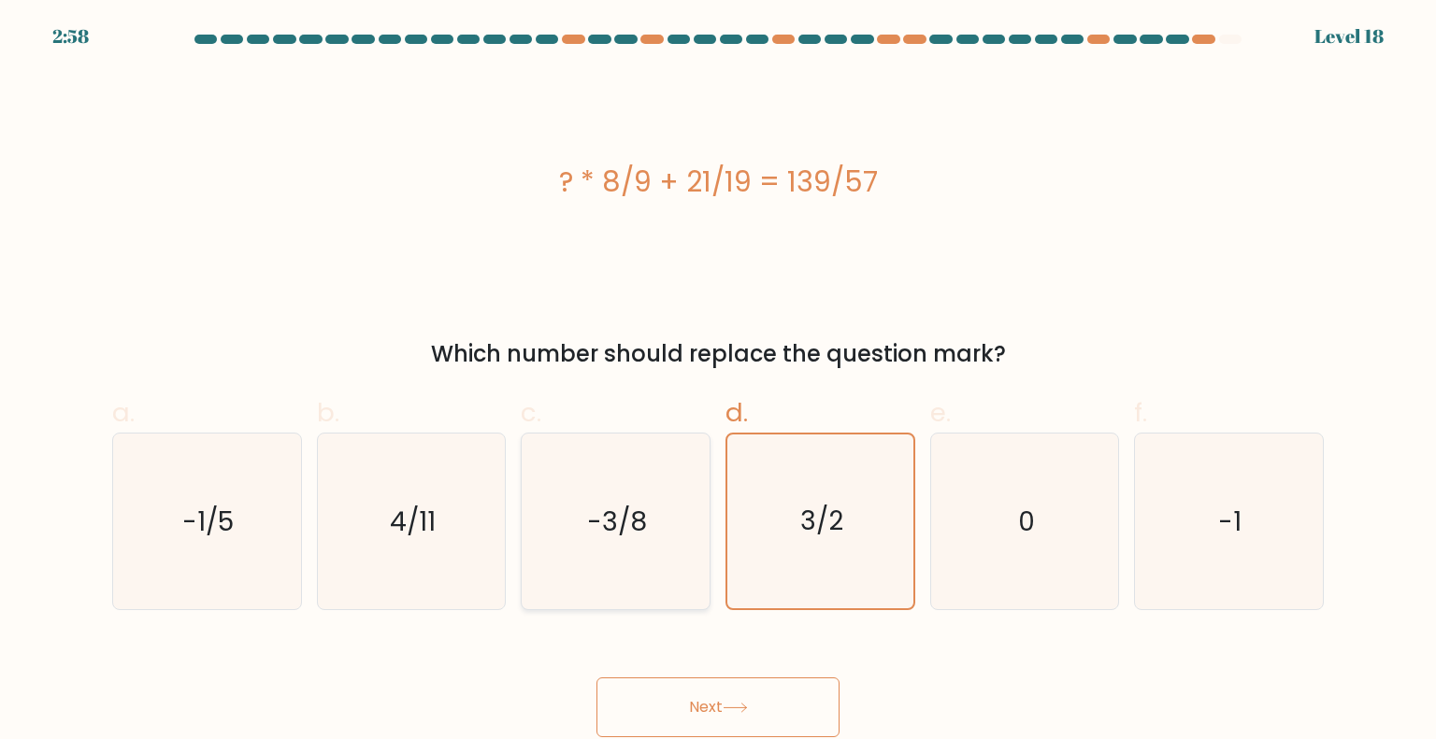
click at [613, 534] on text "-3/8" at bounding box center [618, 520] width 60 height 37
click at [718, 382] on input "c. -3/8" at bounding box center [718, 376] width 1 height 12
radio input "true"
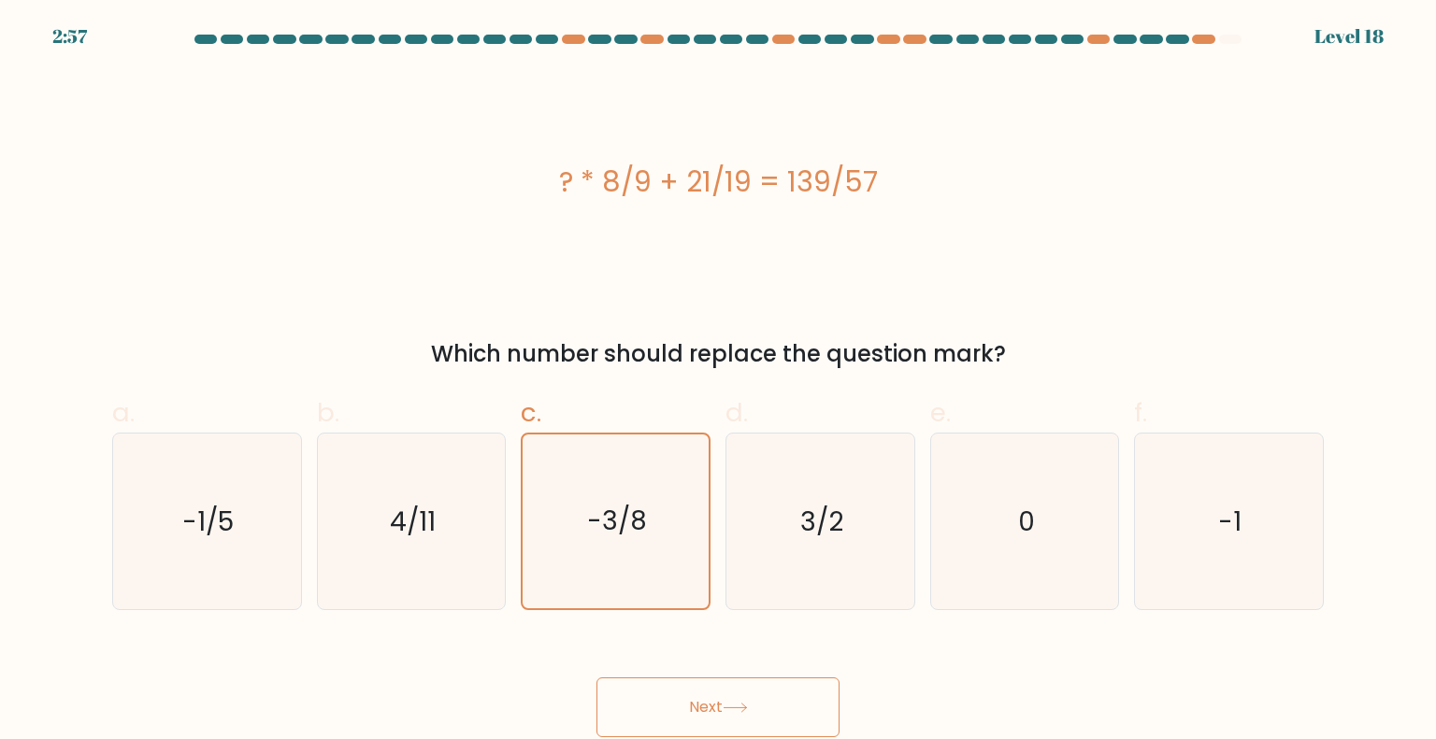
click at [695, 703] on button "Next" at bounding box center [717, 708] width 243 height 60
click at [502, 515] on div "4/11" at bounding box center [412, 522] width 190 height 178
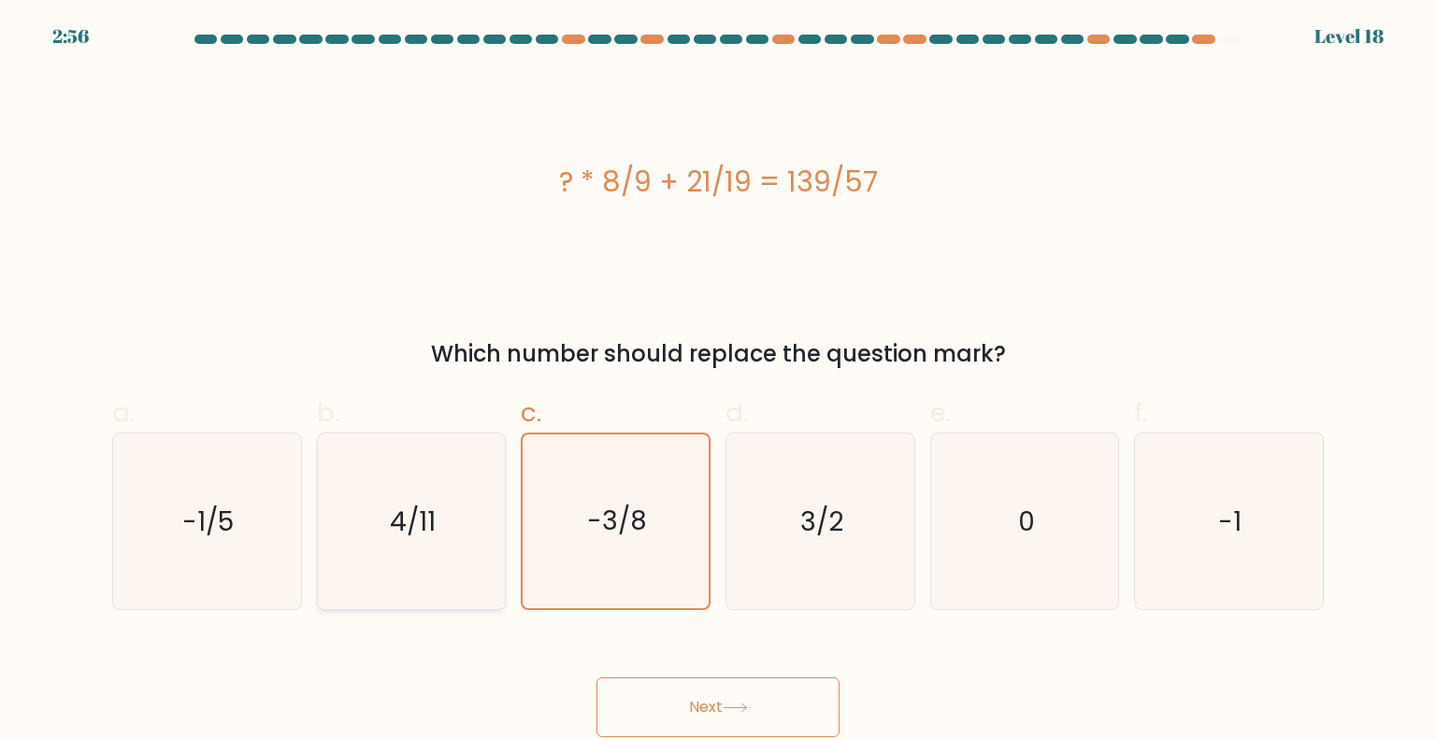
click at [718, 382] on input "b. 4/11" at bounding box center [718, 376] width 1 height 12
radio input "true"
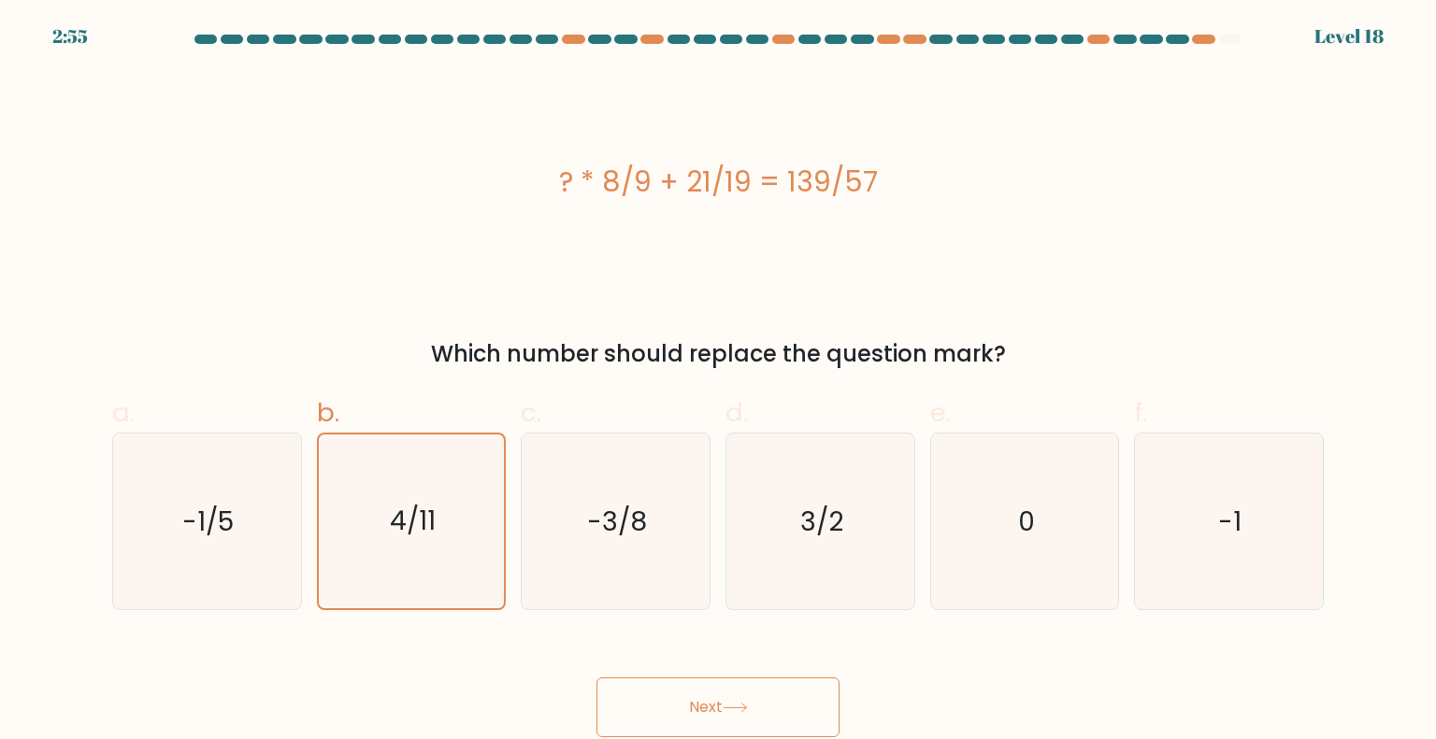
click at [692, 703] on button "Next" at bounding box center [717, 708] width 243 height 60
click at [726, 691] on button "Next" at bounding box center [717, 708] width 243 height 60
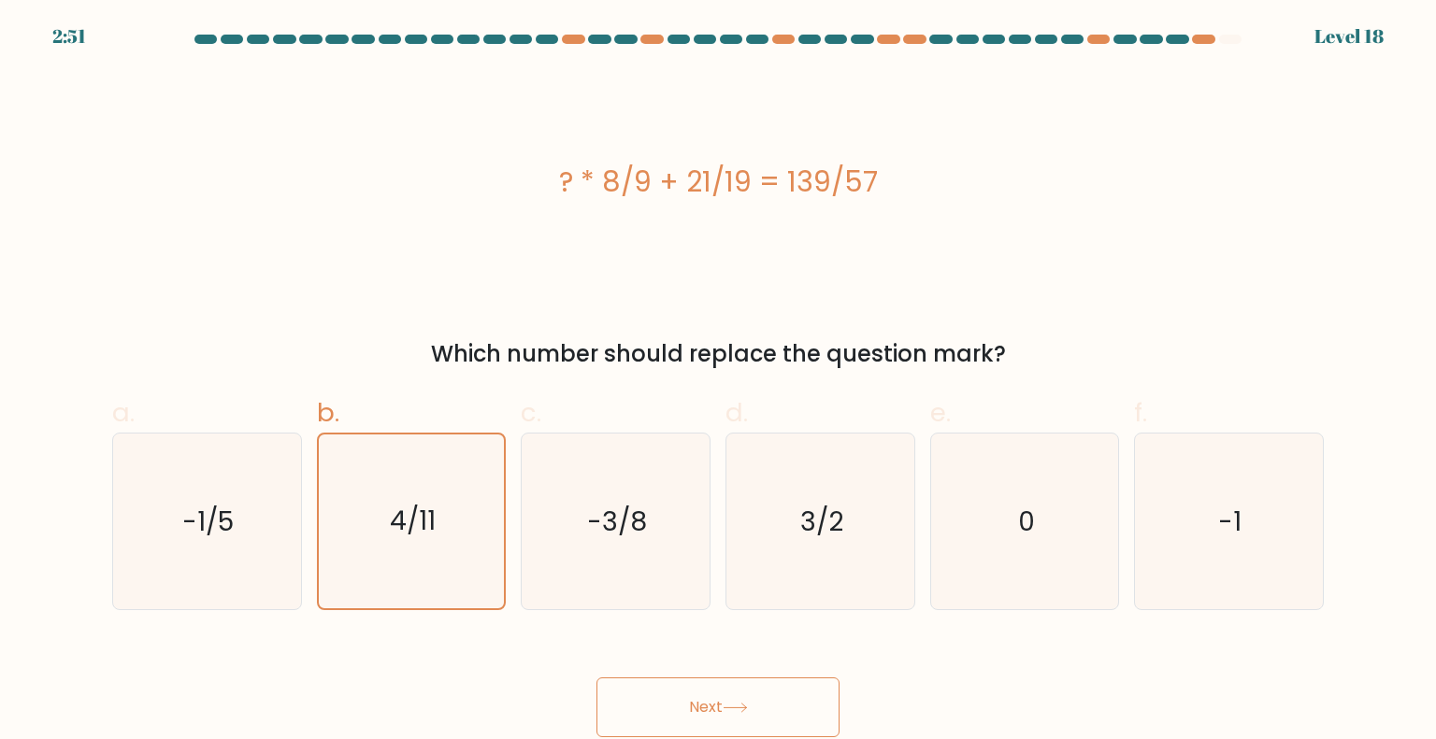
click at [726, 691] on button "Next" at bounding box center [717, 708] width 243 height 60
click at [945, 496] on icon "0" at bounding box center [1025, 522] width 176 height 176
click at [719, 382] on input "e. 0" at bounding box center [718, 376] width 1 height 12
radio input "true"
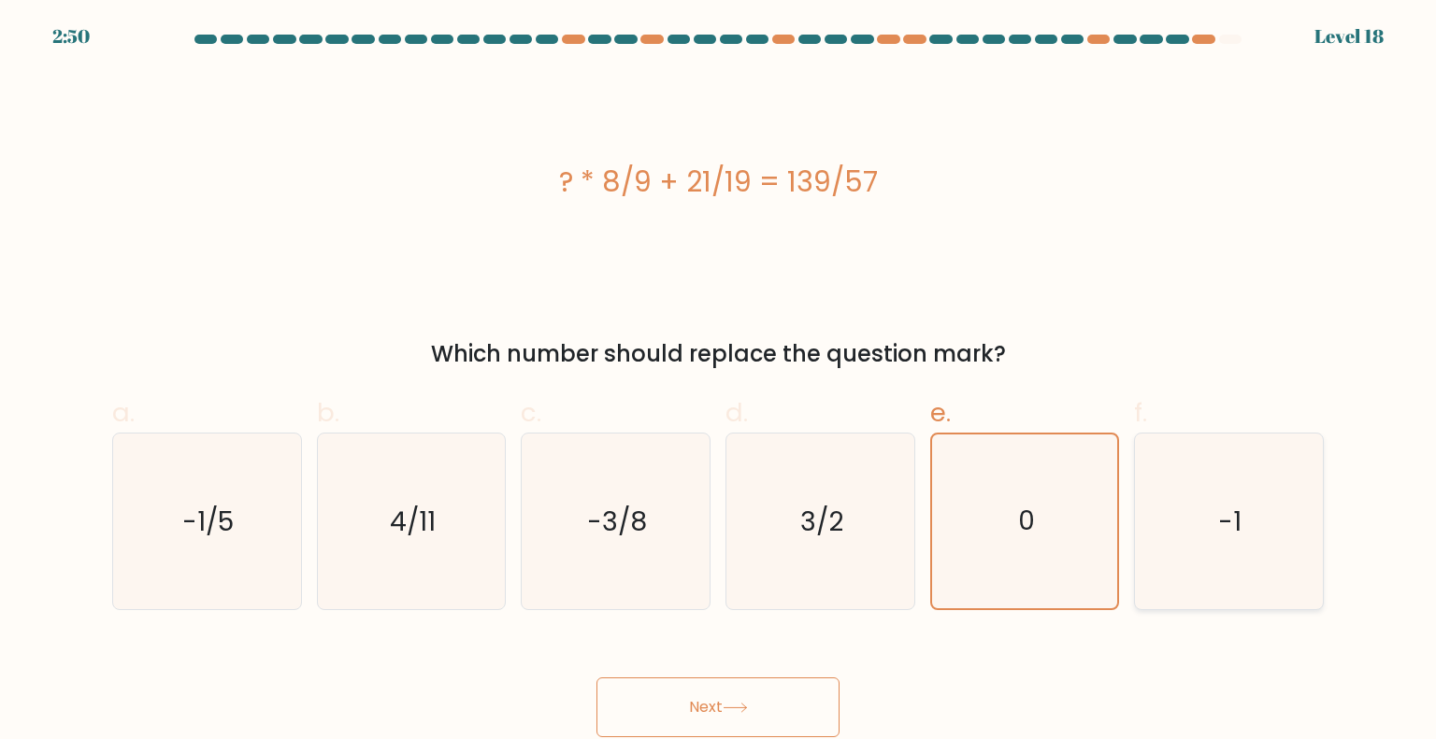
click at [1253, 587] on icon "-1" at bounding box center [1228, 522] width 176 height 176
click at [719, 382] on input "f. -1" at bounding box center [718, 376] width 1 height 12
radio input "true"
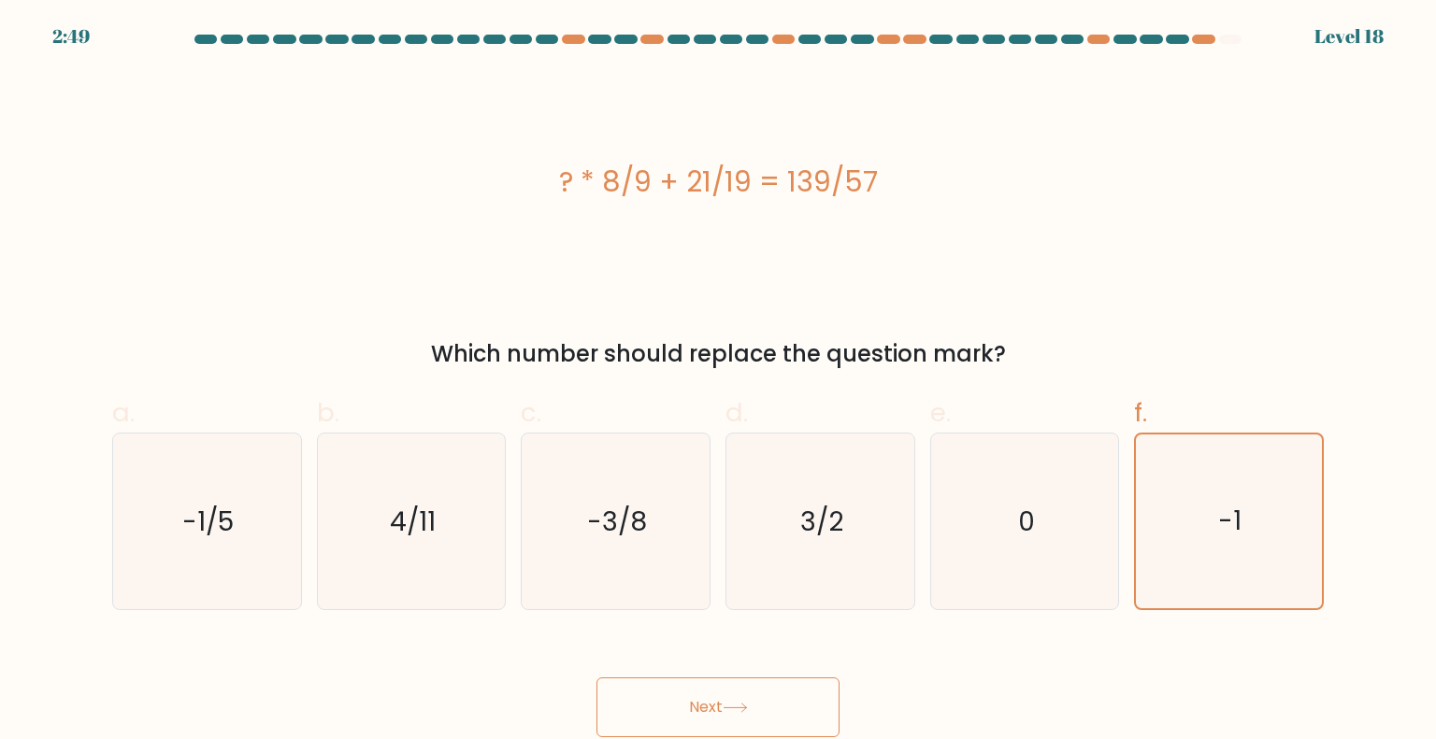
click at [767, 697] on button "Next" at bounding box center [717, 708] width 243 height 60
click at [565, 175] on div "? * 8/9 + 21/19 = 139/57" at bounding box center [717, 182] width 1211 height 42
click at [224, 513] on text "-1/5" at bounding box center [208, 520] width 51 height 37
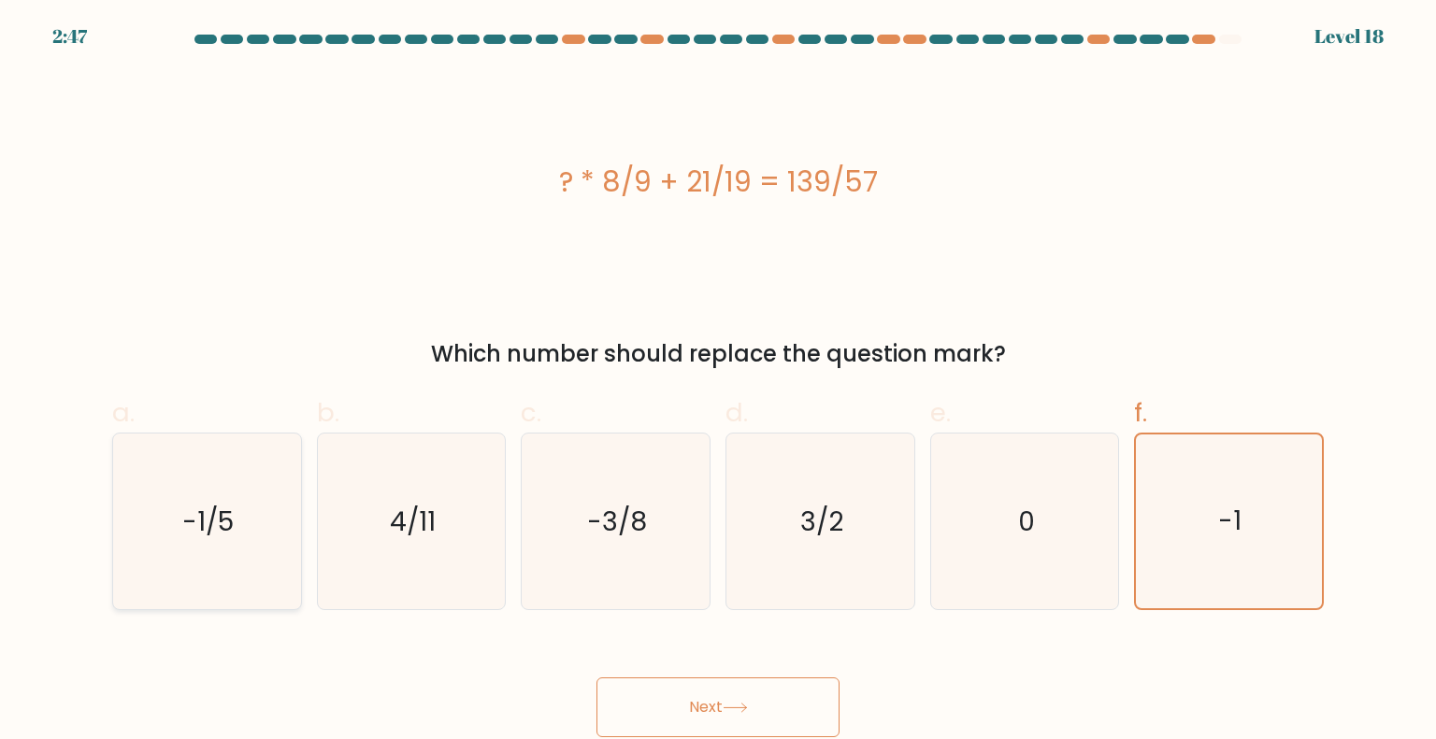
click at [718, 382] on input "a. -1/5" at bounding box center [718, 376] width 1 height 12
radio input "true"
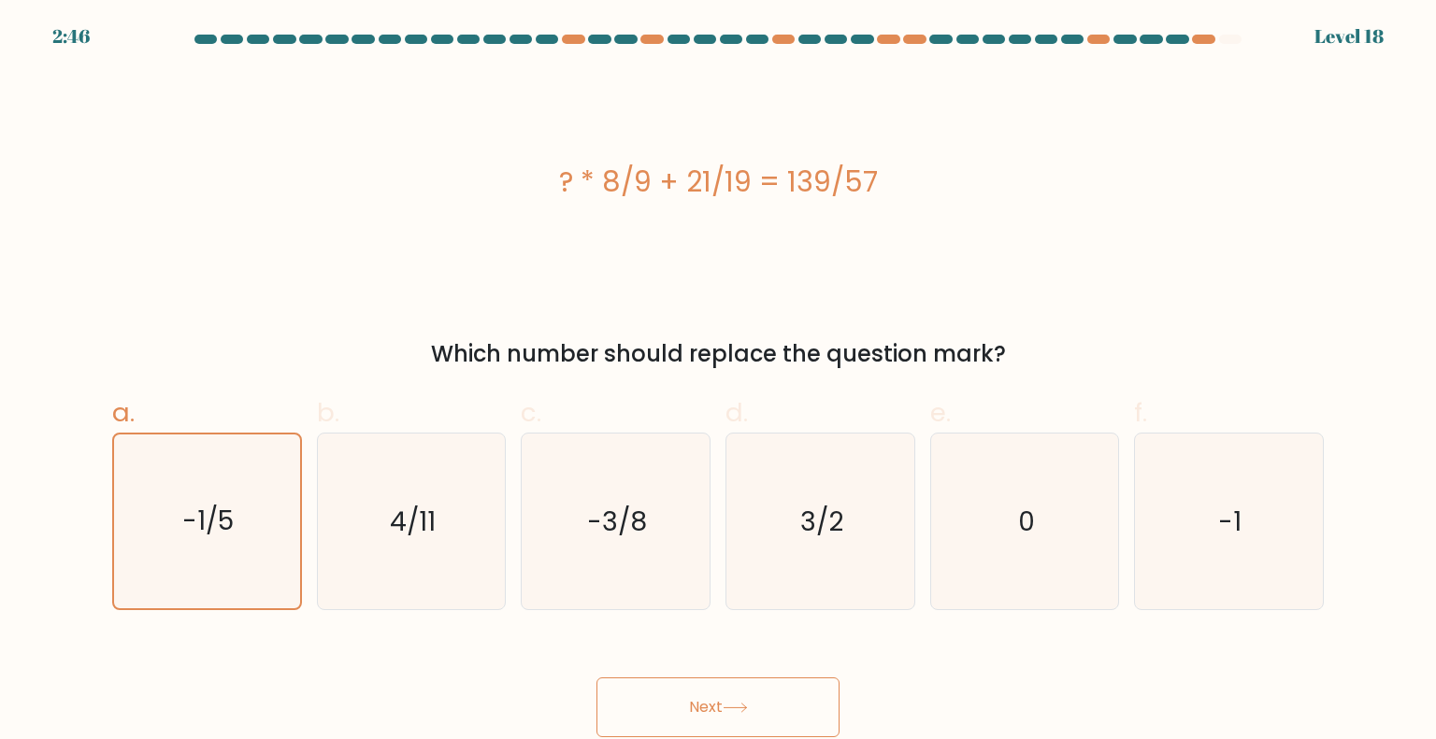
click at [794, 698] on button "Next" at bounding box center [717, 708] width 243 height 60
click at [798, 480] on icon "3/2" at bounding box center [820, 522] width 176 height 176
click at [719, 382] on input "d. 3/2" at bounding box center [718, 376] width 1 height 12
radio input "true"
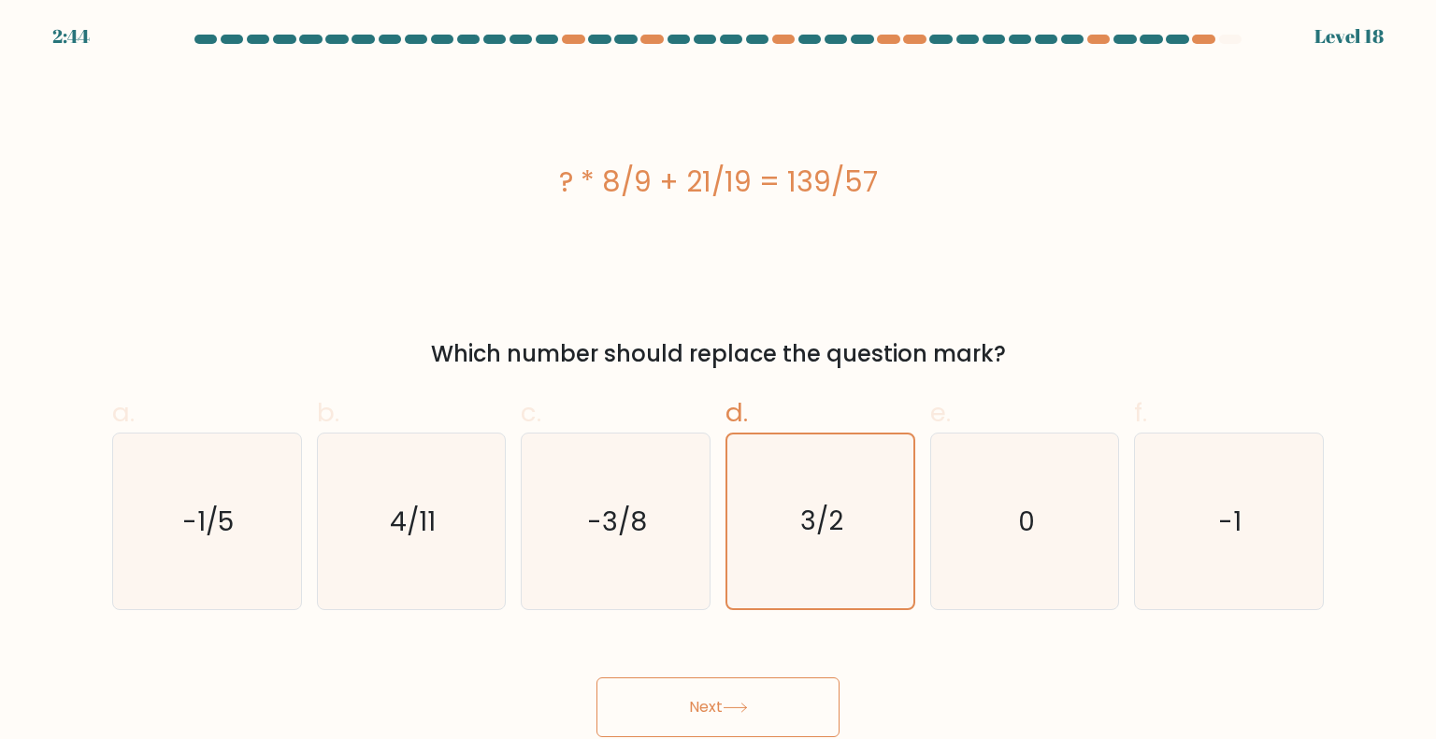
click at [680, 713] on button "Next" at bounding box center [717, 708] width 243 height 60
click at [665, 560] on icon "-3/8" at bounding box center [615, 522] width 176 height 176
click at [718, 382] on input "c. -3/8" at bounding box center [718, 376] width 1 height 12
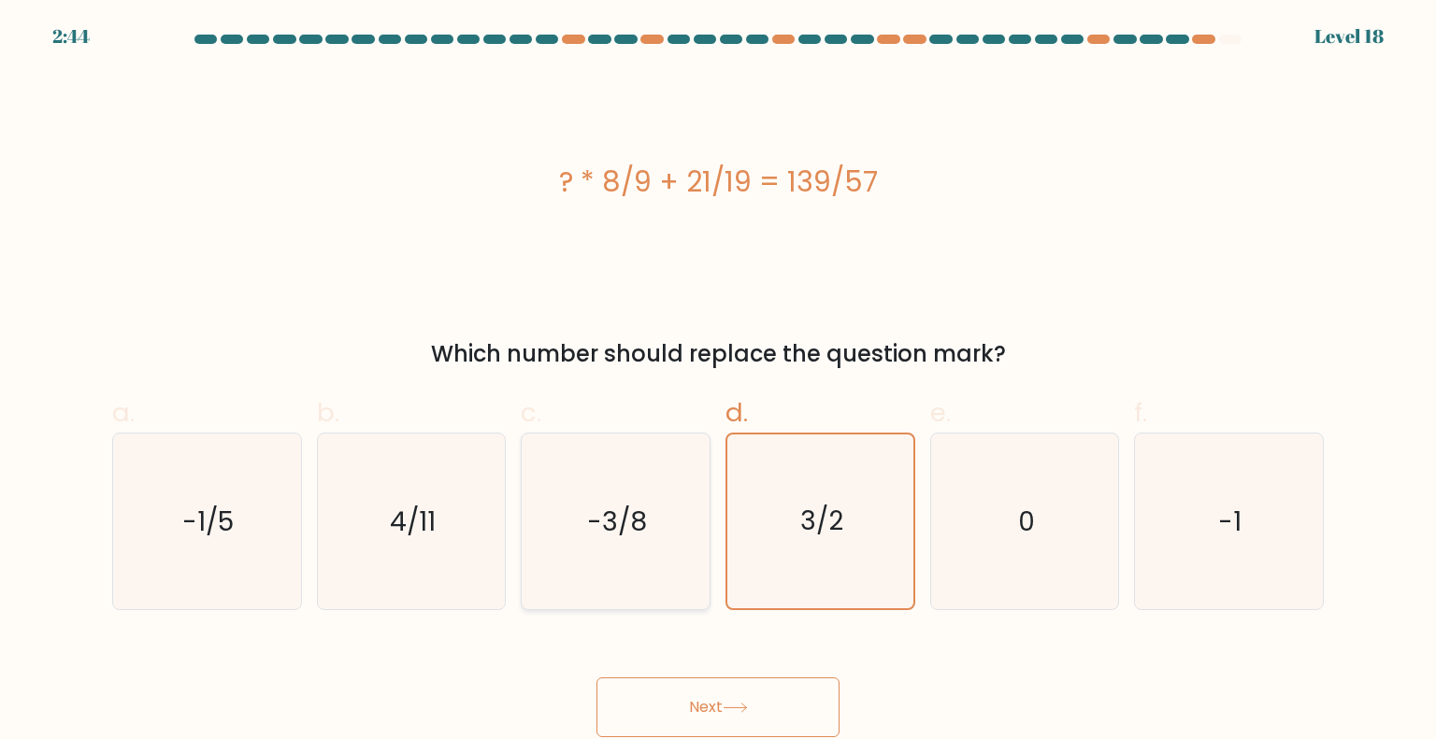
radio input "true"
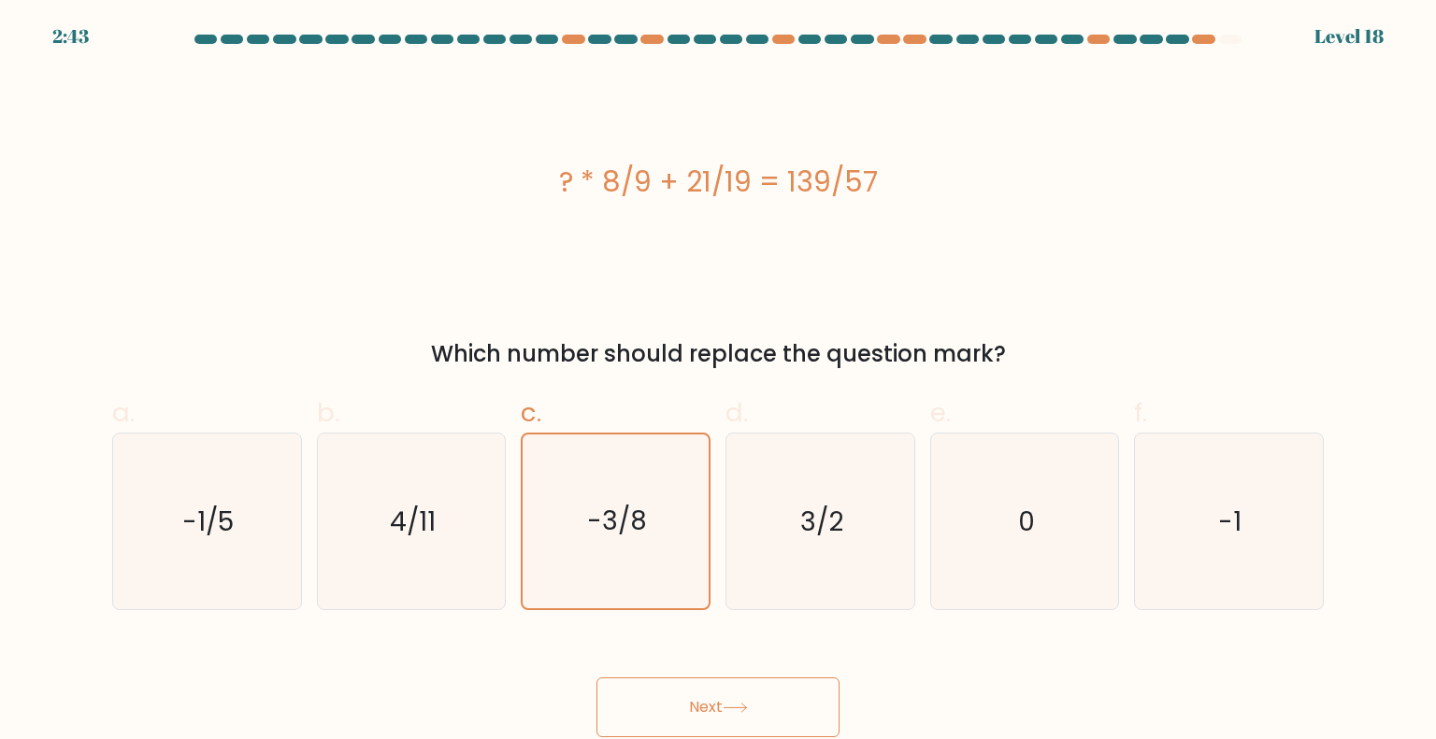
click at [780, 733] on button "Next" at bounding box center [717, 708] width 243 height 60
click at [941, 661] on div "Next" at bounding box center [718, 685] width 1234 height 105
click at [1076, 518] on icon "0" at bounding box center [1025, 522] width 176 height 176
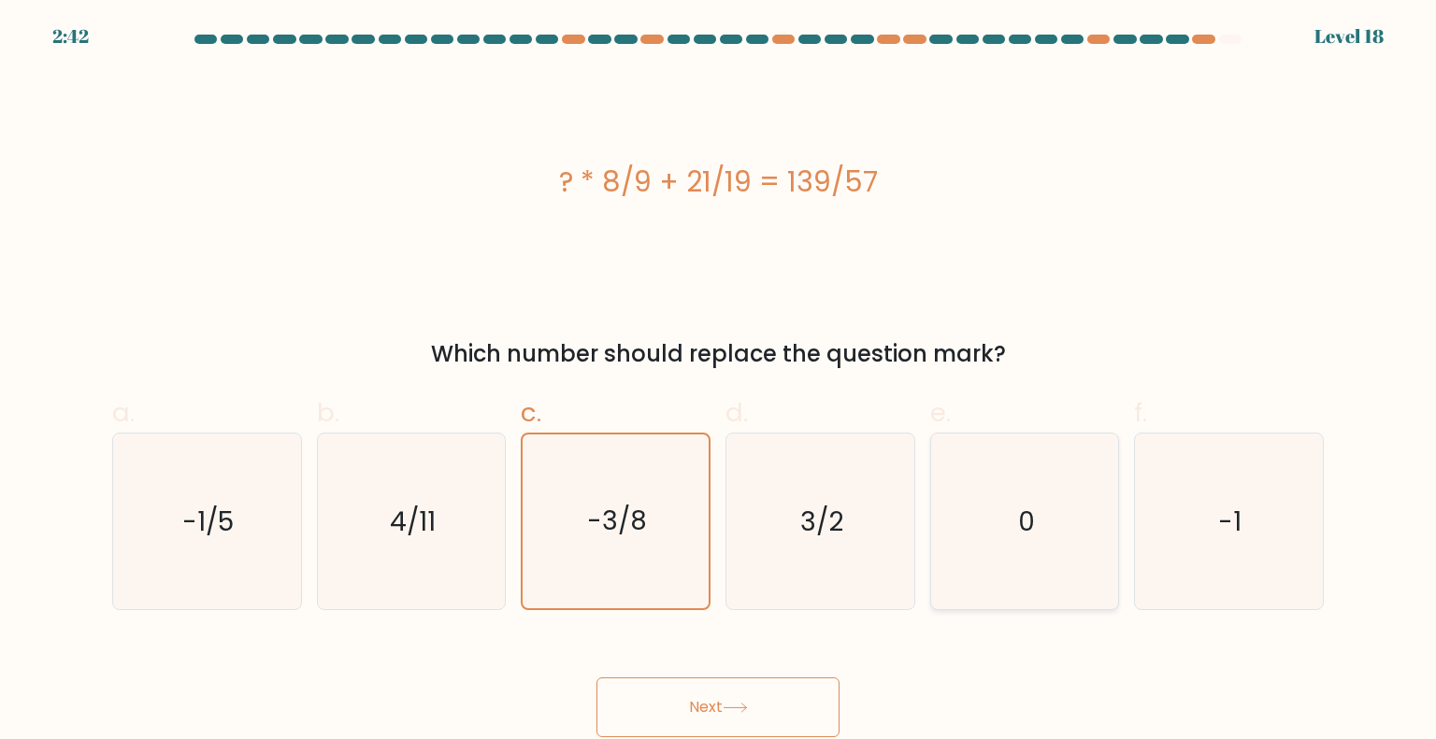
click at [719, 382] on input "e. 0" at bounding box center [718, 376] width 1 height 12
radio input "true"
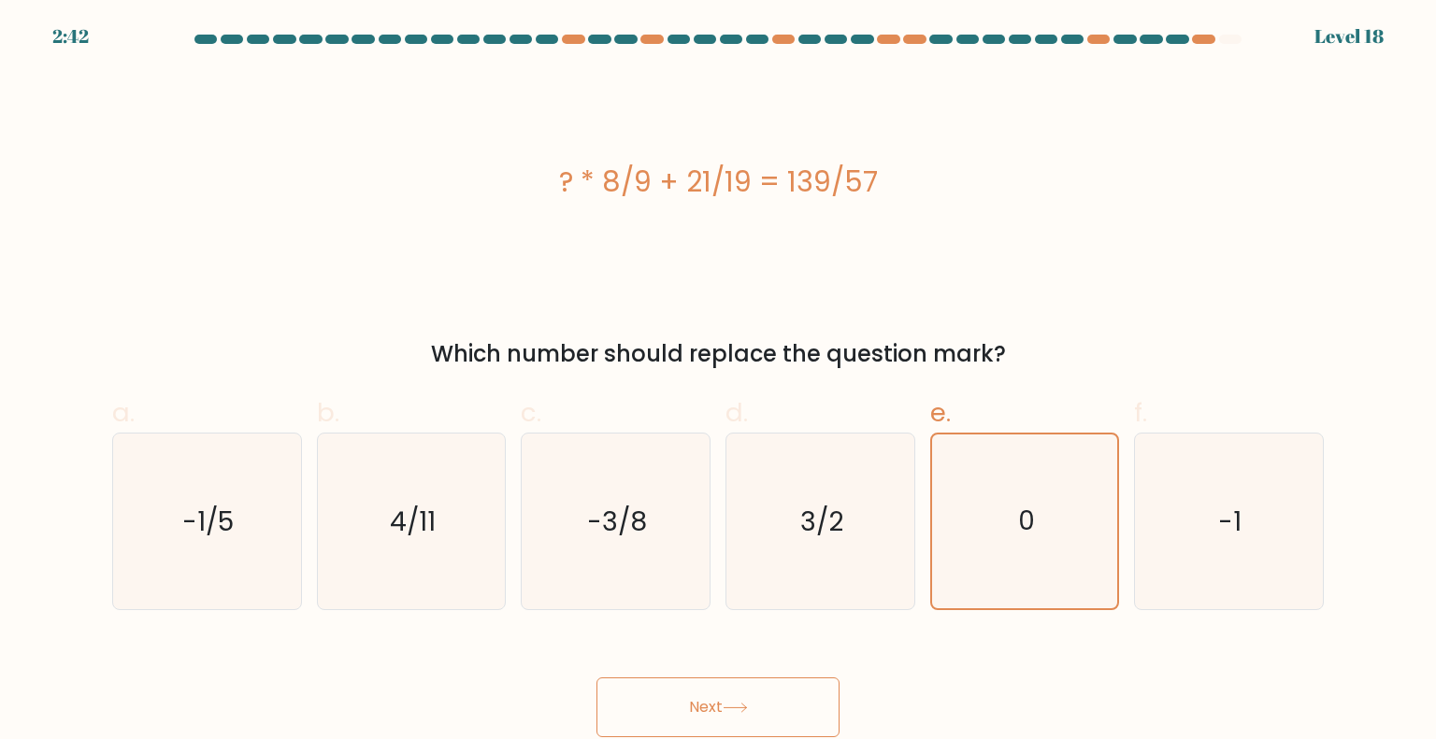
click at [766, 719] on button "Next" at bounding box center [717, 708] width 243 height 60
click at [1283, 483] on icon "-1" at bounding box center [1228, 522] width 176 height 176
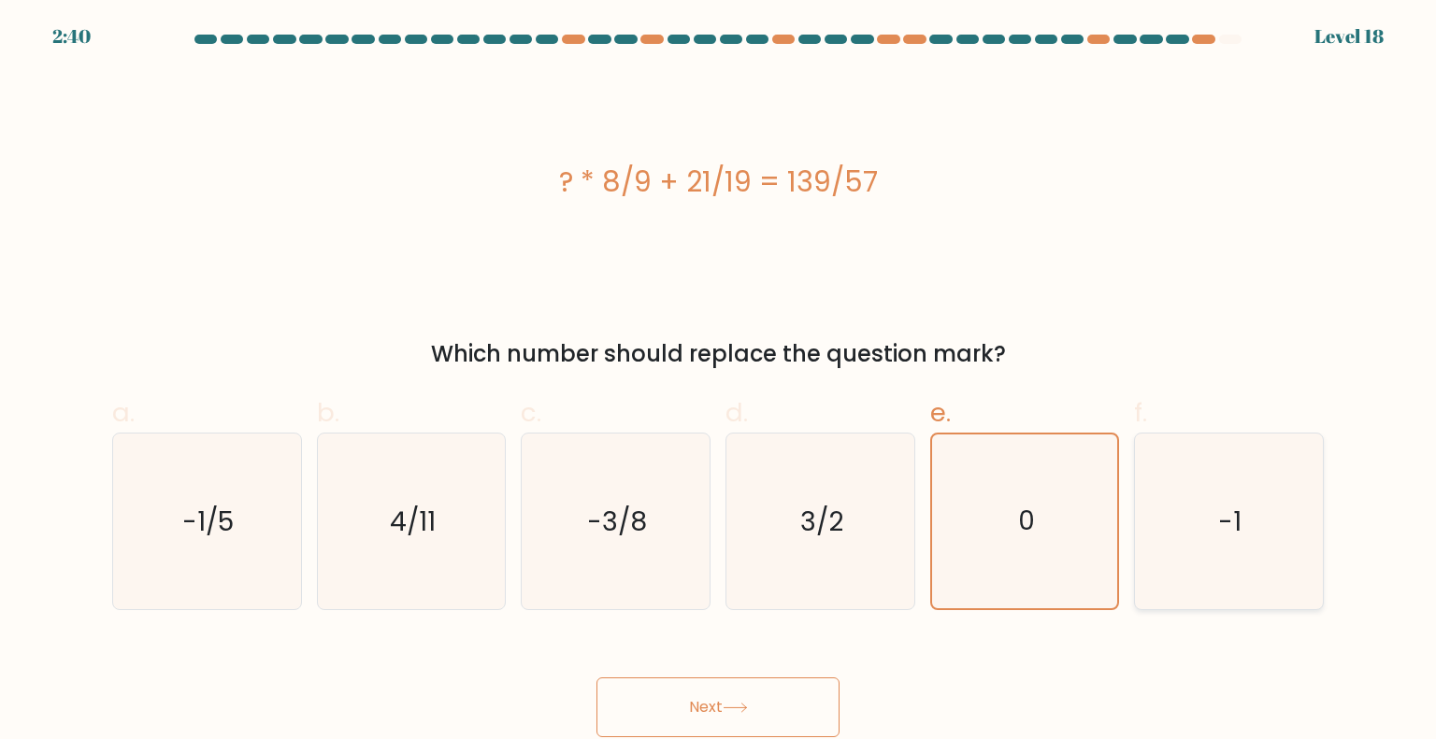
click at [719, 382] on input "f. -1" at bounding box center [718, 376] width 1 height 12
radio input "true"
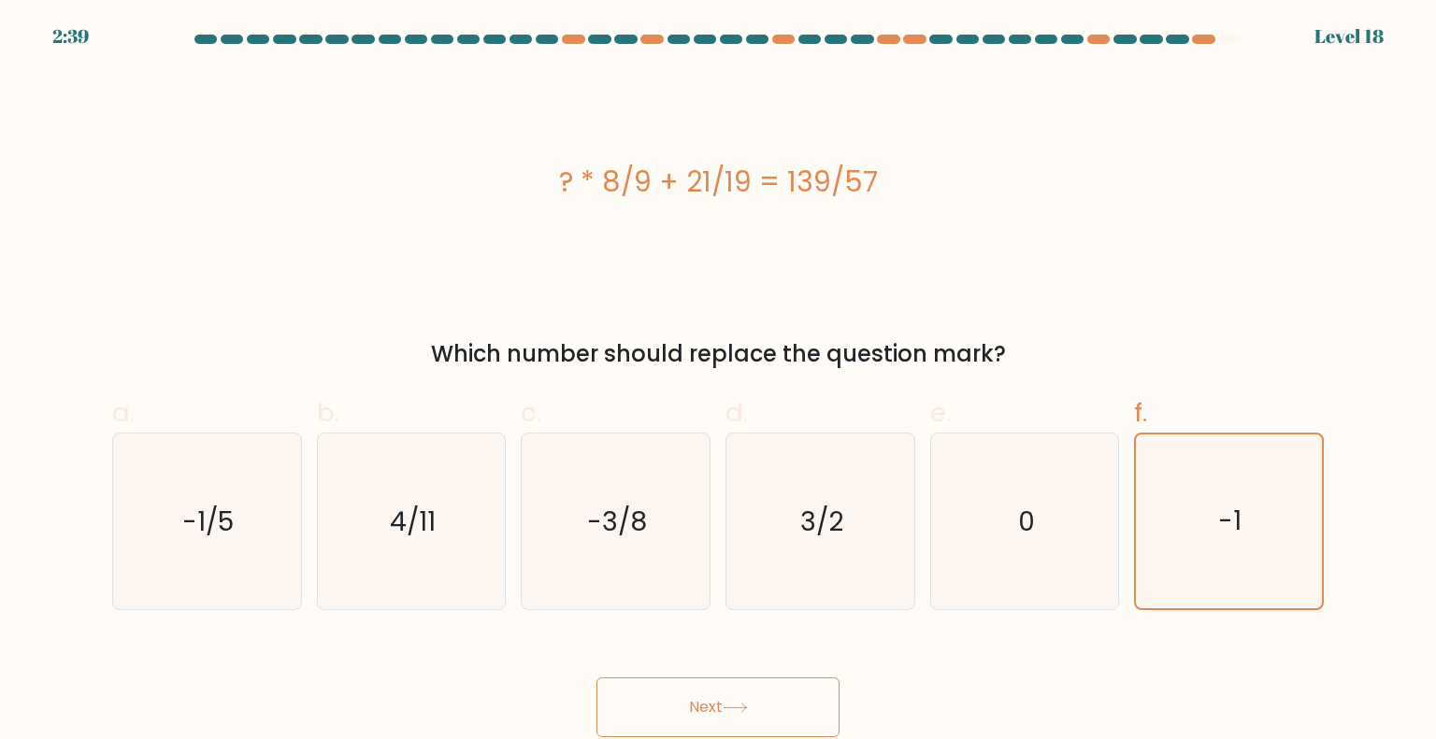
click at [740, 705] on icon at bounding box center [735, 708] width 25 height 10
click at [868, 416] on label "d. 3/2" at bounding box center [820, 502] width 190 height 217
click at [719, 382] on input "d. 3/2" at bounding box center [718, 376] width 1 height 12
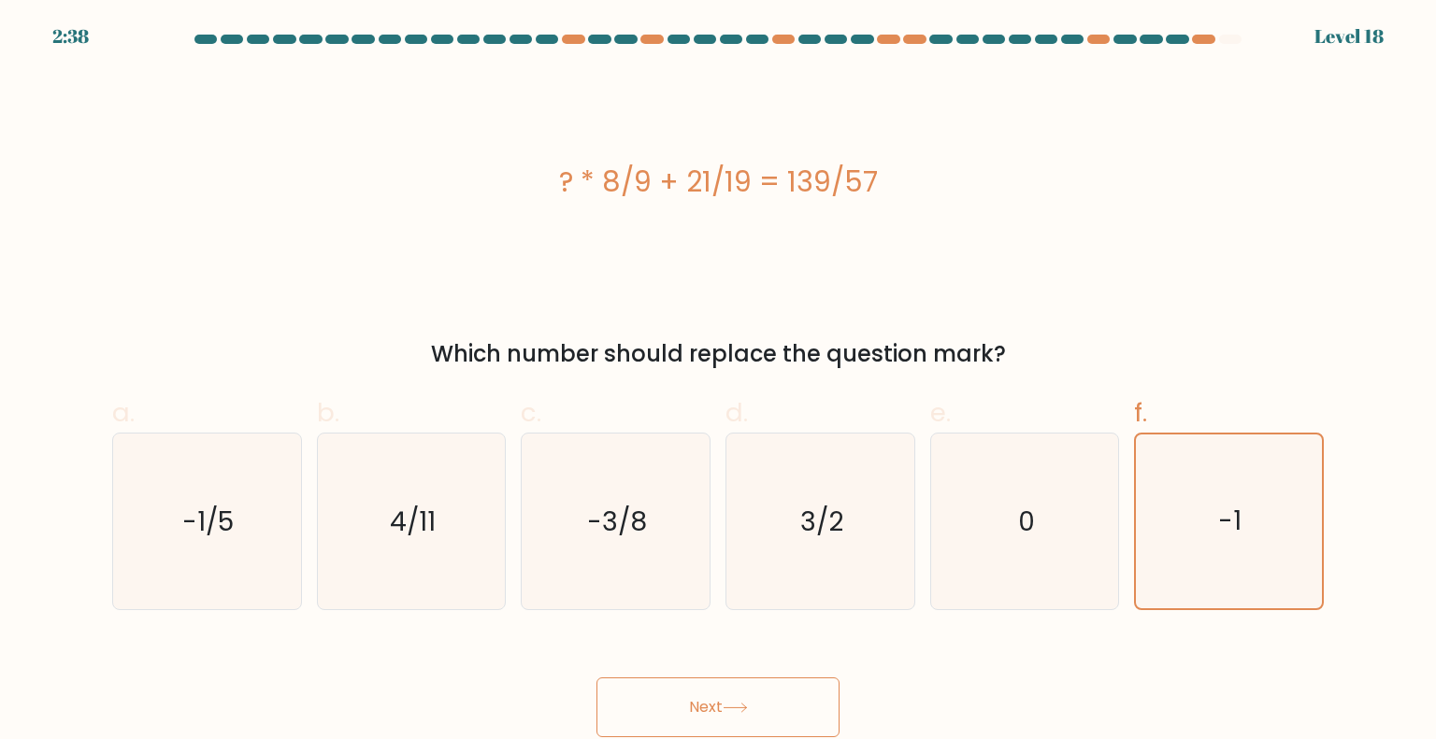
radio input "true"
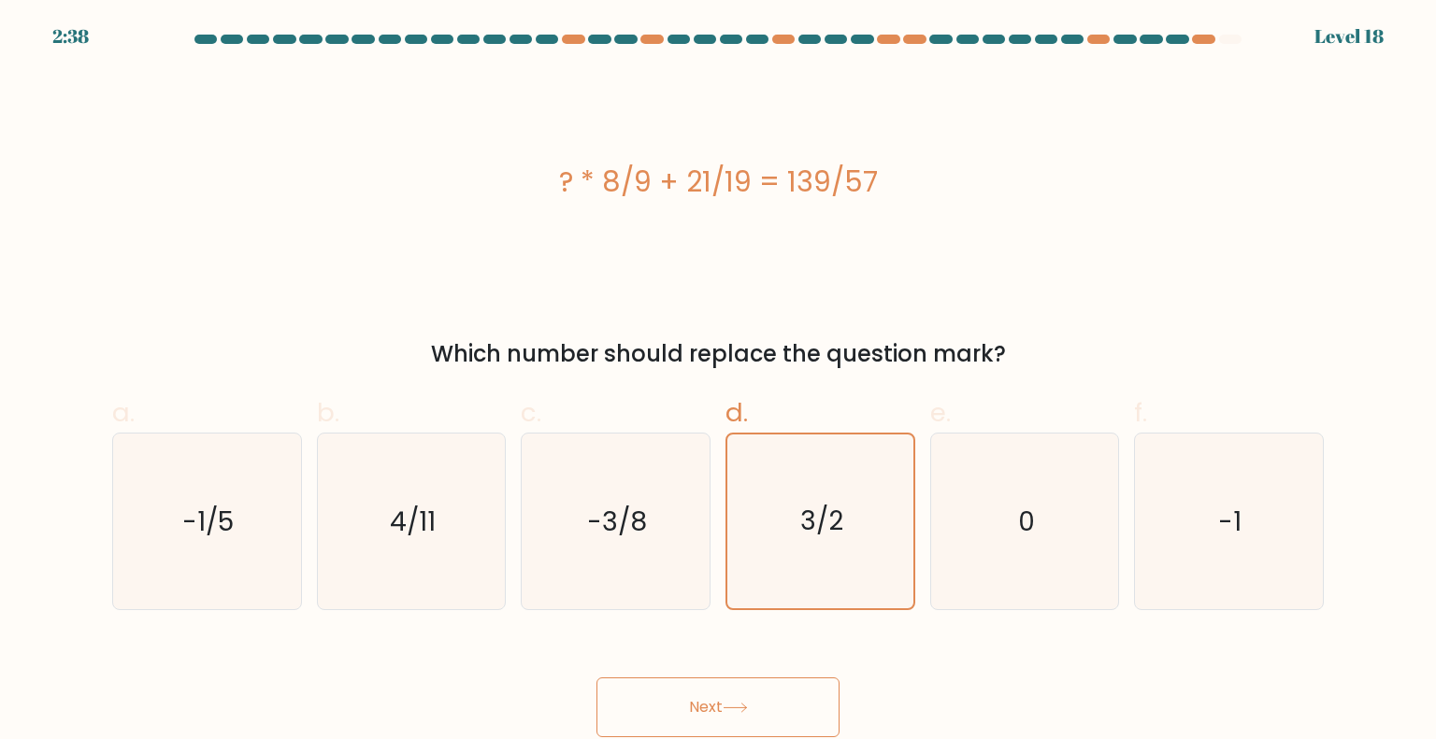
click at [703, 709] on button "Next" at bounding box center [717, 708] width 243 height 60
click at [596, 510] on text "-3/8" at bounding box center [618, 520] width 60 height 37
click at [718, 382] on input "c. -3/8" at bounding box center [718, 376] width 1 height 12
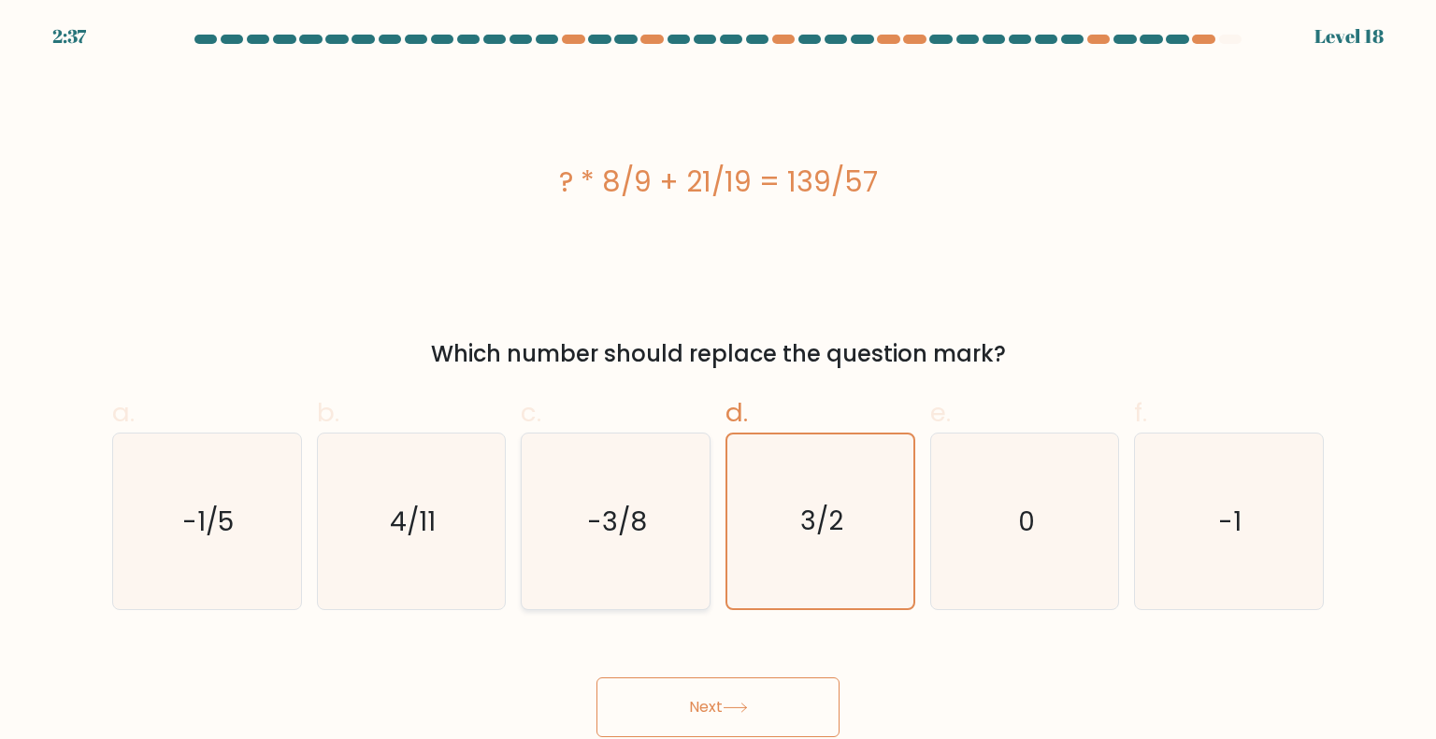
radio input "true"
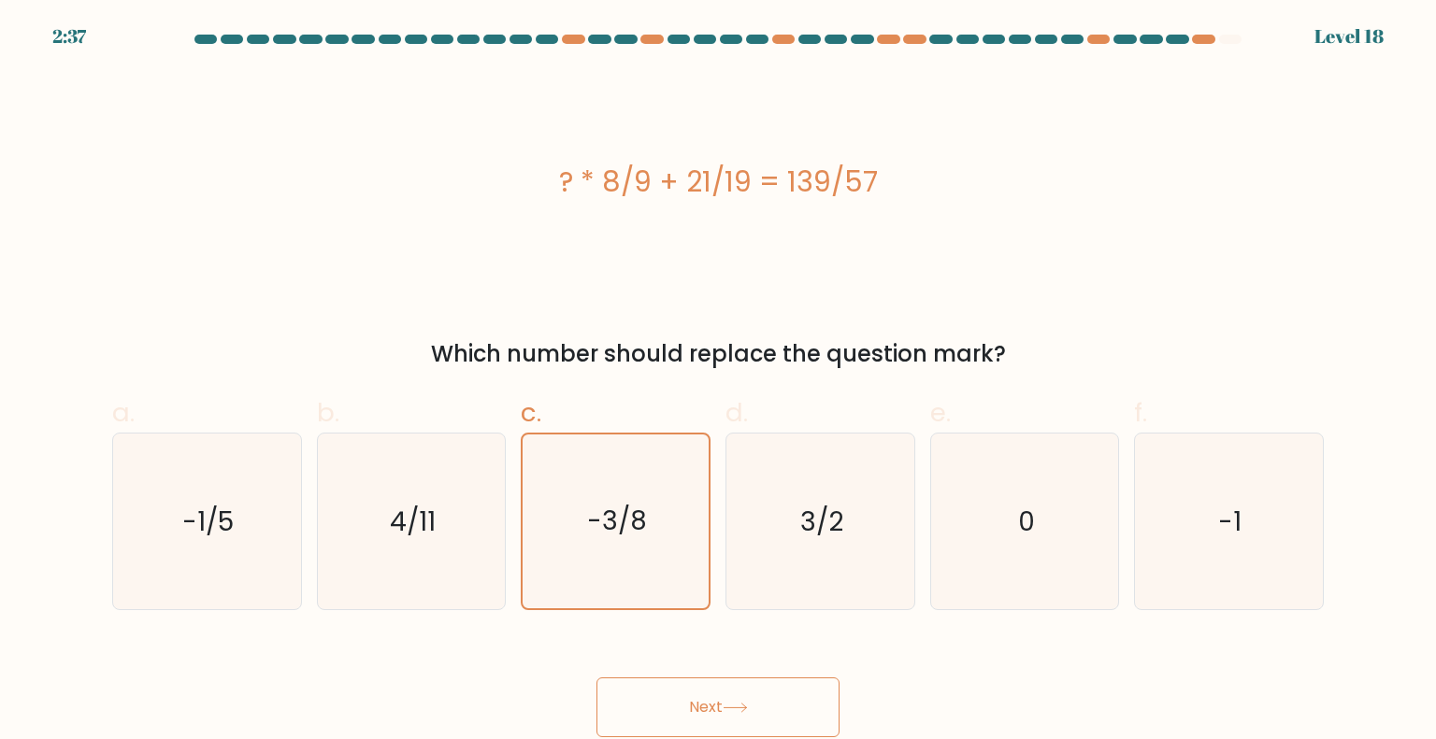
click at [694, 667] on div "Next" at bounding box center [718, 685] width 1234 height 105
click at [737, 674] on div "Next" at bounding box center [718, 685] width 1234 height 105
click at [785, 694] on button "Next" at bounding box center [717, 708] width 243 height 60
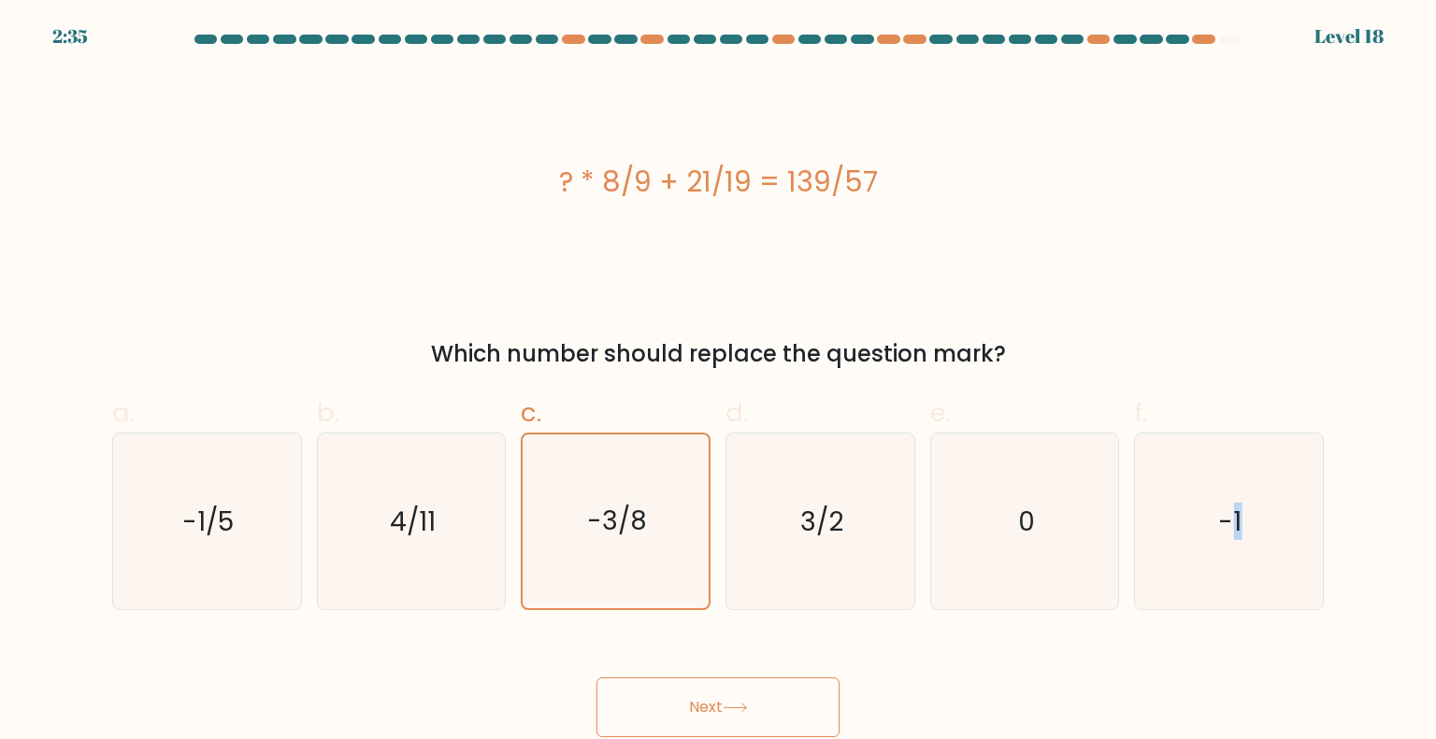
click at [785, 694] on button "Next" at bounding box center [717, 708] width 243 height 60
click at [1254, 511] on icon "-1" at bounding box center [1228, 522] width 176 height 176
click at [719, 382] on input "f. -1" at bounding box center [718, 376] width 1 height 12
radio input "true"
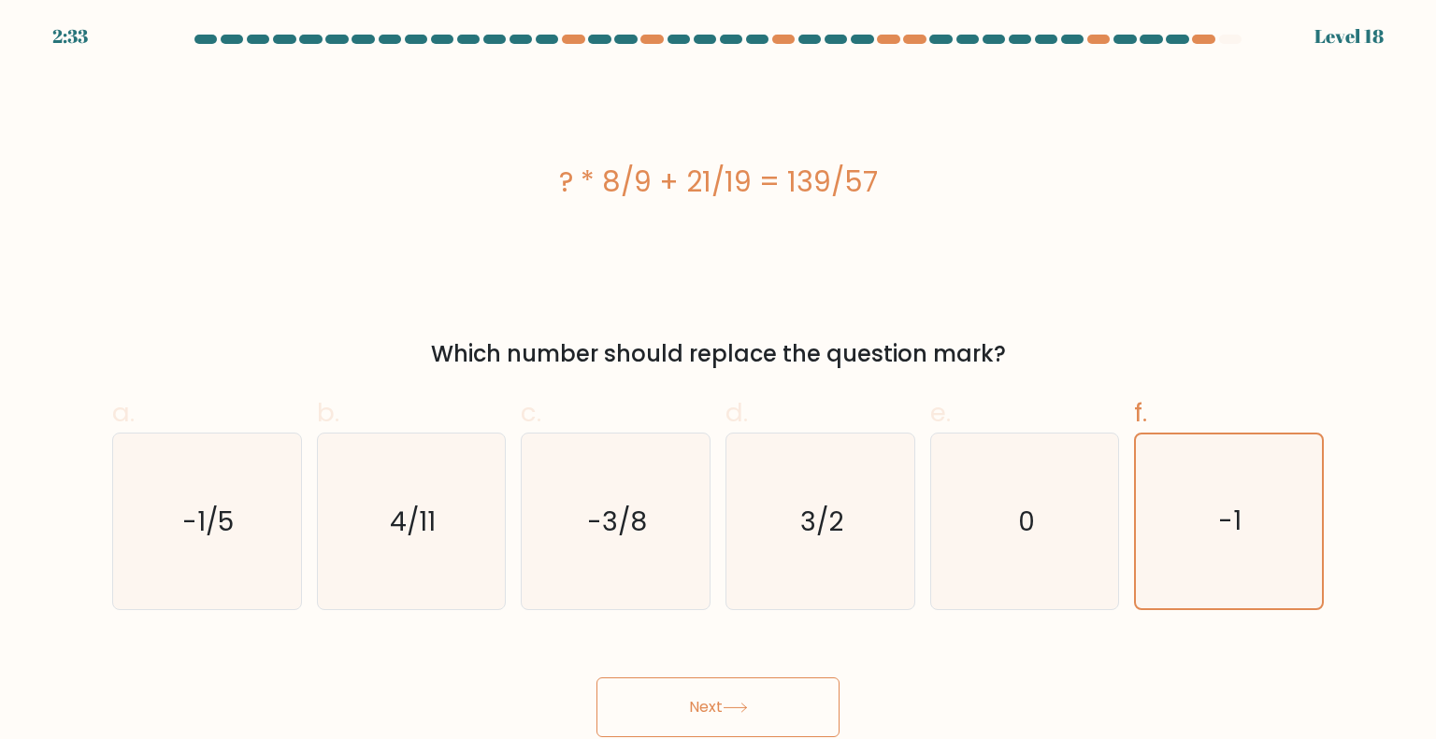
click at [744, 713] on icon at bounding box center [735, 708] width 25 height 10
drag, startPoint x: 744, startPoint y: 713, endPoint x: 594, endPoint y: 611, distance: 181.7
click at [594, 611] on form "a. 0" at bounding box center [718, 386] width 1436 height 703
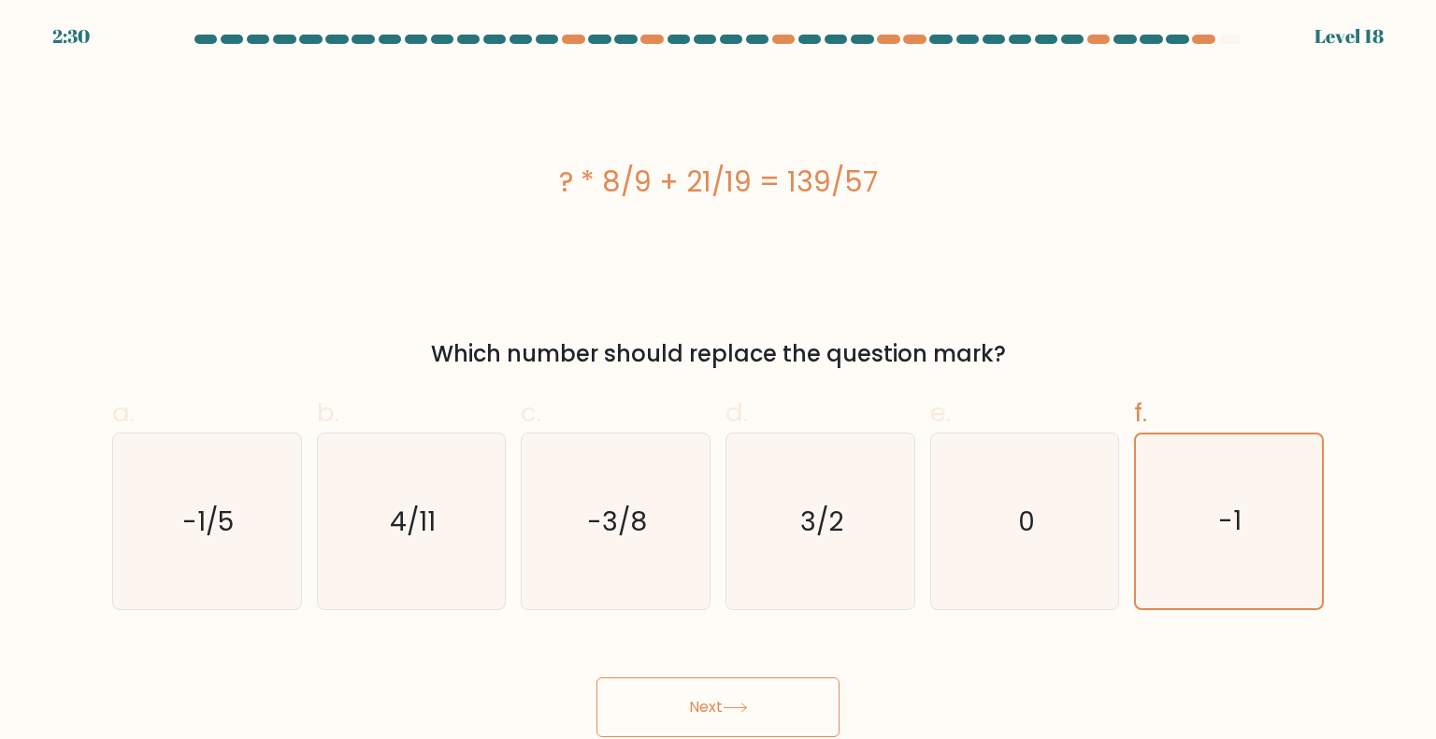
click at [659, 627] on form "a. 0" at bounding box center [718, 386] width 1436 height 703
click at [1346, 36] on form "a. 0" at bounding box center [718, 386] width 1436 height 703
click at [1047, 33] on div "2:23 Level 18" at bounding box center [718, 25] width 1436 height 50
click at [727, 700] on button "Next" at bounding box center [717, 708] width 243 height 60
click at [1025, 547] on icon "0" at bounding box center [1025, 522] width 176 height 176
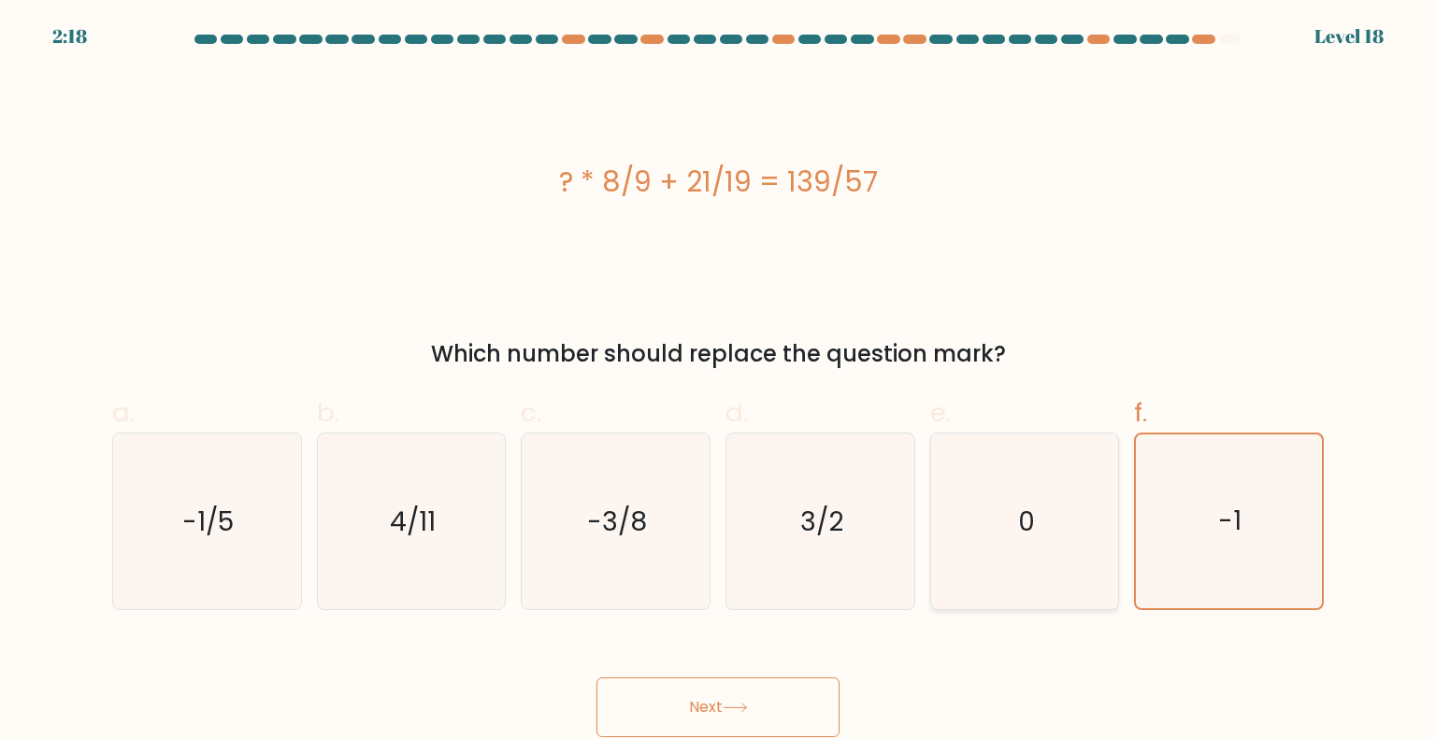
click at [719, 382] on input "e. 0" at bounding box center [718, 376] width 1 height 12
radio input "true"
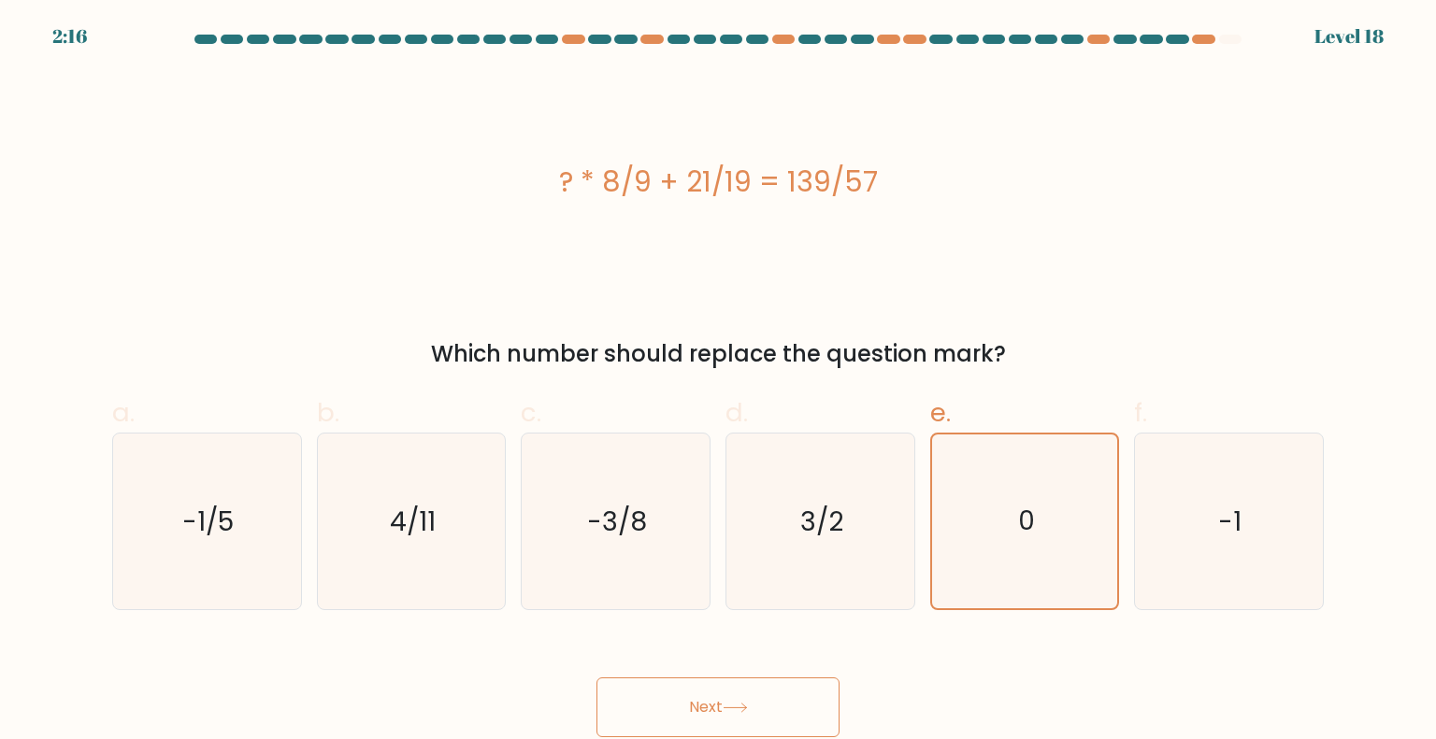
click at [740, 709] on icon at bounding box center [735, 708] width 25 height 10
click at [843, 477] on icon "3/2" at bounding box center [820, 522] width 176 height 176
click at [719, 382] on input "d. 3/2" at bounding box center [718, 376] width 1 height 12
radio input "true"
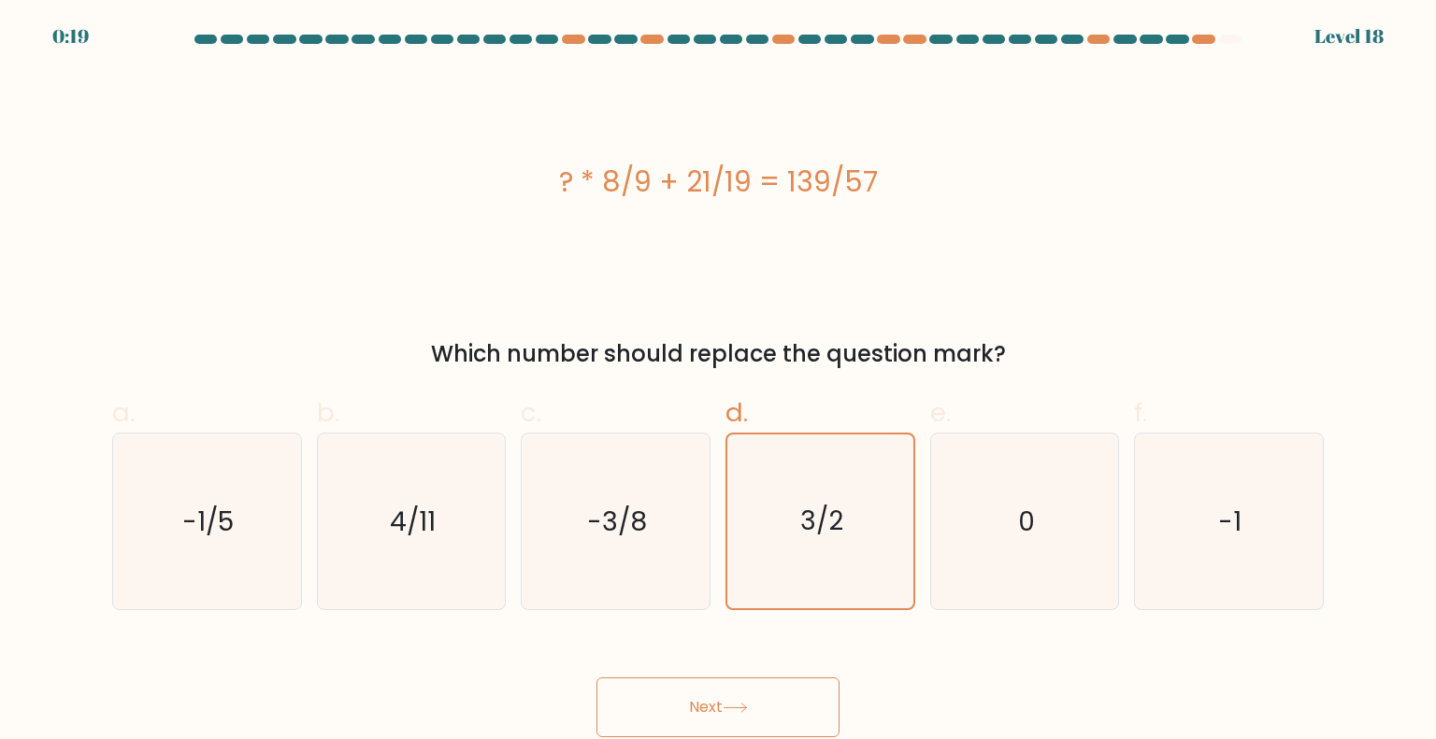
click at [725, 691] on button "Next" at bounding box center [717, 708] width 243 height 60
click at [976, 556] on icon "0" at bounding box center [1025, 522] width 176 height 176
click at [719, 382] on input "e. 0" at bounding box center [718, 376] width 1 height 12
radio input "true"
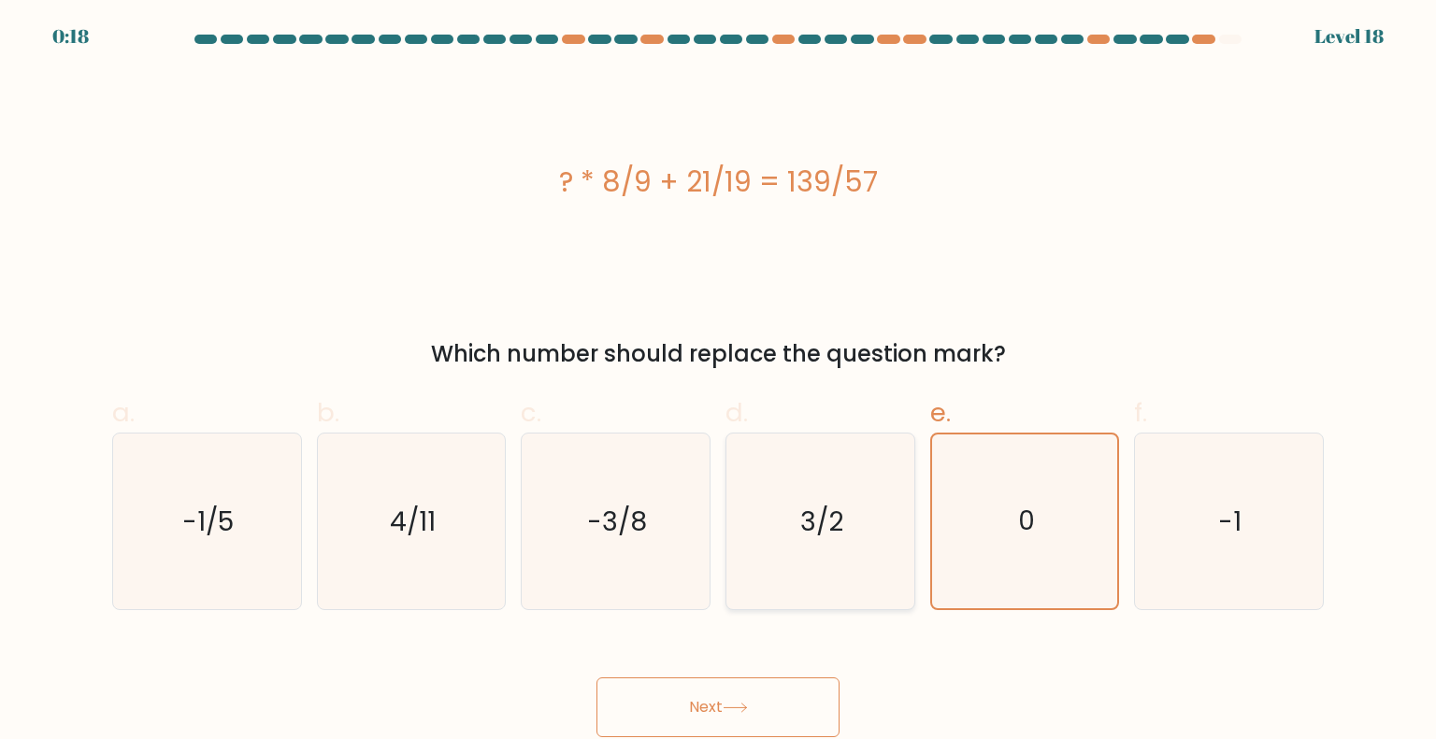
click at [816, 548] on icon "3/2" at bounding box center [820, 522] width 176 height 176
click at [719, 382] on input "d. 3/2" at bounding box center [718, 376] width 1 height 12
radio input "true"
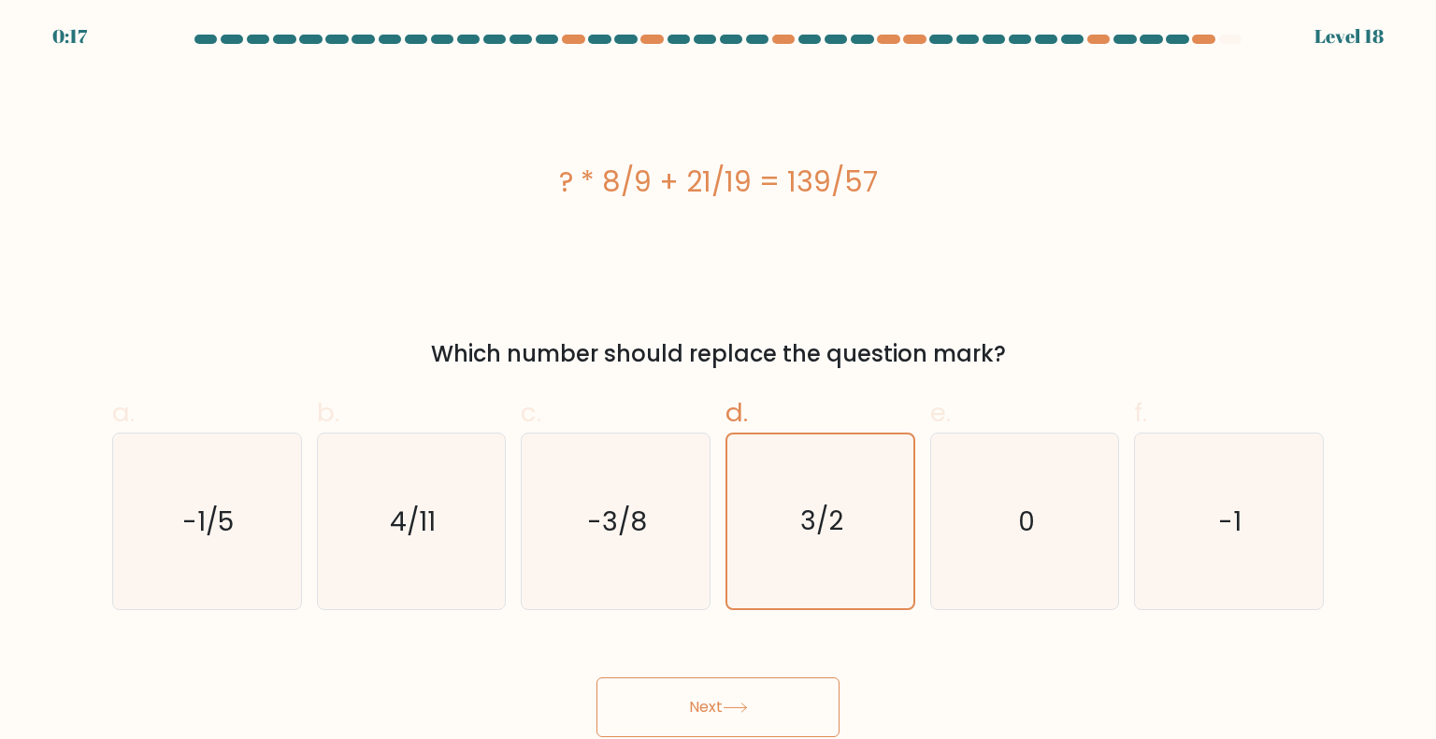
click at [738, 720] on button "Next" at bounding box center [717, 708] width 243 height 60
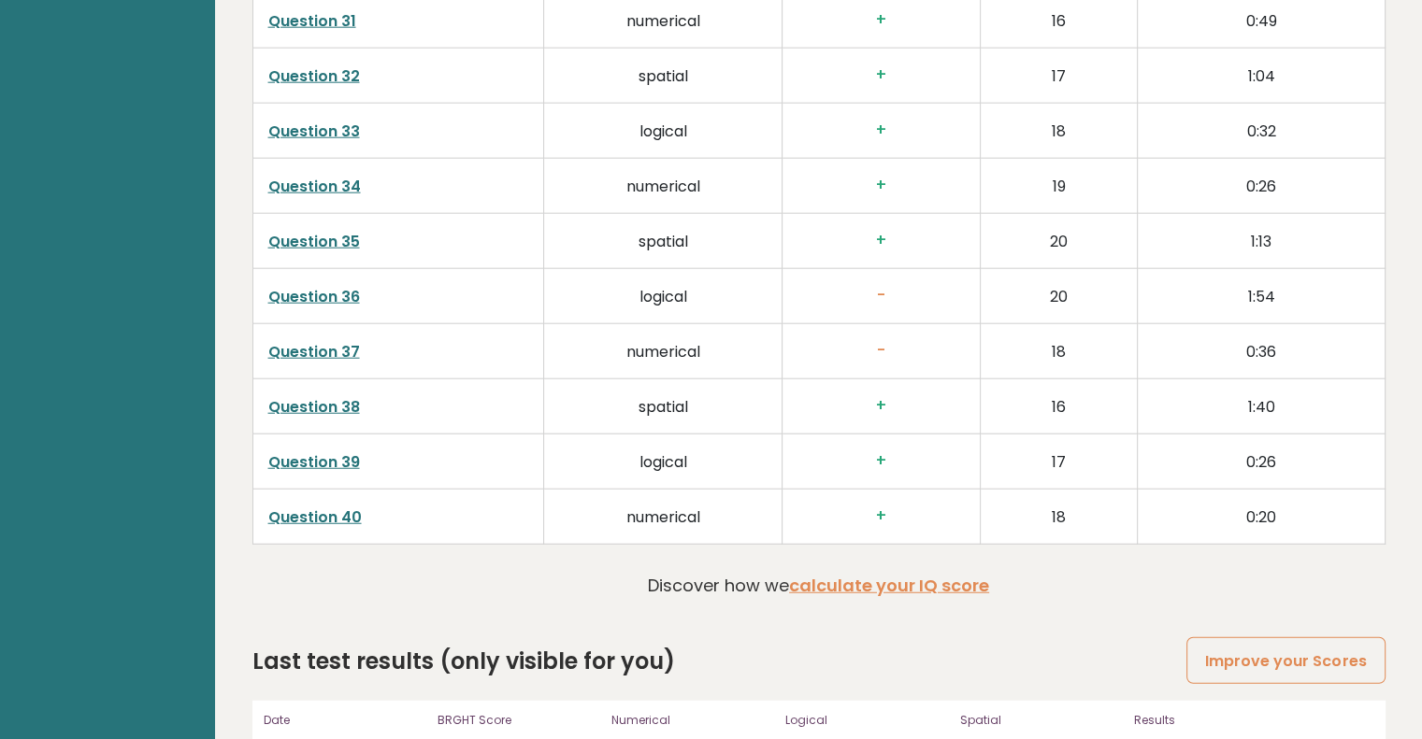
scroll to position [4844, 0]
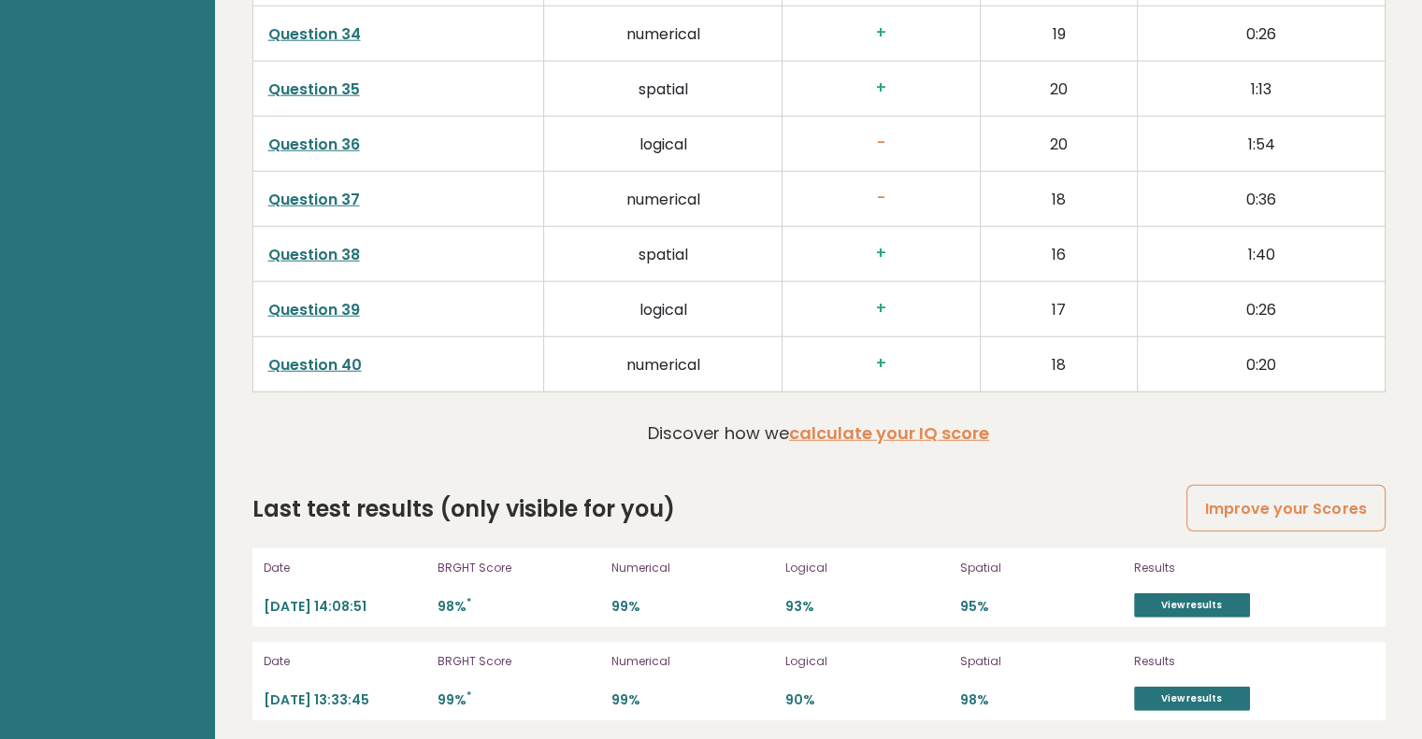
click at [451, 598] on p "98% *" at bounding box center [518, 607] width 163 height 18
click at [1181, 597] on link "View results" at bounding box center [1192, 606] width 116 height 24
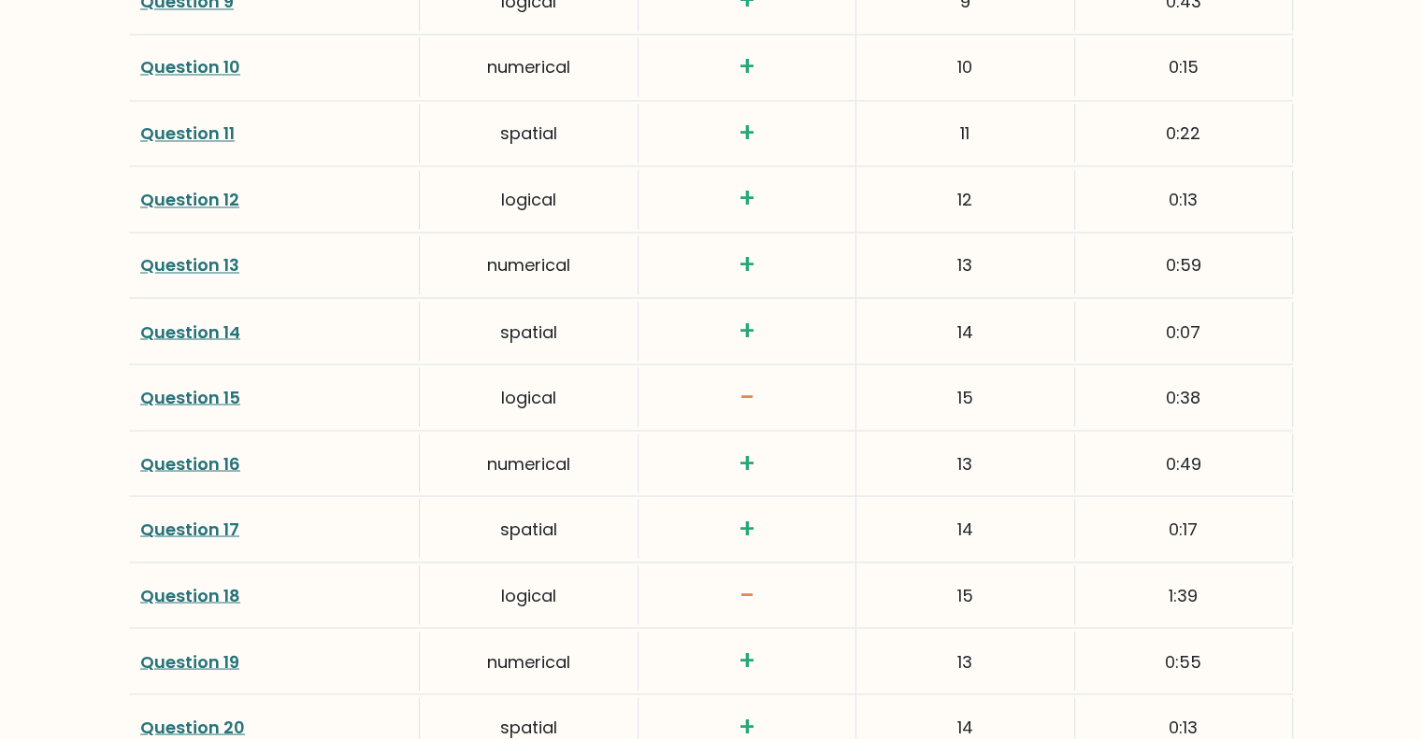
scroll to position [3275, 0]
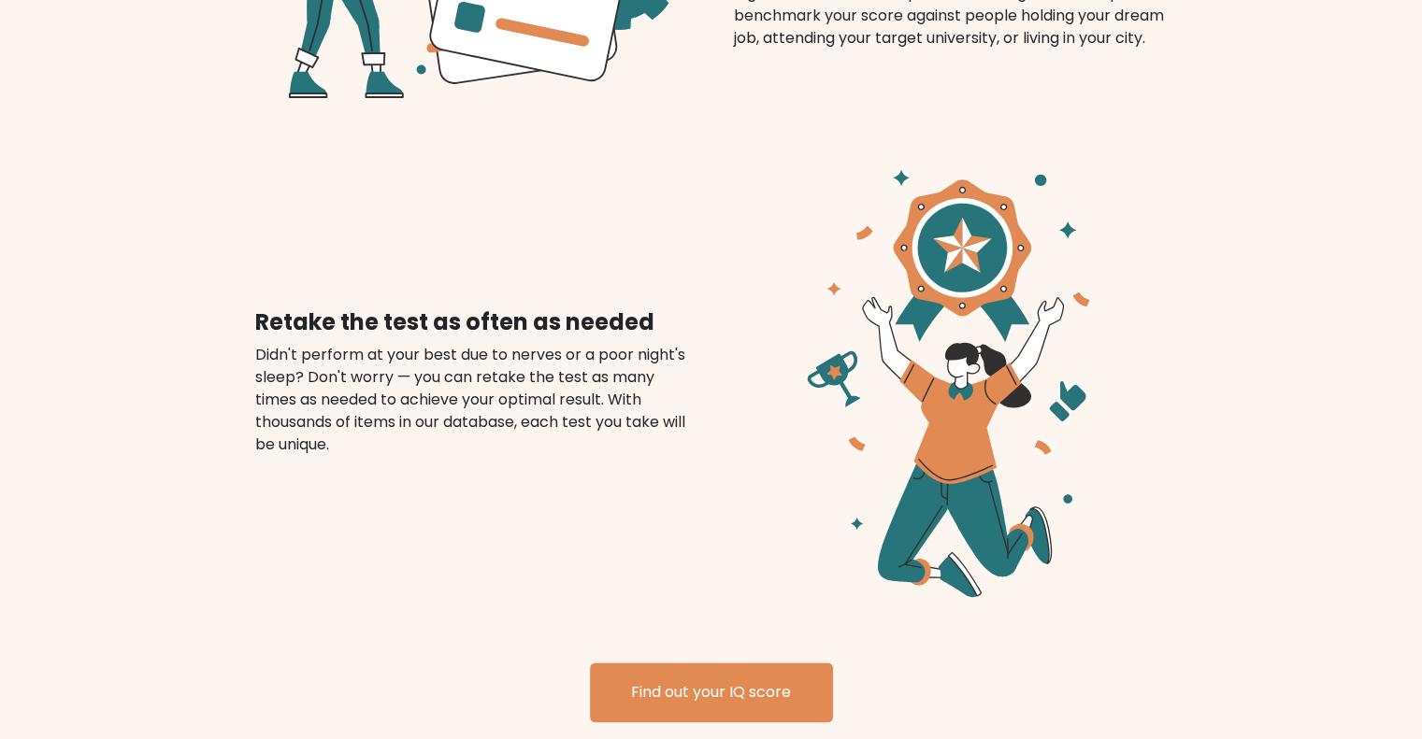
scroll to position [2010, 0]
